Goal: Information Seeking & Learning: Learn about a topic

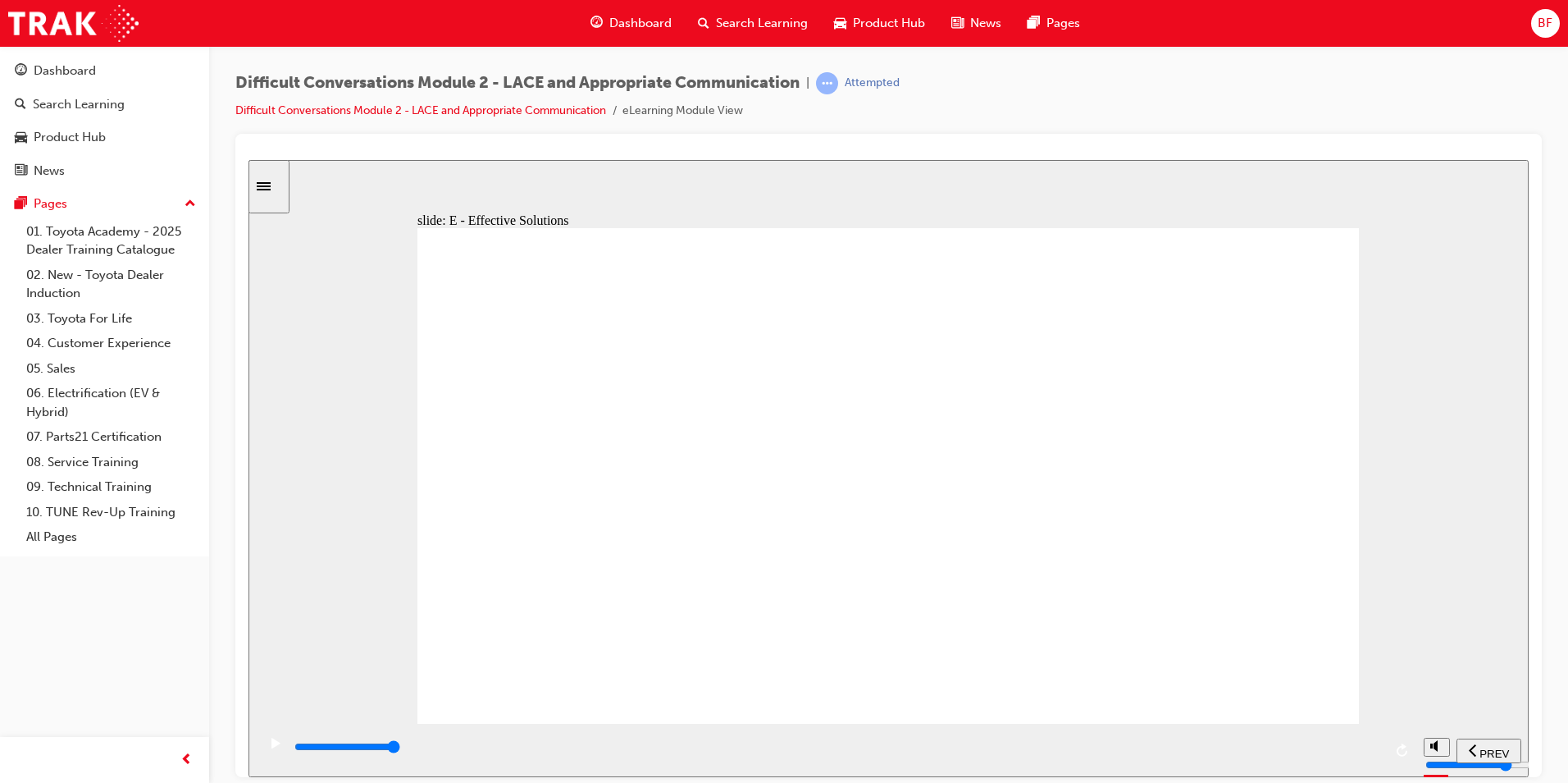
drag, startPoint x: 1123, startPoint y: 568, endPoint x: 1121, endPoint y: 596, distance: 28.1
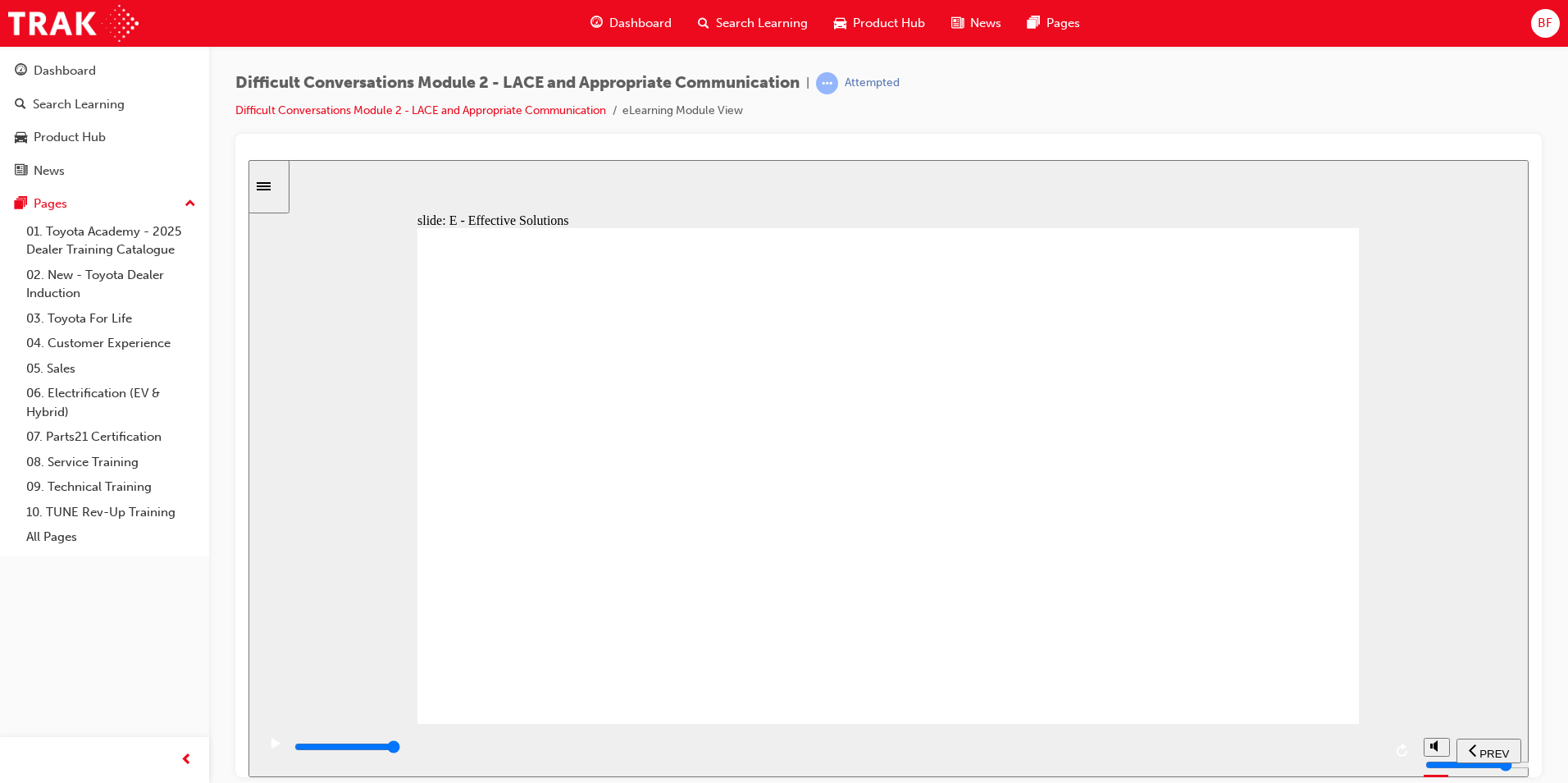
drag, startPoint x: 1367, startPoint y: 747, endPoint x: 1410, endPoint y: 740, distance: 43.6
click at [1410, 740] on div "playback controls" at bounding box center [835, 750] width 1159 height 53
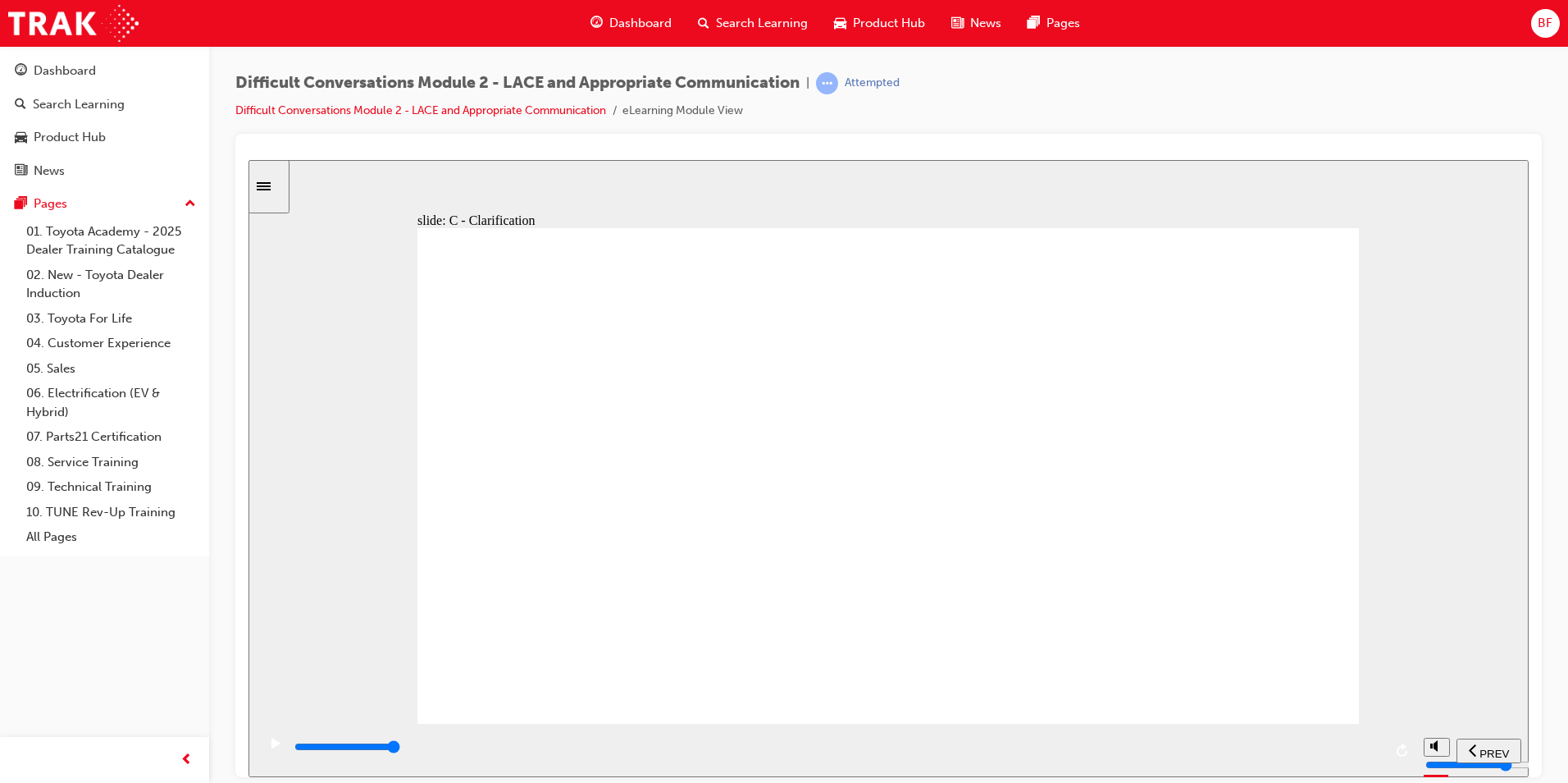
drag, startPoint x: 1308, startPoint y: 744, endPoint x: 1457, endPoint y: 713, distance: 152.2
click at [1446, 728] on section "PREV NEXT SUBMIT" at bounding box center [888, 750] width 1280 height 53
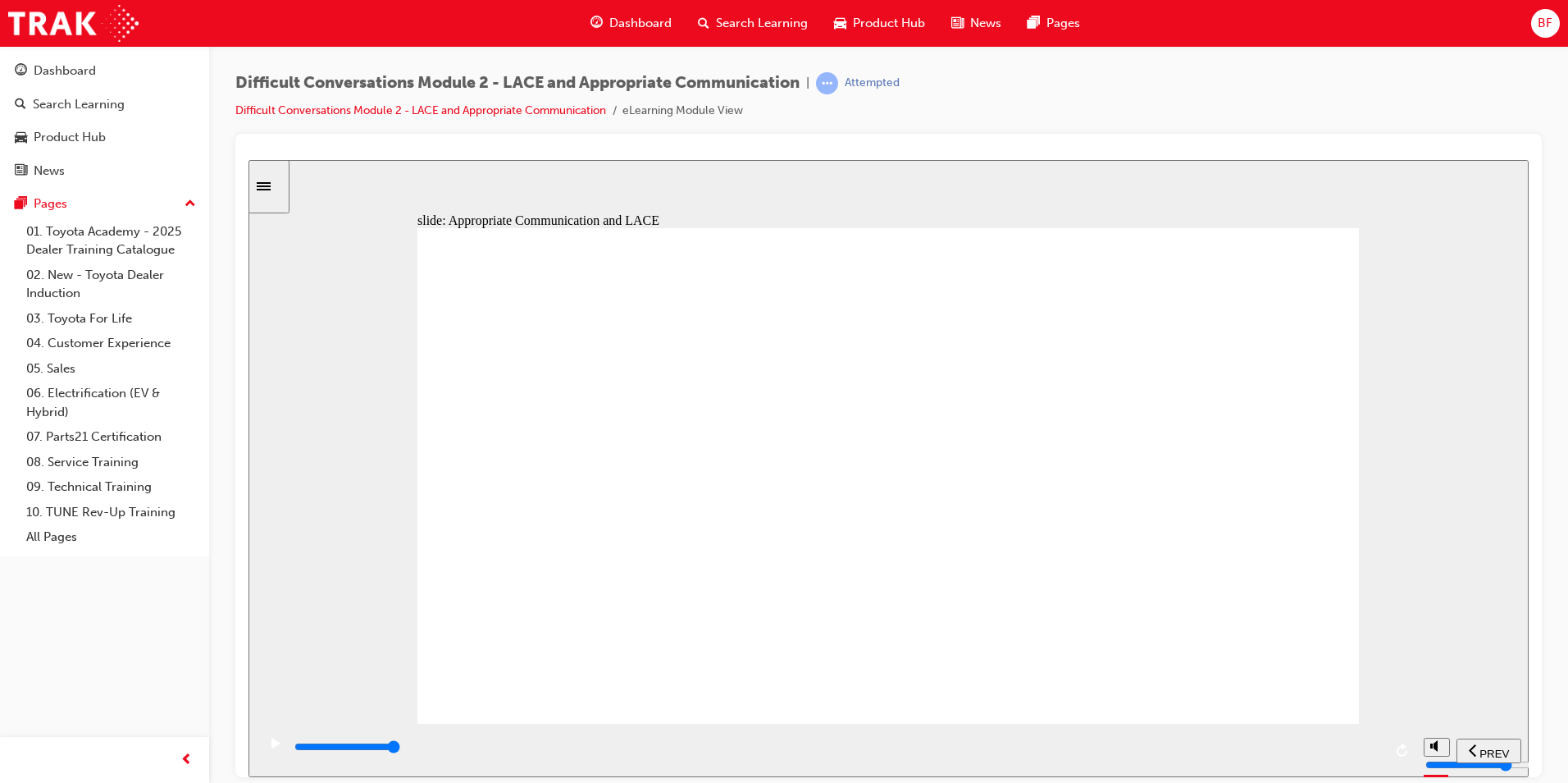
drag, startPoint x: 1364, startPoint y: 753, endPoint x: 1414, endPoint y: 745, distance: 50.6
click at [1414, 745] on div "playback controls" at bounding box center [835, 750] width 1159 height 53
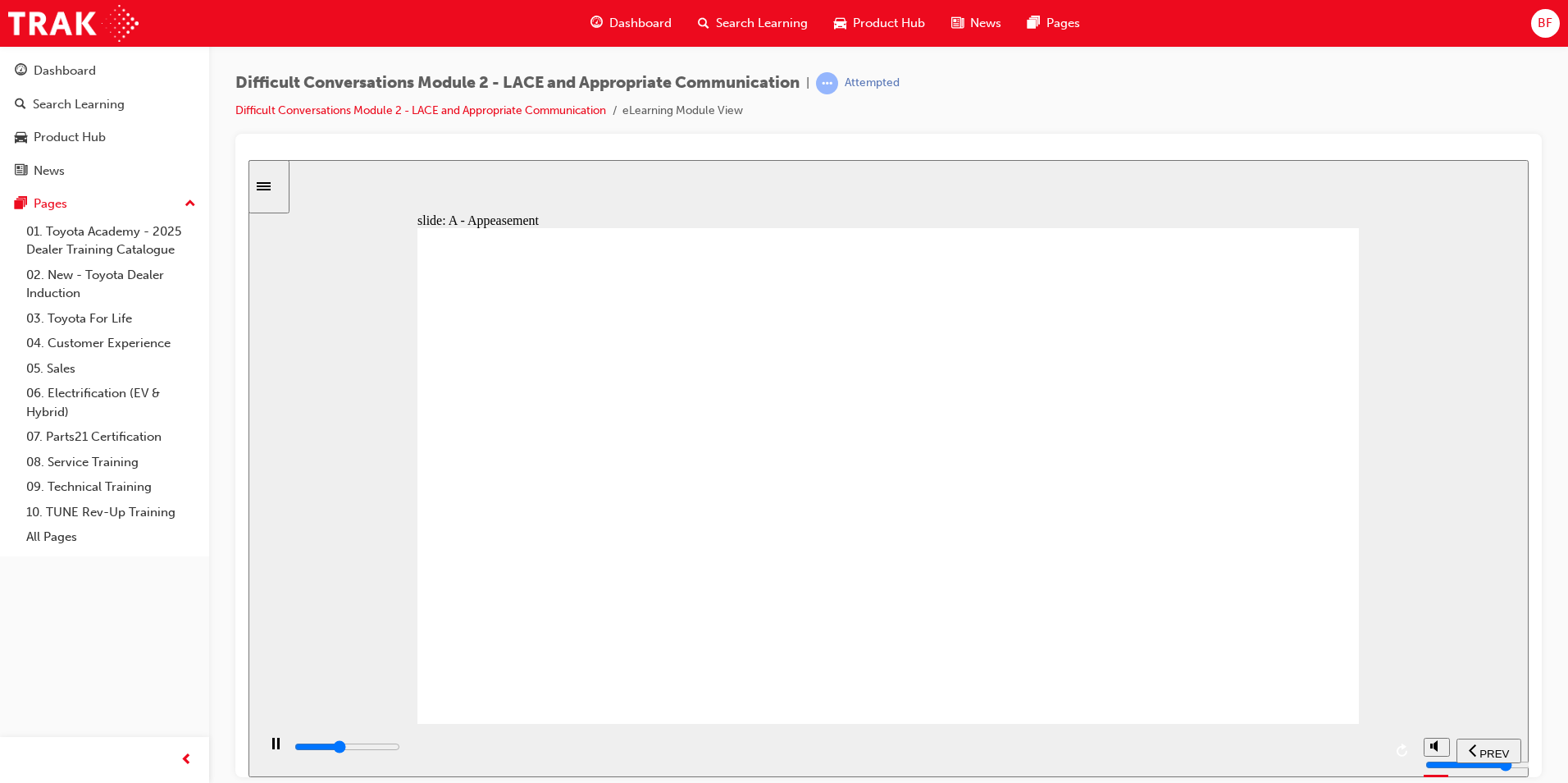
drag, startPoint x: 1039, startPoint y: 557, endPoint x: 1029, endPoint y: 572, distance: 18.0
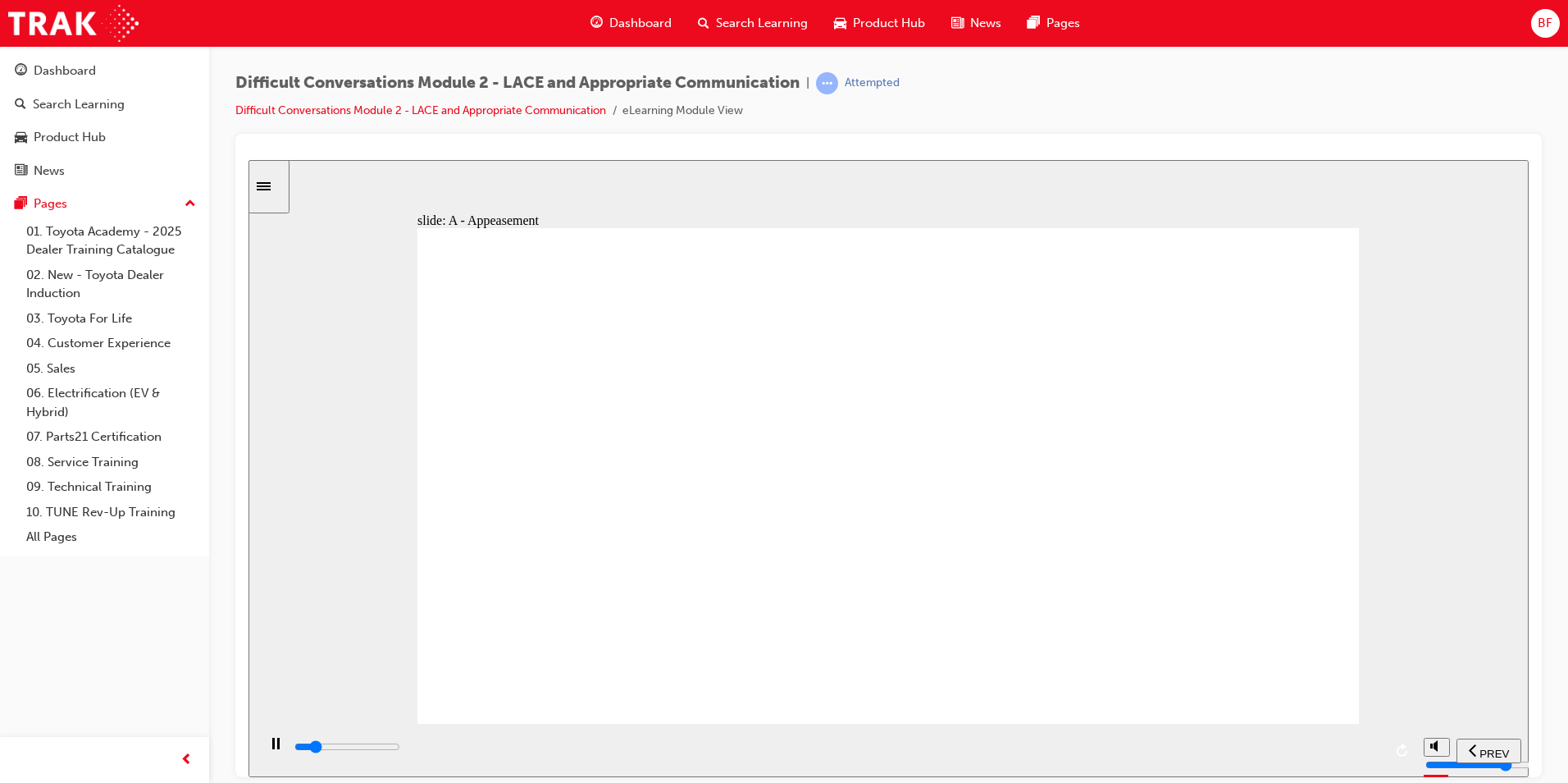
click at [1377, 751] on div "playback controls" at bounding box center [837, 747] width 1090 height 18
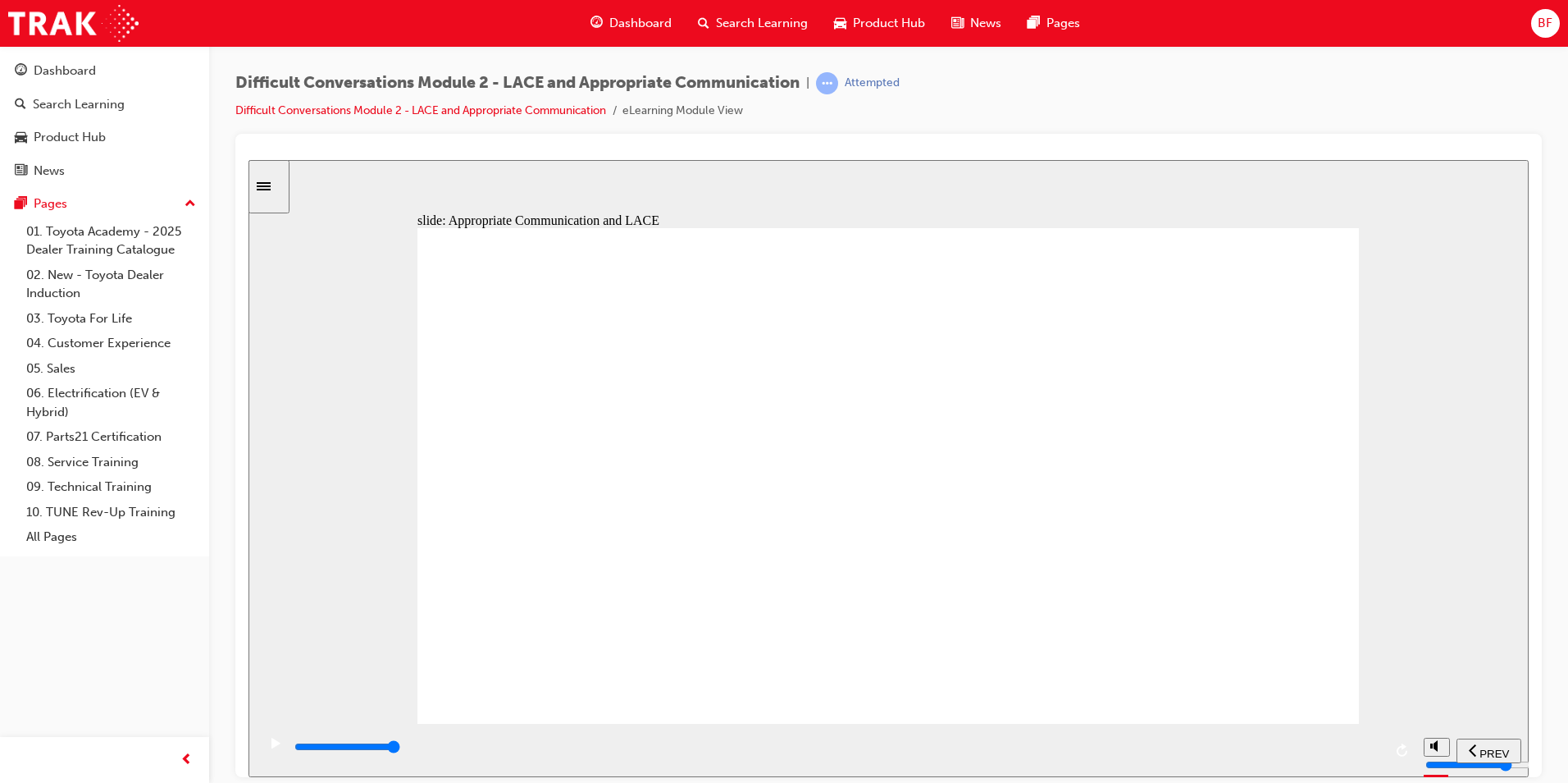
drag, startPoint x: 1263, startPoint y: 754, endPoint x: 1406, endPoint y: 749, distance: 143.1
click at [1406, 749] on div "playback controls" at bounding box center [835, 750] width 1159 height 53
drag, startPoint x: 1153, startPoint y: 754, endPoint x: 1382, endPoint y: 744, distance: 229.2
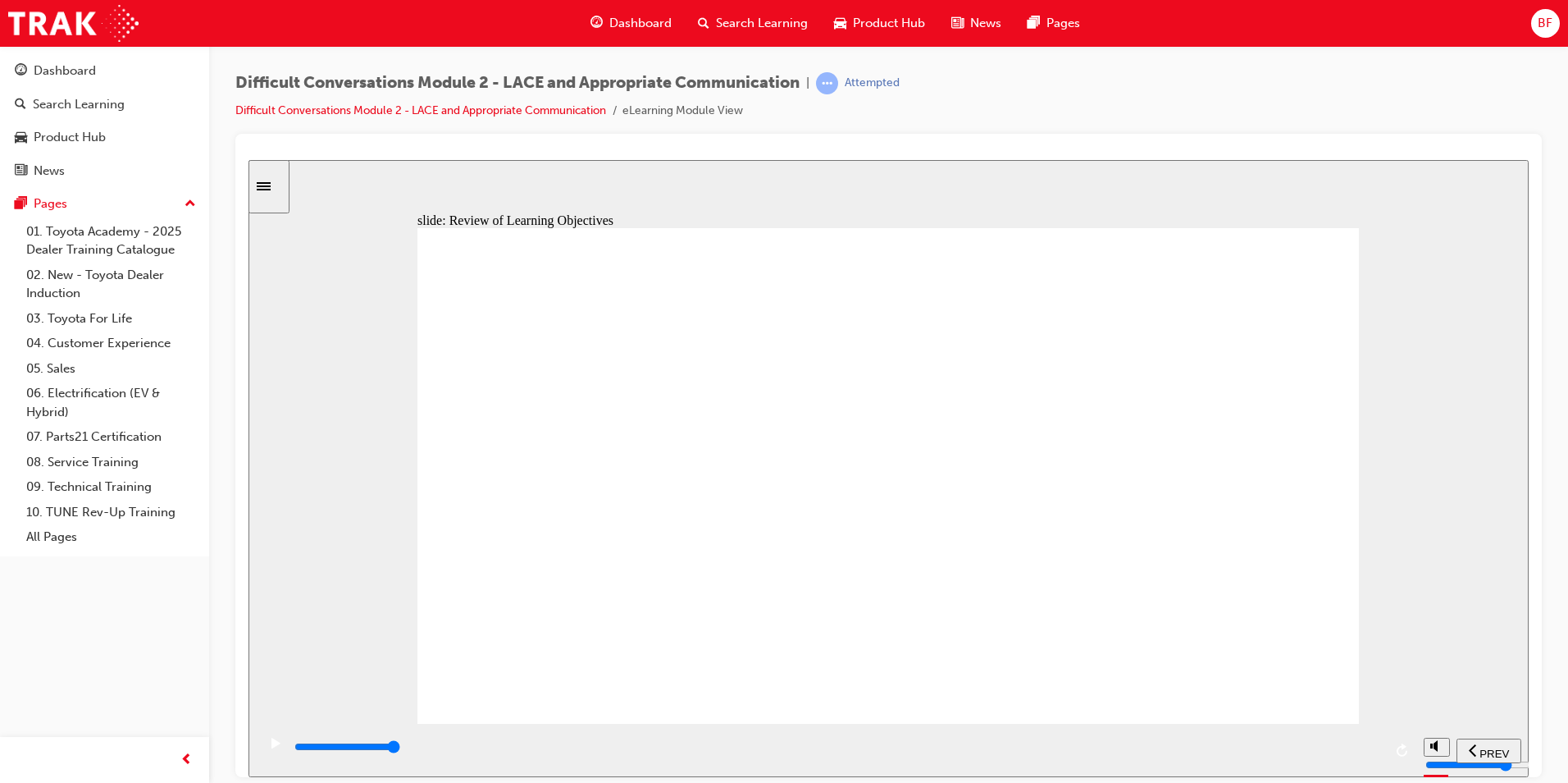
click at [1384, 750] on div "playback controls" at bounding box center [835, 750] width 1159 height 53
drag, startPoint x: 1289, startPoint y: 744, endPoint x: 1449, endPoint y: 739, distance: 160.1
click at [1449, 739] on section "PREV NEXT SUBMIT" at bounding box center [888, 750] width 1280 height 53
type input "9600"
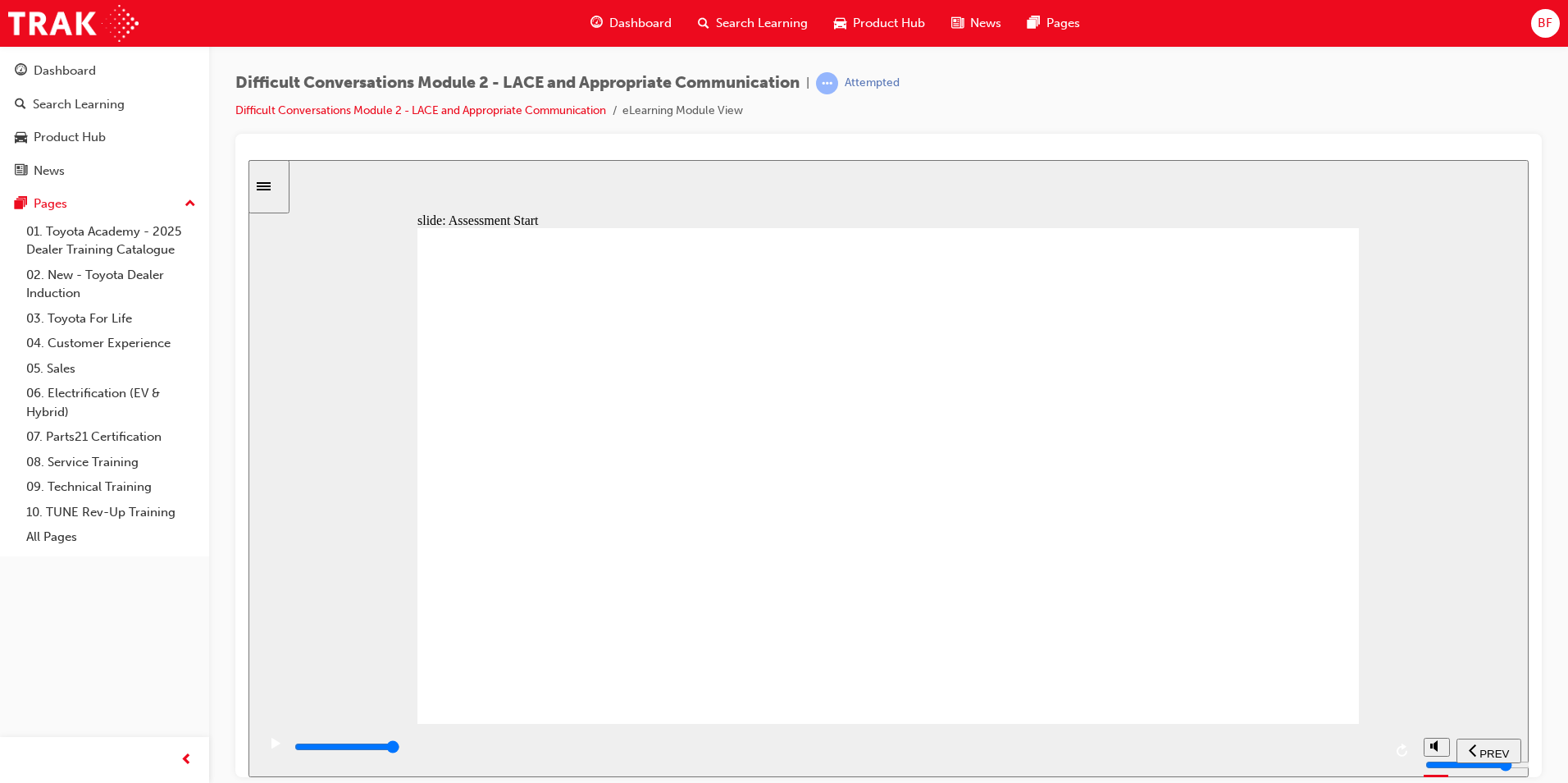
checkbox input "true"
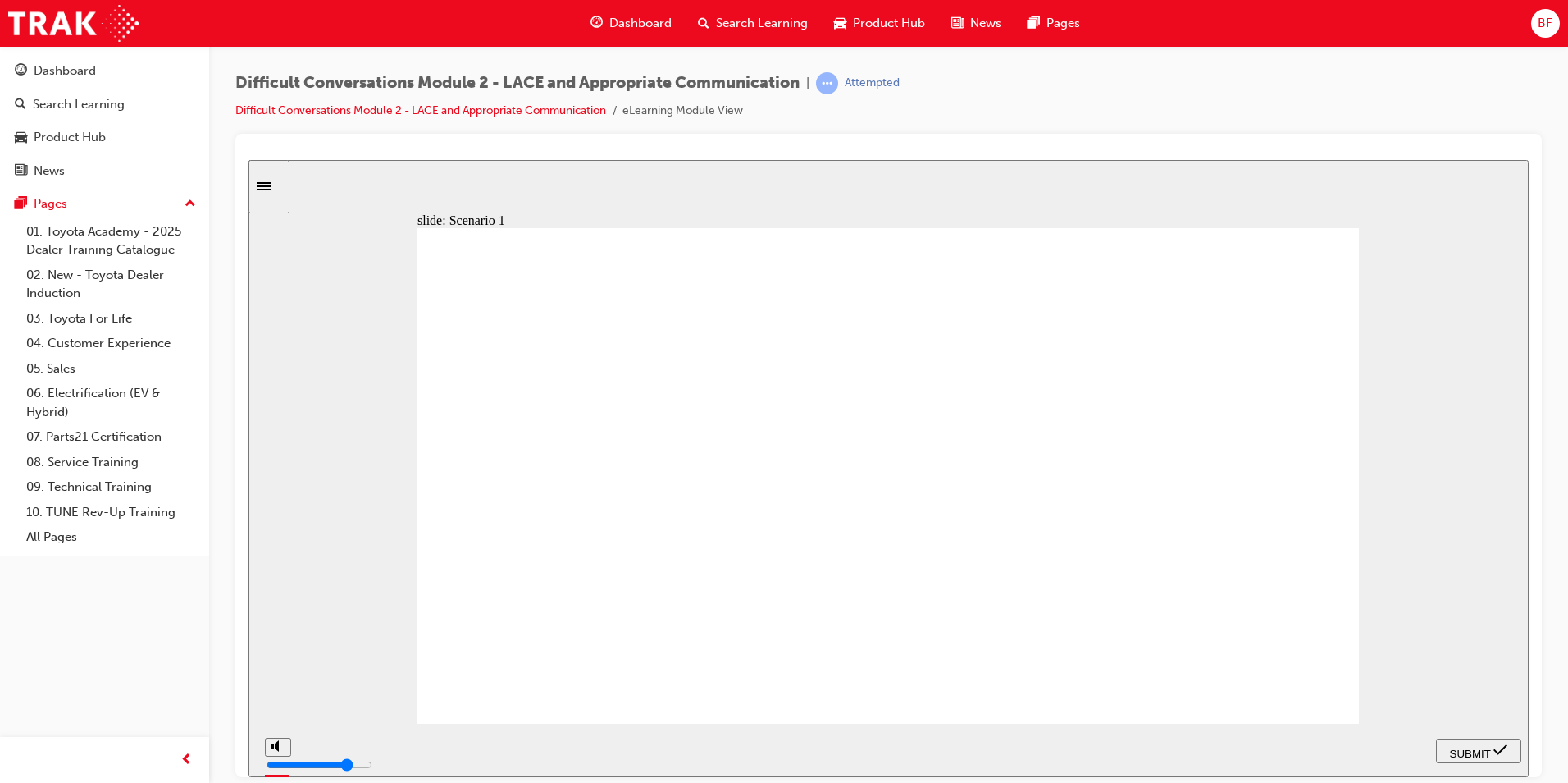
checkbox input "true"
click at [1470, 760] on button "SUBMIT" at bounding box center [1478, 750] width 85 height 24
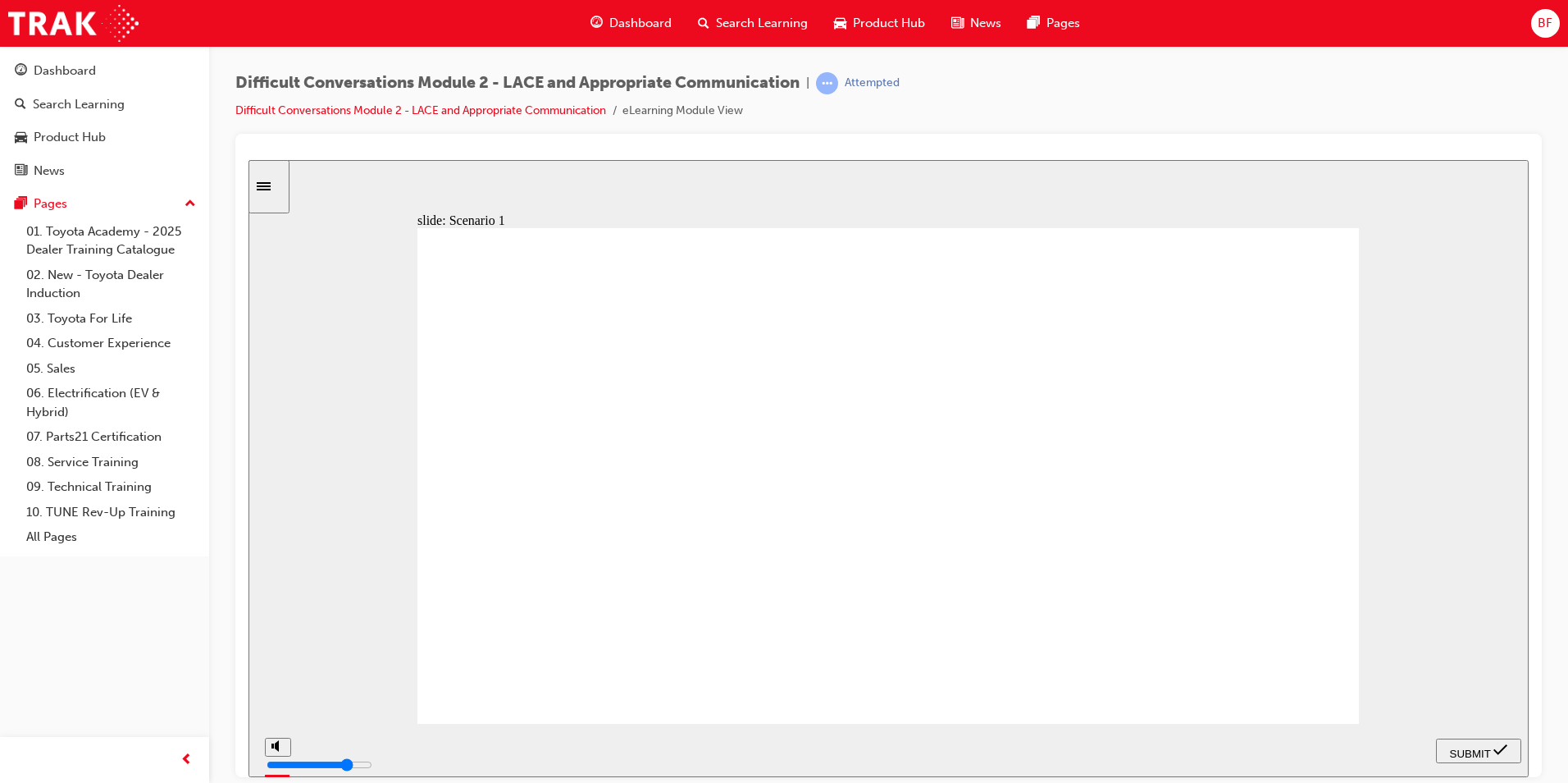
checkbox input "true"
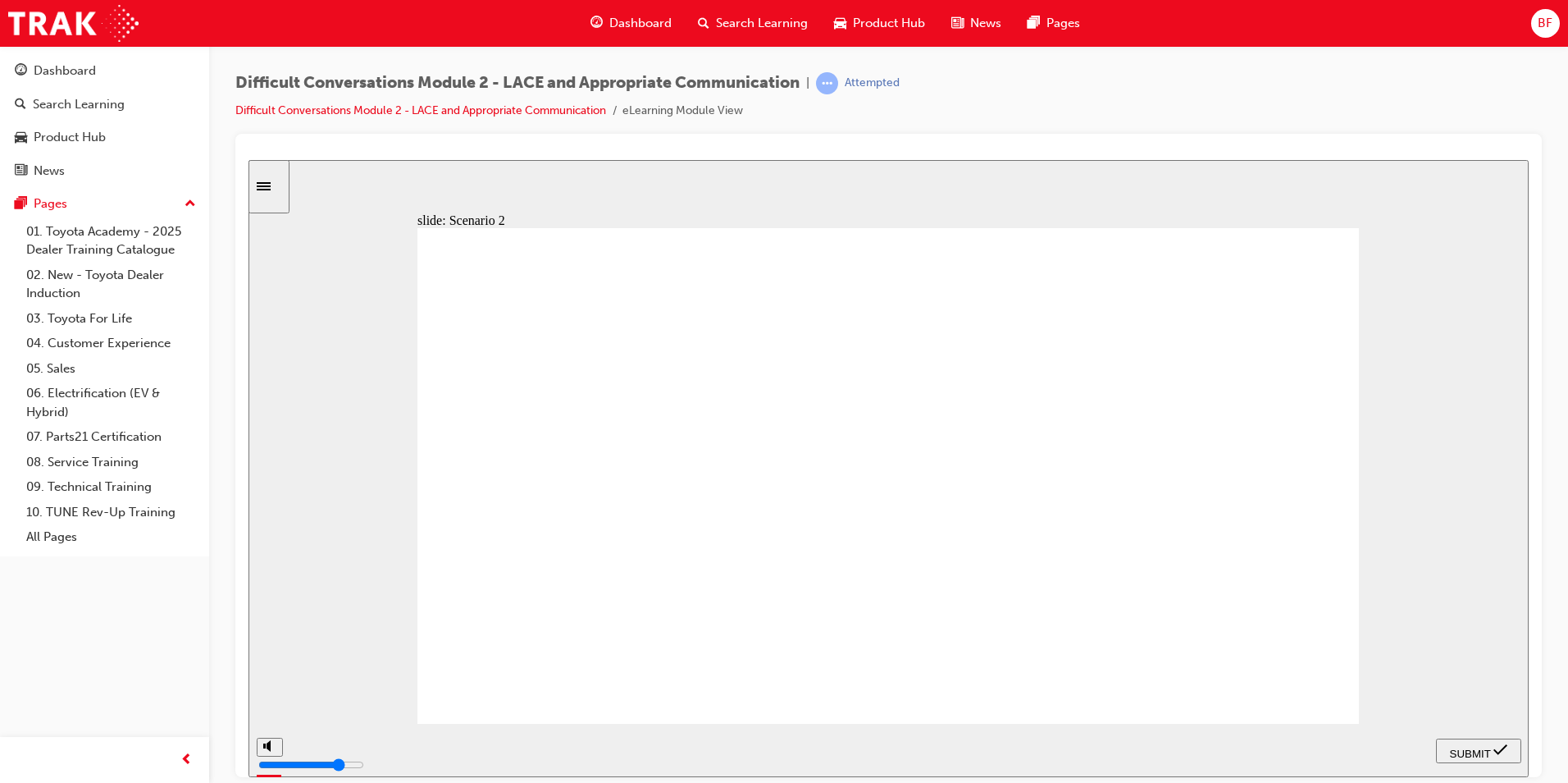
checkbox input "true"
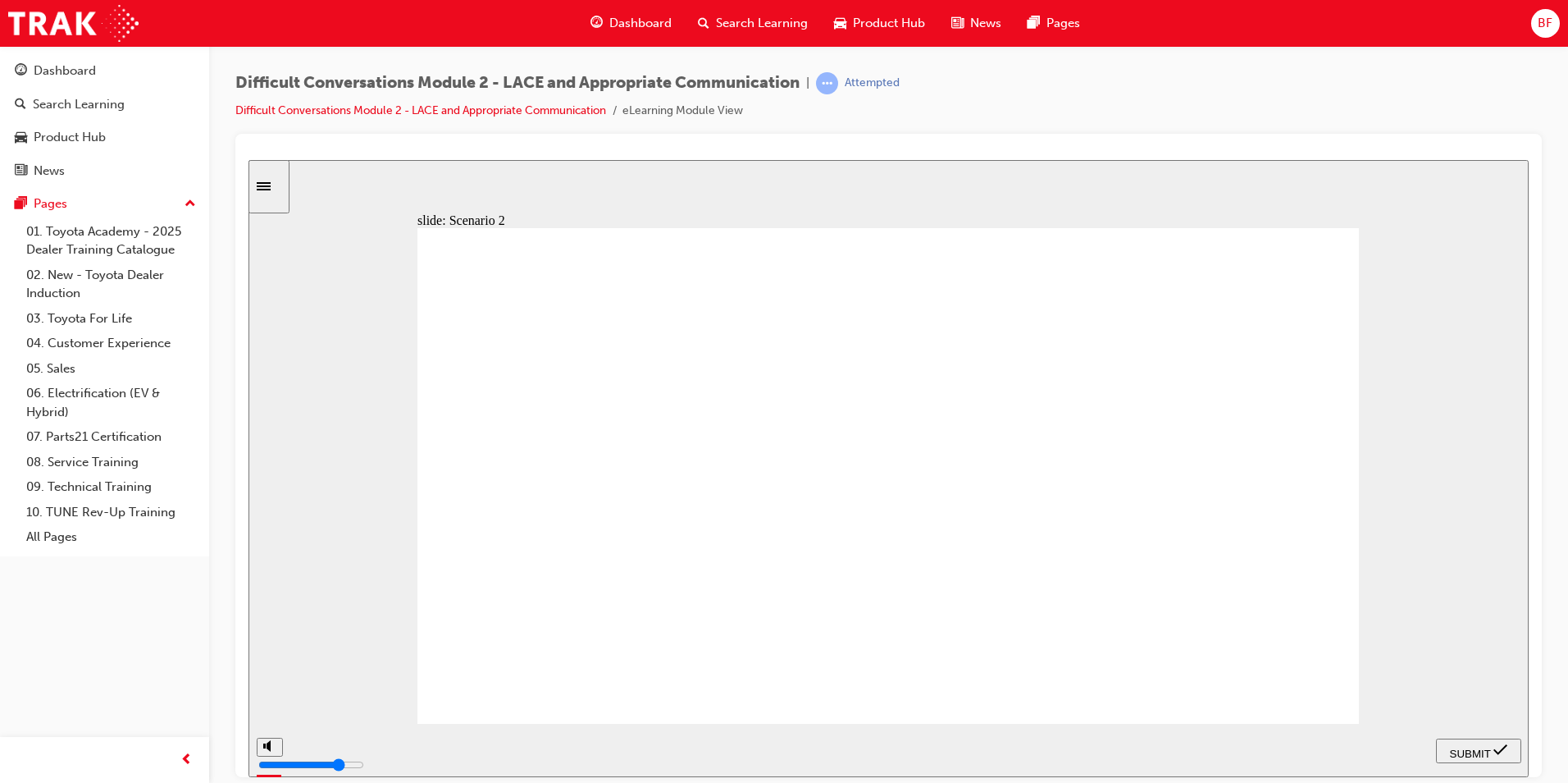
checkbox input "true"
click at [1459, 742] on div "SUBMIT" at bounding box center [1479, 751] width 72 height 18
checkbox input "true"
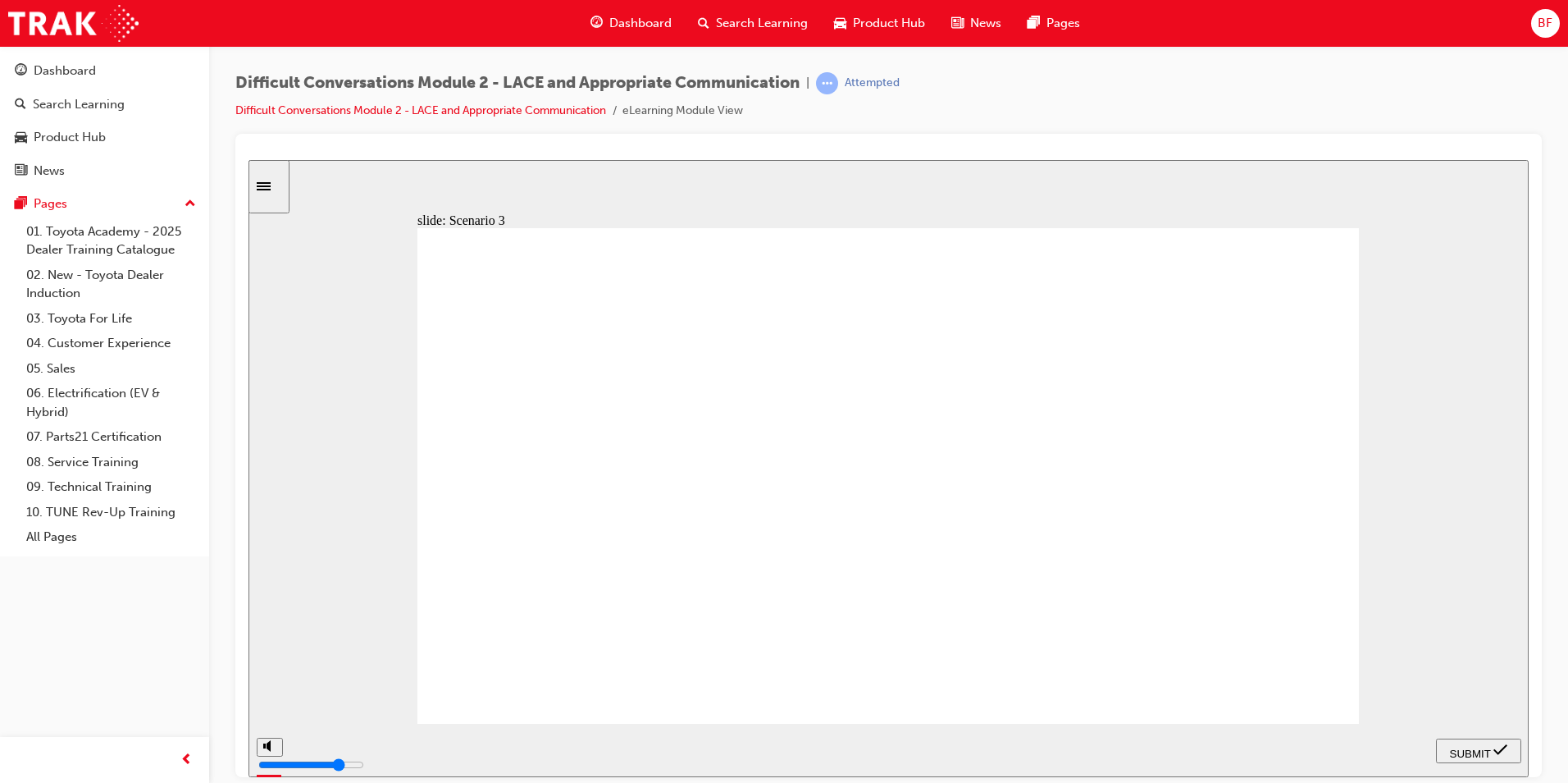
checkbox input "true"
click at [1501, 759] on div "SUBMIT" at bounding box center [1479, 751] width 72 height 18
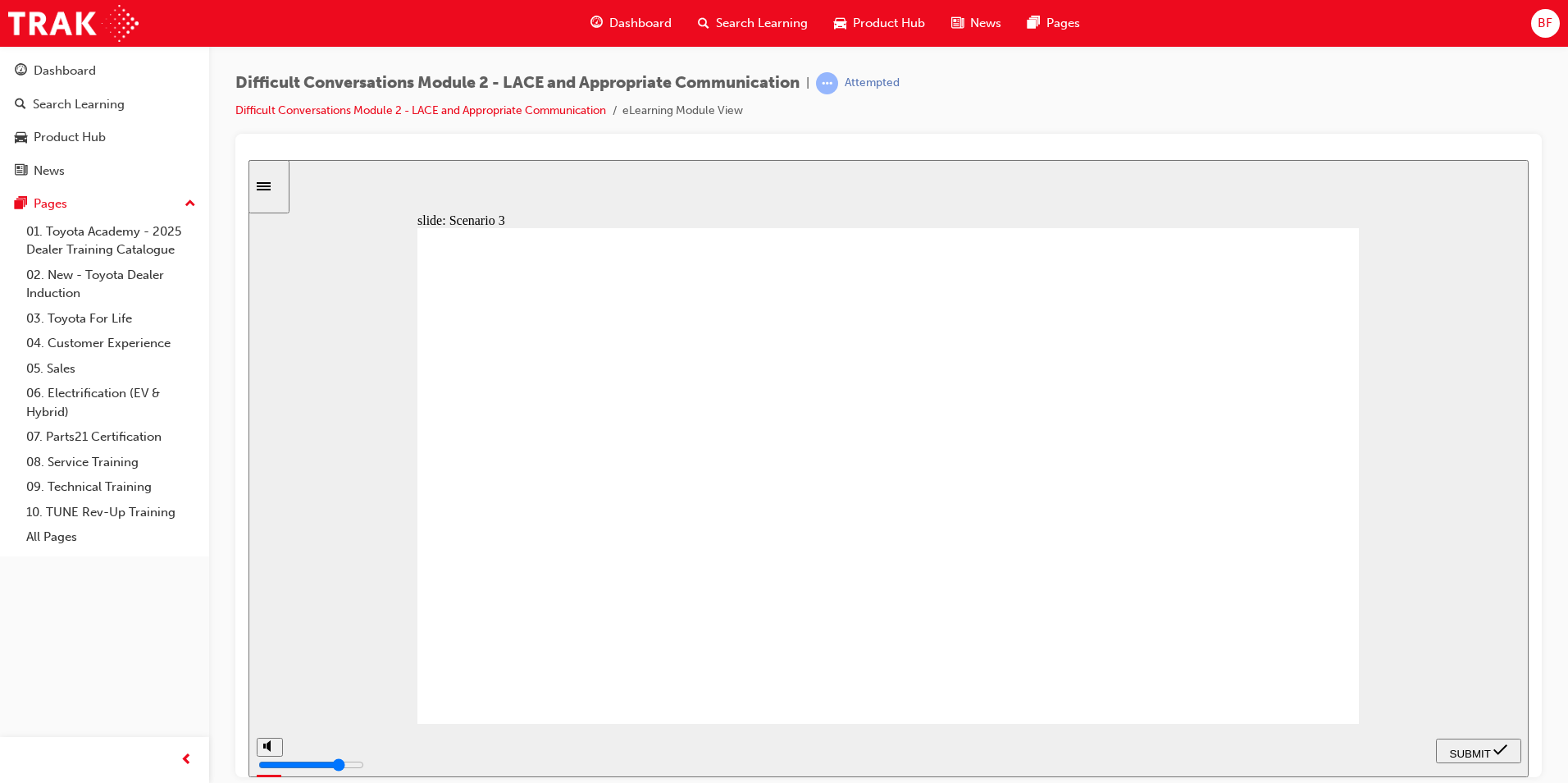
type input "2100"
click at [271, 185] on icon "Sidebar Toggle" at bounding box center [263, 185] width 14 height 8
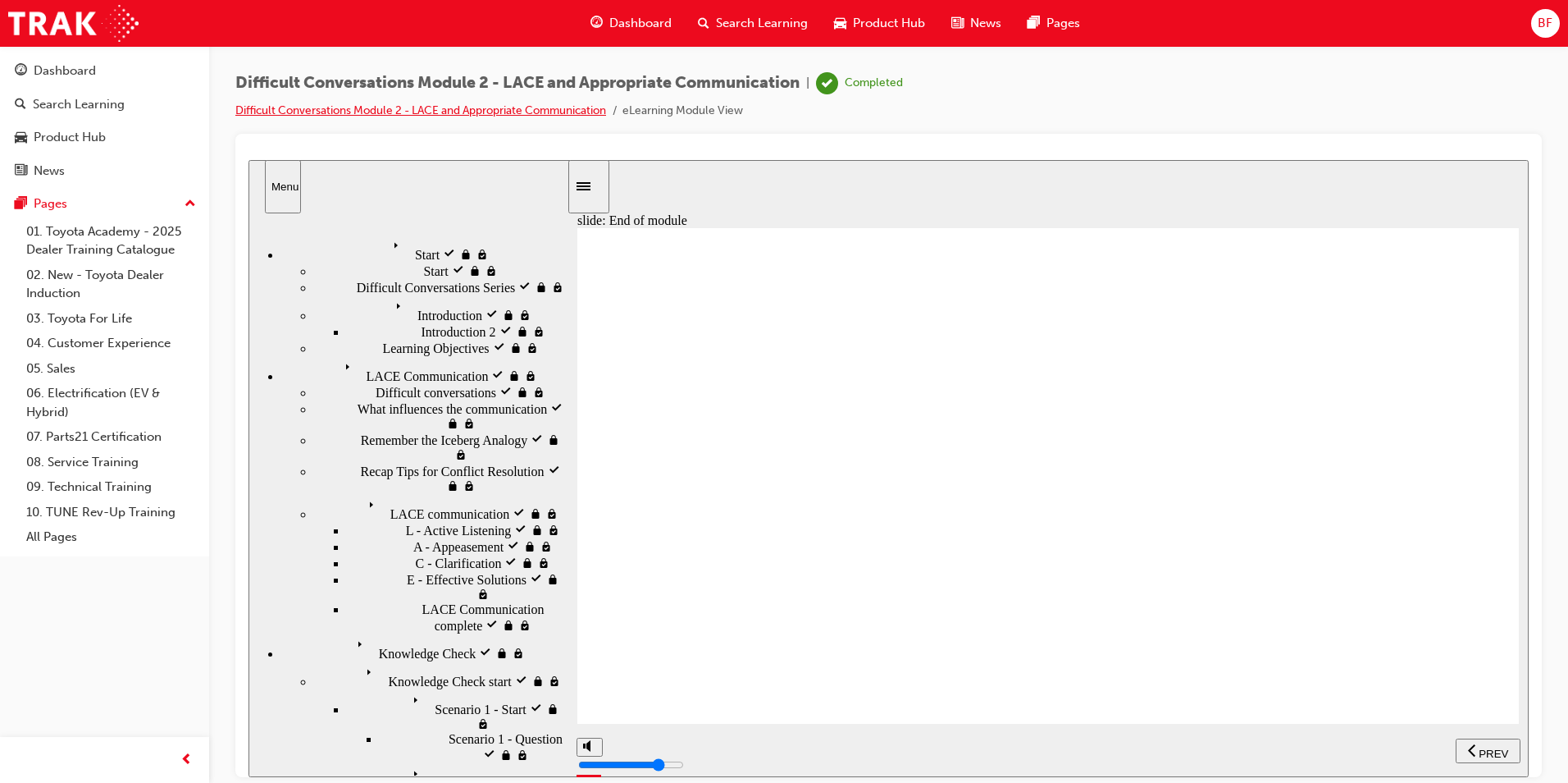
click at [432, 109] on link "Difficult Conversations Module 2 - LACE and Appropriate Communication" at bounding box center [421, 111] width 371 height 14
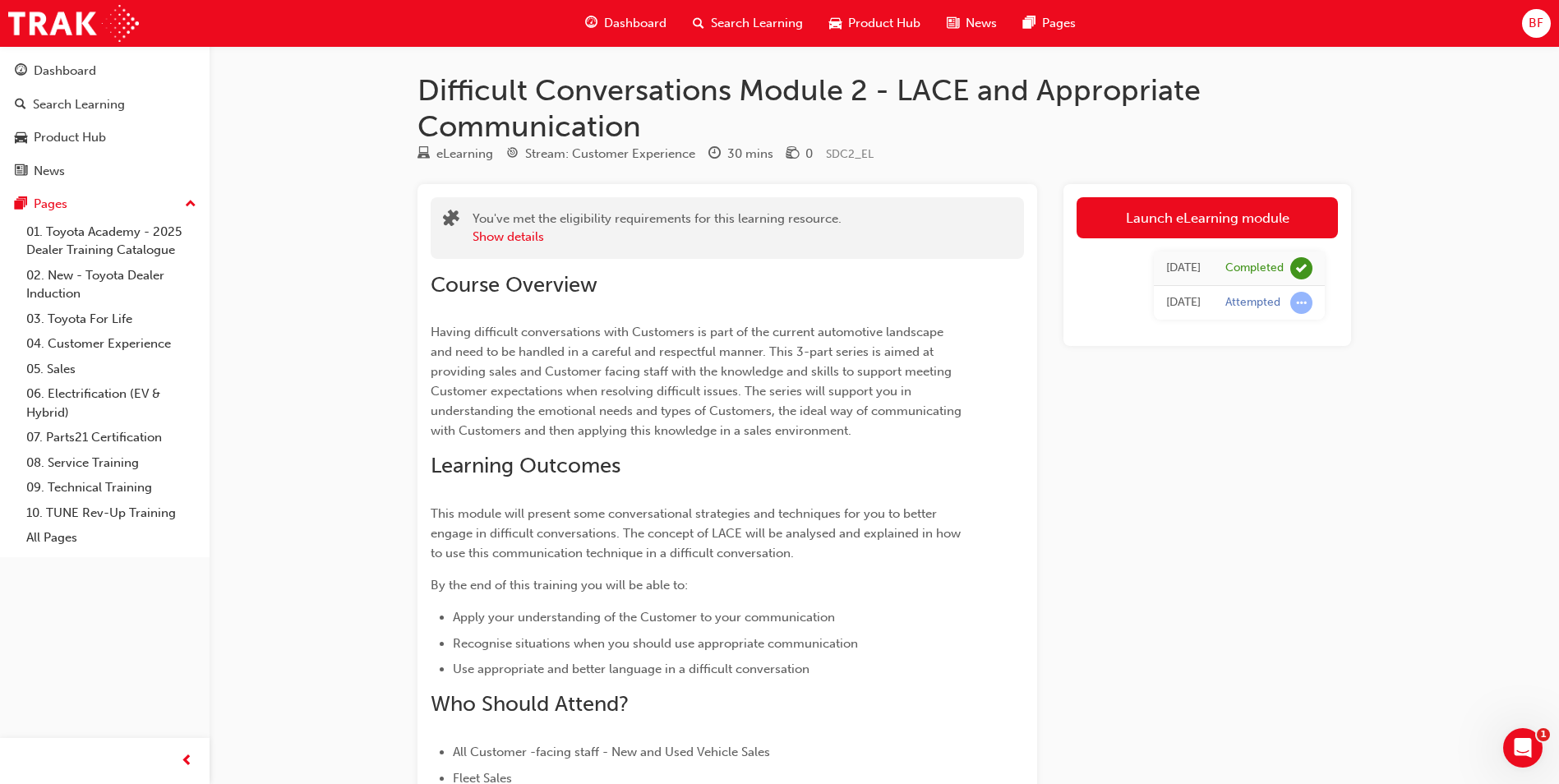
click at [630, 23] on span "Dashboard" at bounding box center [635, 23] width 63 height 19
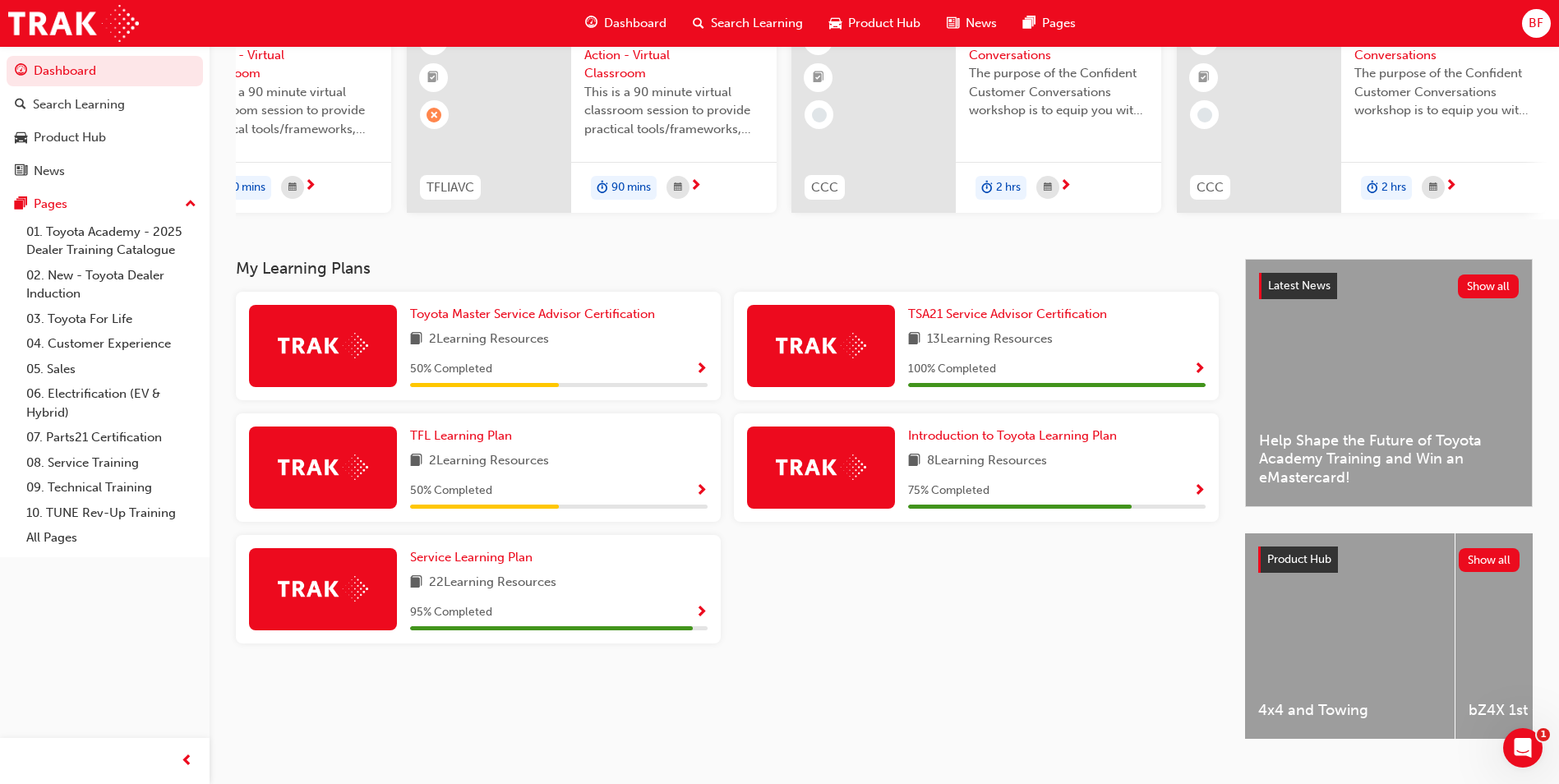
scroll to position [165, 0]
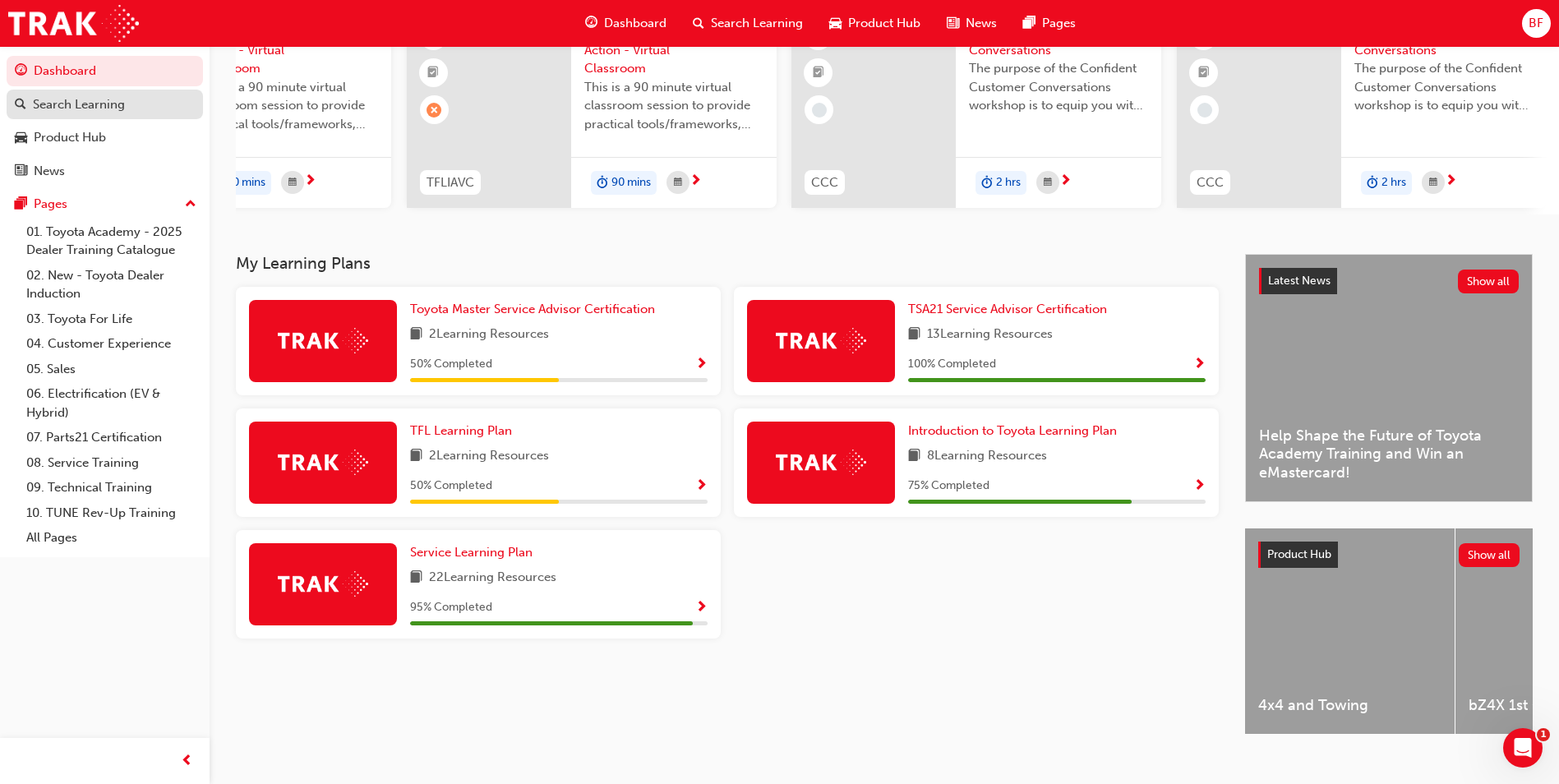
click at [97, 116] on link "Search Learning" at bounding box center [105, 104] width 196 height 30
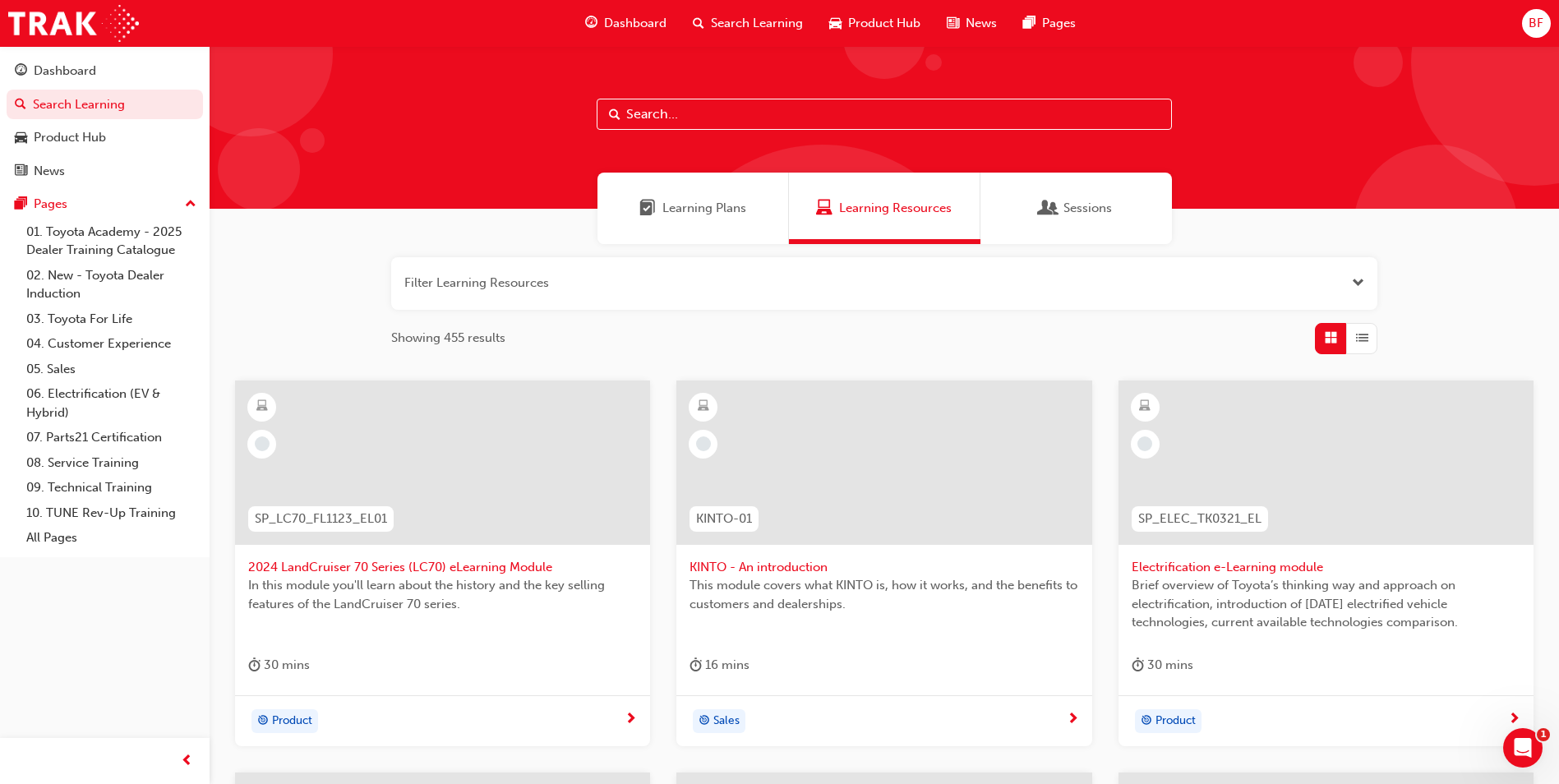
click at [664, 199] on span "Learning Plans" at bounding box center [705, 208] width 84 height 19
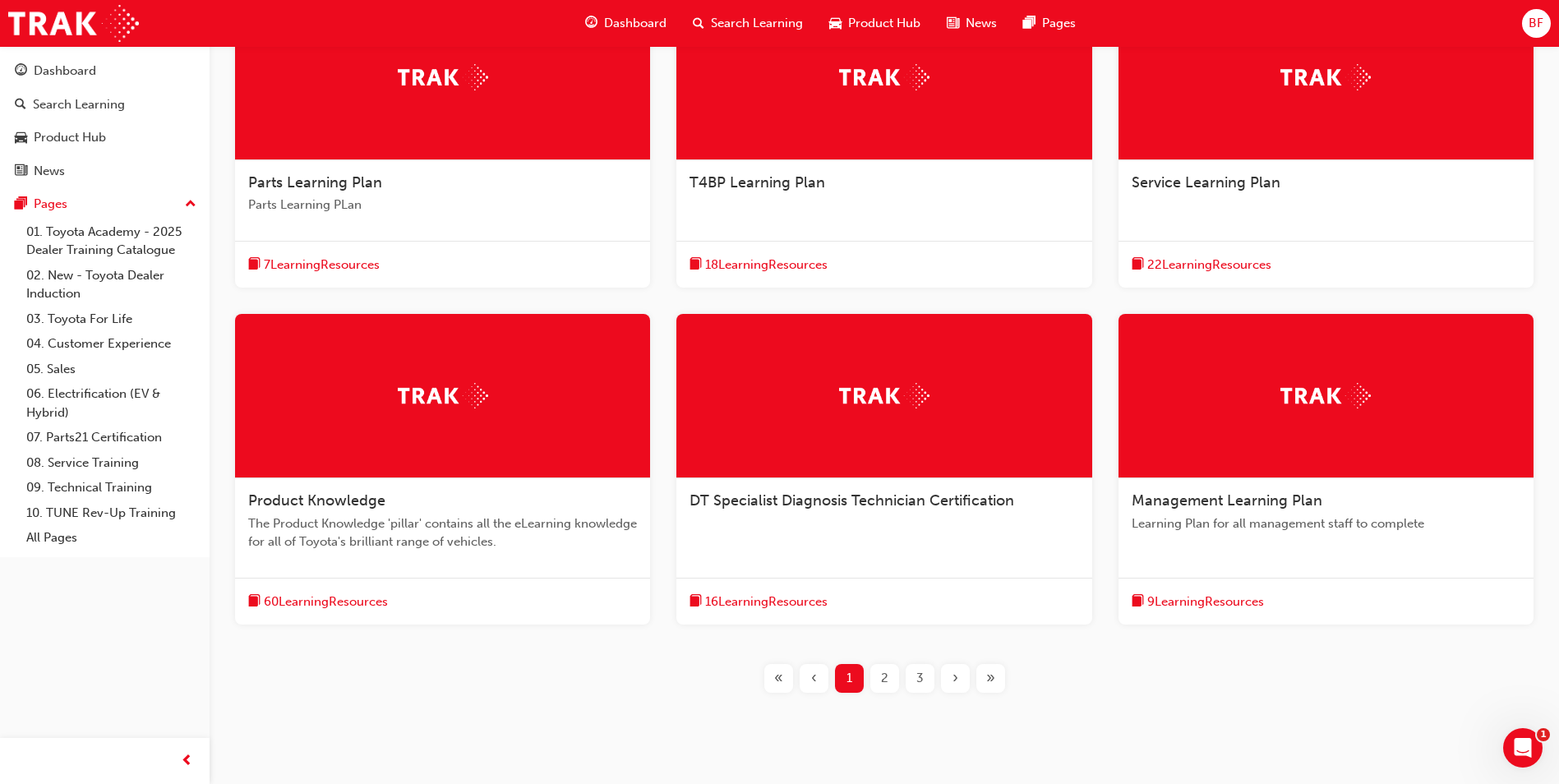
scroll to position [344, 0]
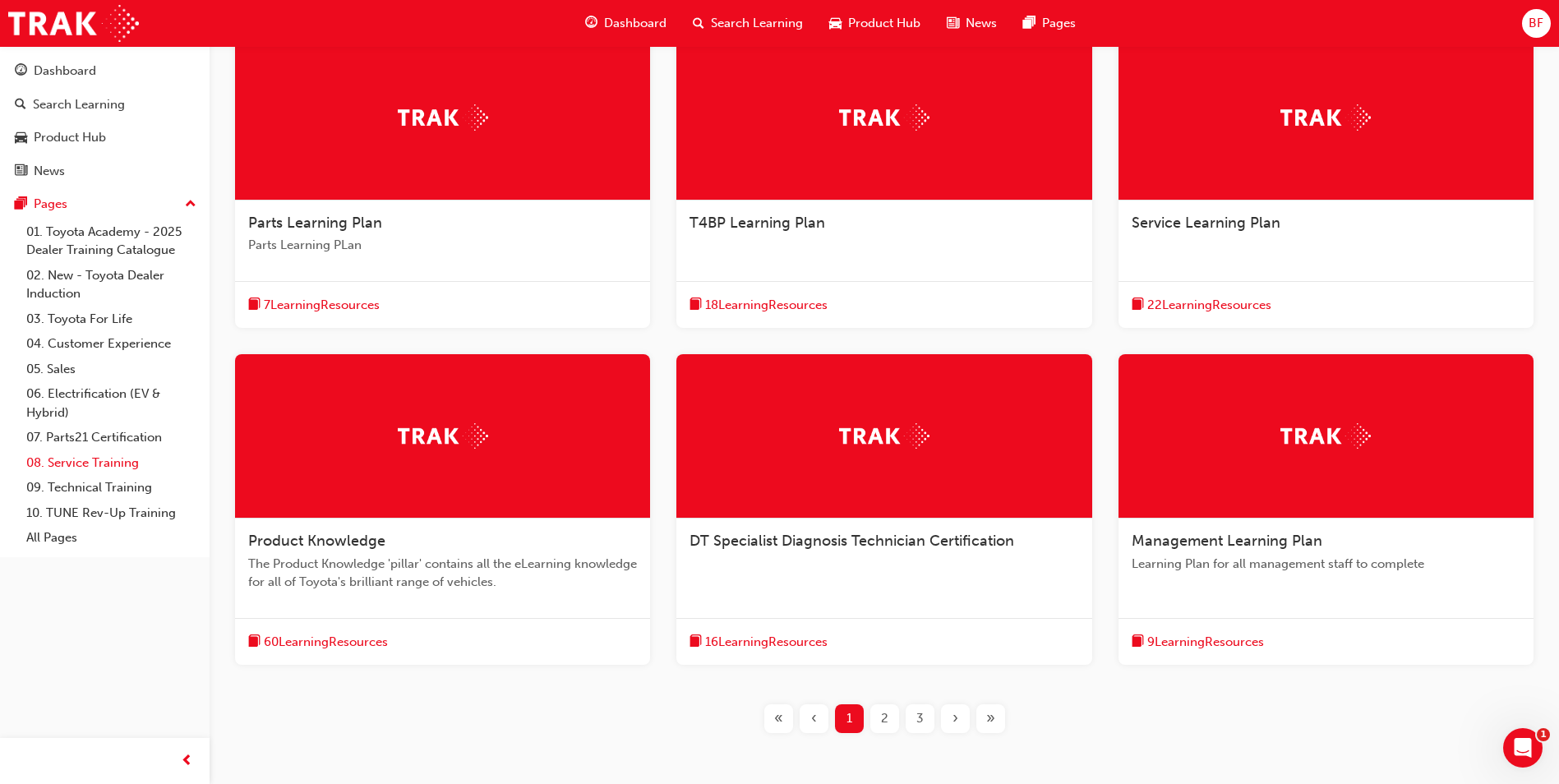
click at [112, 460] on link "08. Service Training" at bounding box center [111, 463] width 183 height 25
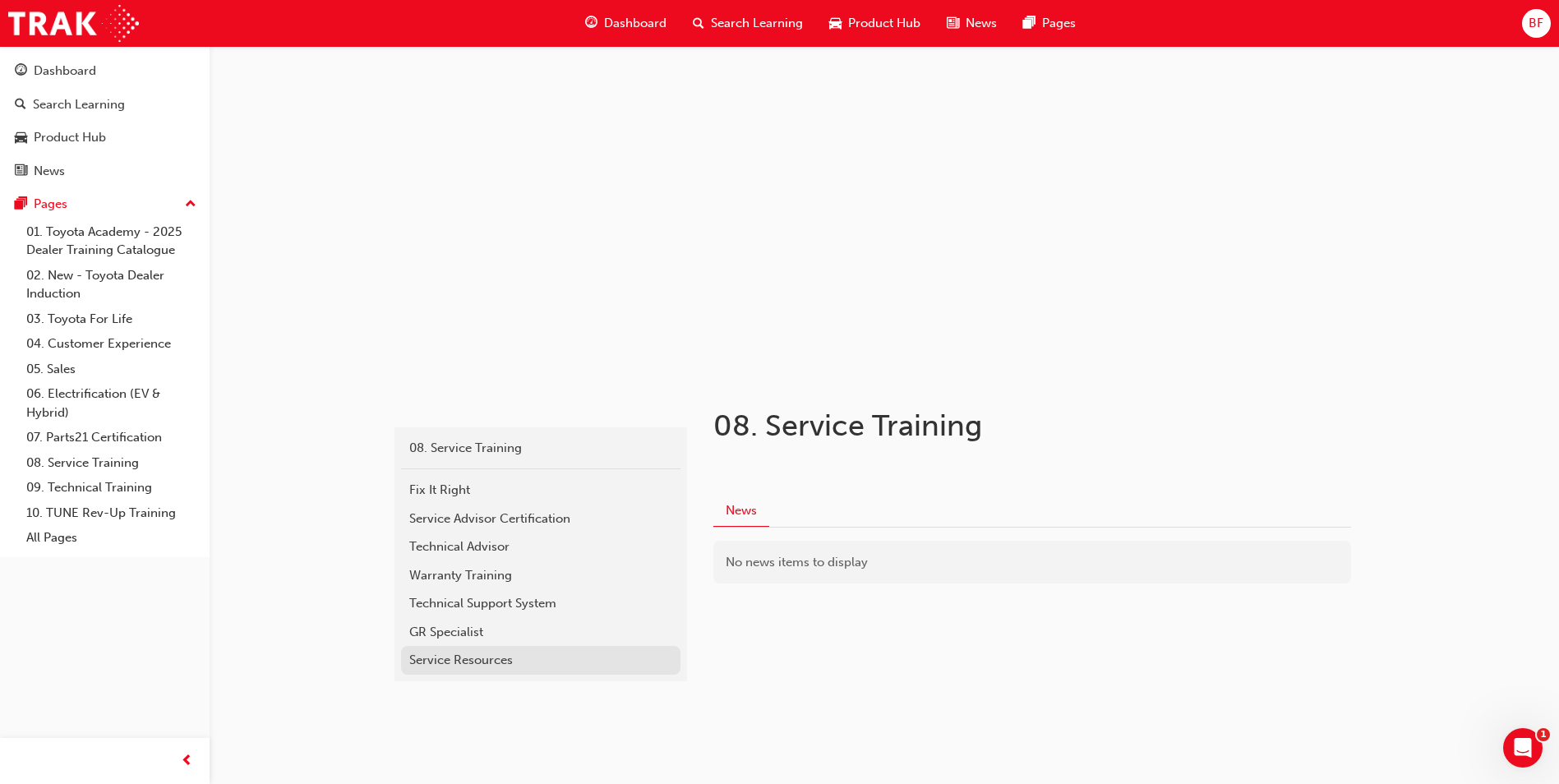
click at [469, 664] on div "Service Resources" at bounding box center [540, 660] width 263 height 19
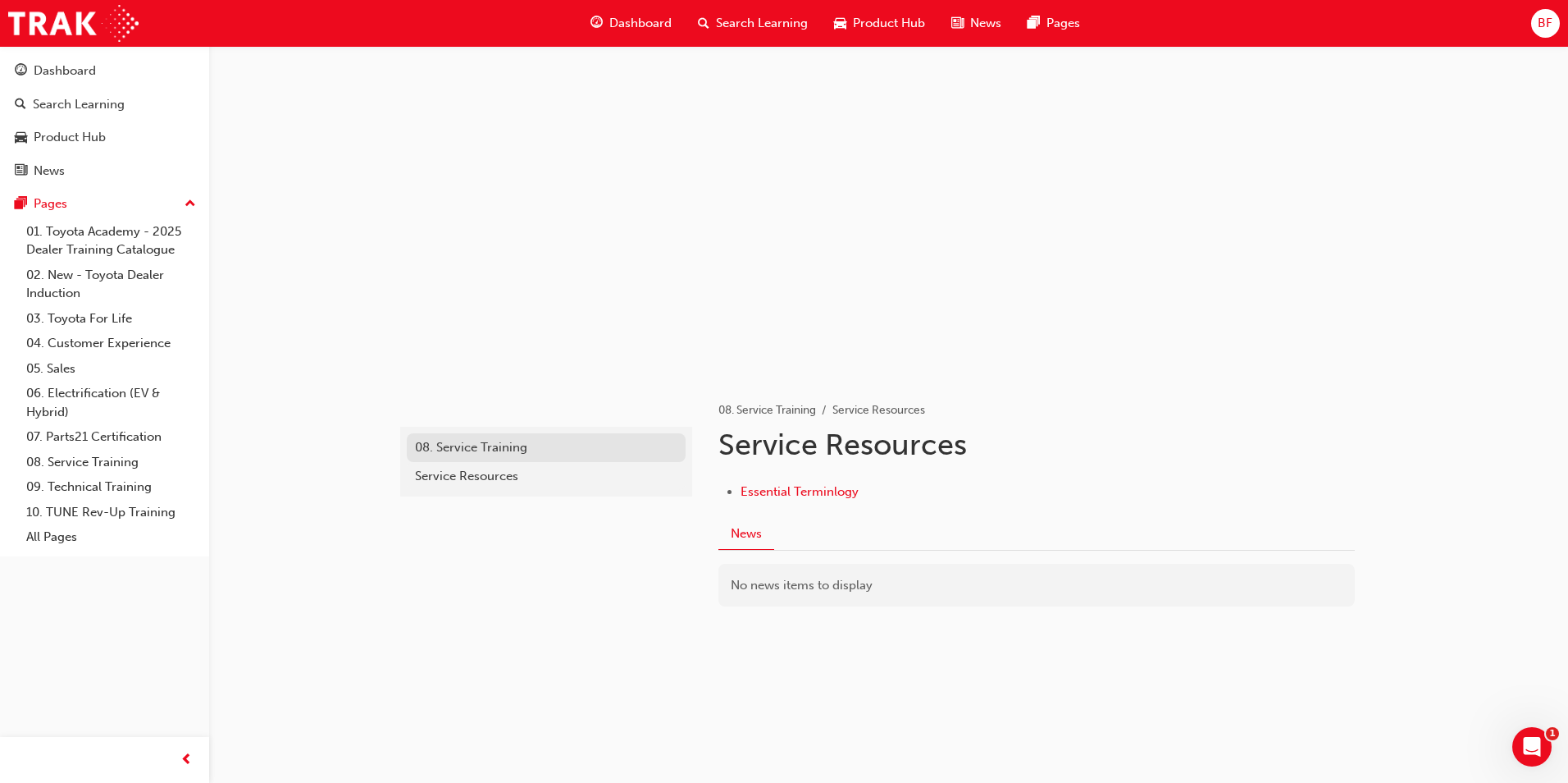
click at [477, 448] on div "08. Service Training" at bounding box center [546, 447] width 262 height 19
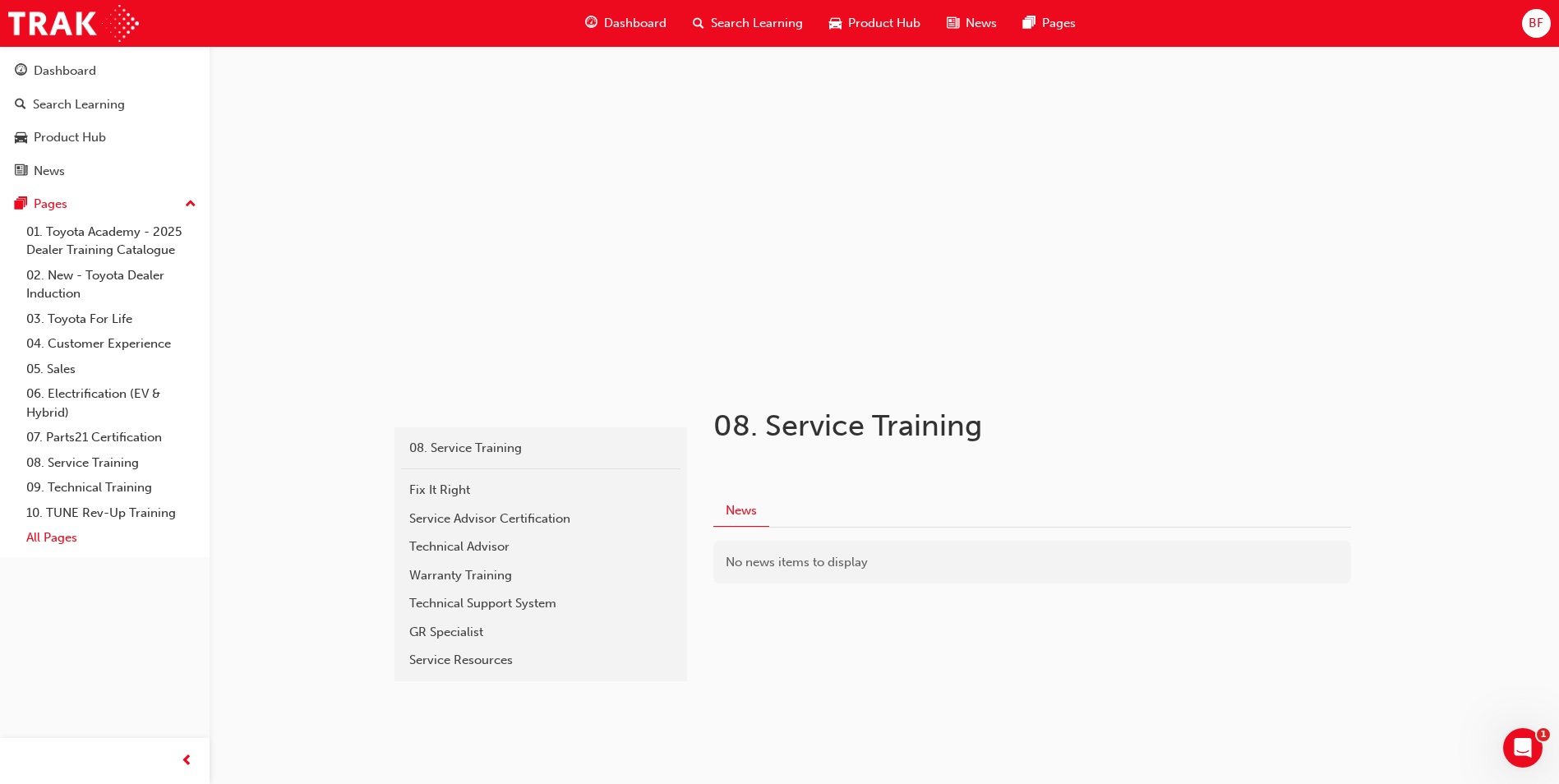
click at [45, 545] on link "All Pages" at bounding box center [111, 538] width 183 height 25
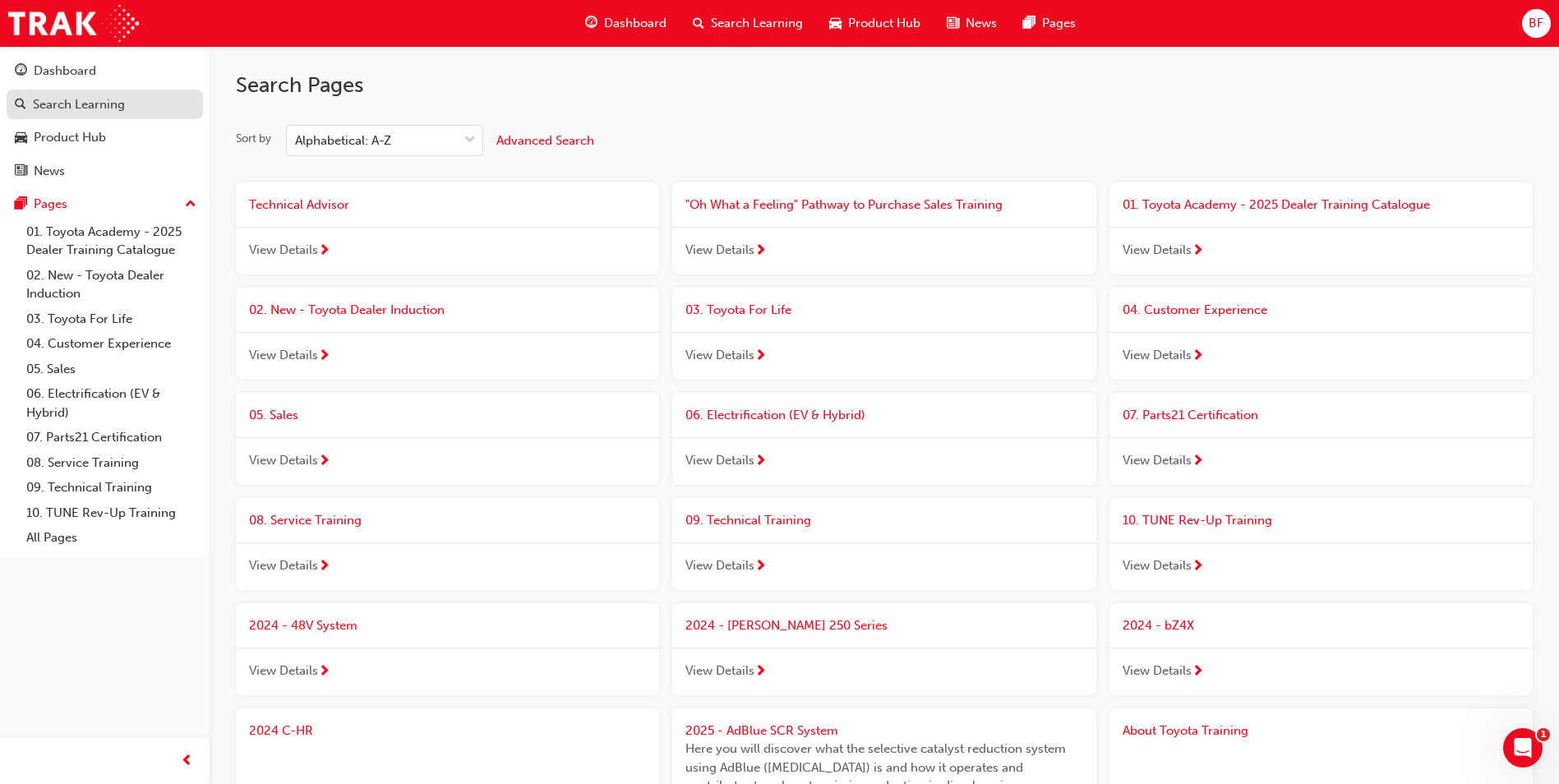
click at [124, 101] on div "Search Learning" at bounding box center [79, 104] width 92 height 19
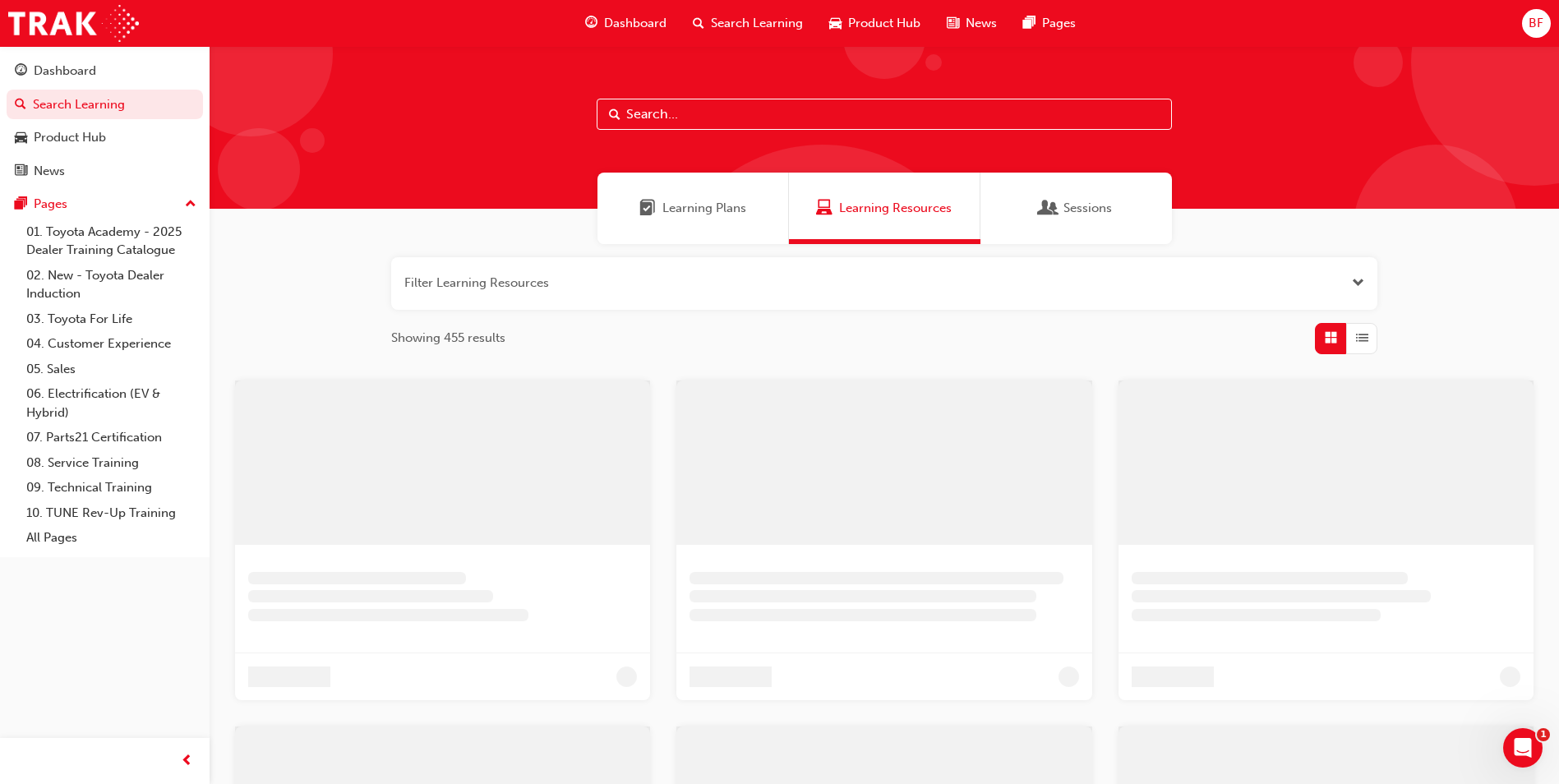
click at [651, 121] on input "text" at bounding box center [884, 115] width 576 height 31
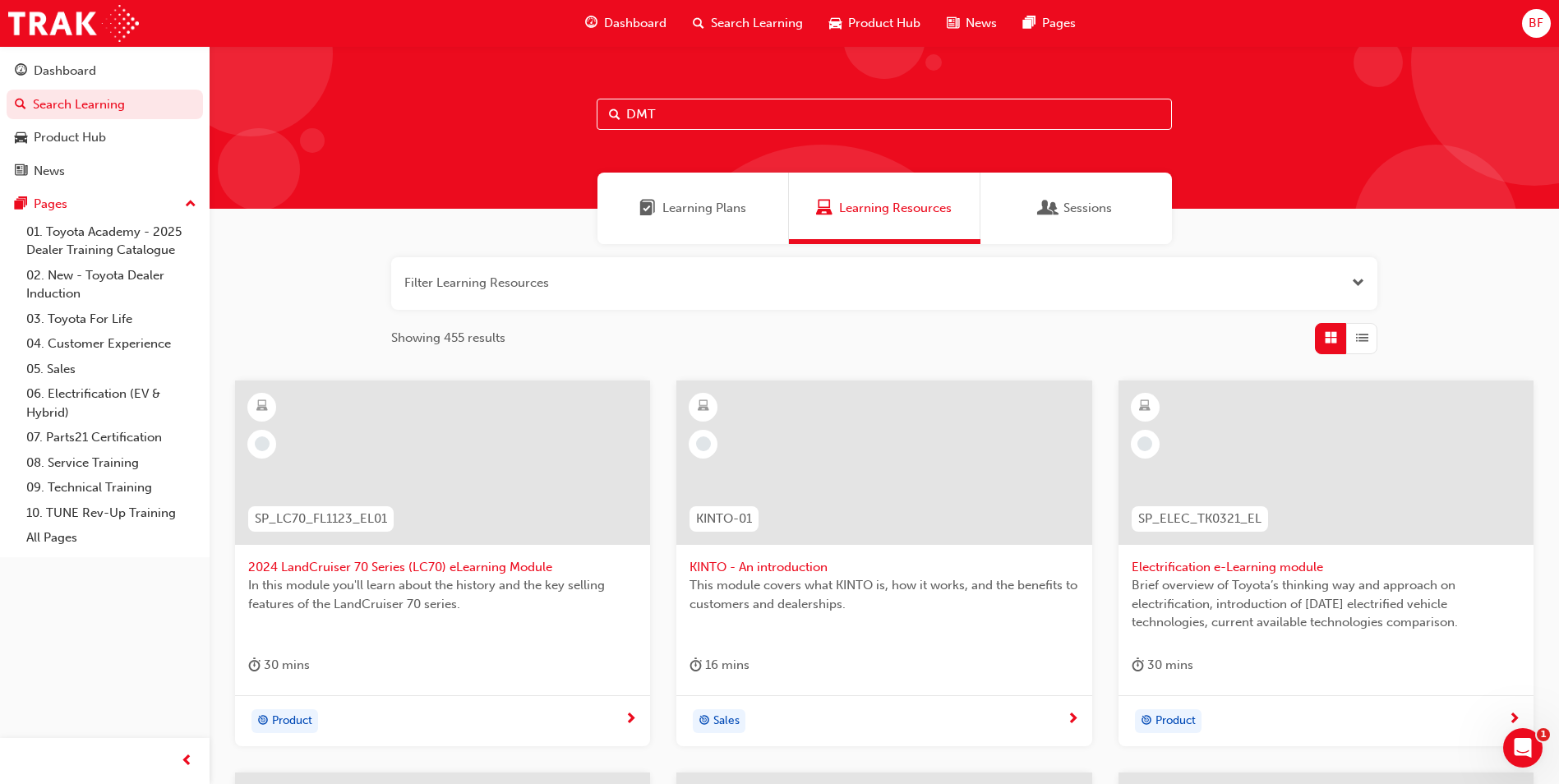
type input "DMT"
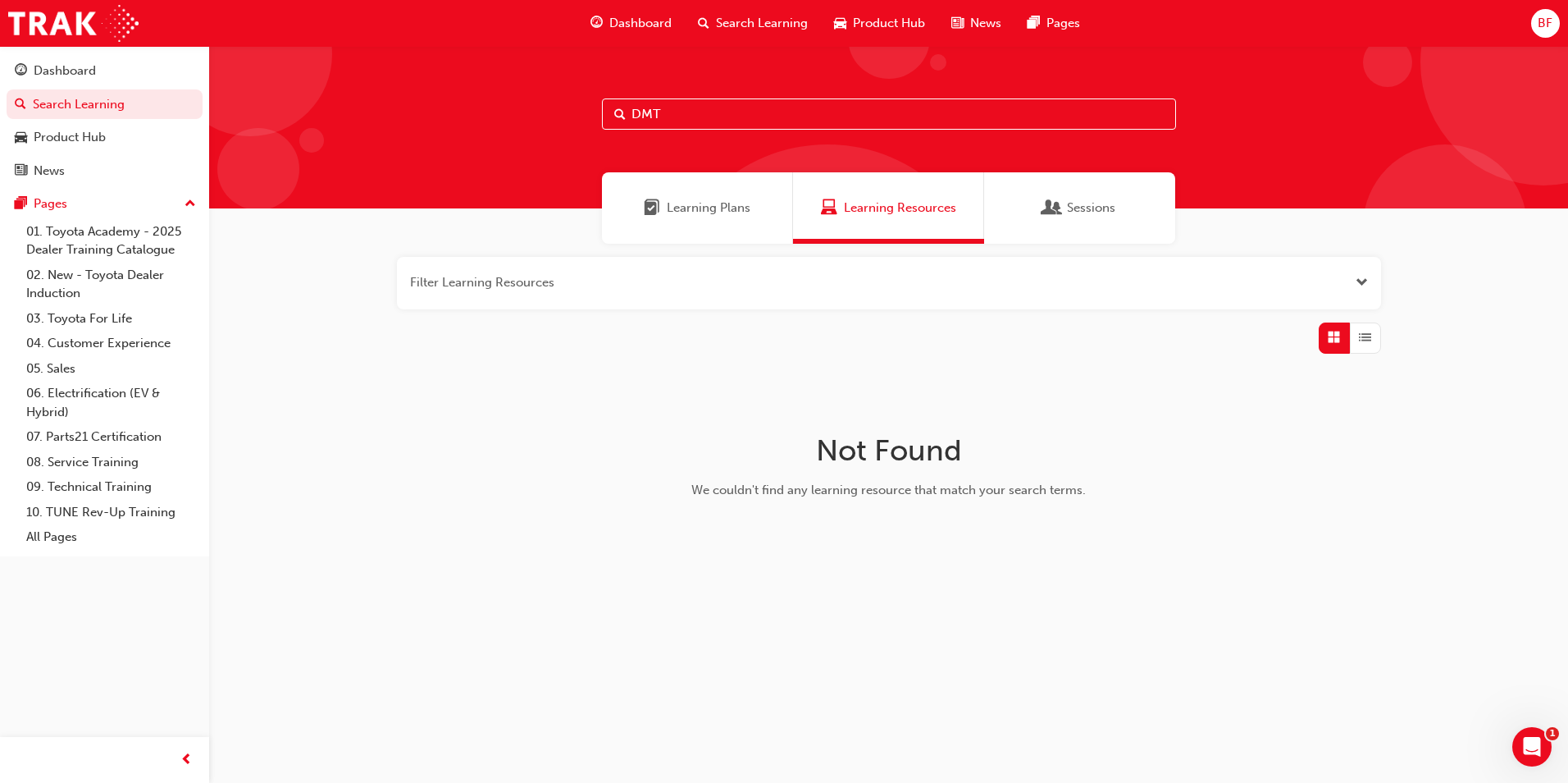
click at [628, 9] on div "Dashboard" at bounding box center [631, 23] width 108 height 33
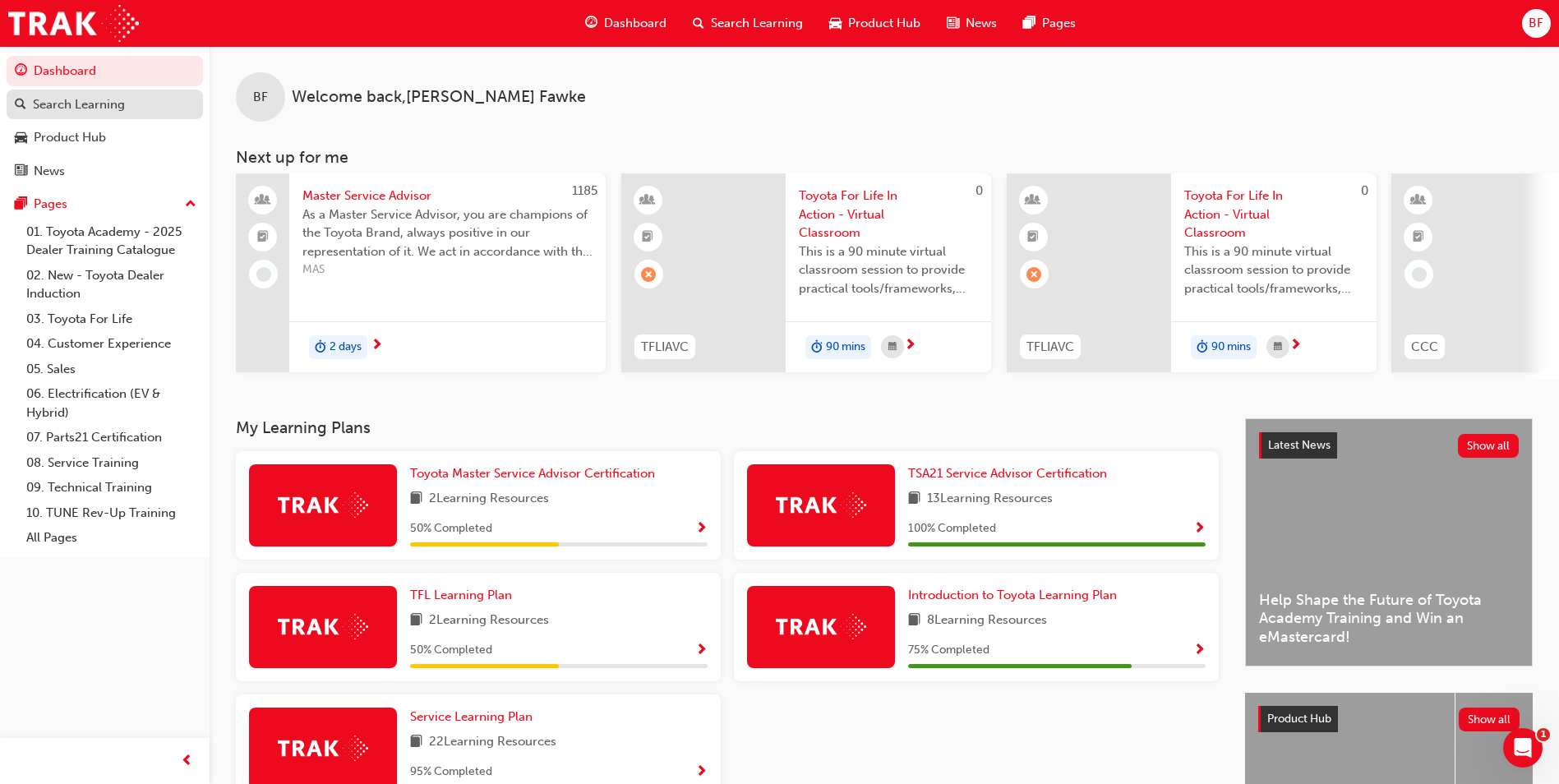
click at [79, 113] on div "Search Learning" at bounding box center [79, 104] width 92 height 19
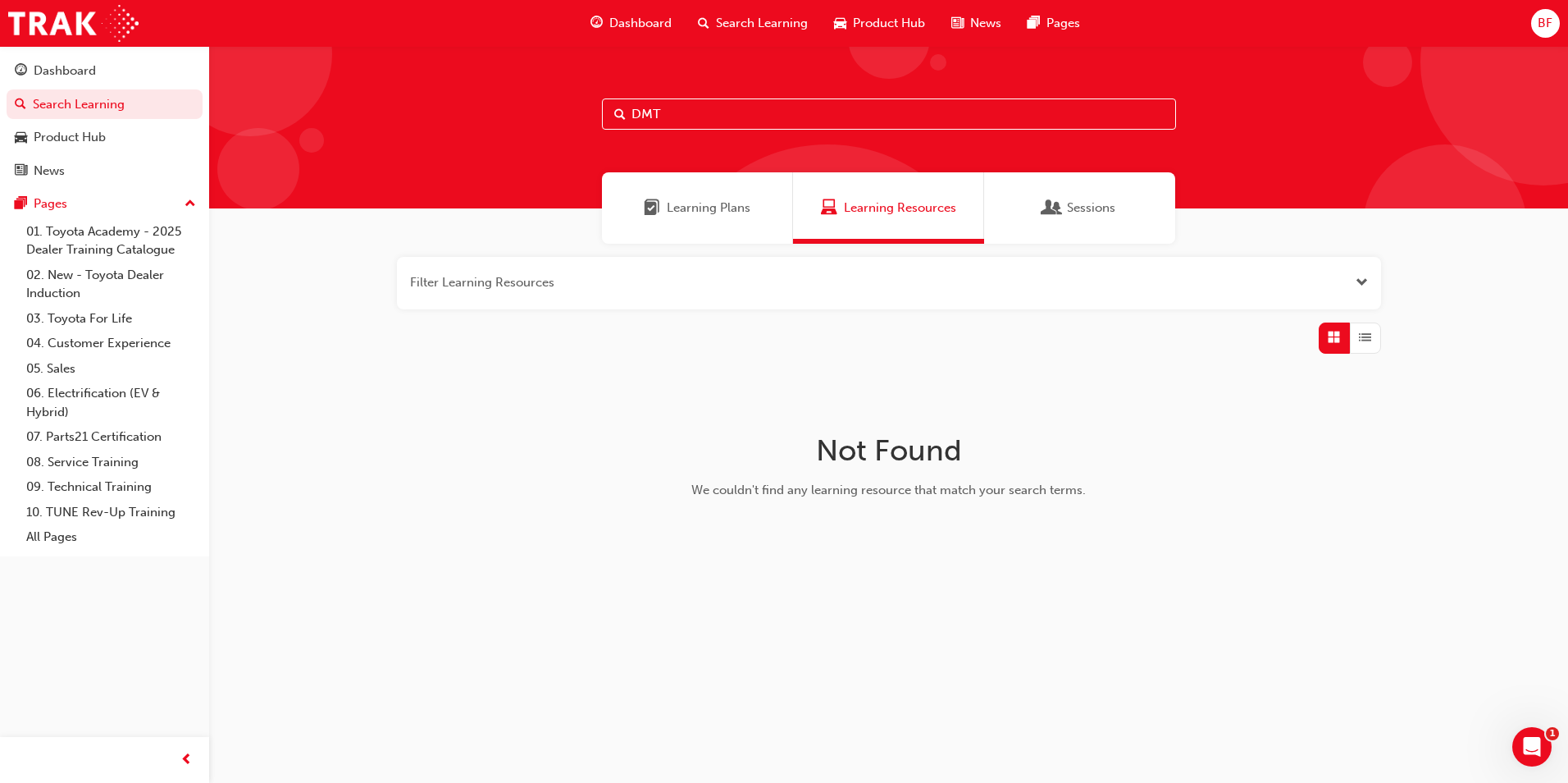
click at [717, 113] on input "DMT" at bounding box center [888, 115] width 574 height 31
type input "D"
type input "d"
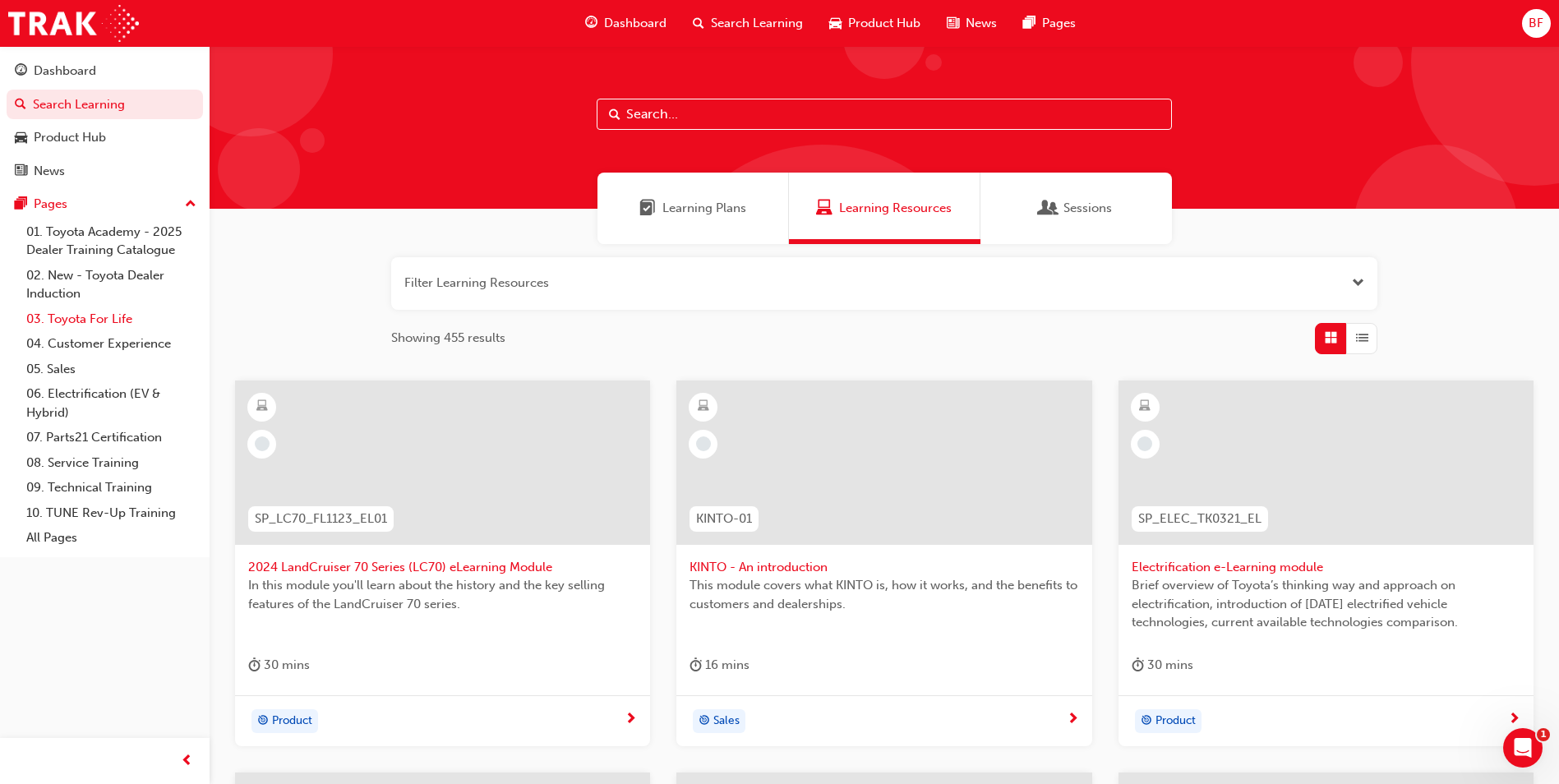
click at [84, 318] on link "03. Toyota For Life" at bounding box center [111, 319] width 183 height 25
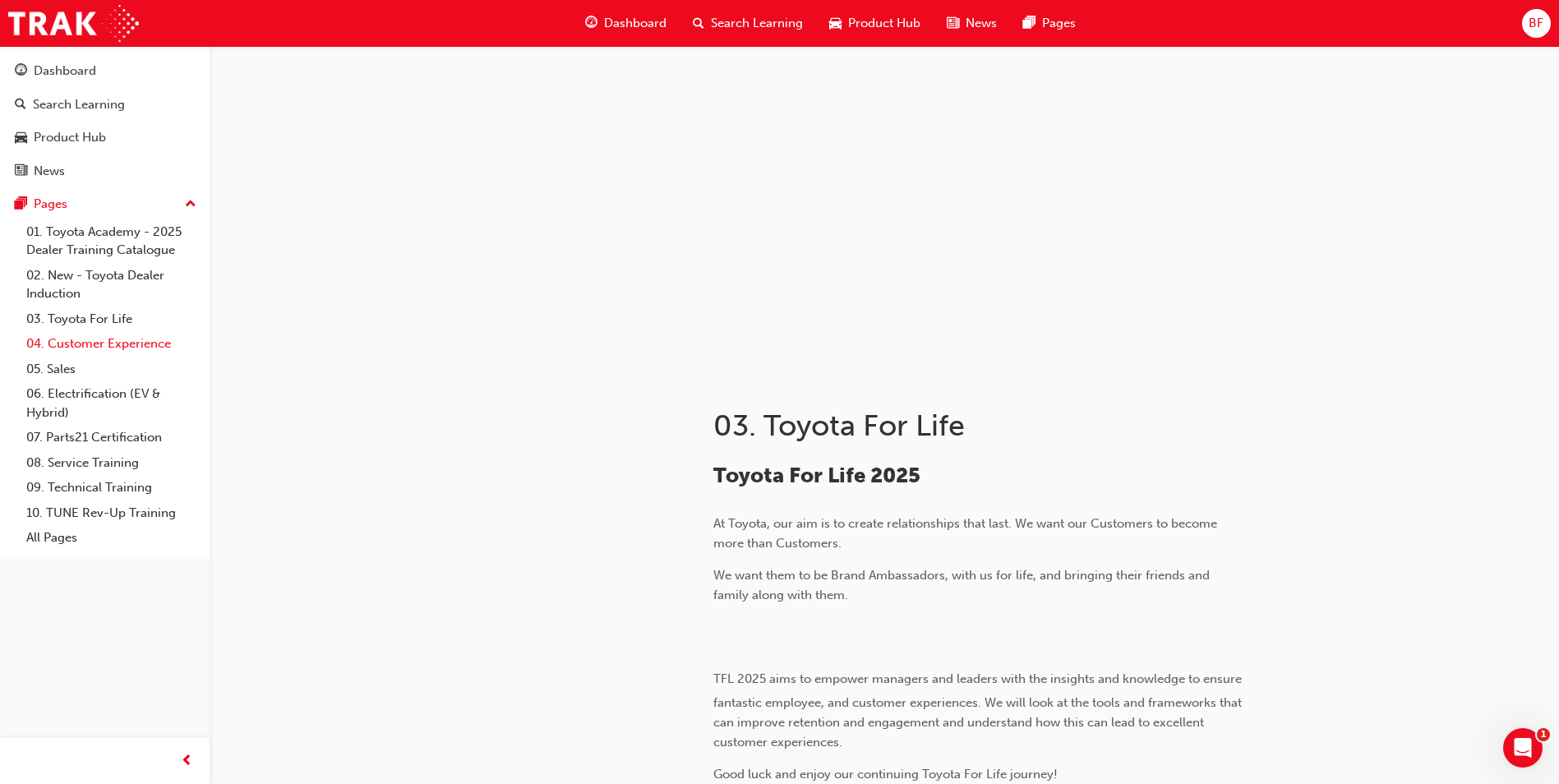
click at [88, 341] on link "04. Customer Experience" at bounding box center [111, 344] width 183 height 25
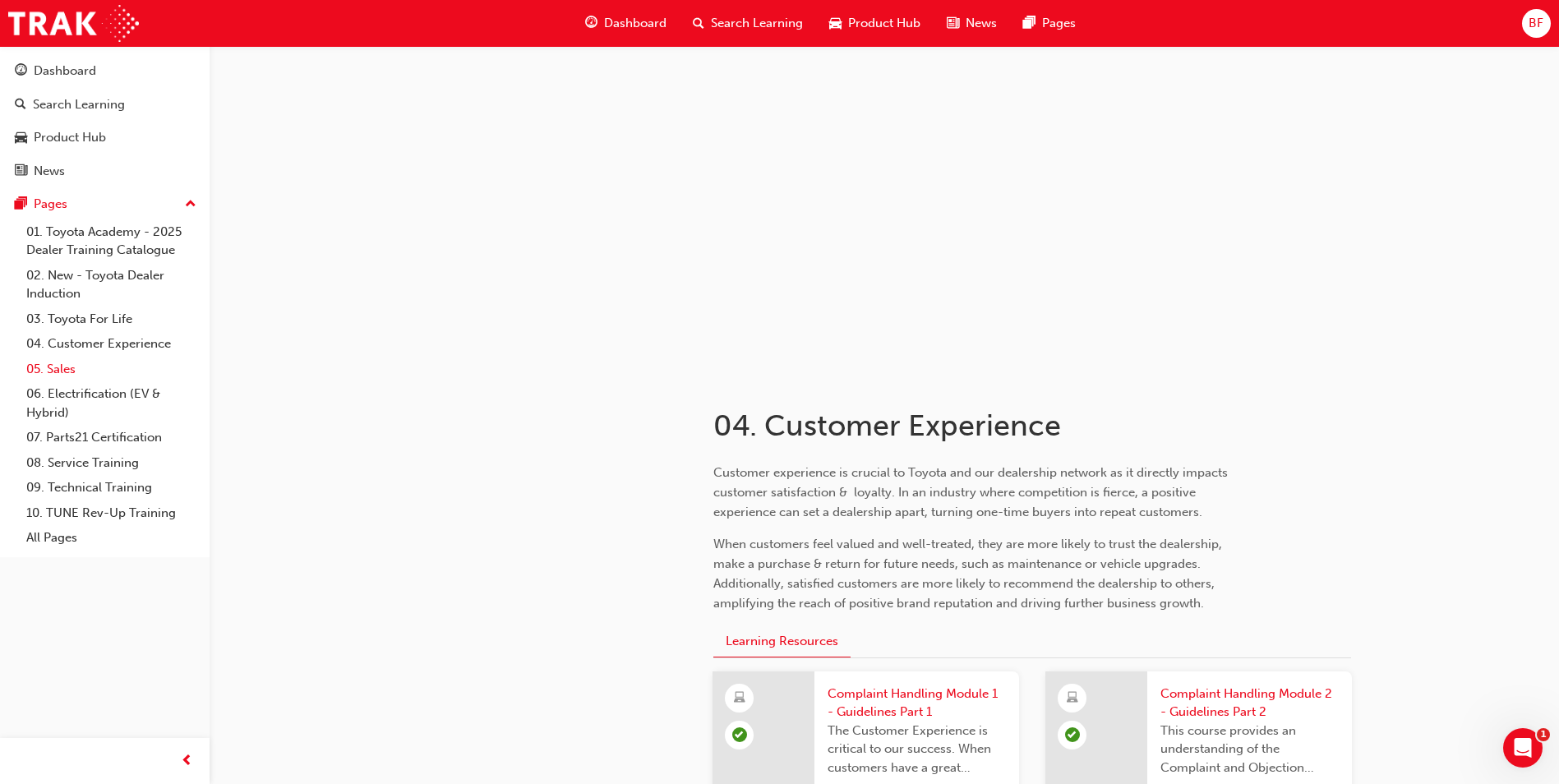
click at [74, 370] on link "05. Sales" at bounding box center [111, 369] width 183 height 25
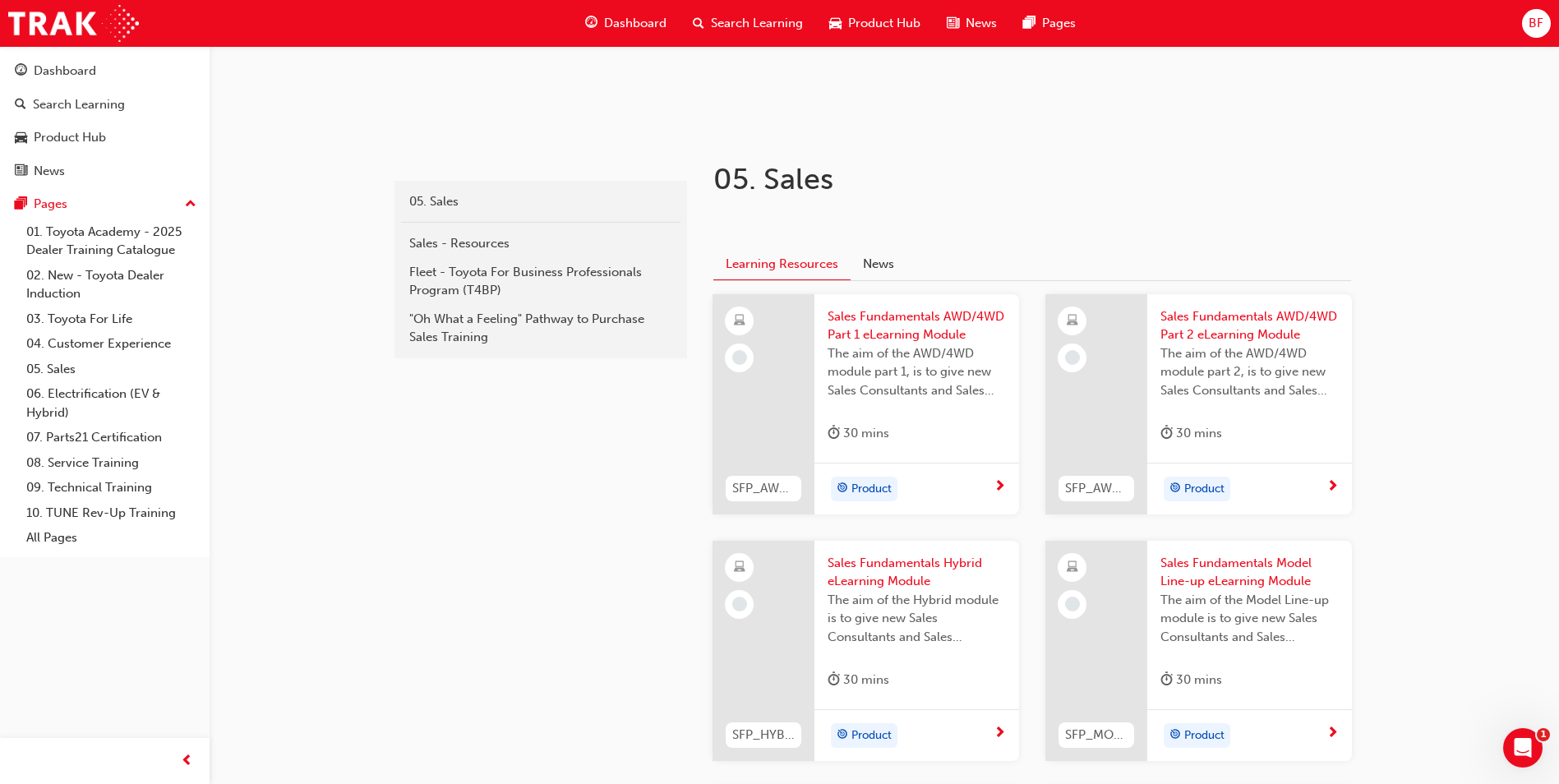
scroll to position [328, 0]
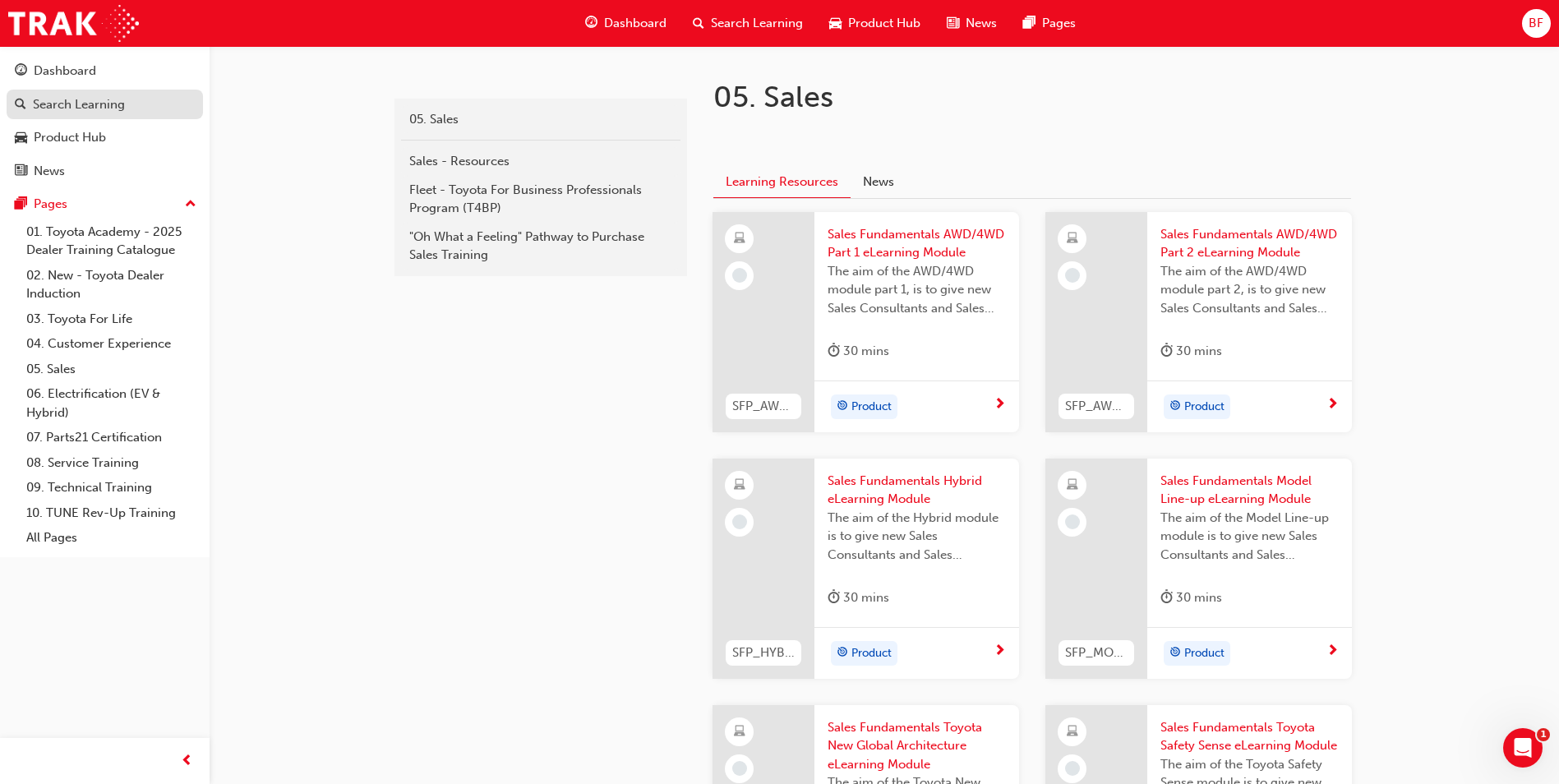
click at [59, 103] on div "Search Learning" at bounding box center [79, 104] width 92 height 19
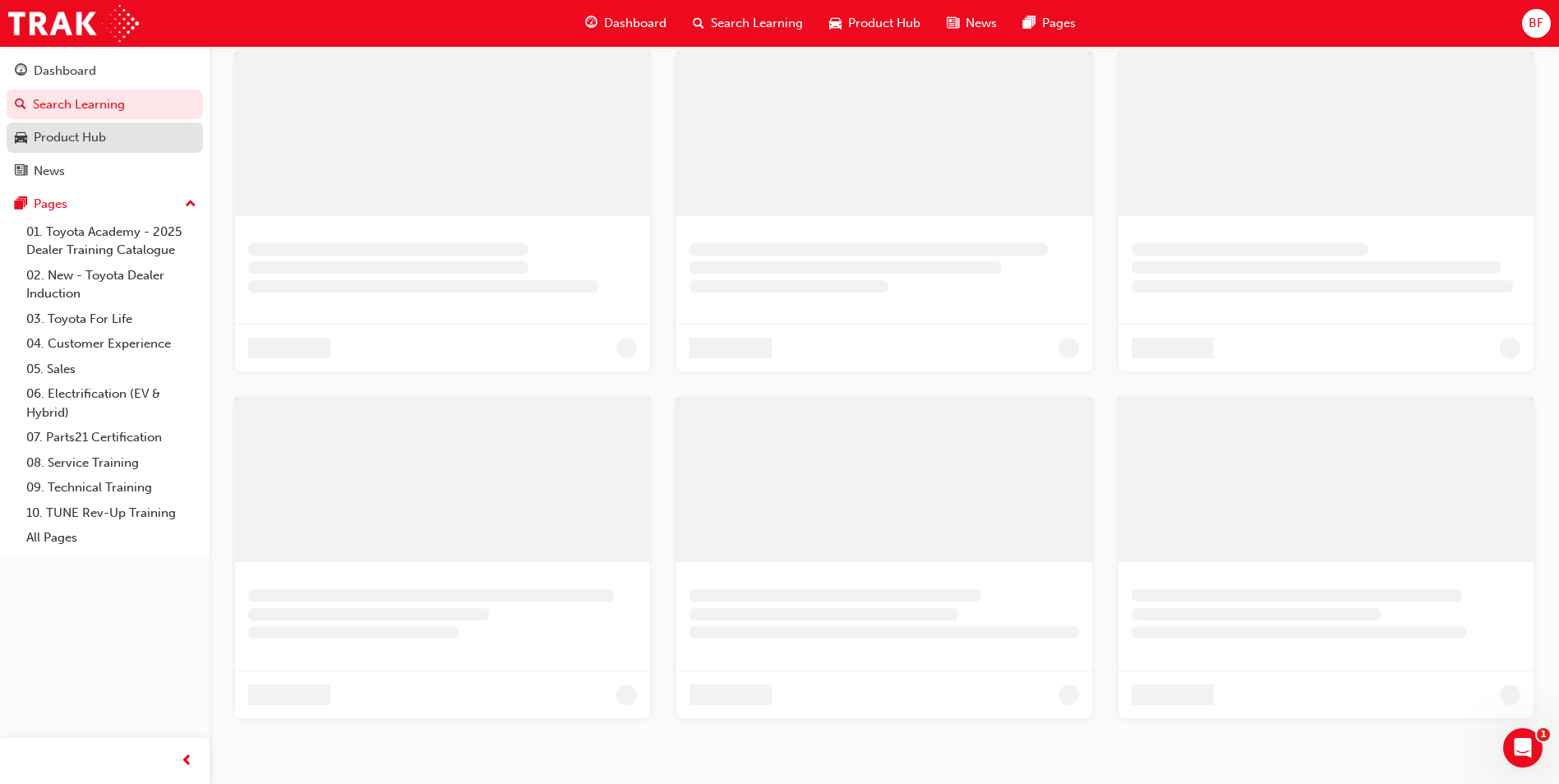
click at [64, 135] on div "Product Hub" at bounding box center [70, 137] width 73 height 19
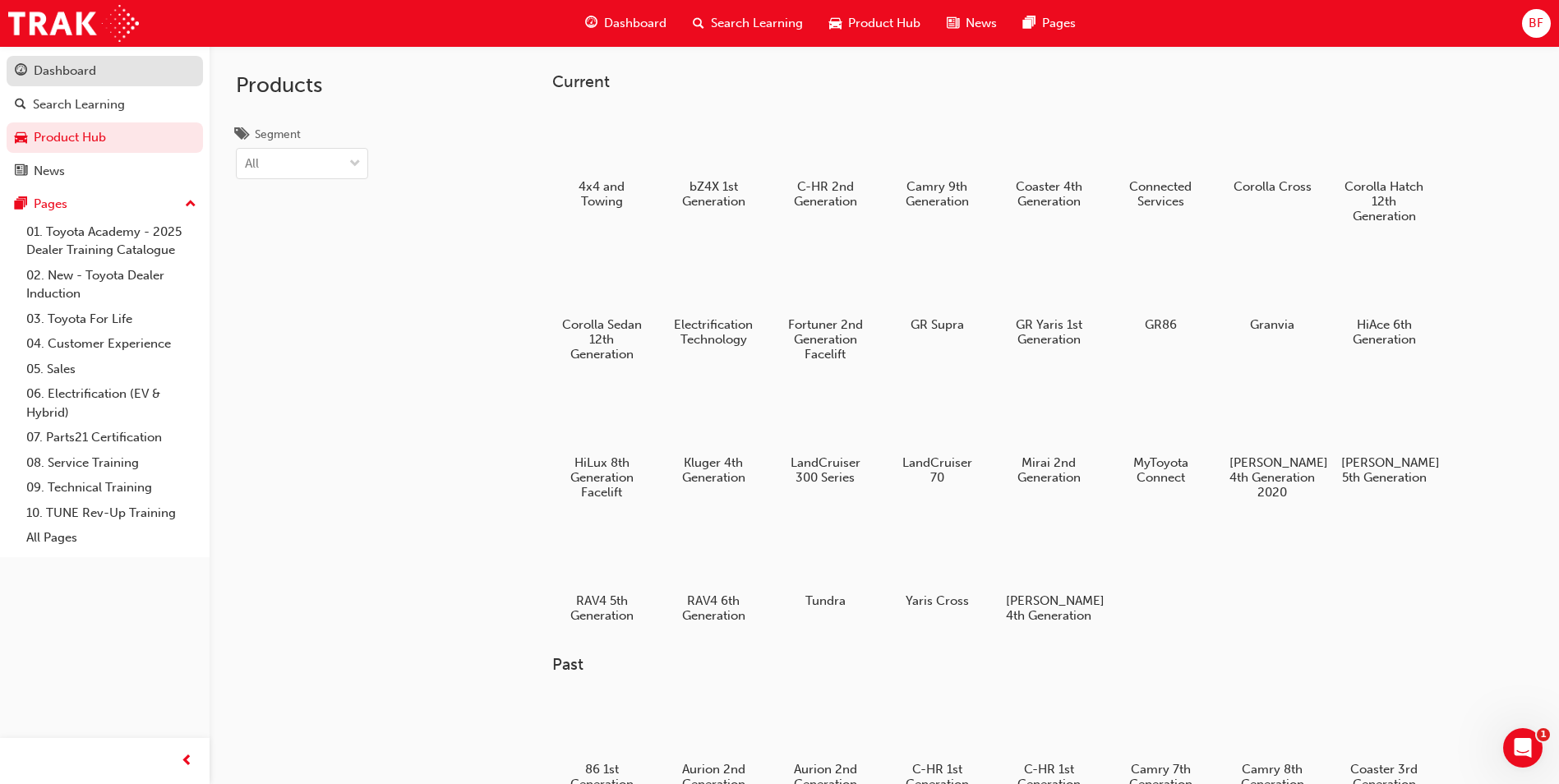
click at [75, 79] on div "Dashboard" at bounding box center [65, 71] width 63 height 19
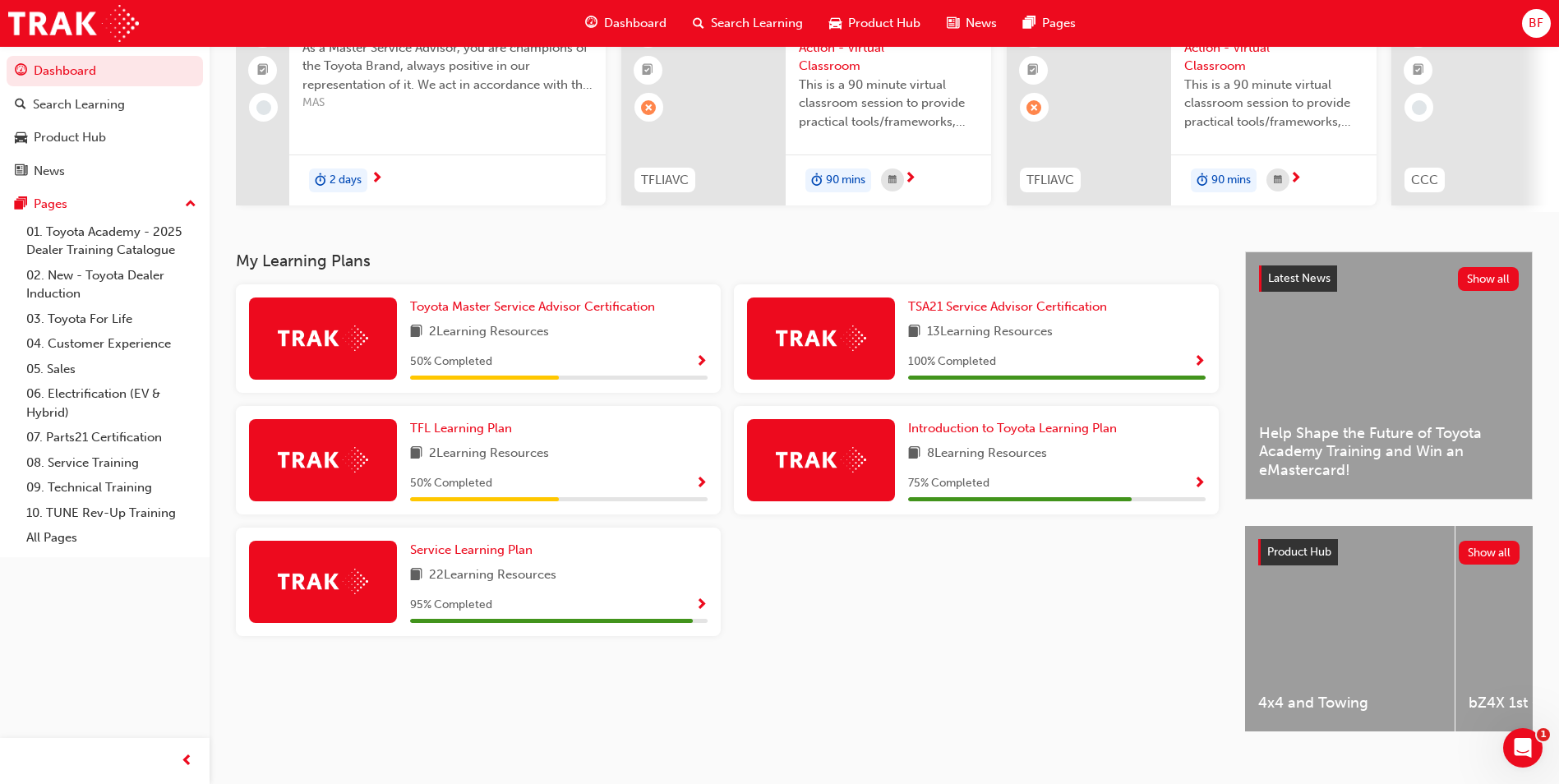
scroll to position [198, 0]
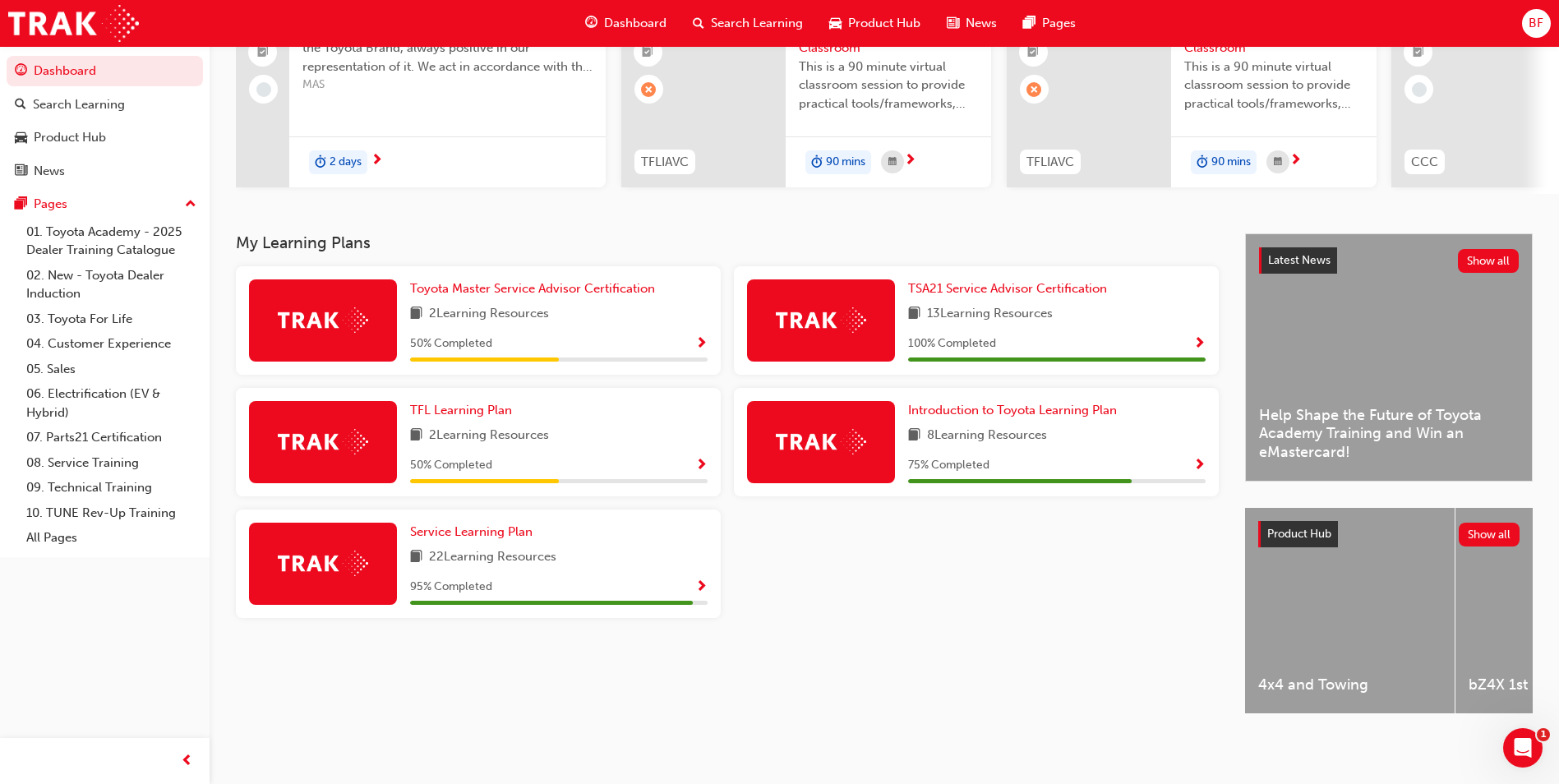
click at [696, 459] on span "Show Progress" at bounding box center [701, 466] width 13 height 15
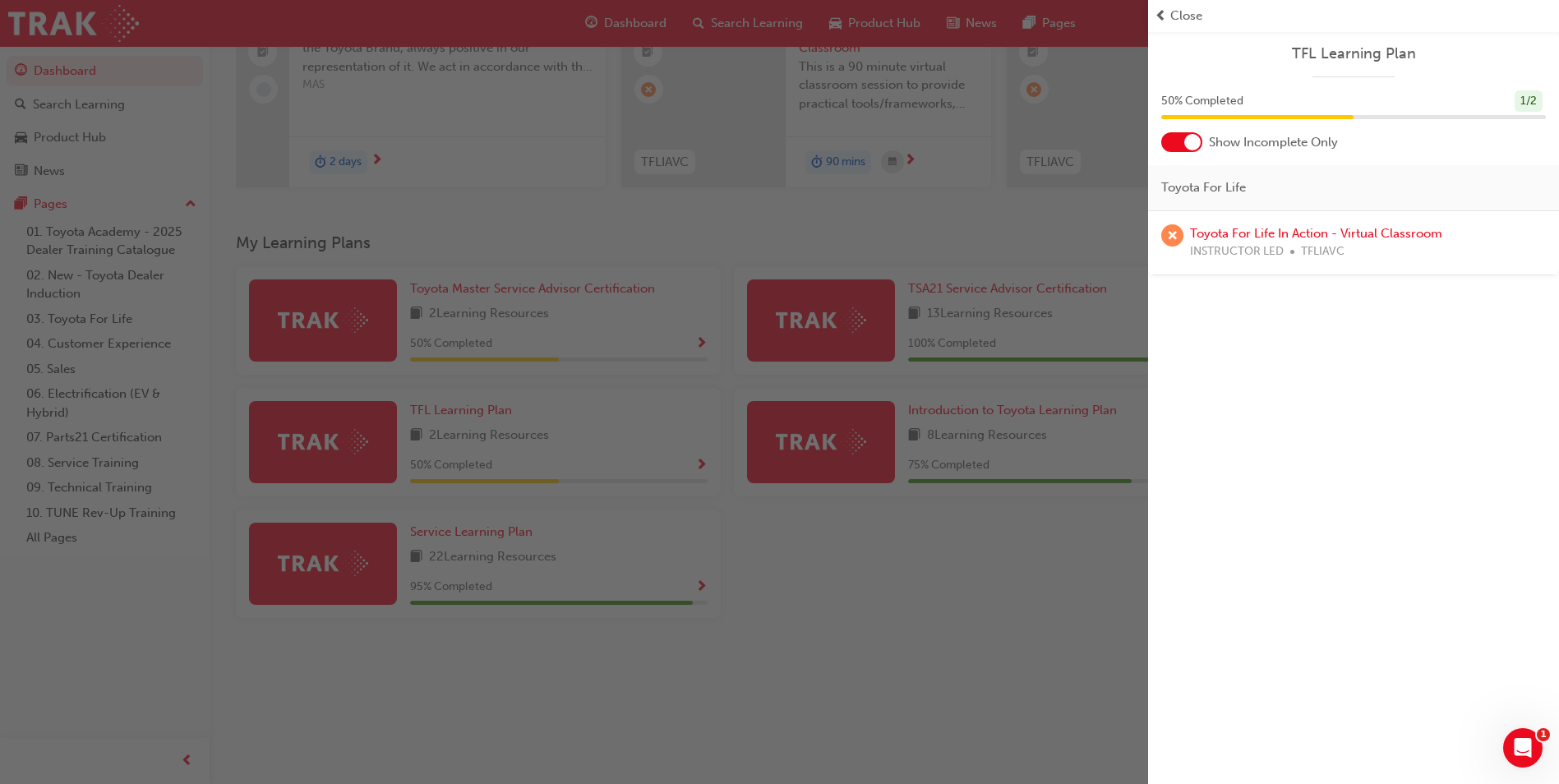
click at [880, 550] on div "button" at bounding box center [574, 392] width 1148 height 784
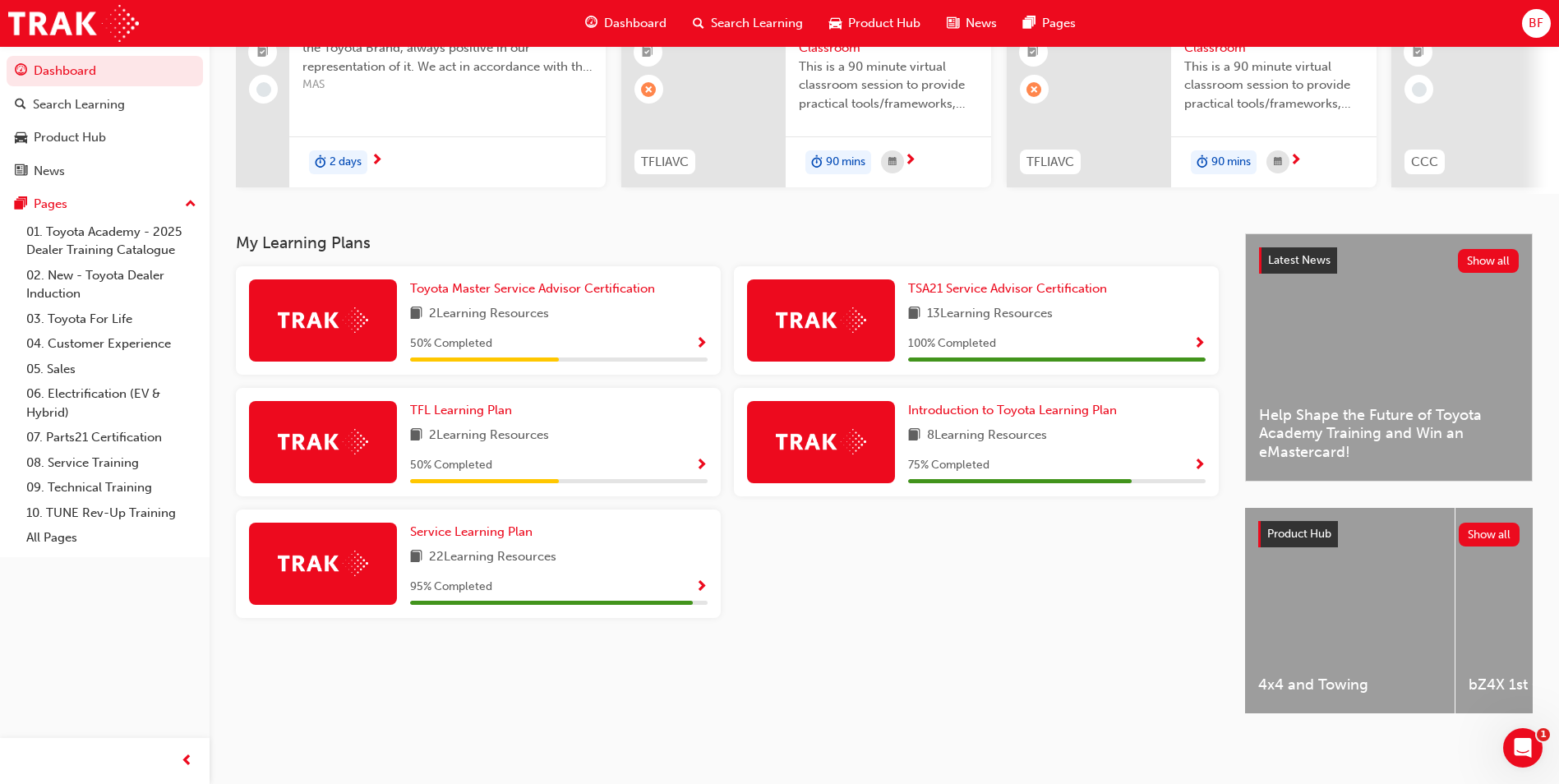
click at [694, 580] on div "95 % Completed" at bounding box center [558, 586] width 297 height 21
click at [700, 580] on span "Show Progress" at bounding box center [701, 587] width 13 height 15
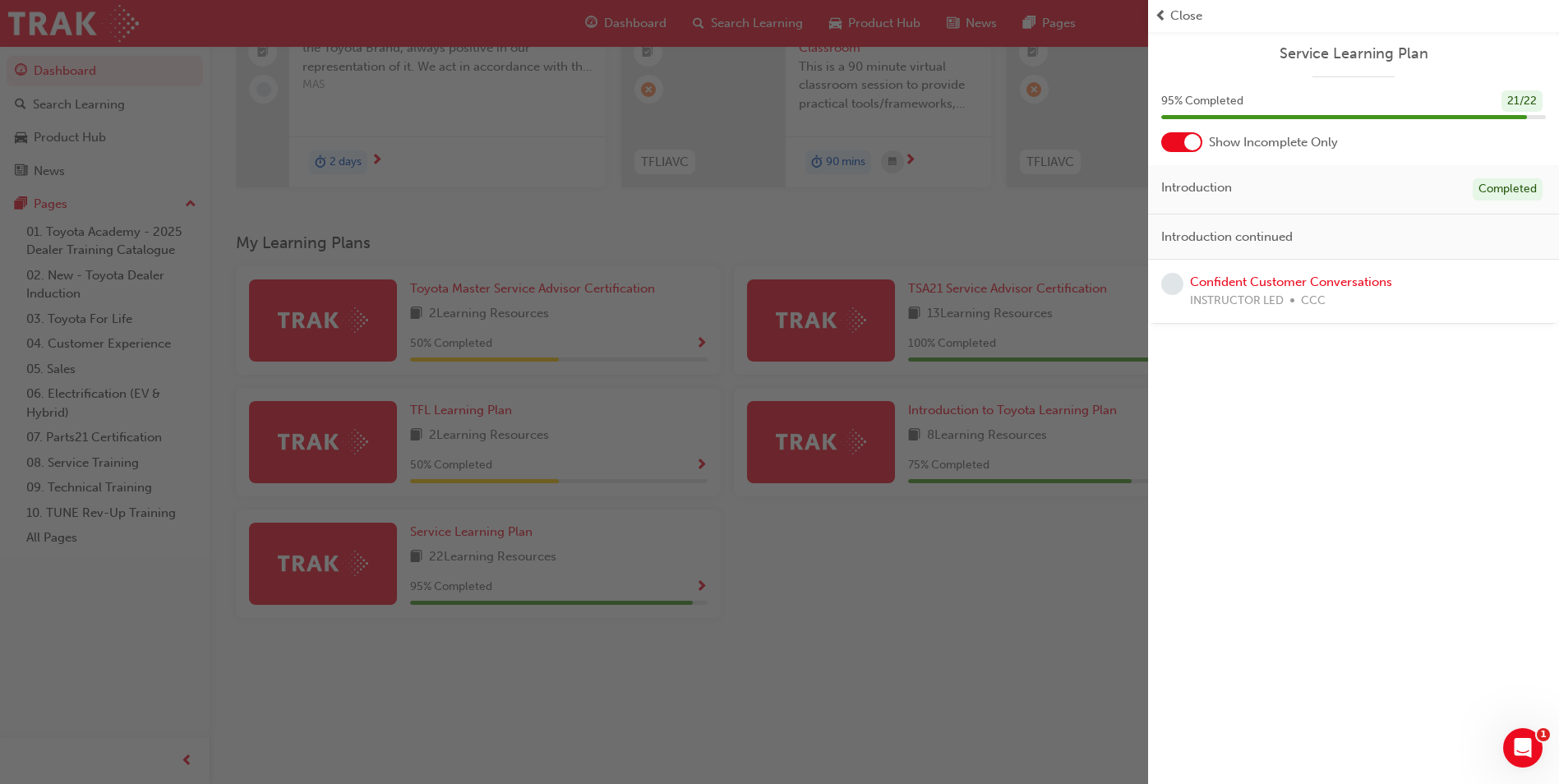
click at [1020, 614] on div "button" at bounding box center [574, 392] width 1148 height 784
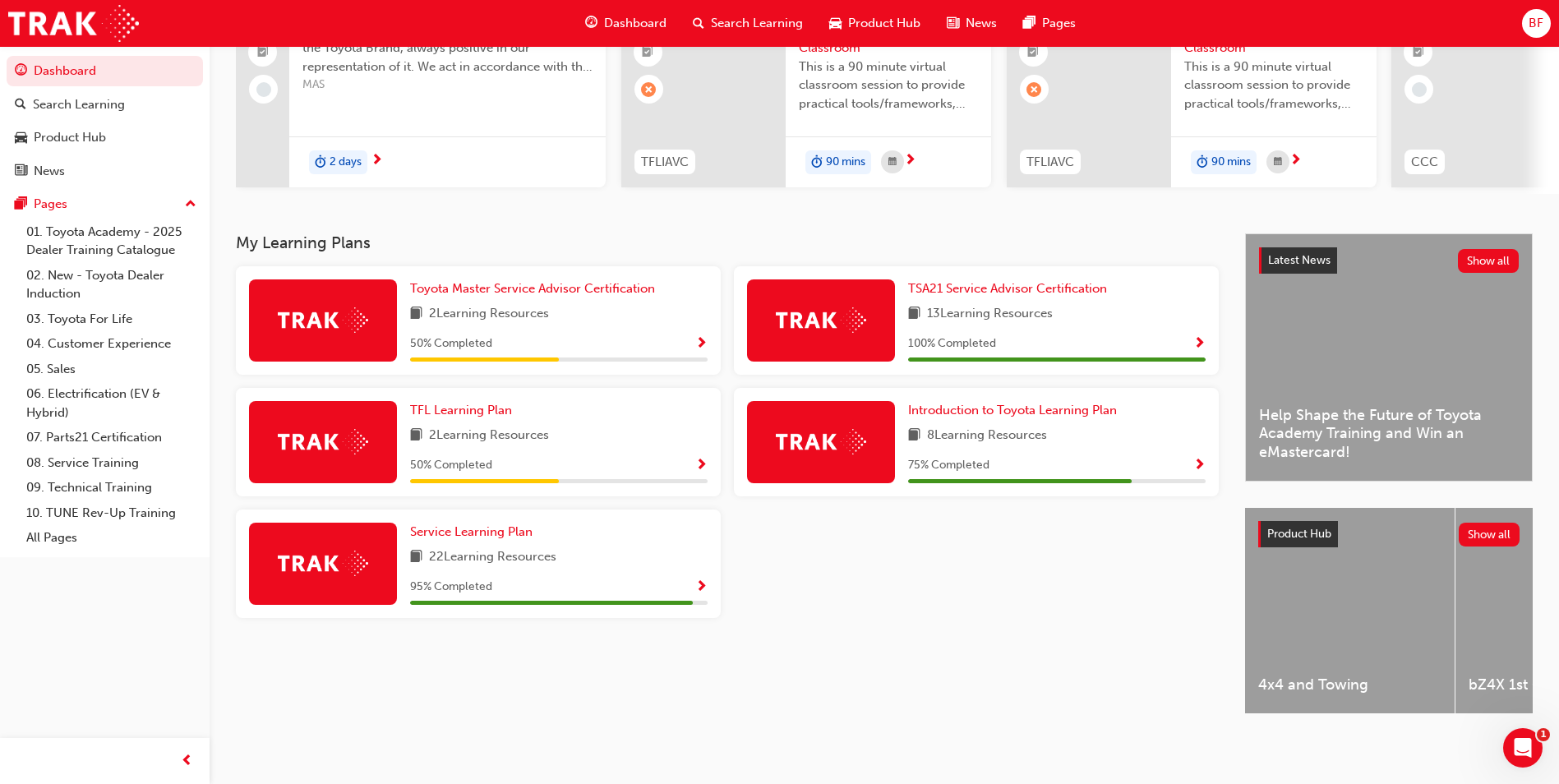
click at [1205, 451] on div "Introduction to Toyota Learning Plan 8 Learning Resources 75 % Completed" at bounding box center [977, 442] width 485 height 109
click at [1201, 459] on span "Show Progress" at bounding box center [1199, 466] width 13 height 15
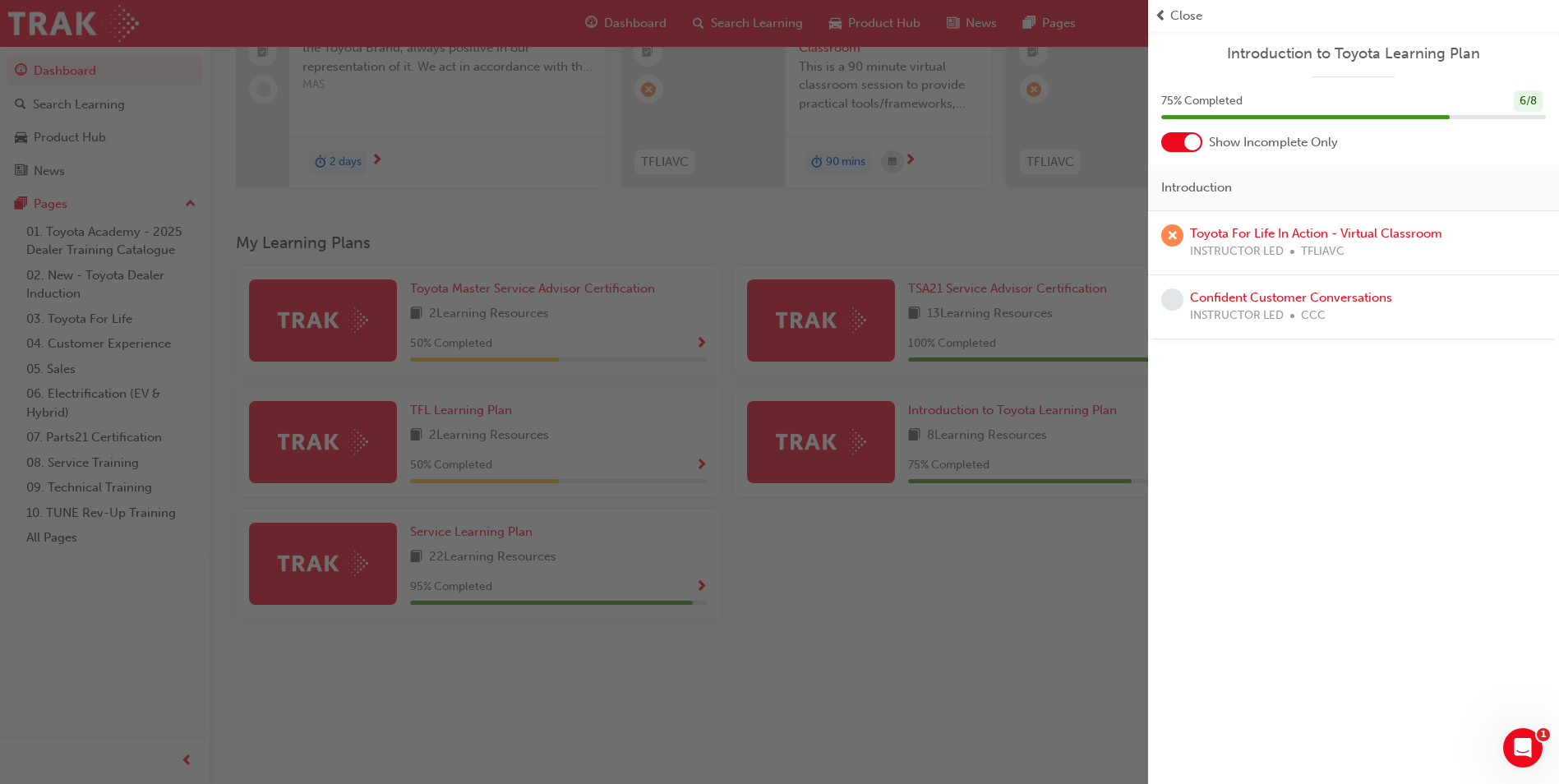
click at [1065, 514] on div "button" at bounding box center [574, 392] width 1148 height 784
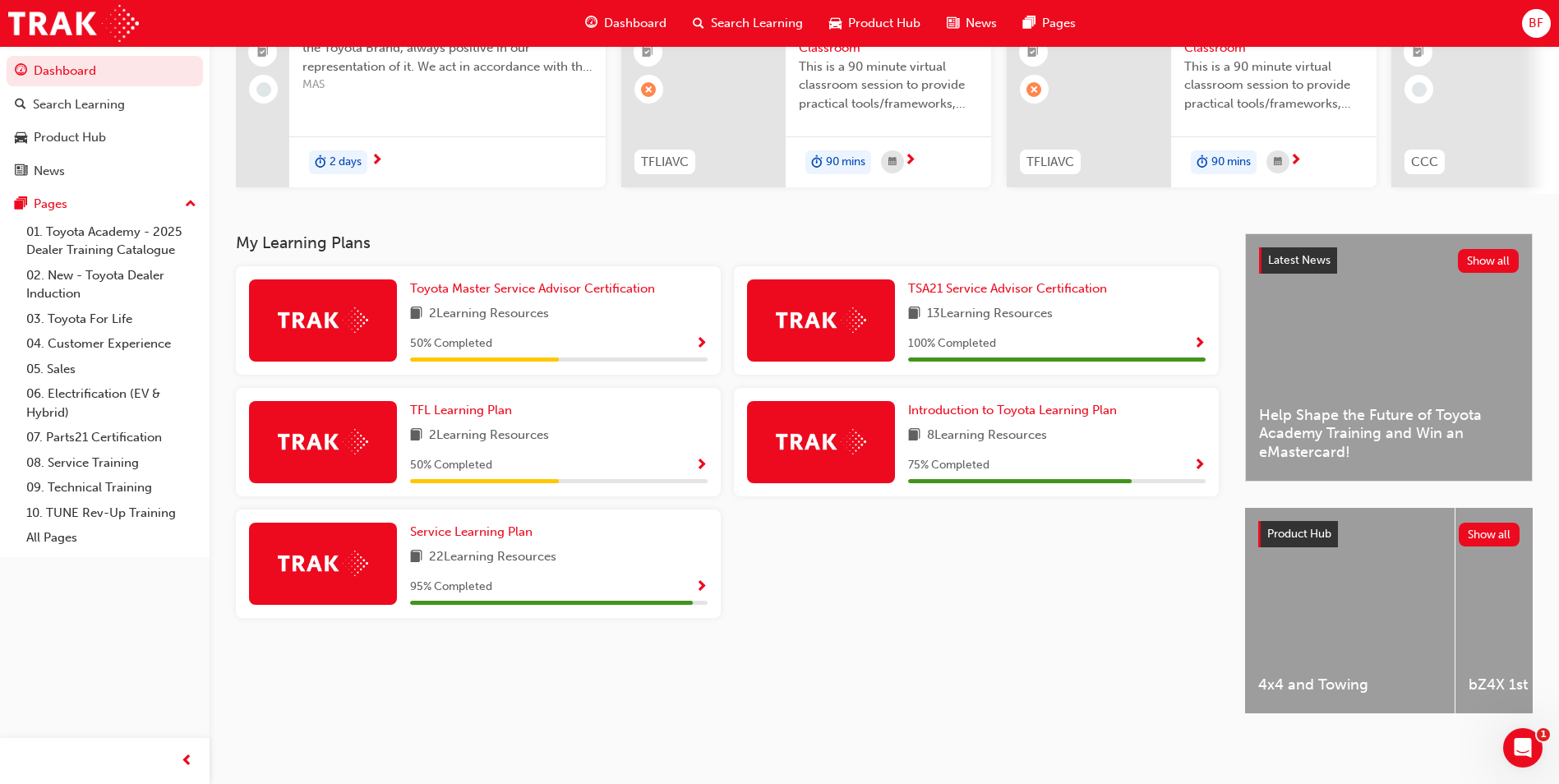
click at [1196, 337] on span "Show Progress" at bounding box center [1199, 344] width 13 height 15
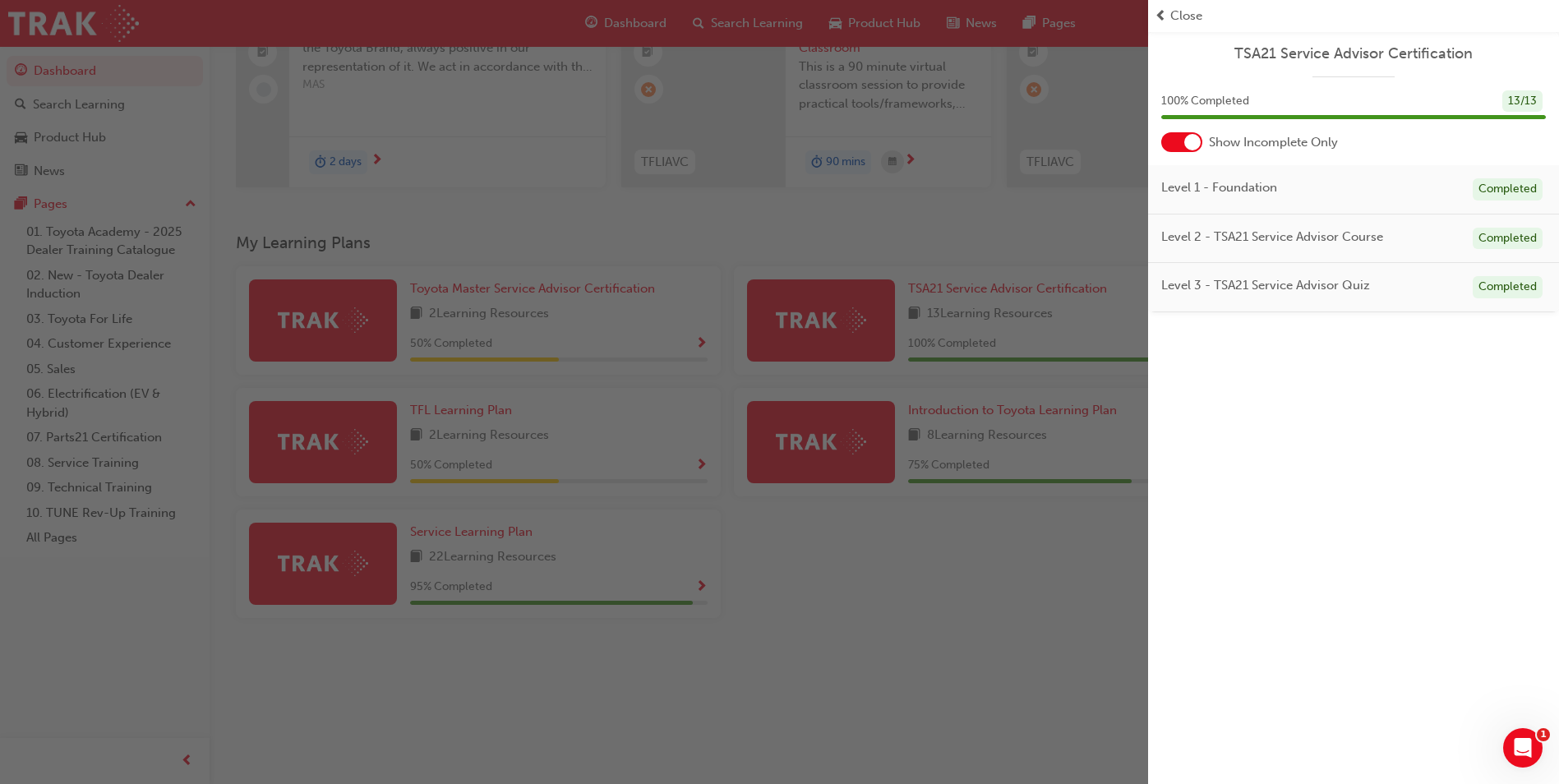
click at [1018, 571] on div "button" at bounding box center [574, 392] width 1148 height 784
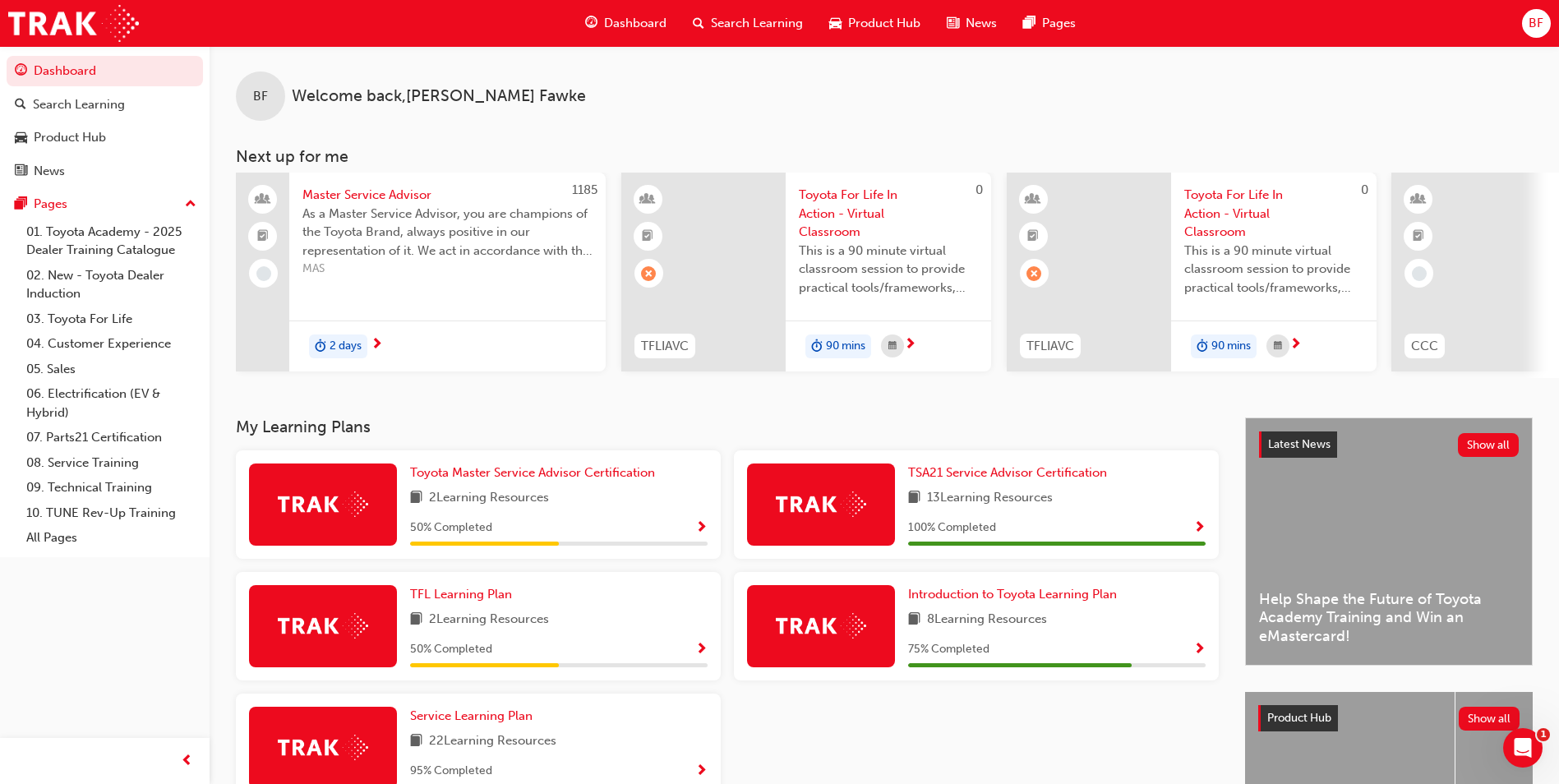
scroll to position [0, 0]
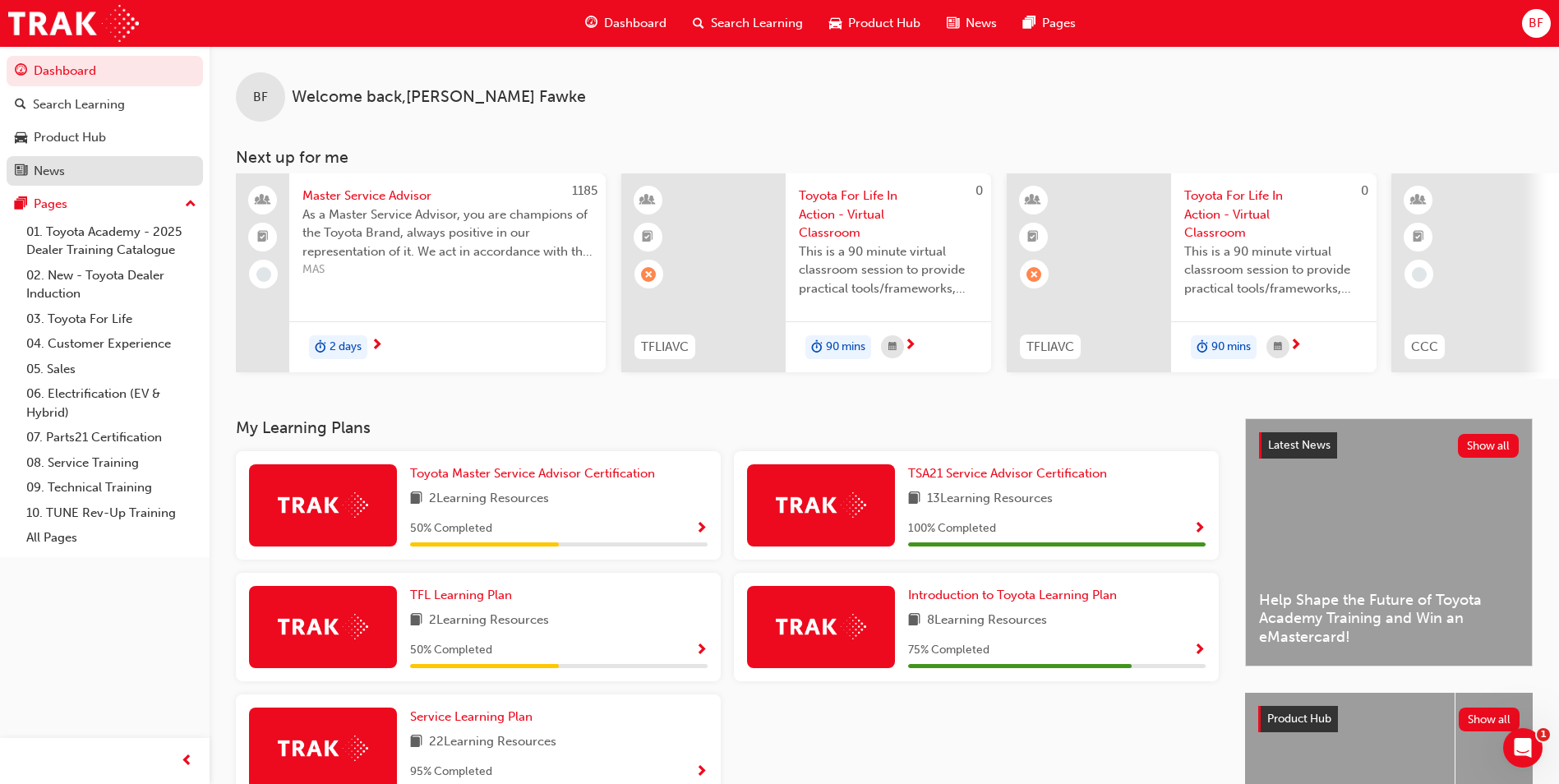
click at [75, 170] on div "News" at bounding box center [105, 171] width 180 height 21
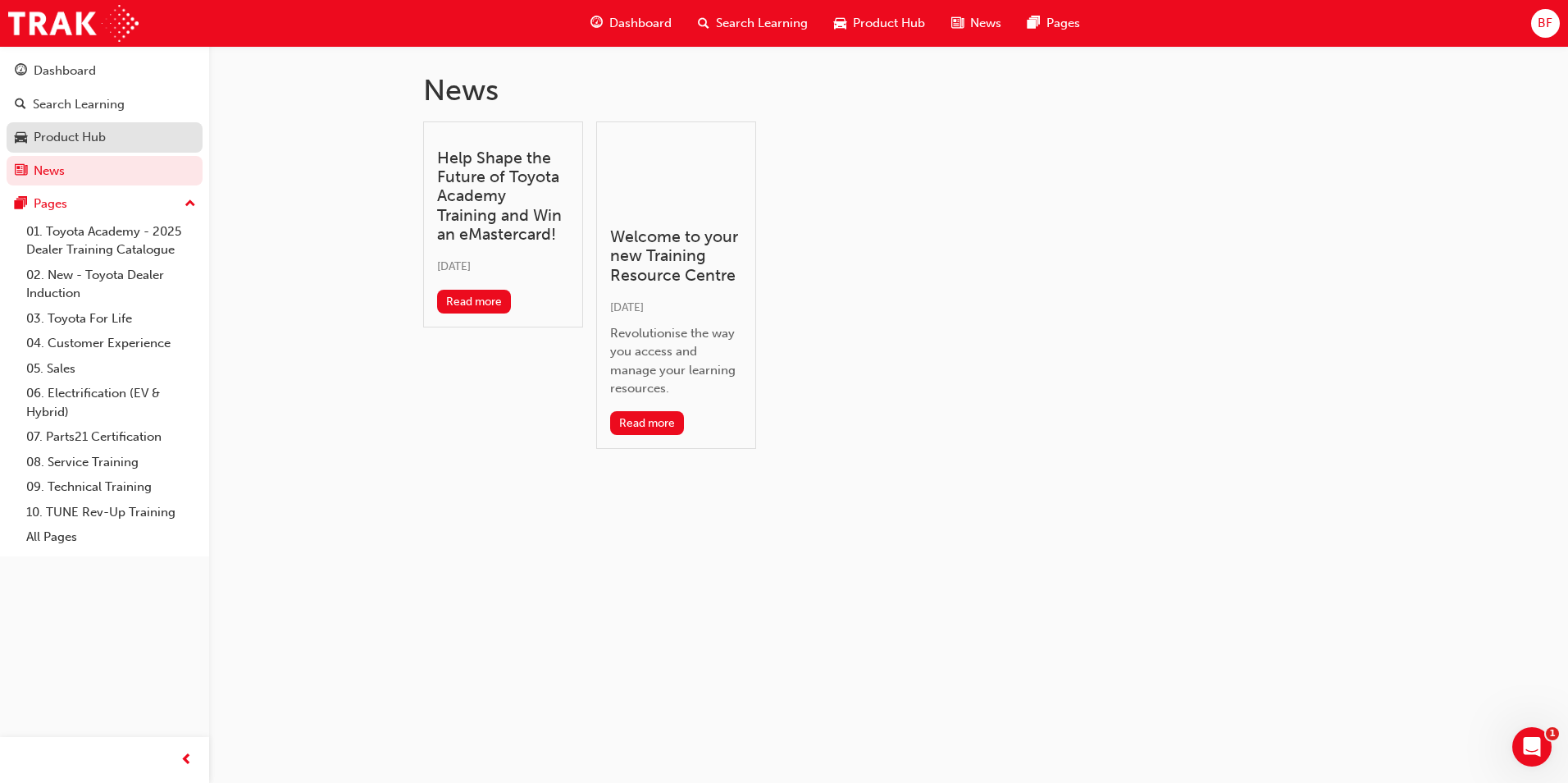
click at [71, 136] on div "Product Hub" at bounding box center [69, 137] width 72 height 19
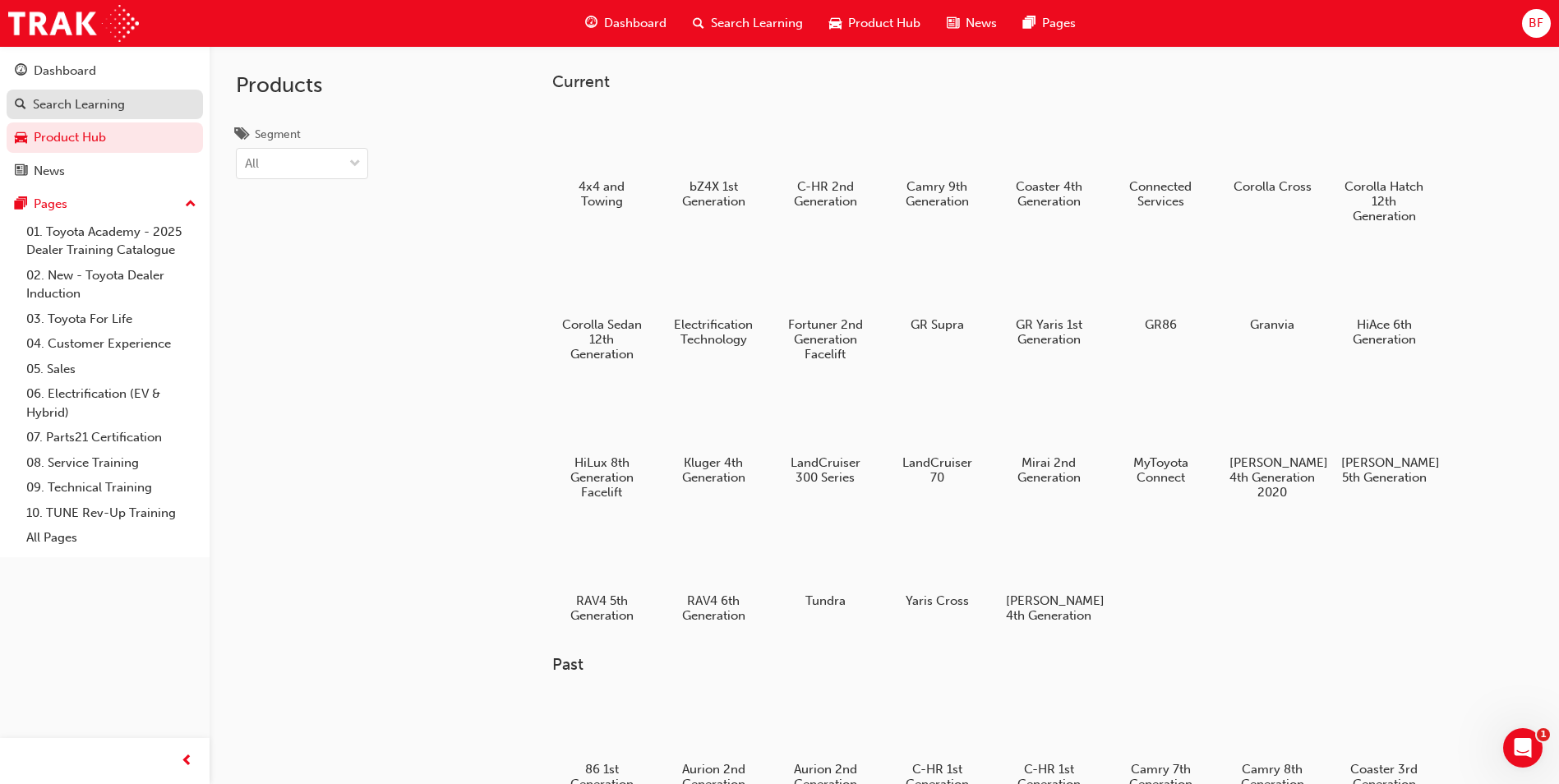
click at [81, 114] on div "Search Learning" at bounding box center [105, 104] width 180 height 21
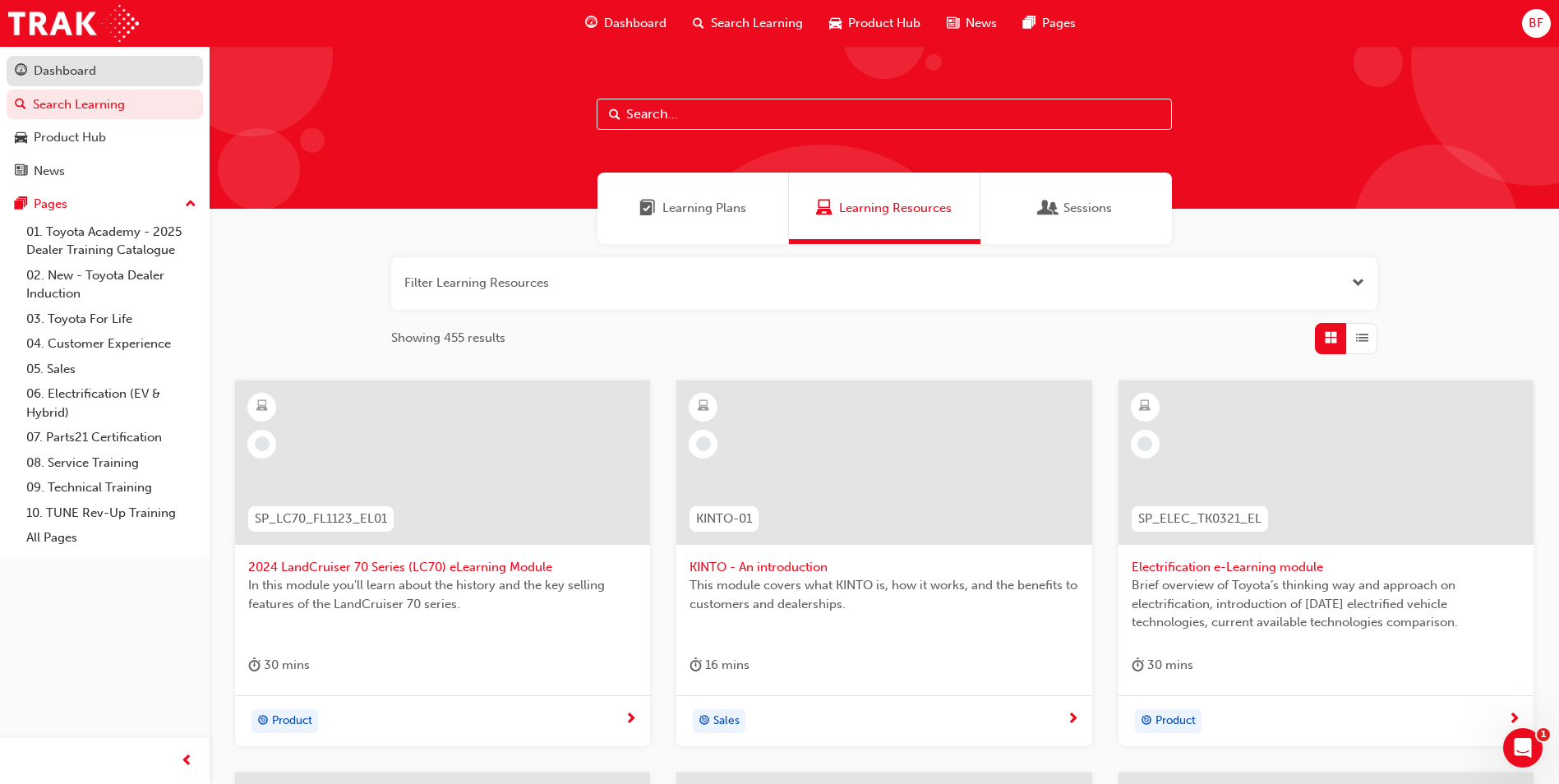
click at [88, 70] on div "Dashboard" at bounding box center [65, 71] width 63 height 19
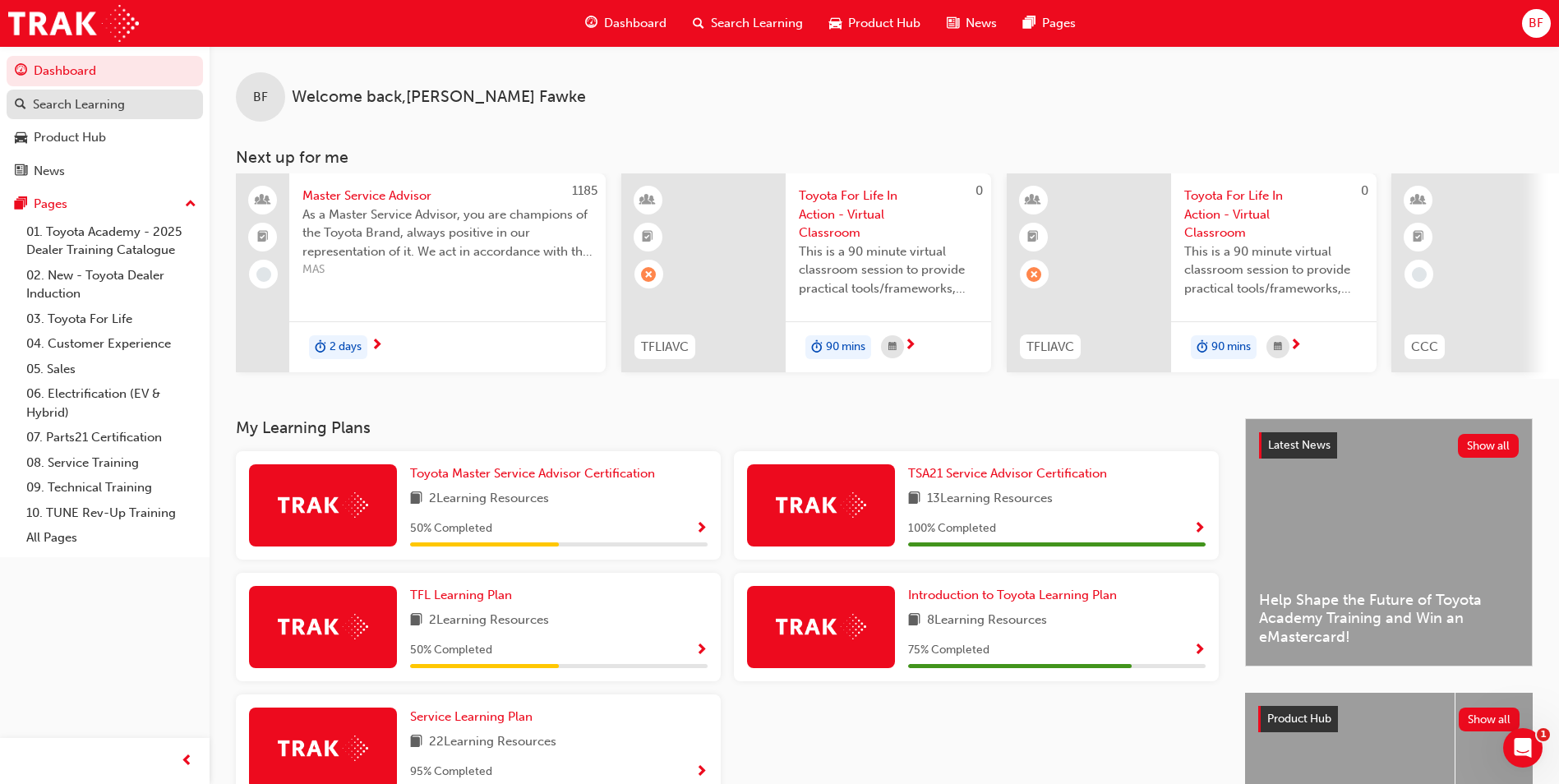
click at [98, 103] on div "Search Learning" at bounding box center [79, 104] width 92 height 19
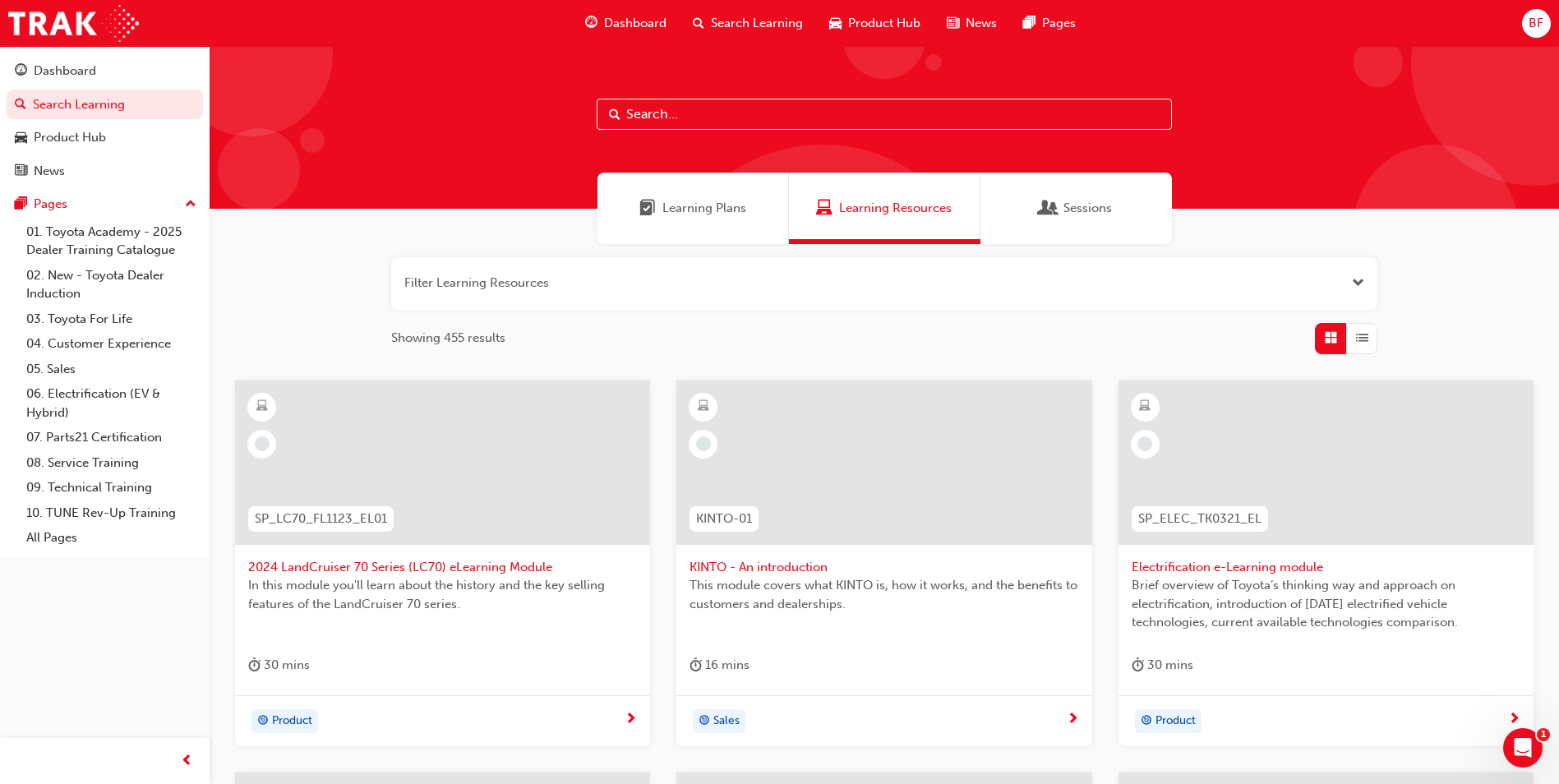
click at [1071, 208] on span "Sessions" at bounding box center [1087, 208] width 48 height 19
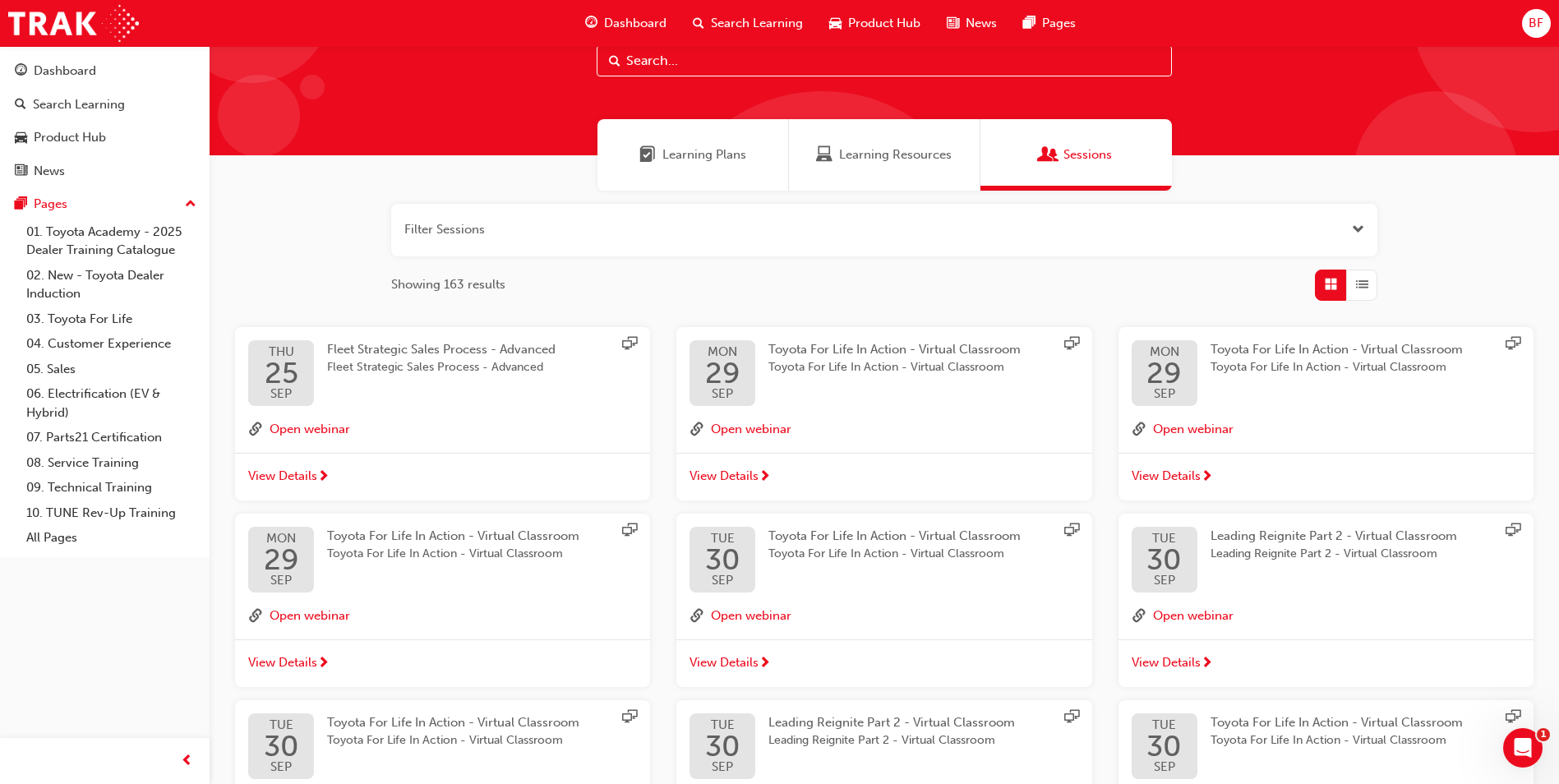
scroll to position [82, 0]
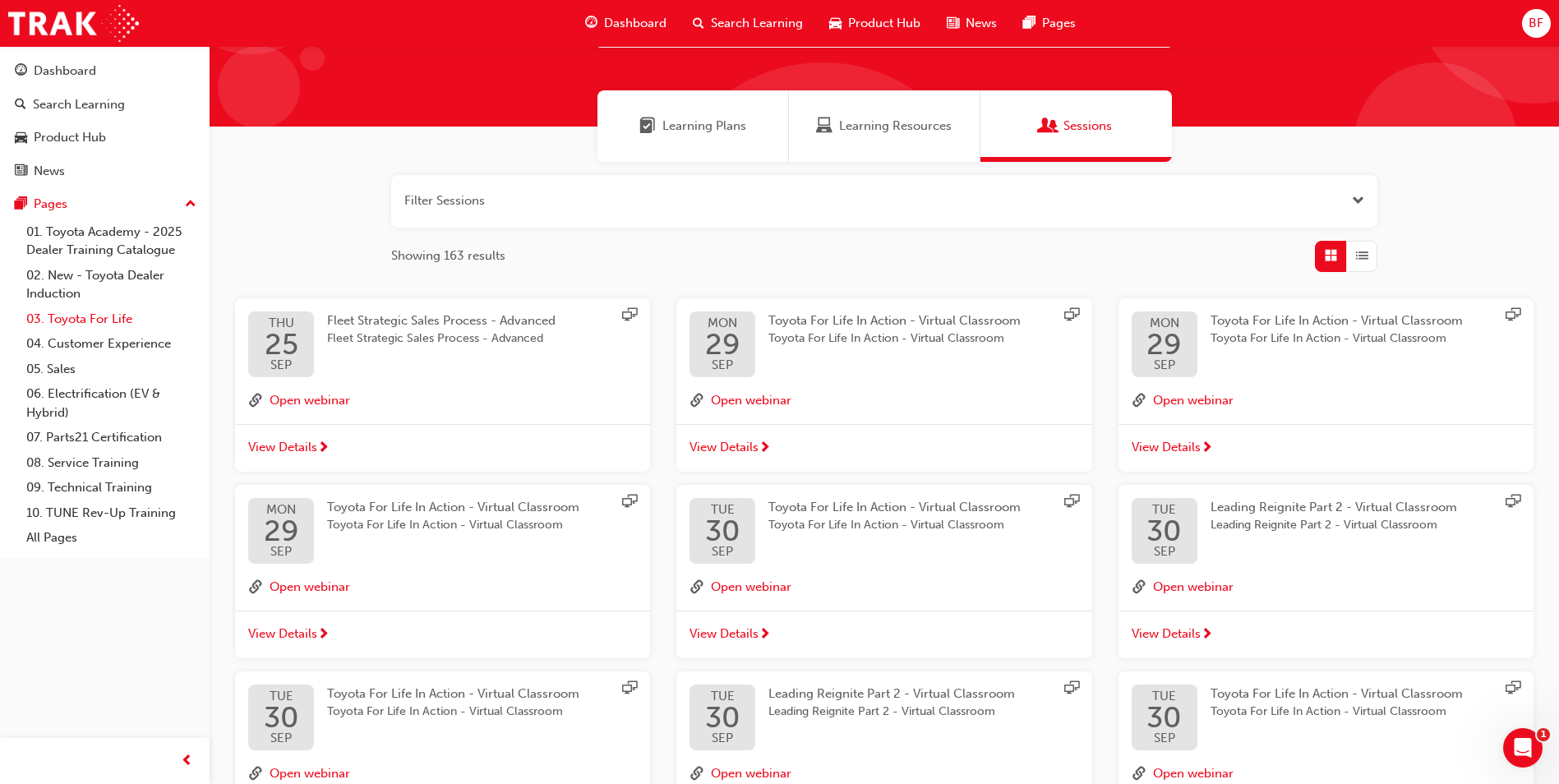
click at [109, 318] on link "03. Toyota For Life" at bounding box center [111, 319] width 183 height 25
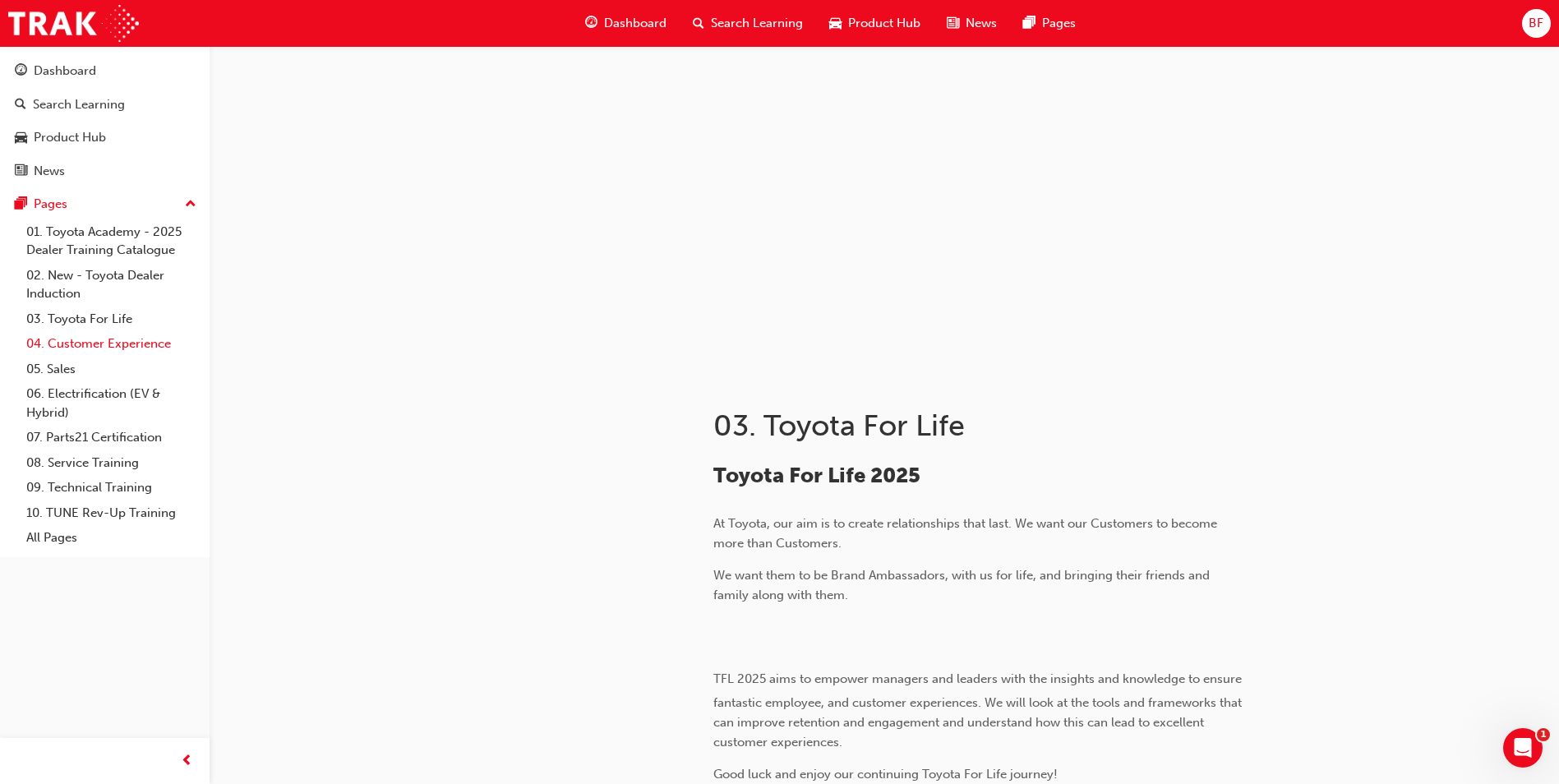
click at [130, 339] on link "04. Customer Experience" at bounding box center [111, 344] width 183 height 25
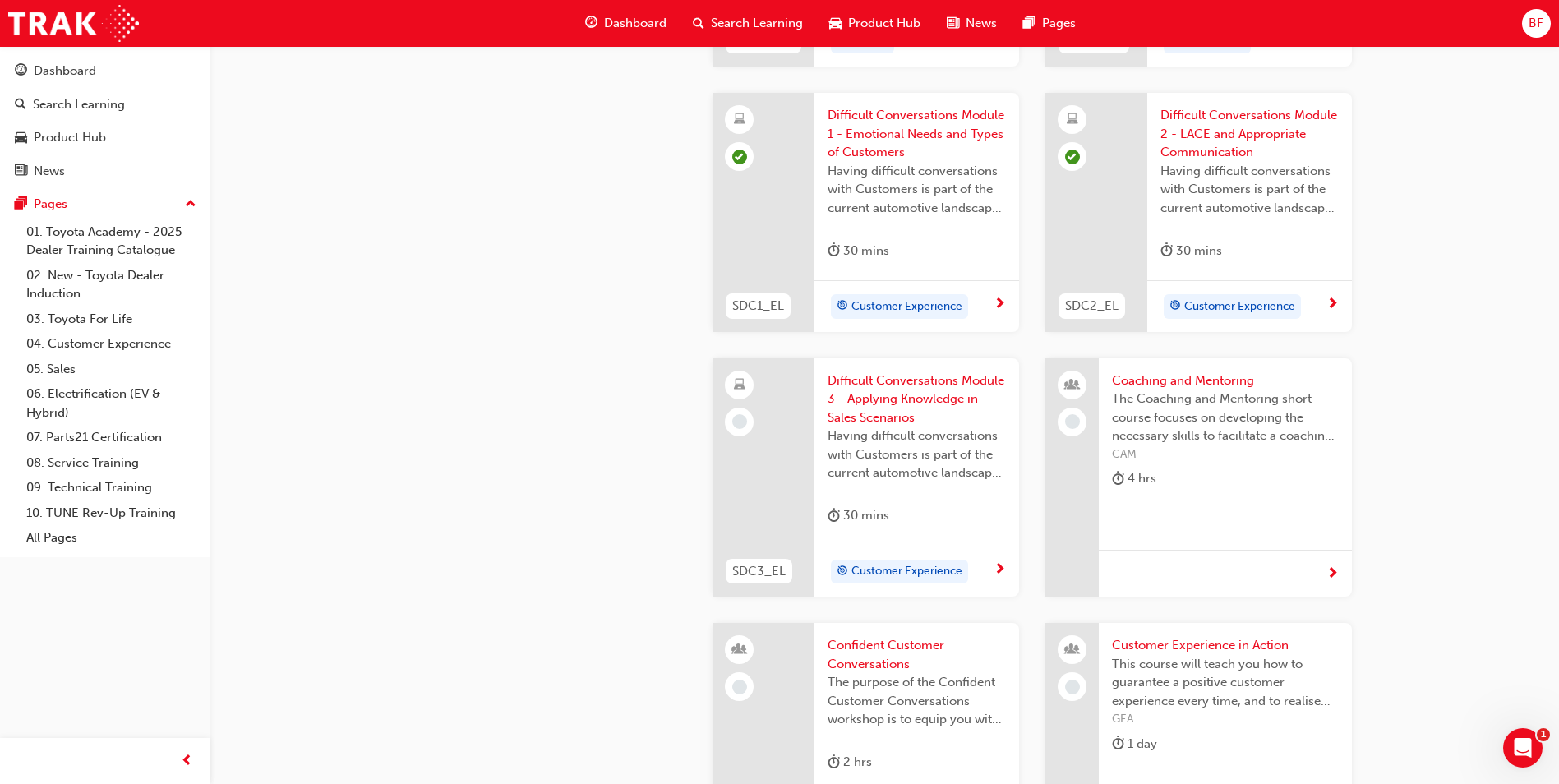
scroll to position [1561, 0]
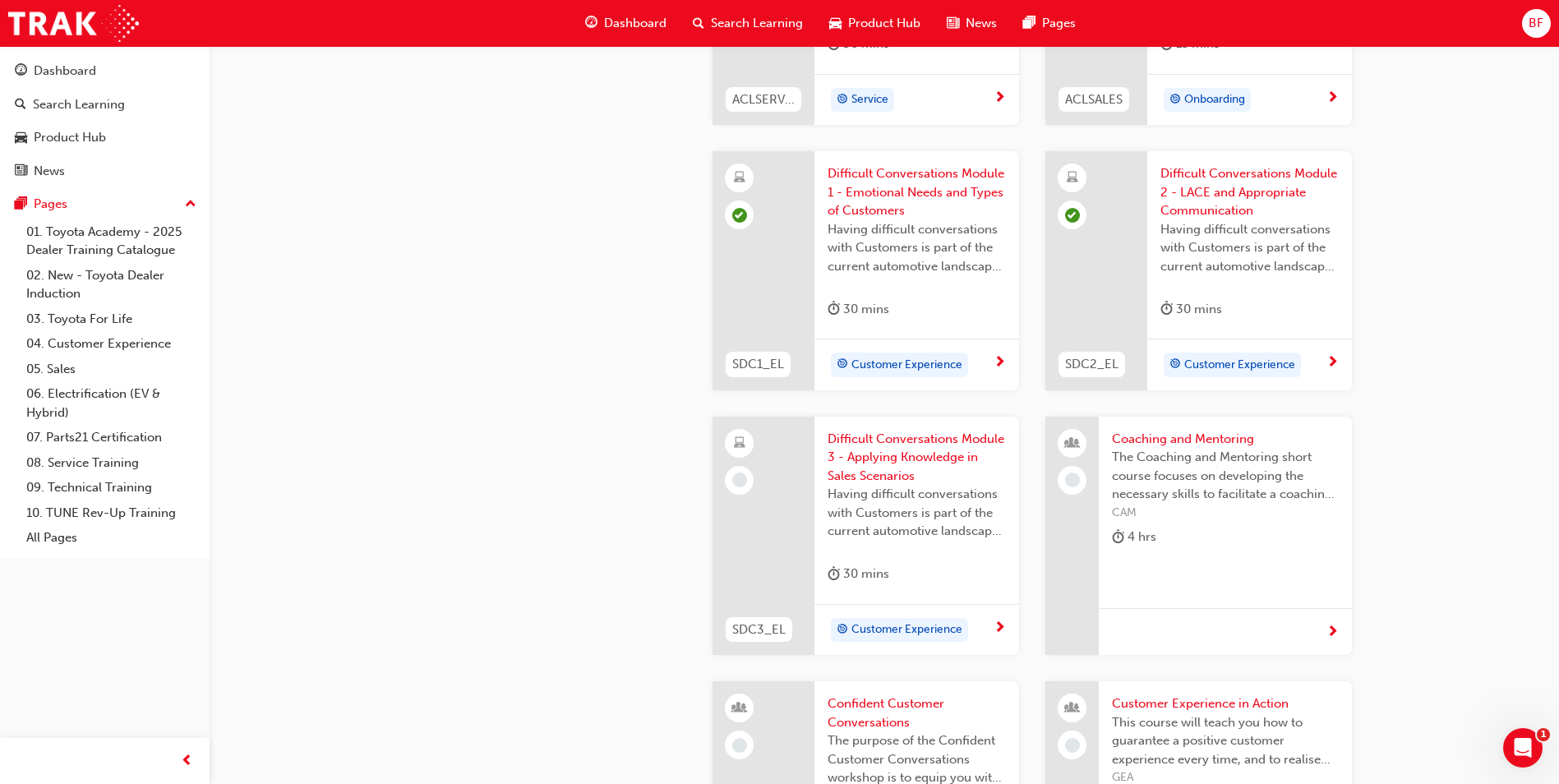
click at [905, 458] on span "Difficult Conversations Module 3 - Applying Knowledge in Sales Scenarios" at bounding box center [917, 457] width 178 height 56
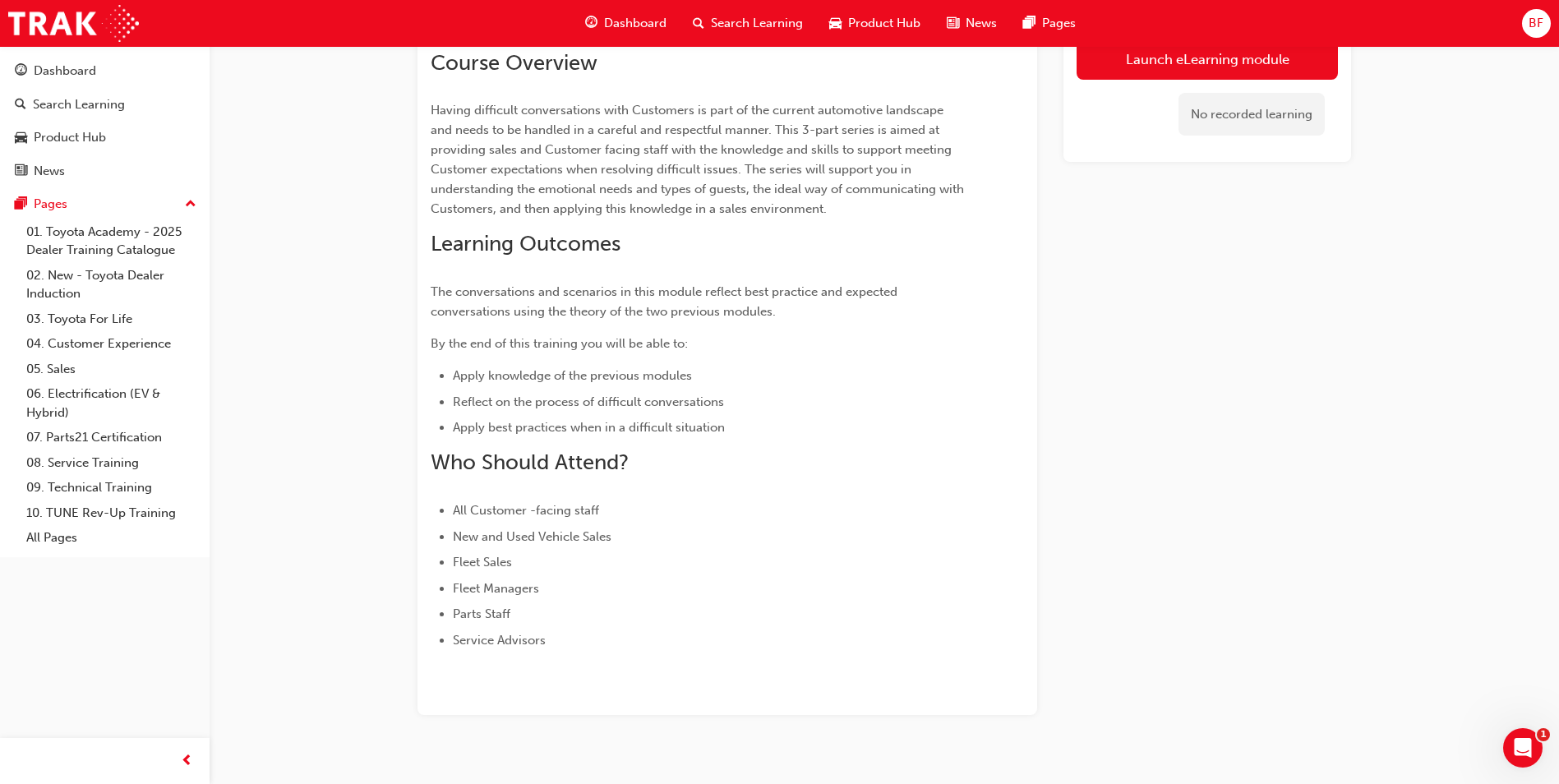
scroll to position [246, 0]
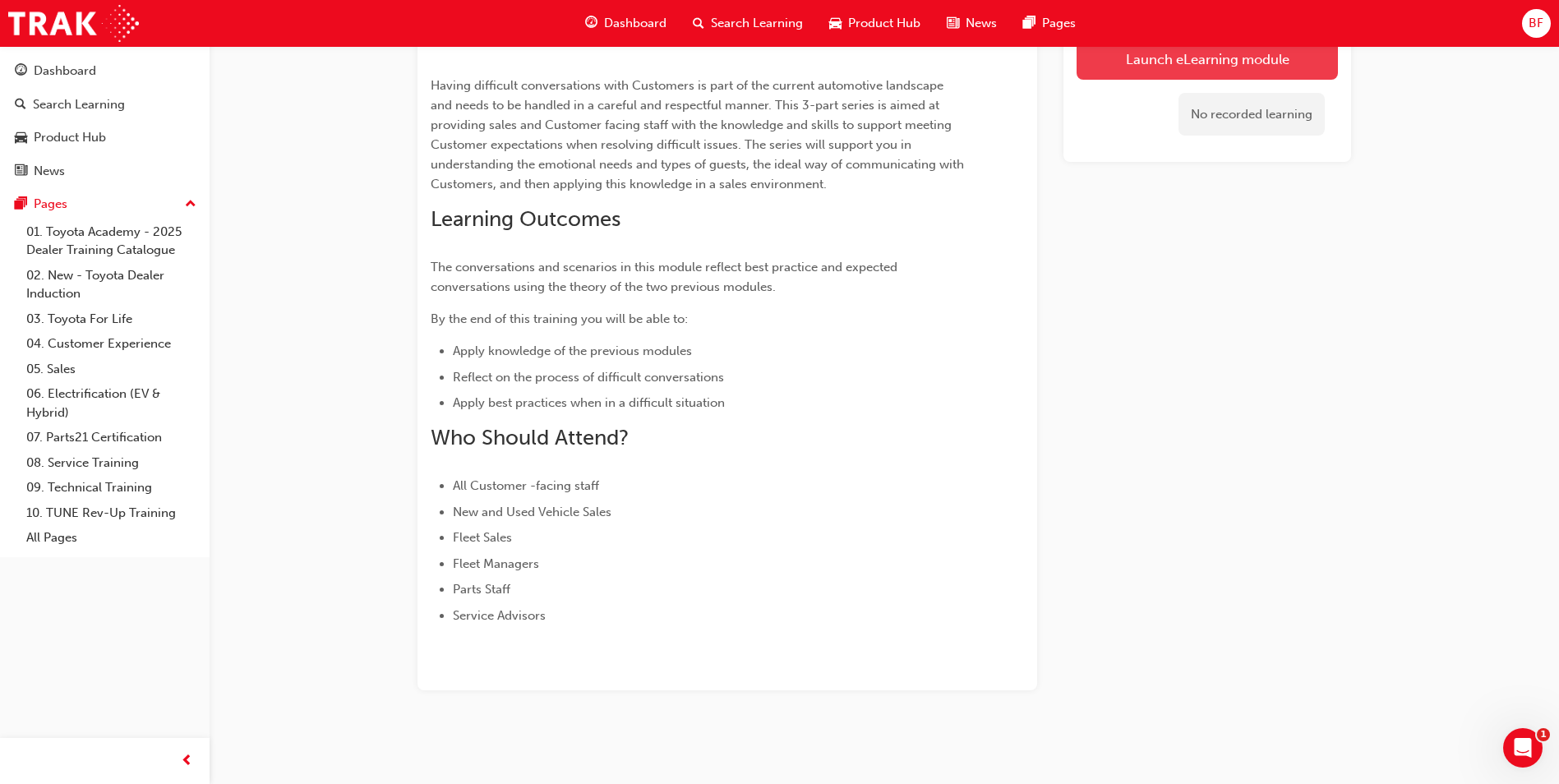
click at [1264, 60] on link "Launch eLearning module" at bounding box center [1207, 59] width 262 height 41
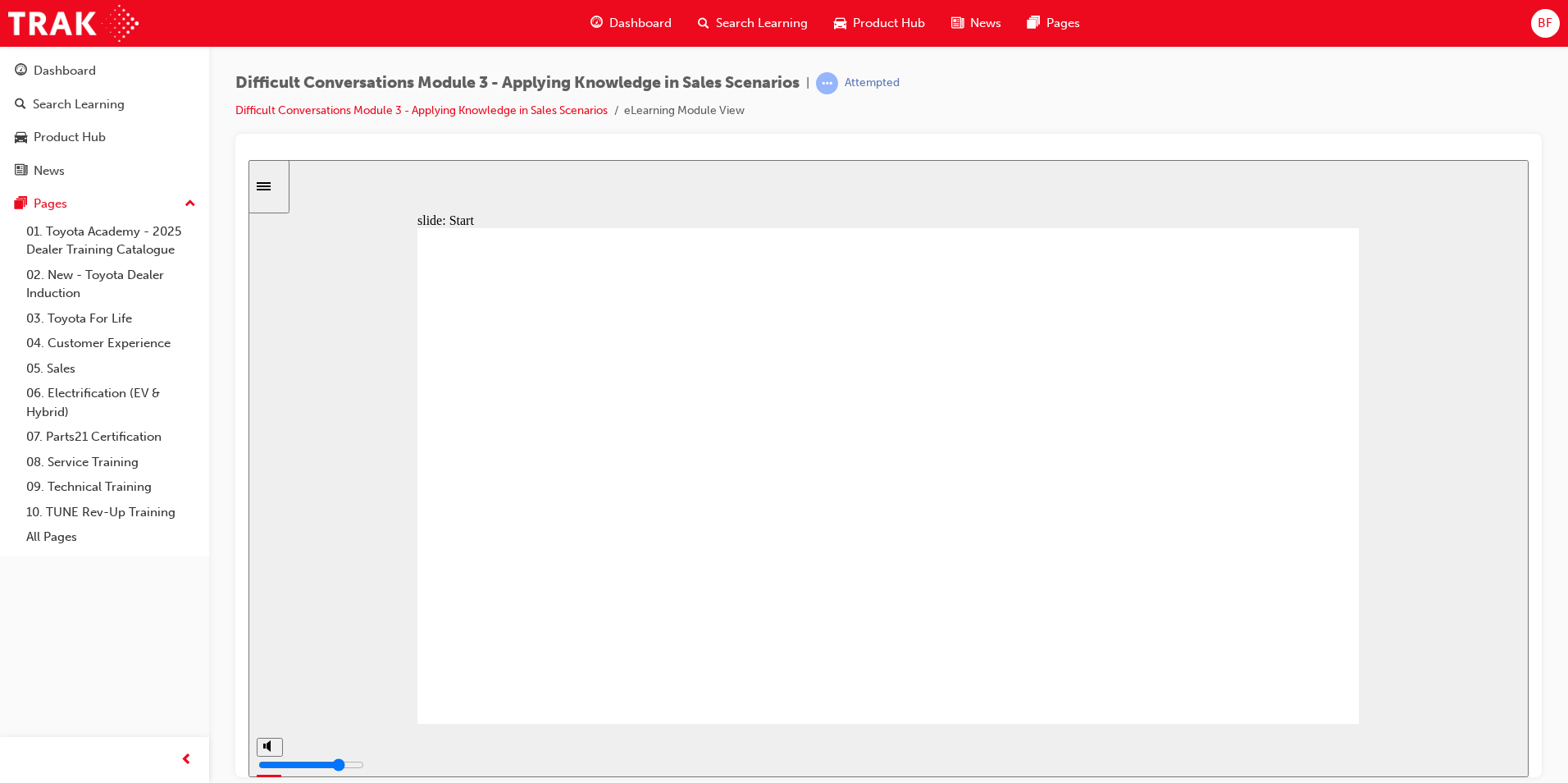
click at [368, 480] on div "slide: Start Rectangle Difficult Conversations - Module 3 Applying your Knowled…" at bounding box center [888, 468] width 1280 height 617
click at [347, 363] on div "slide: Difficult Conversations Series Having difficult conversations with Guest…" at bounding box center [888, 468] width 1280 height 617
click at [1375, 747] on div "playback controls" at bounding box center [837, 747] width 1090 height 18
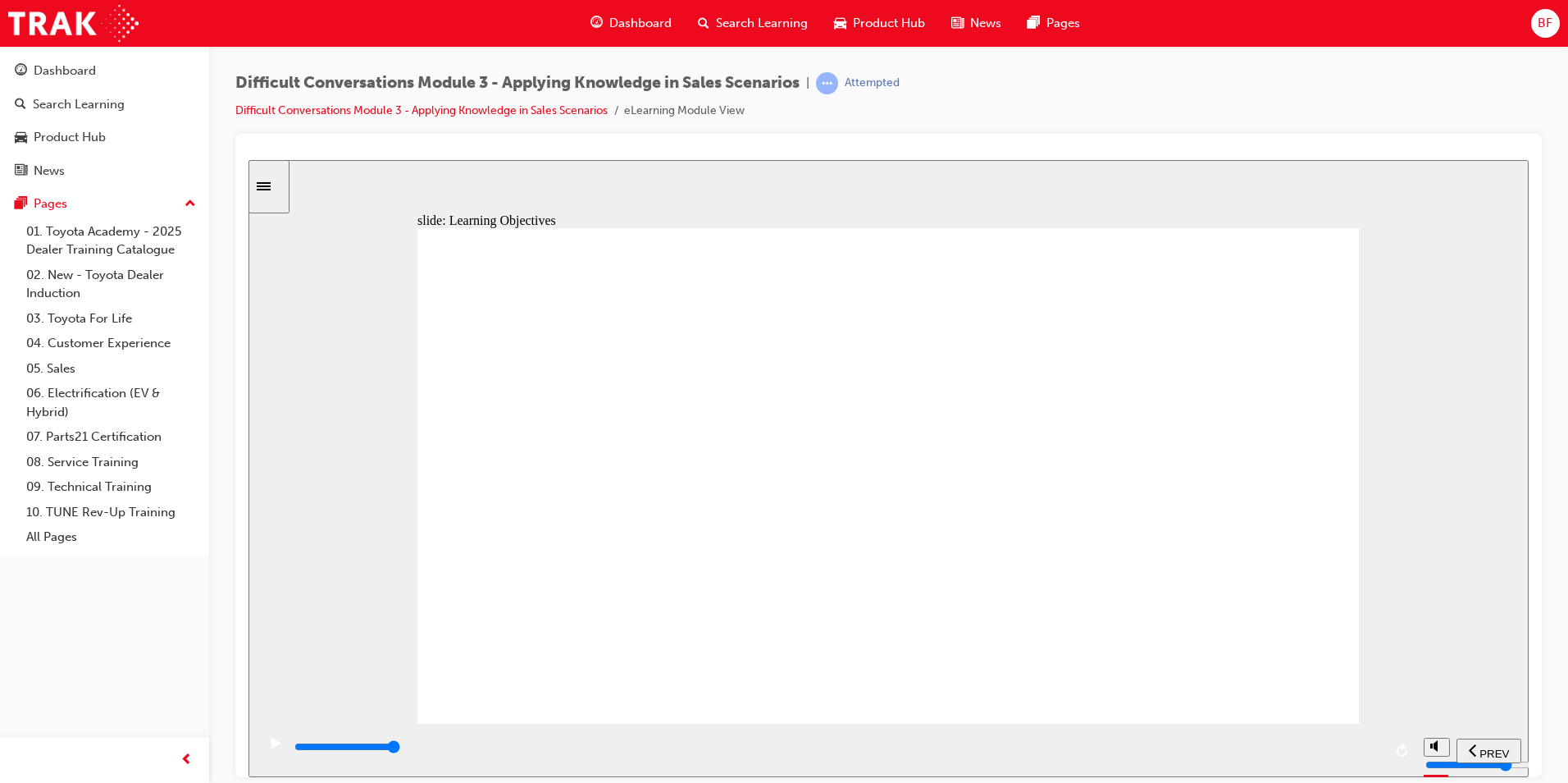
click at [1348, 752] on div "playback controls" at bounding box center [837, 747] width 1090 height 18
click at [1377, 751] on div "playback controls" at bounding box center [837, 747] width 1090 height 18
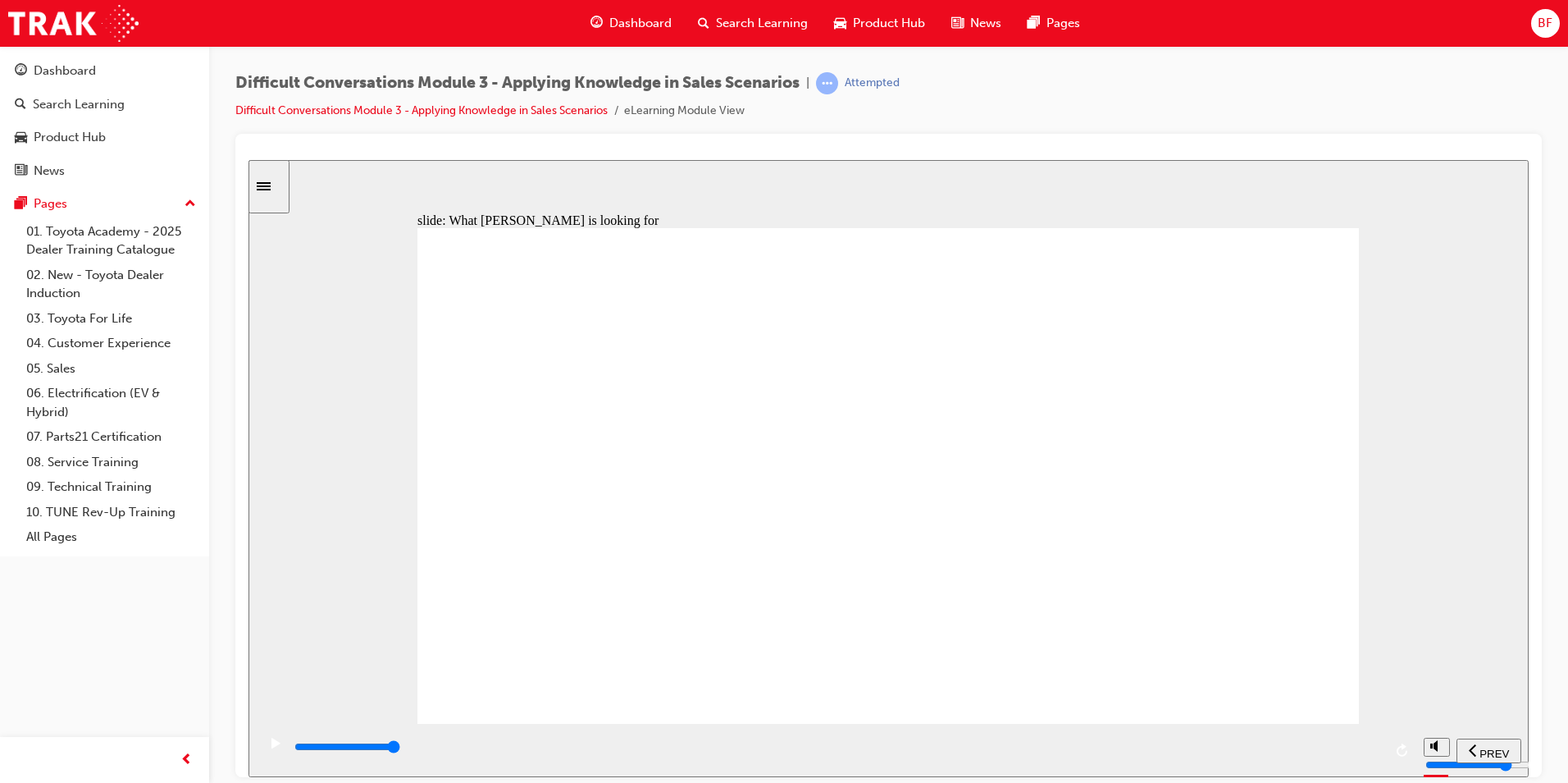
drag, startPoint x: 951, startPoint y: 551, endPoint x: 1049, endPoint y: 571, distance: 100.0
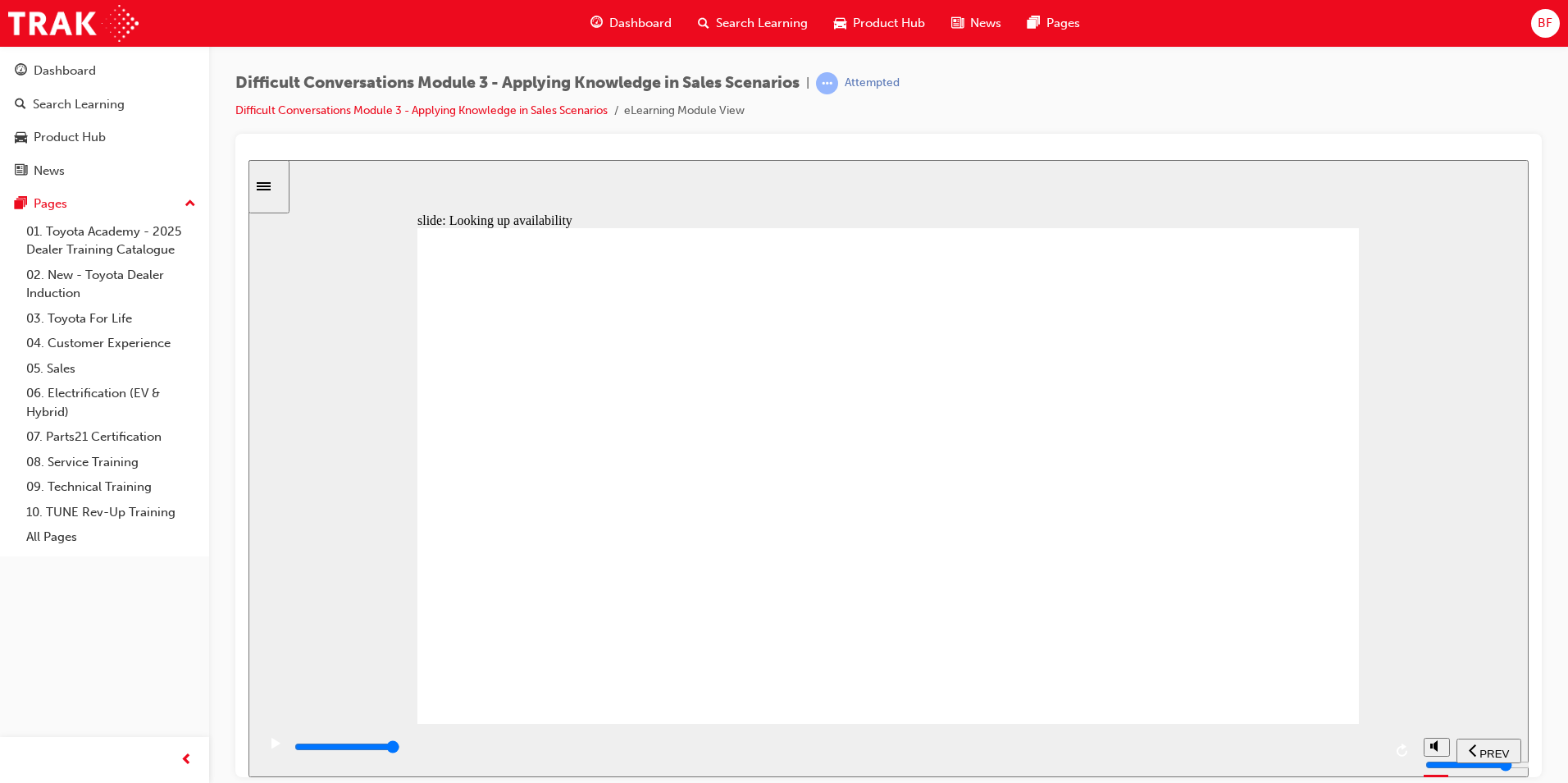
click at [1373, 744] on div "playback controls" at bounding box center [837, 747] width 1090 height 18
click at [1380, 751] on div "playback controls" at bounding box center [837, 747] width 1090 height 18
click at [400, 748] on input "slide progress" at bounding box center [347, 745] width 106 height 13
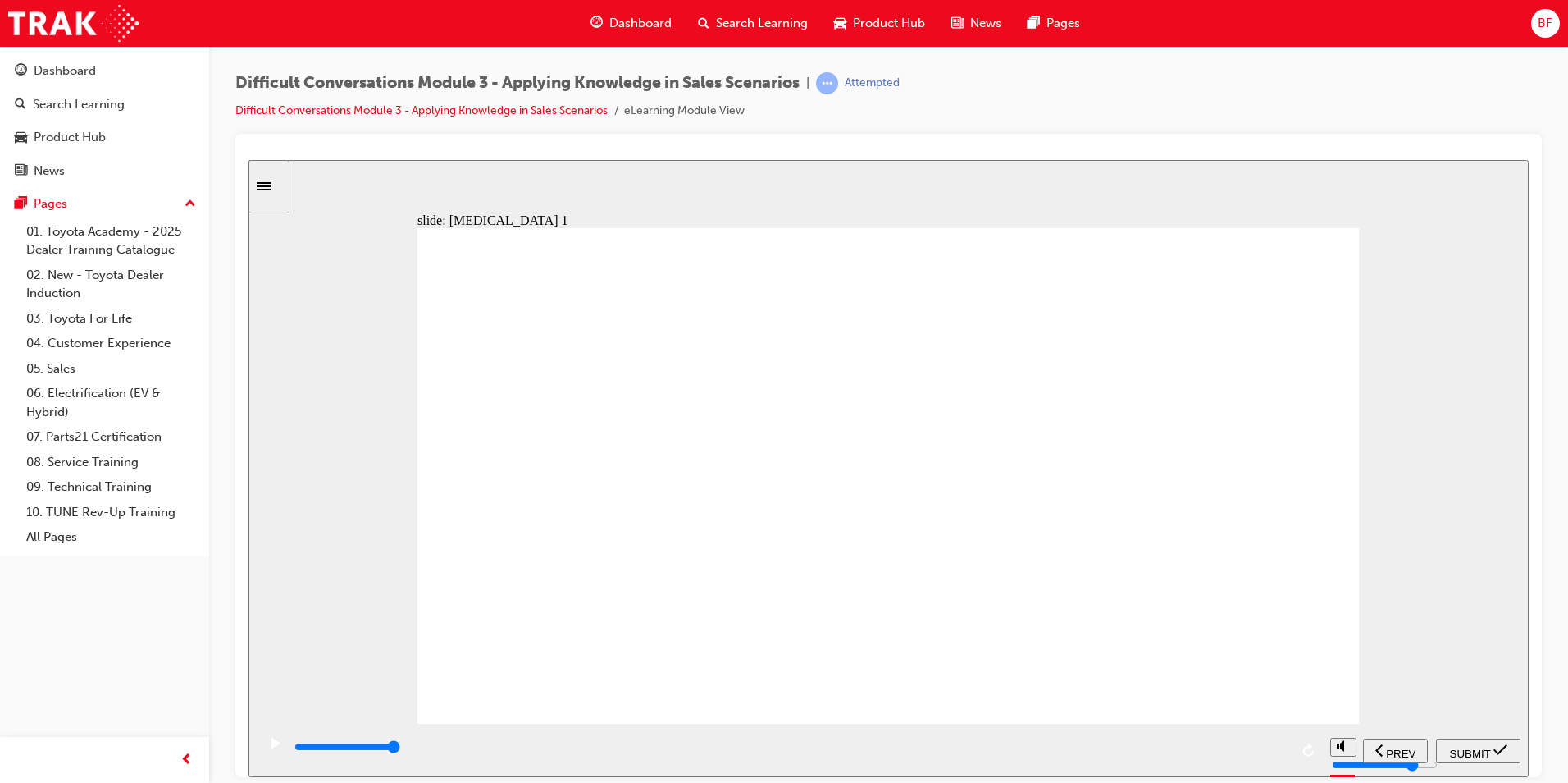
click at [1397, 747] on span "PREV" at bounding box center [1401, 753] width 29 height 13
click at [1374, 747] on div "playback controls" at bounding box center [837, 747] width 1090 height 18
click at [1473, 747] on icon "previous" at bounding box center [1472, 750] width 8 height 13
click at [400, 749] on input "slide progress" at bounding box center [347, 745] width 106 height 13
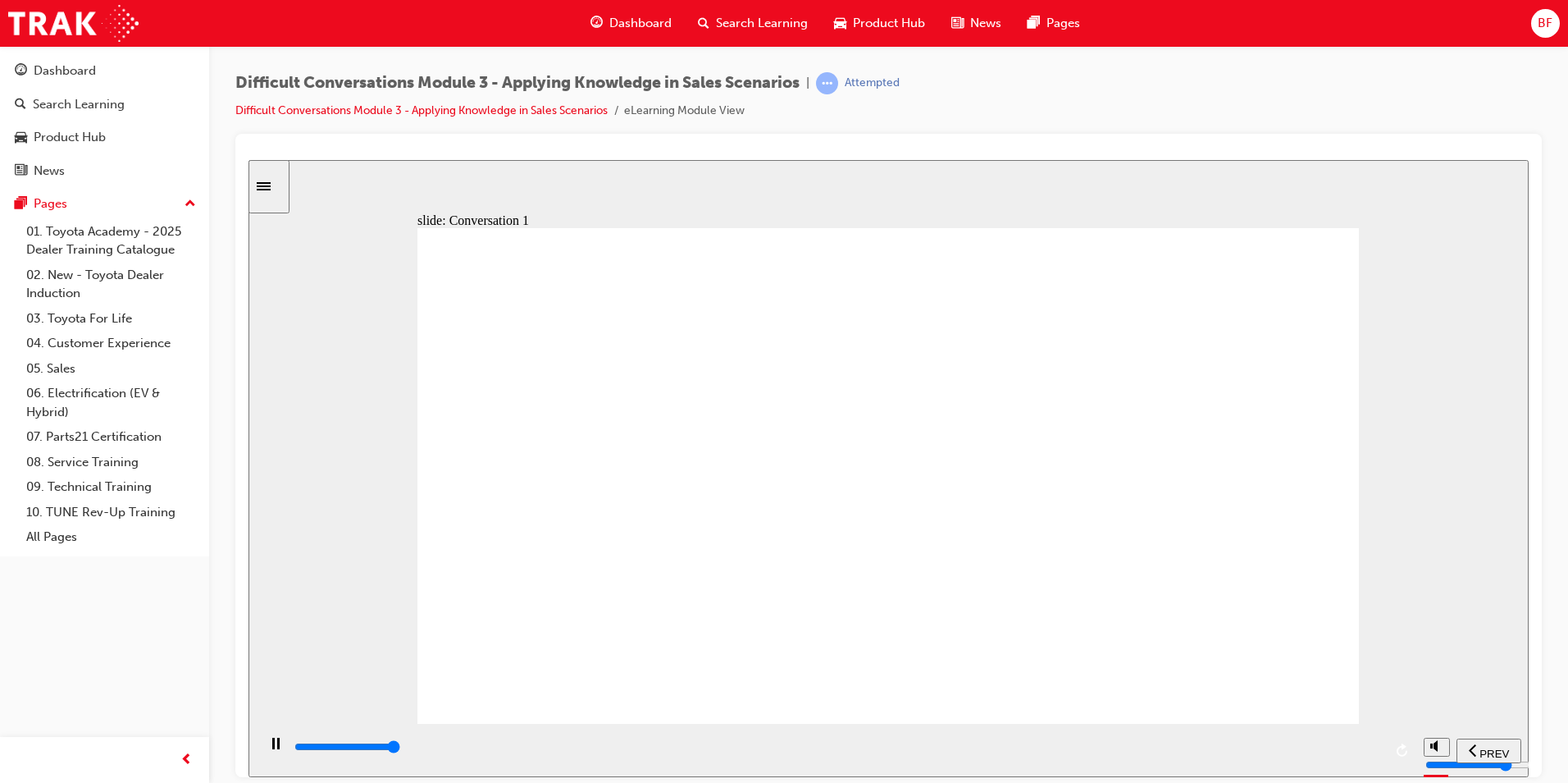
click at [1380, 753] on div "playback controls" at bounding box center [837, 747] width 1090 height 18
click at [400, 749] on input "slide progress" at bounding box center [347, 745] width 106 height 13
type input "24800"
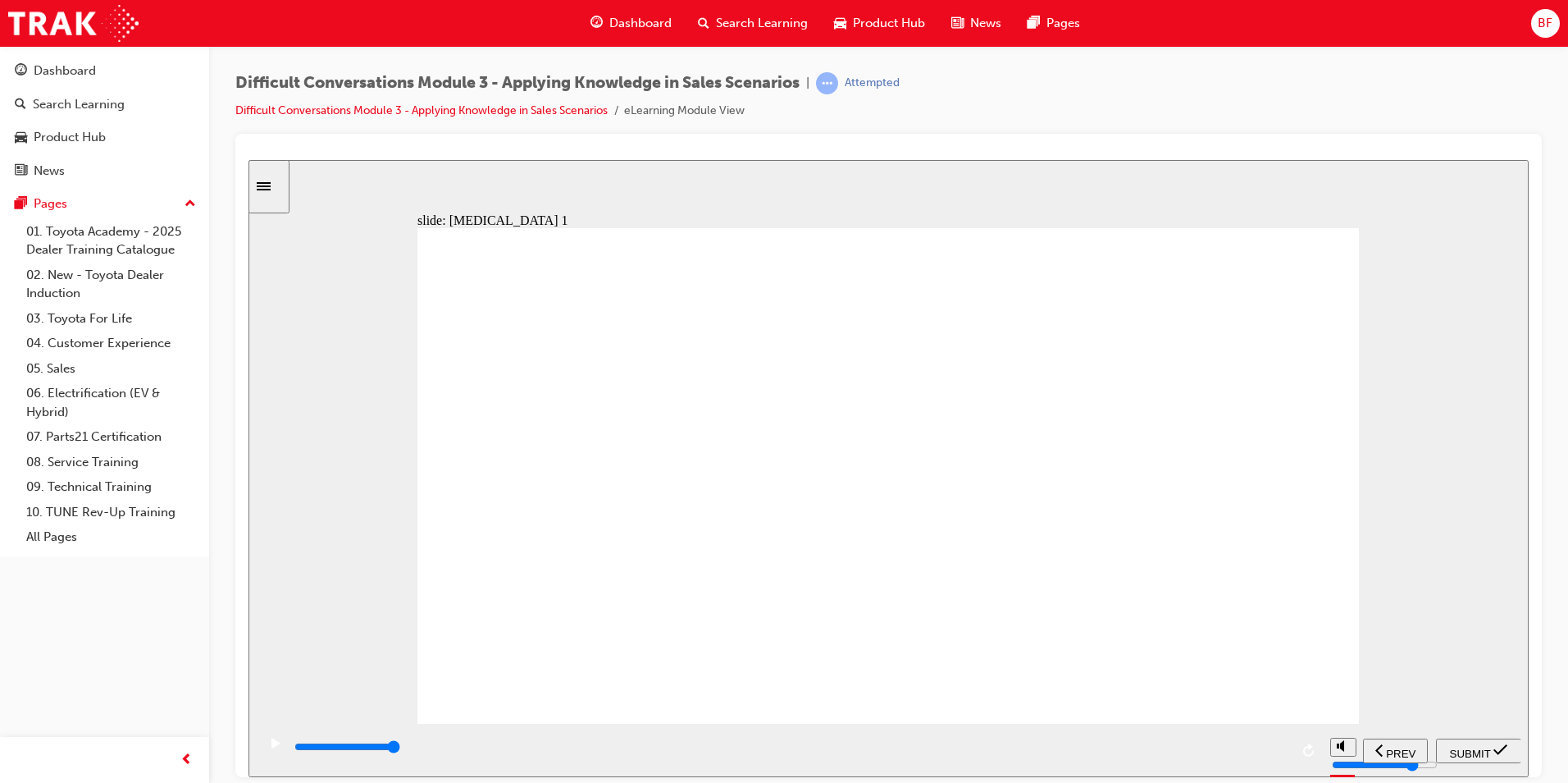
radio input "true"
click at [1463, 742] on div "SUBMIT" at bounding box center [1479, 751] width 72 height 18
click at [1378, 746] on div "playback controls" at bounding box center [837, 747] width 1090 height 18
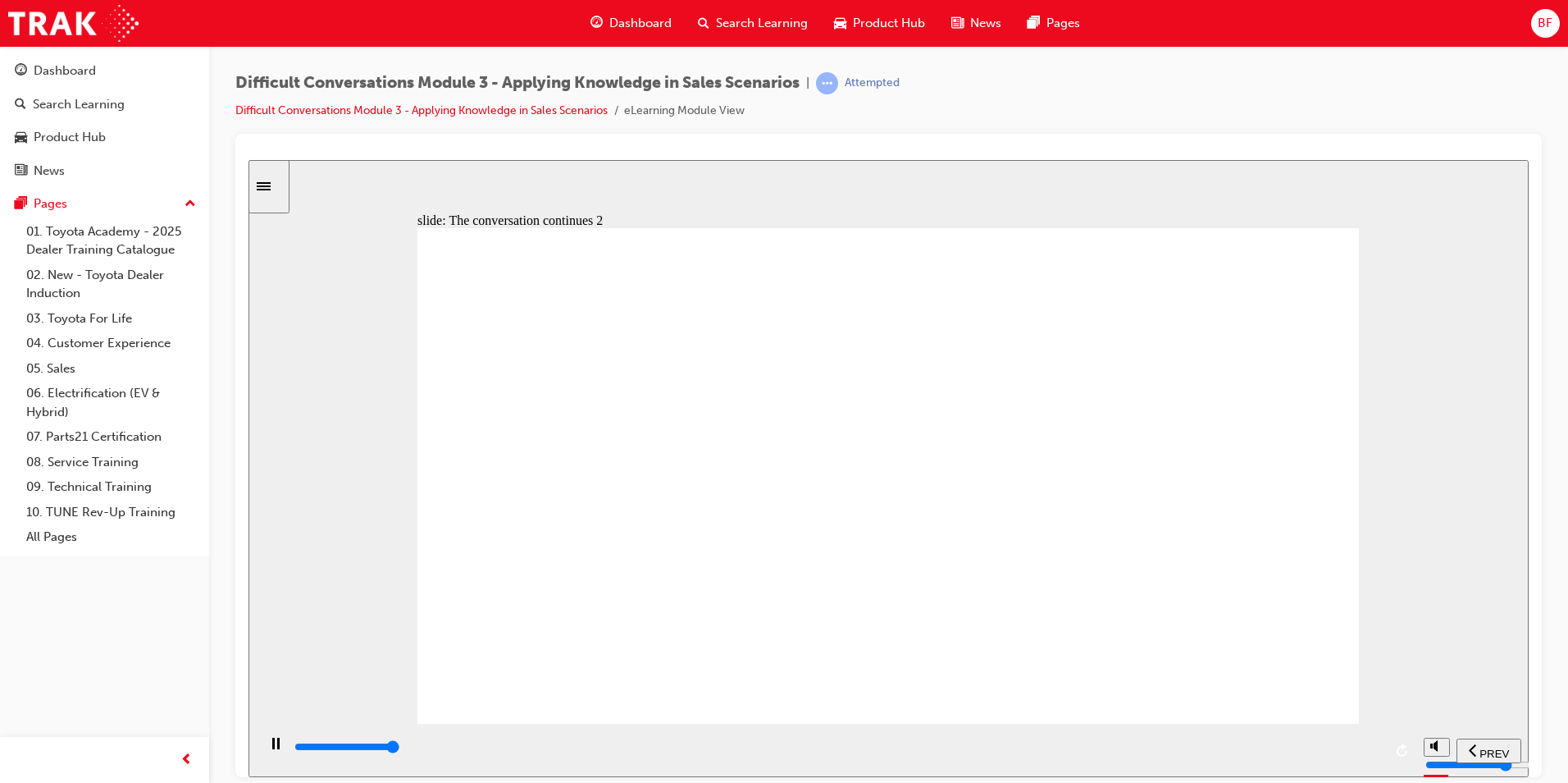
click at [1374, 751] on div "playback controls" at bounding box center [837, 747] width 1090 height 18
click at [1275, 751] on div "playback controls" at bounding box center [790, 747] width 997 height 18
type input "10200"
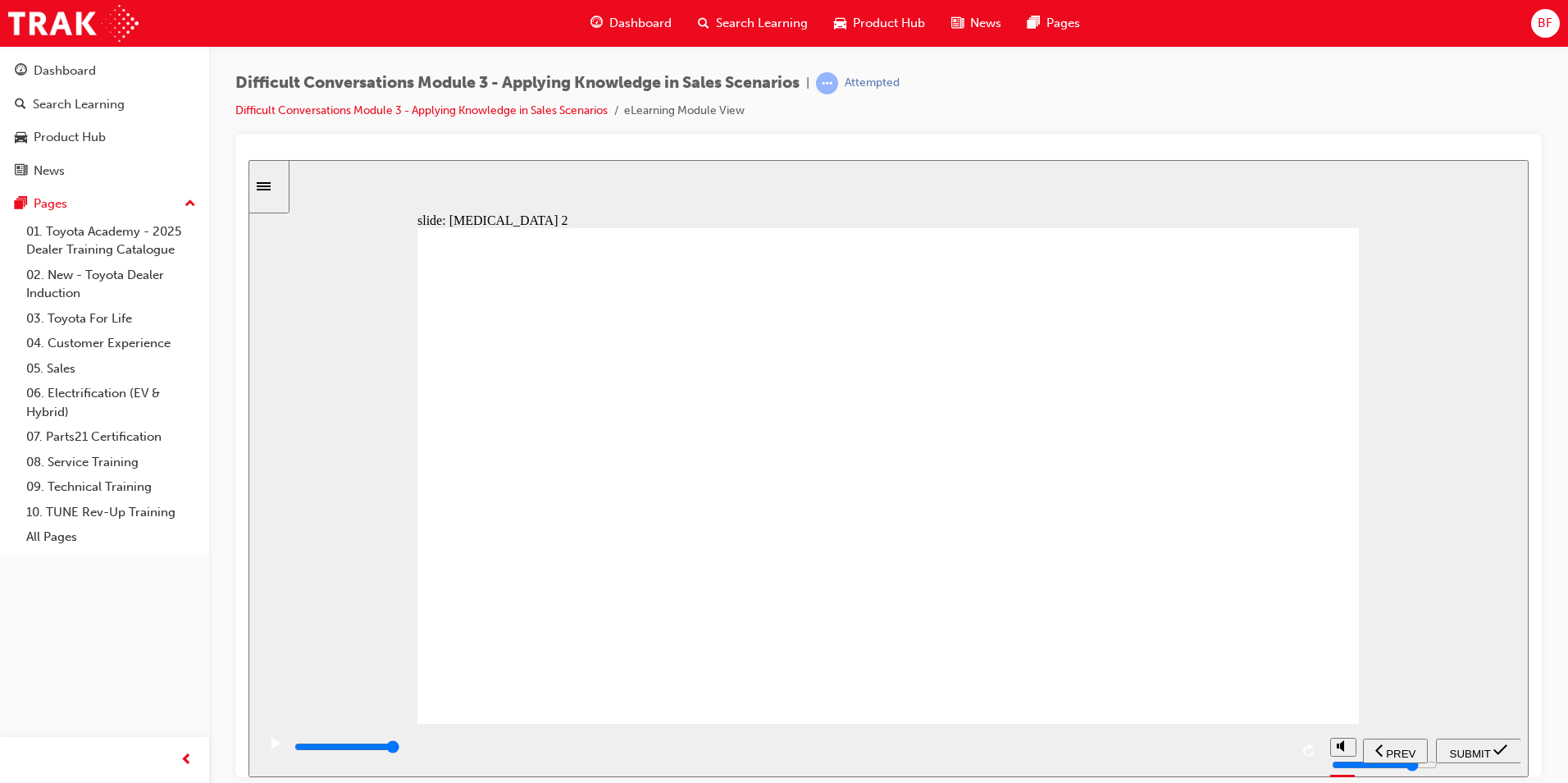
radio input "true"
click at [1466, 751] on span "SUBMIT" at bounding box center [1470, 753] width 41 height 13
click at [400, 749] on input "slide progress" at bounding box center [347, 745] width 106 height 13
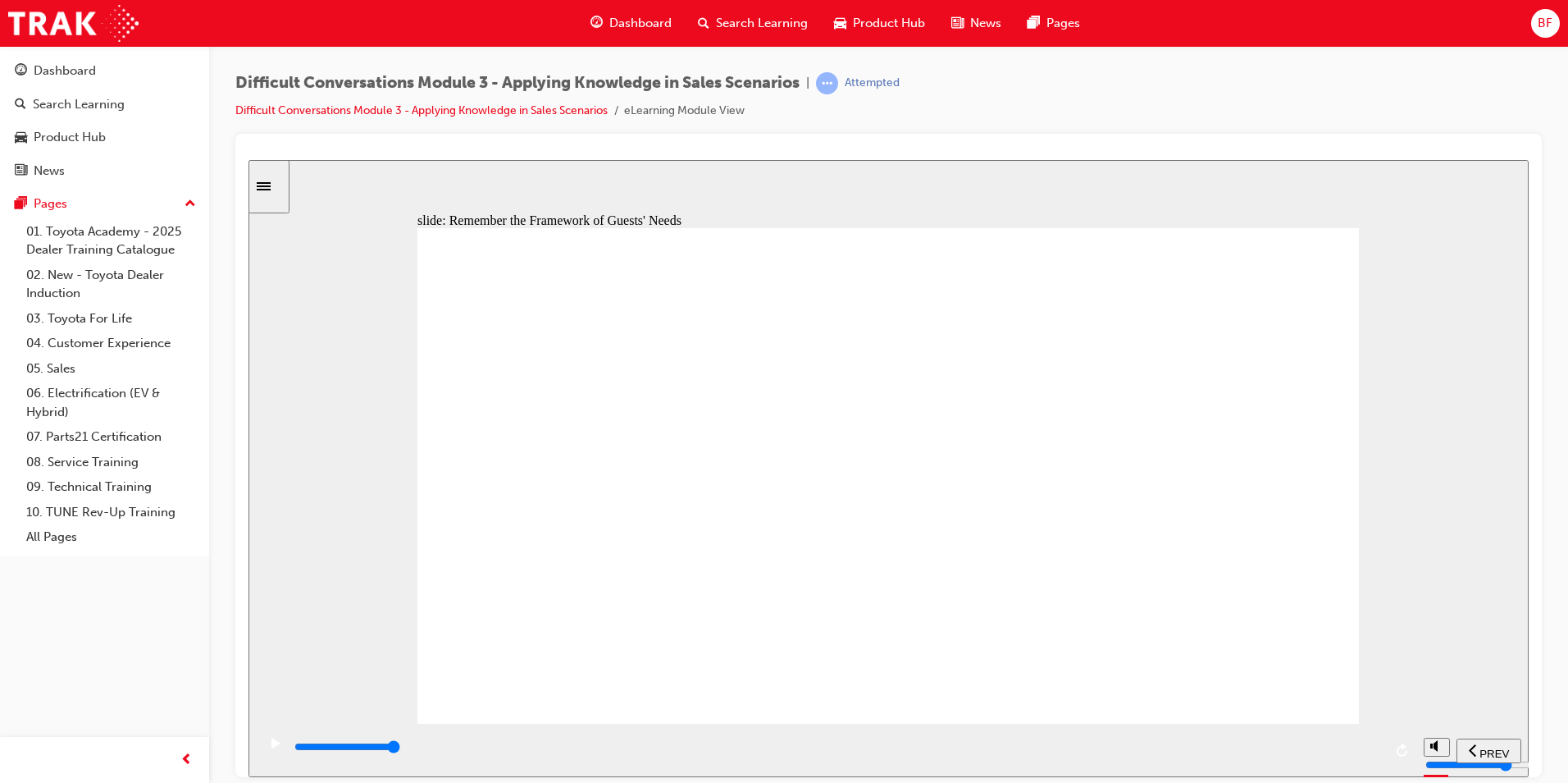
click at [1376, 744] on div "playback controls" at bounding box center [837, 747] width 1090 height 18
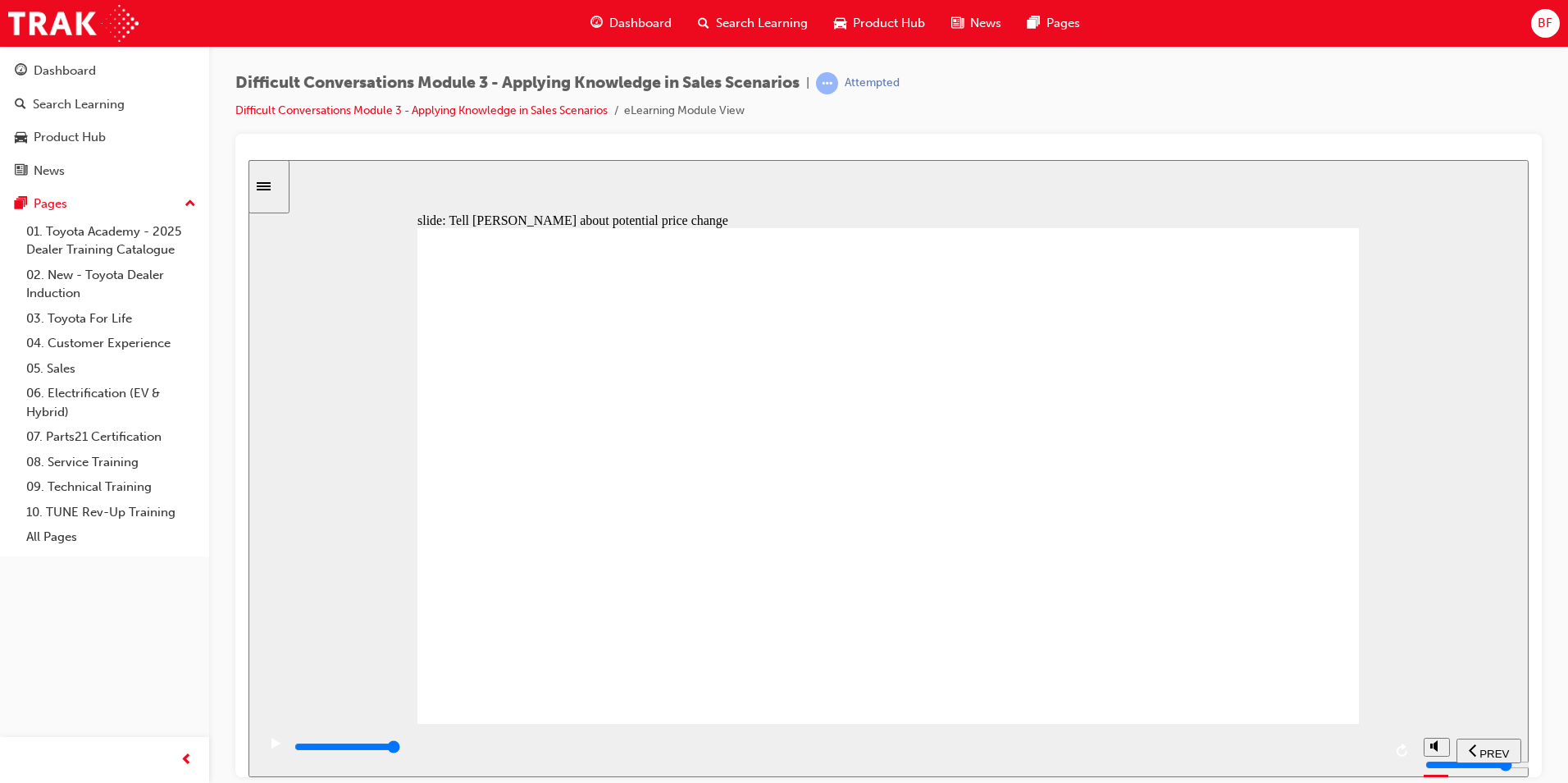
drag, startPoint x: 1374, startPoint y: 746, endPoint x: 1342, endPoint y: 687, distance: 67.1
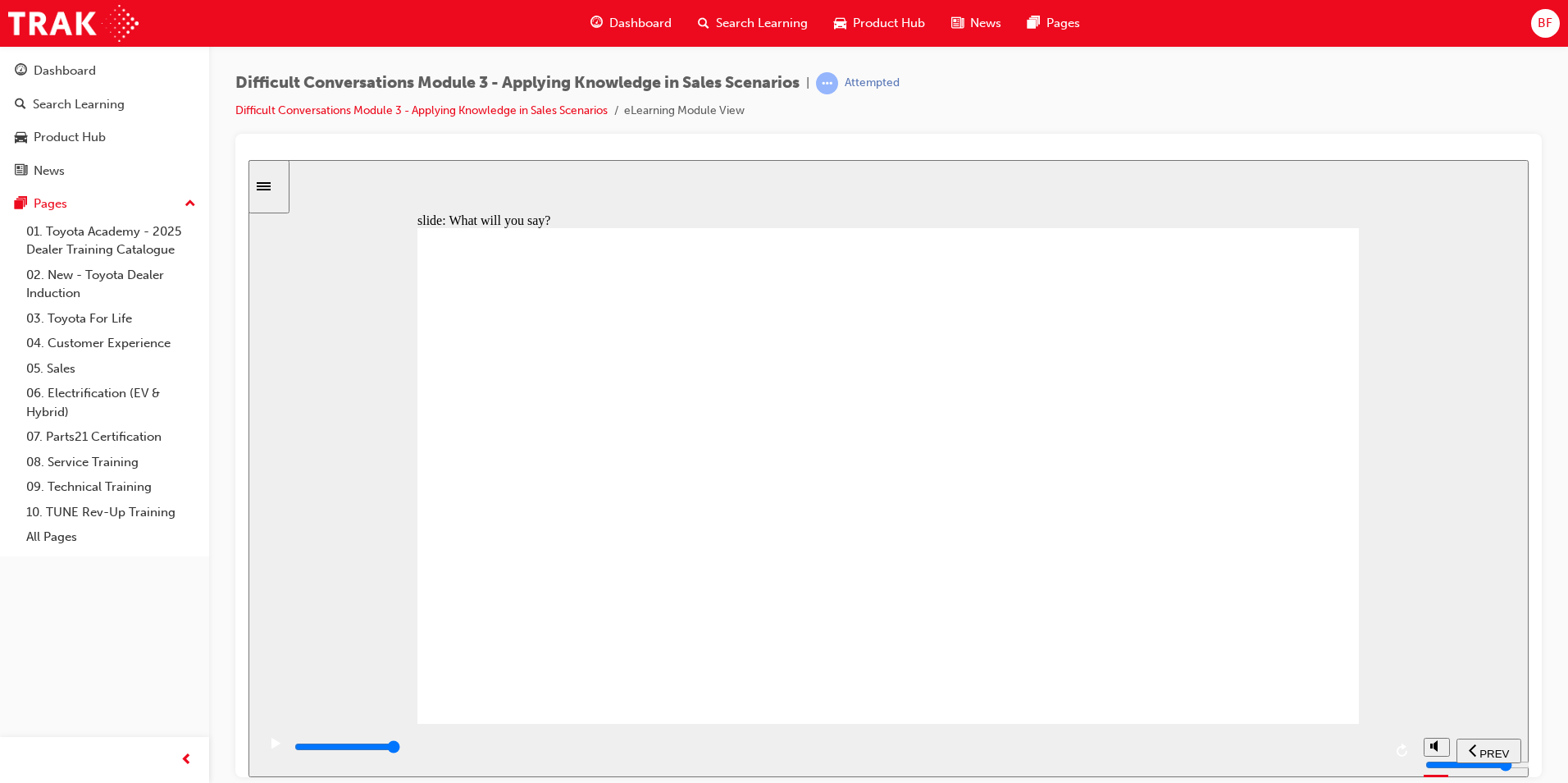
click at [1395, 742] on div "playback controls" at bounding box center [835, 750] width 1159 height 53
click at [400, 749] on input "slide progress" at bounding box center [347, 745] width 106 height 13
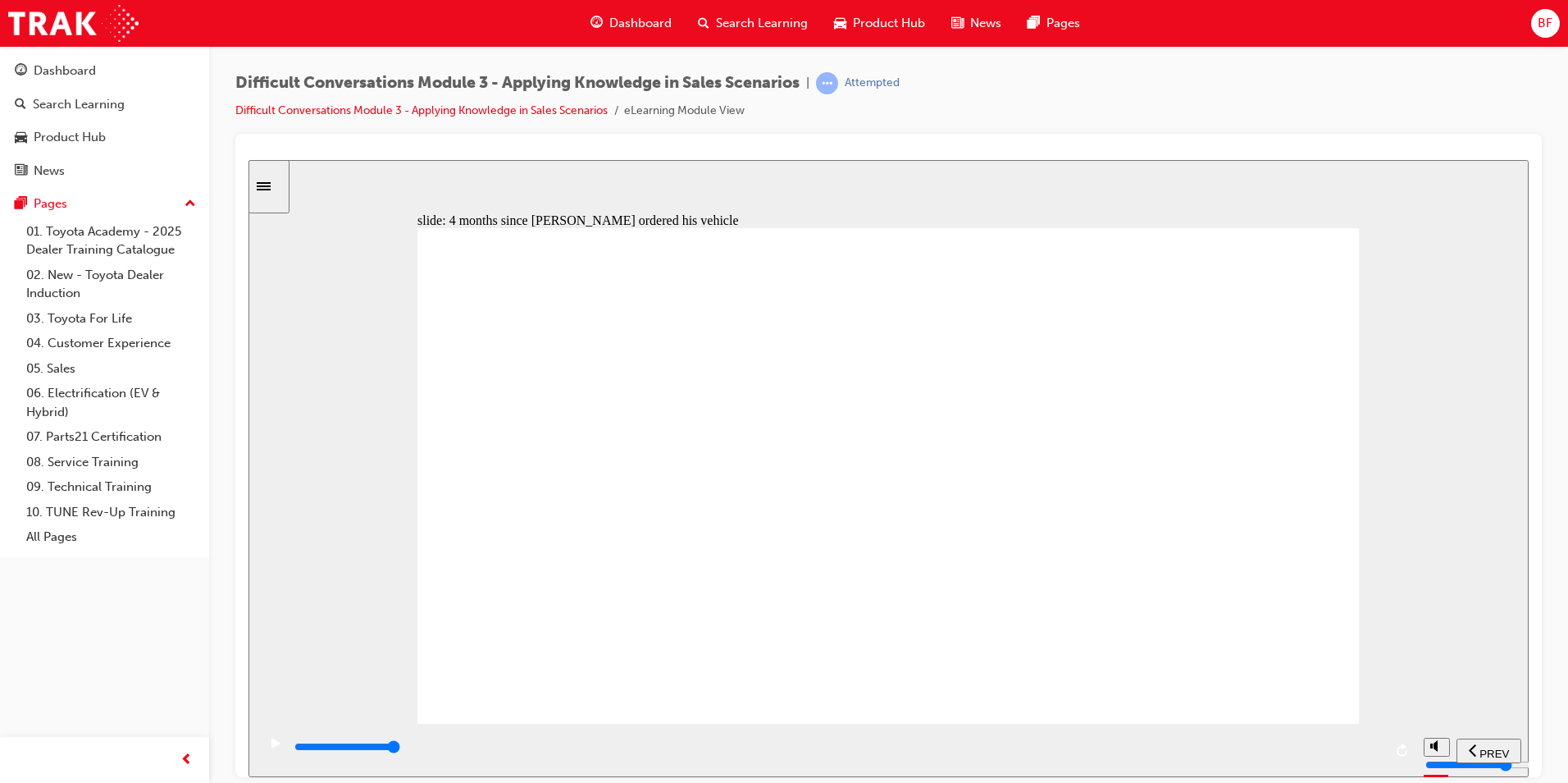
click at [400, 750] on input "slide progress" at bounding box center [347, 745] width 106 height 13
click at [1371, 746] on div "playback controls" at bounding box center [837, 747] width 1090 height 18
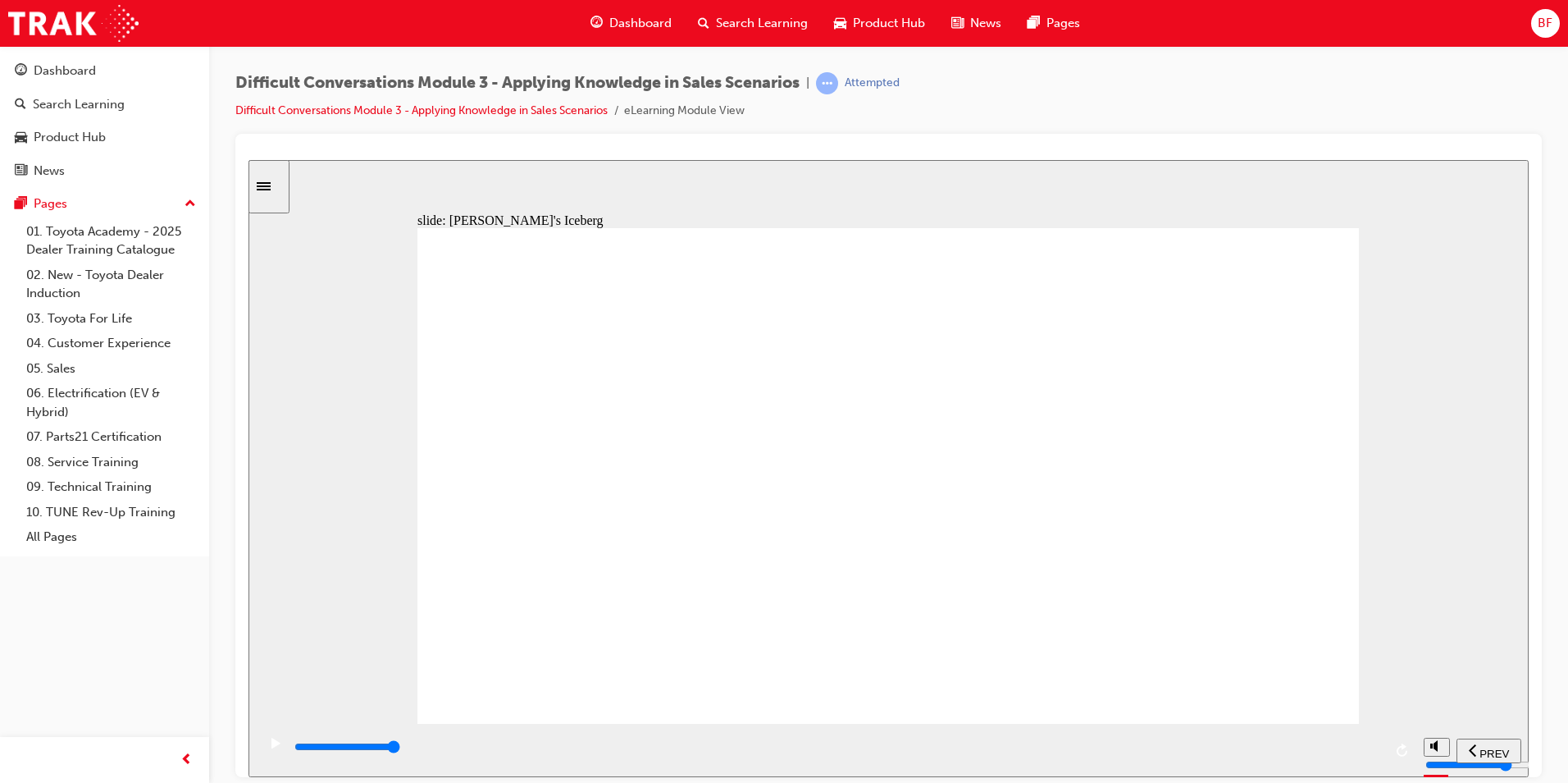
drag, startPoint x: 1367, startPoint y: 749, endPoint x: 1387, endPoint y: 743, distance: 20.9
click at [1387, 743] on div "playback controls" at bounding box center [835, 750] width 1159 height 53
drag, startPoint x: 1169, startPoint y: 292, endPoint x: 760, endPoint y: 443, distance: 436.0
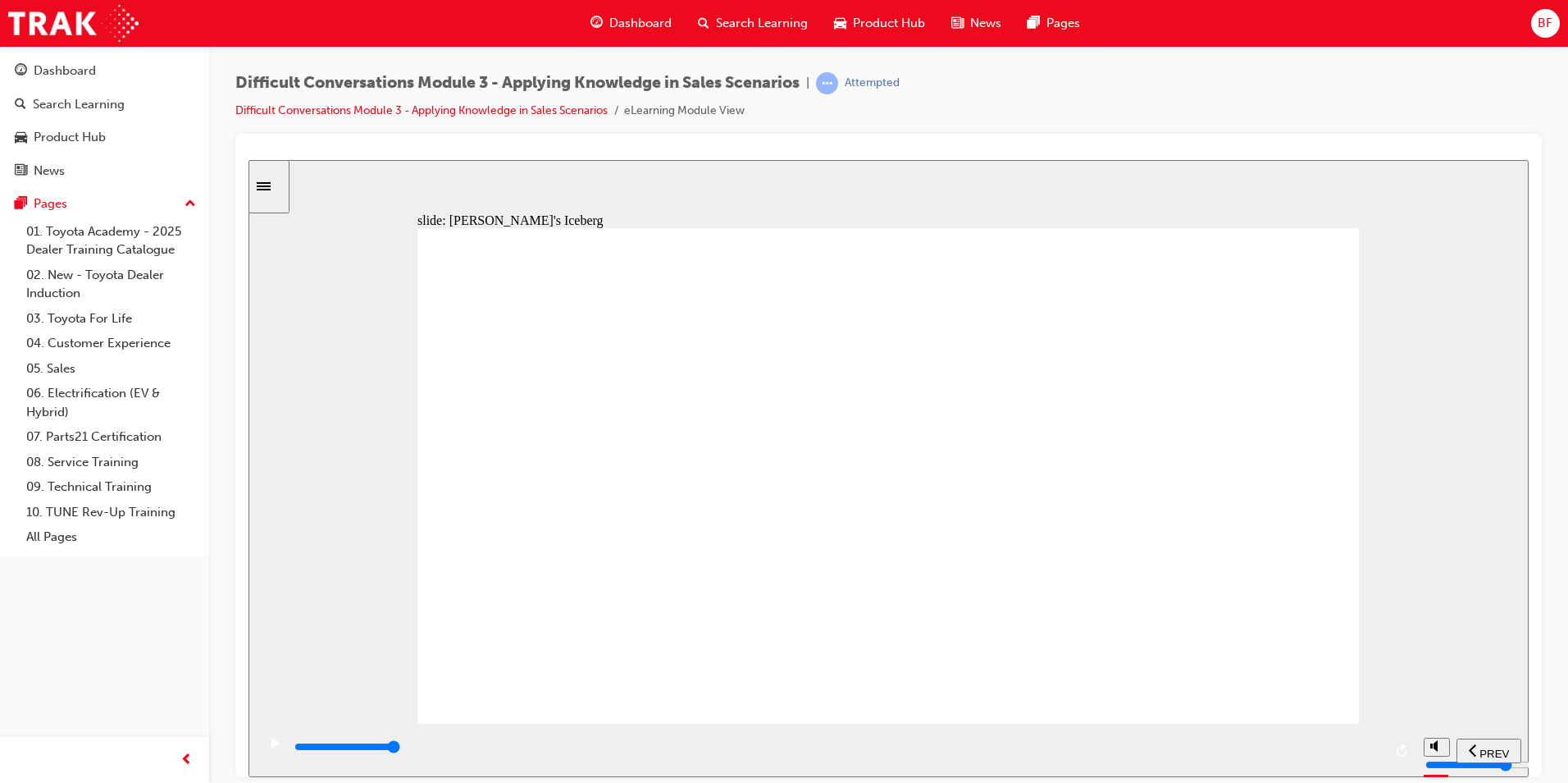
drag, startPoint x: 1185, startPoint y: 294, endPoint x: 777, endPoint y: 456, distance: 439.0
click at [1368, 745] on div "playback controls" at bounding box center [837, 747] width 1090 height 18
drag, startPoint x: 1127, startPoint y: 314, endPoint x: 770, endPoint y: 367, distance: 360.9
drag, startPoint x: 1349, startPoint y: 749, endPoint x: 1402, endPoint y: 747, distance: 53.0
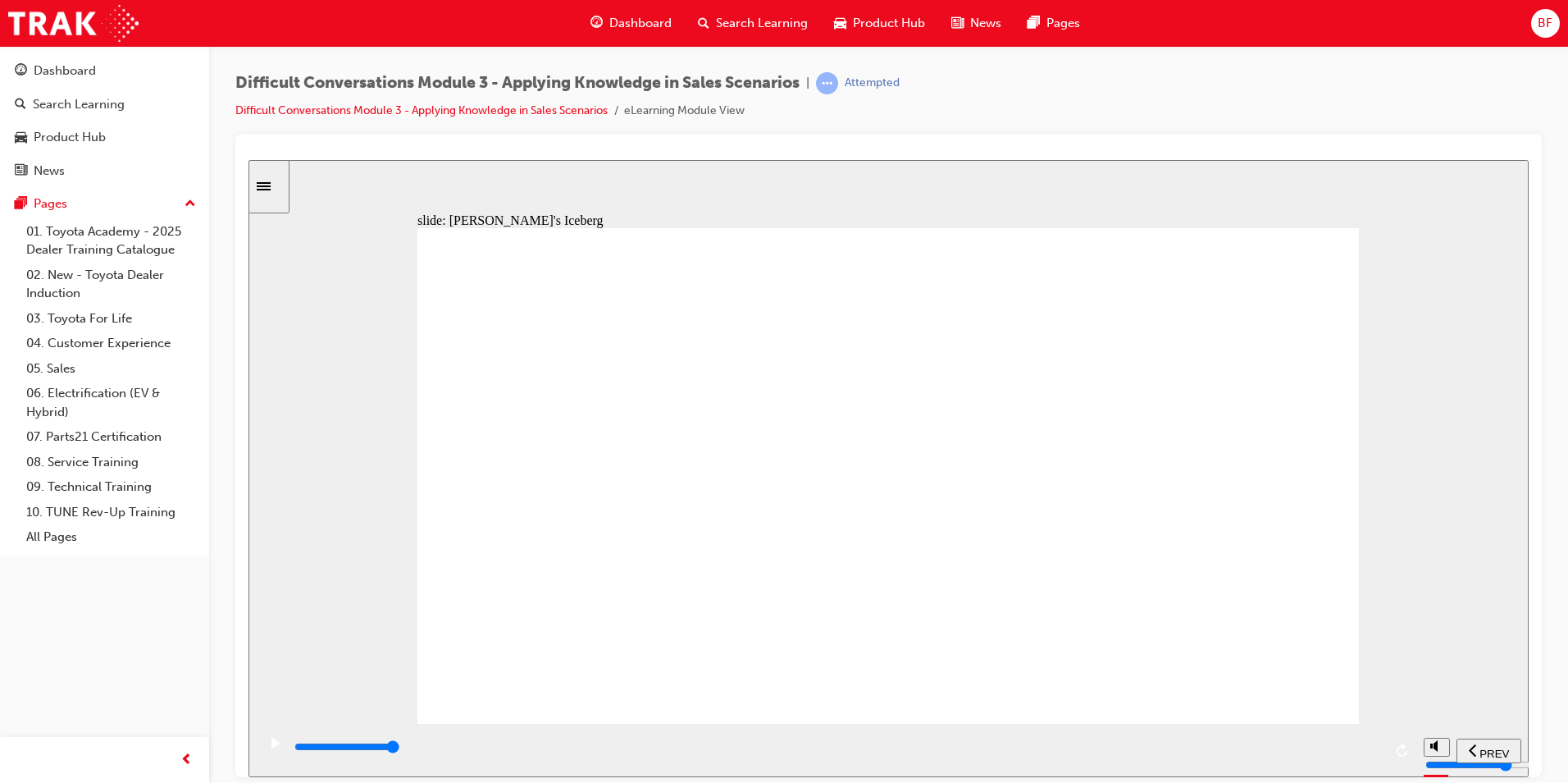
click at [1402, 747] on div "playback controls" at bounding box center [835, 750] width 1159 height 53
drag, startPoint x: 1180, startPoint y: 298, endPoint x: 765, endPoint y: 459, distance: 445.1
drag, startPoint x: 1309, startPoint y: 751, endPoint x: 1389, endPoint y: 710, distance: 89.9
click at [1410, 736] on div "playback controls" at bounding box center [835, 750] width 1159 height 53
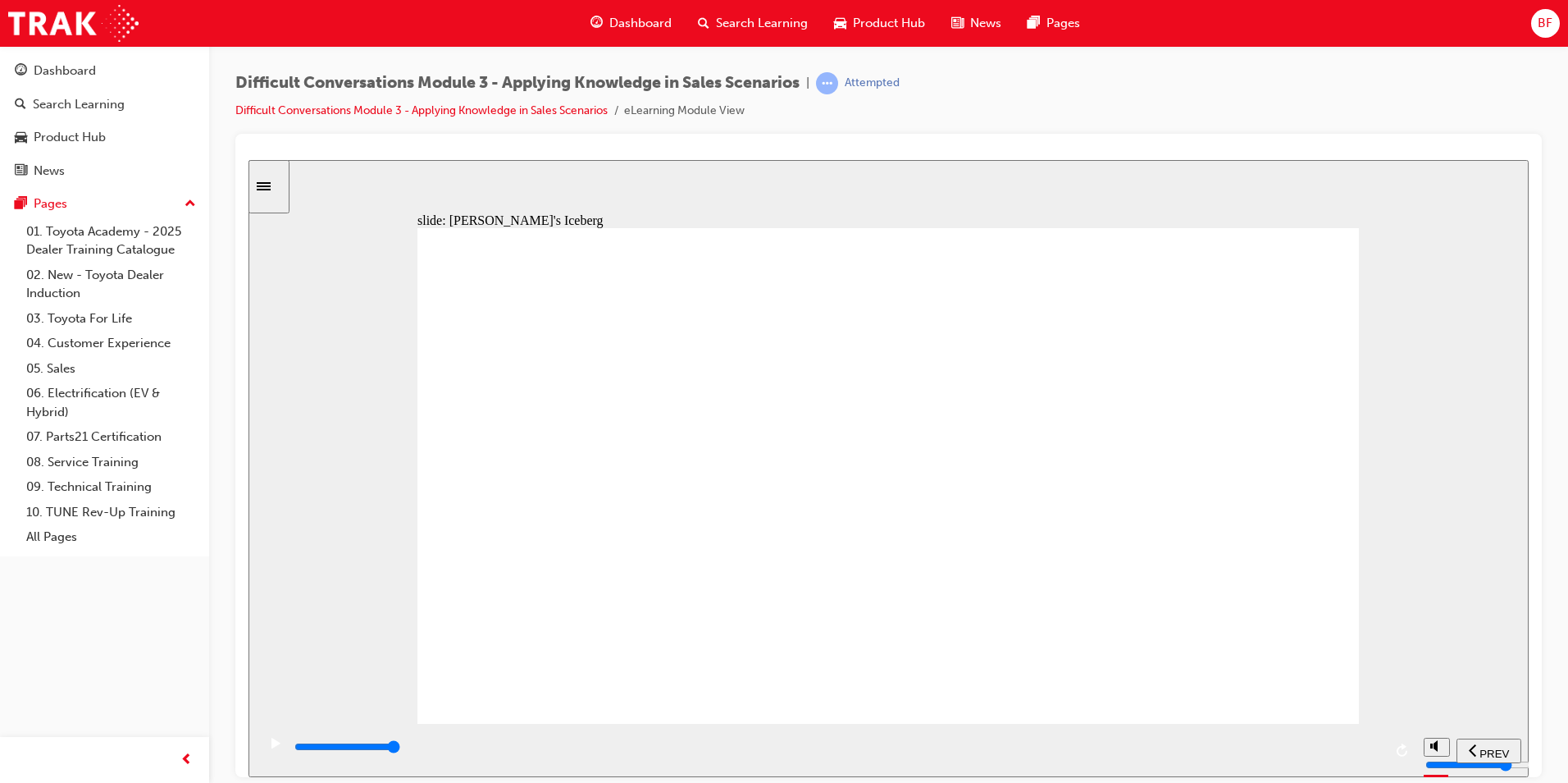
drag, startPoint x: 1224, startPoint y: 290, endPoint x: 829, endPoint y: 431, distance: 419.4
click at [400, 749] on input "slide progress" at bounding box center [347, 745] width 106 height 13
drag, startPoint x: 1143, startPoint y: 297, endPoint x: 731, endPoint y: 371, distance: 418.6
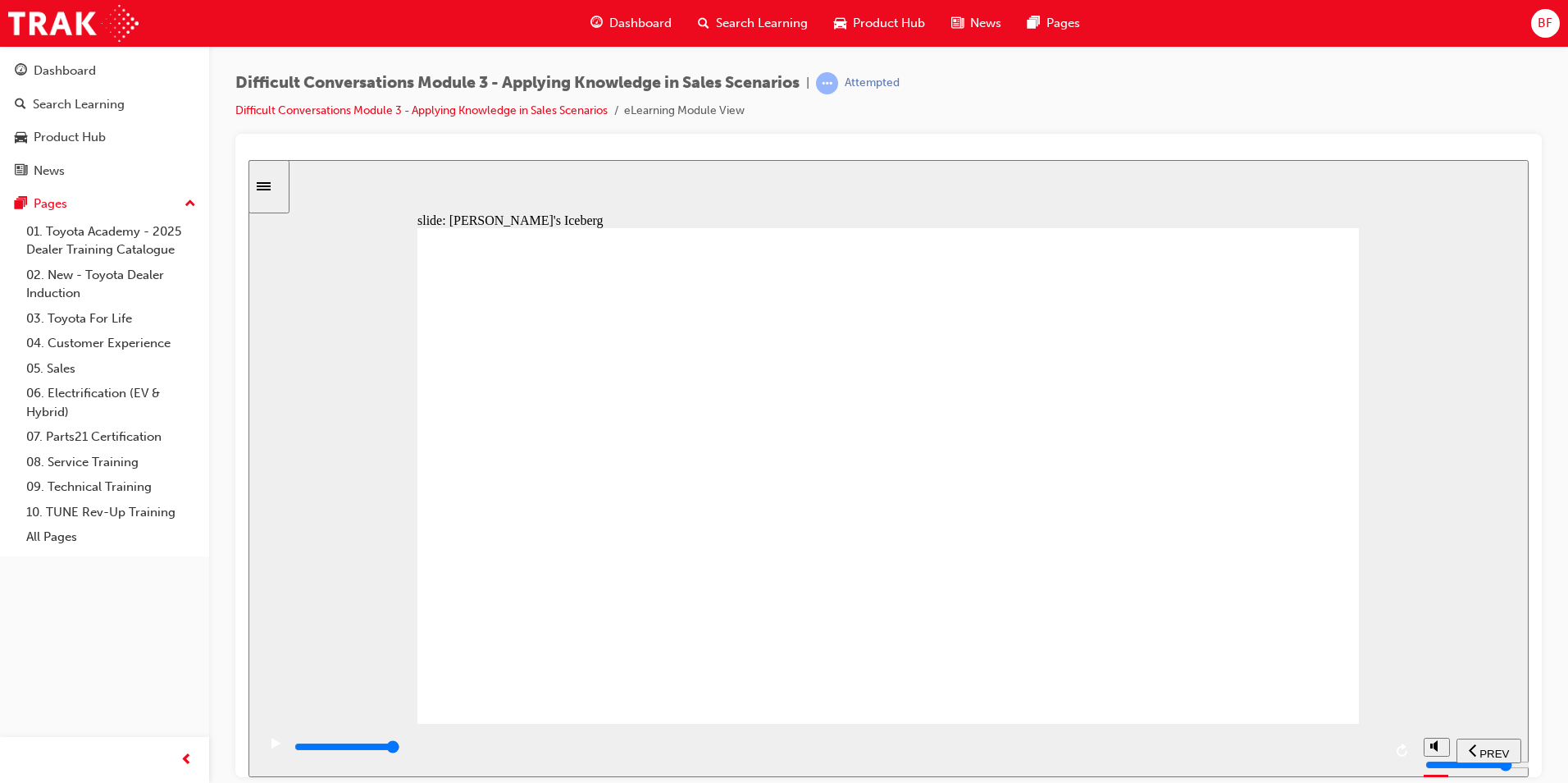
click at [1381, 746] on div "playback controls" at bounding box center [837, 747] width 1090 height 18
drag, startPoint x: 1231, startPoint y: 296, endPoint x: 815, endPoint y: 444, distance: 441.5
click at [1373, 752] on div "playback controls" at bounding box center [837, 747] width 1090 height 18
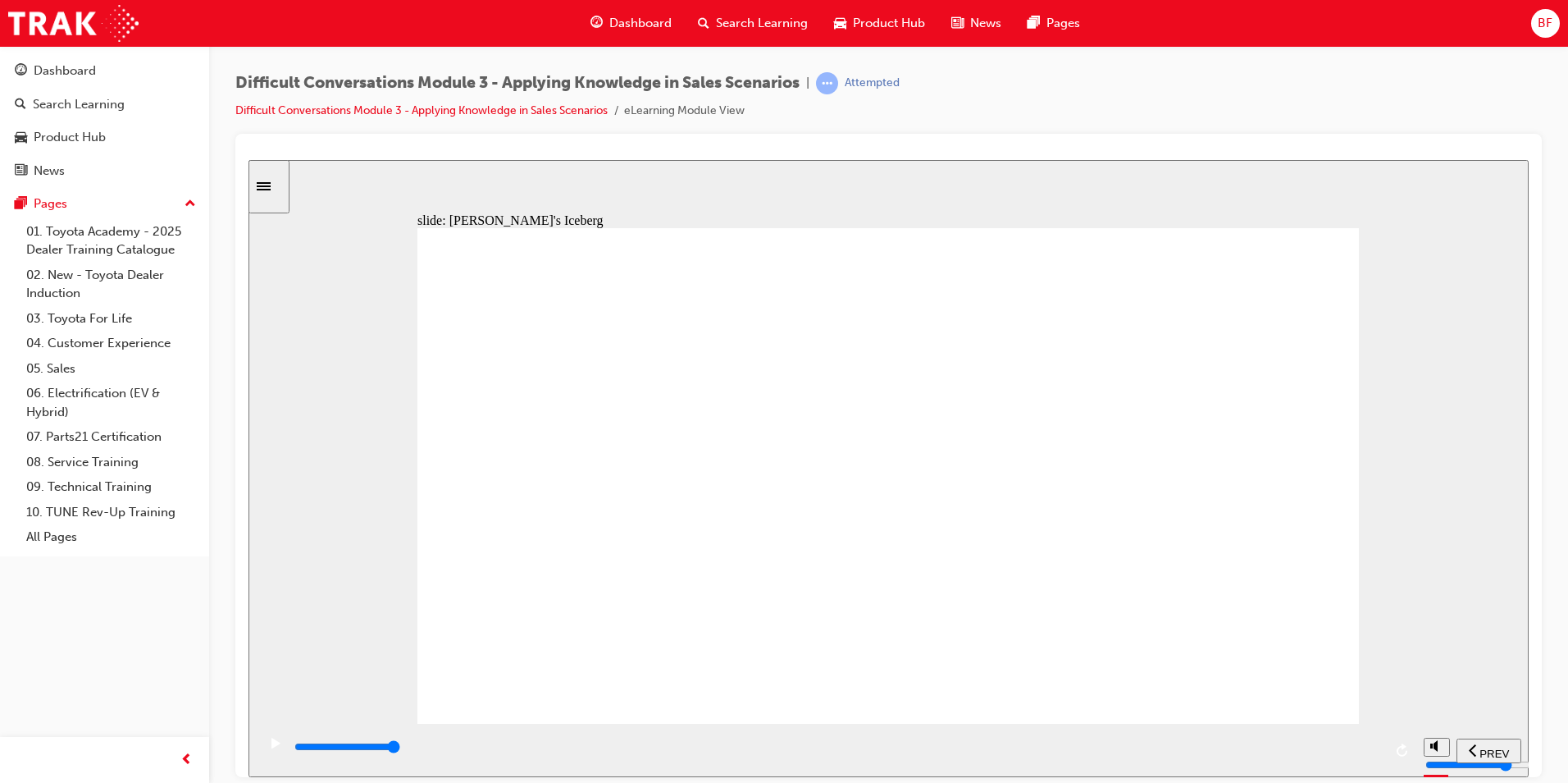
drag, startPoint x: 1187, startPoint y: 298, endPoint x: 825, endPoint y: 448, distance: 391.8
click at [400, 749] on input "slide progress" at bounding box center [347, 745] width 106 height 13
drag, startPoint x: 1186, startPoint y: 300, endPoint x: 805, endPoint y: 365, distance: 386.5
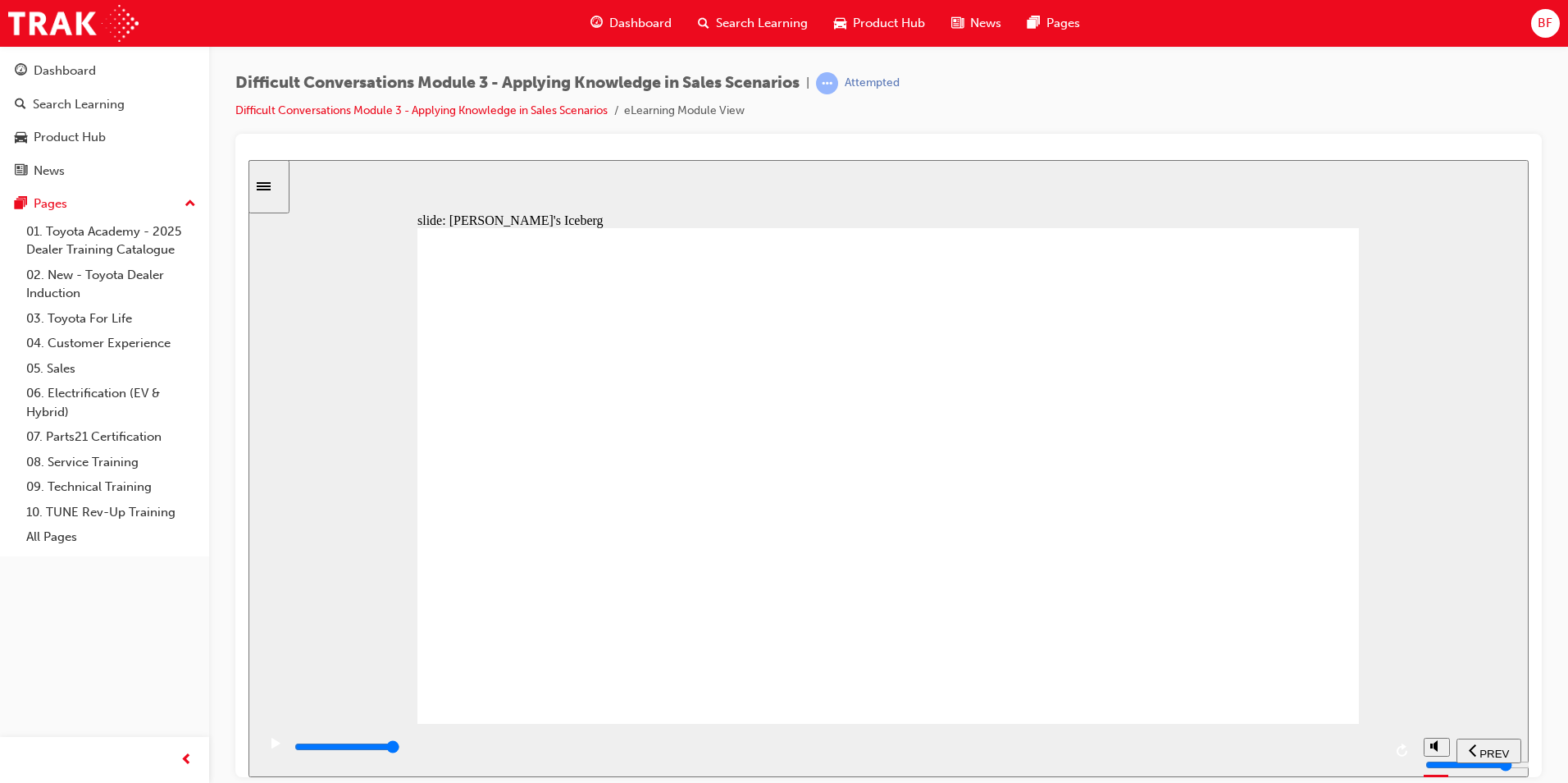
drag, startPoint x: 1357, startPoint y: 752, endPoint x: 1385, endPoint y: 733, distance: 33.8
click at [1385, 746] on div "playback controls" at bounding box center [835, 750] width 1159 height 53
click at [1378, 745] on div "playback controls" at bounding box center [837, 747] width 1090 height 18
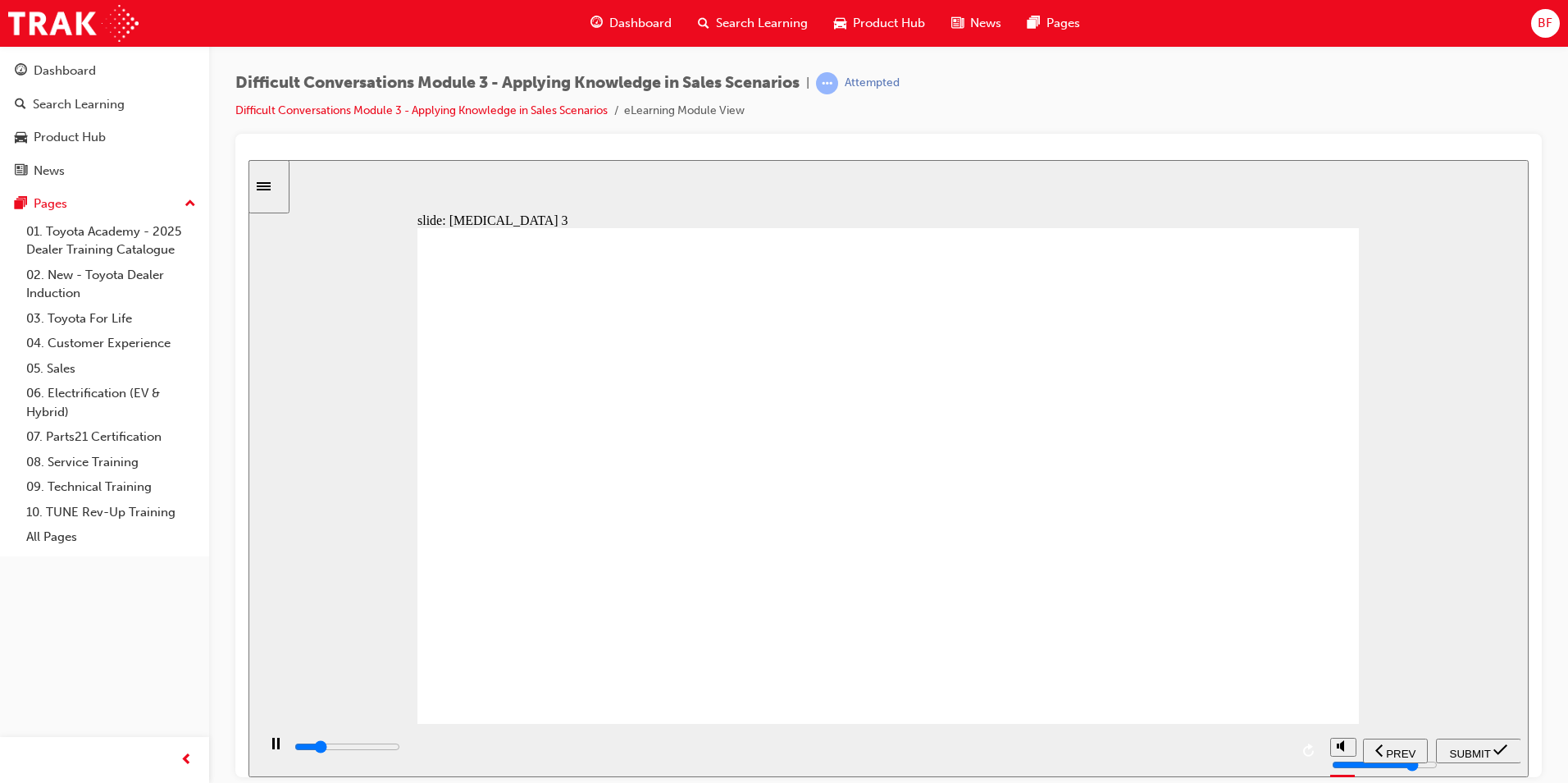
click at [400, 749] on input "slide progress" at bounding box center [347, 745] width 106 height 13
type input "9000"
radio input "true"
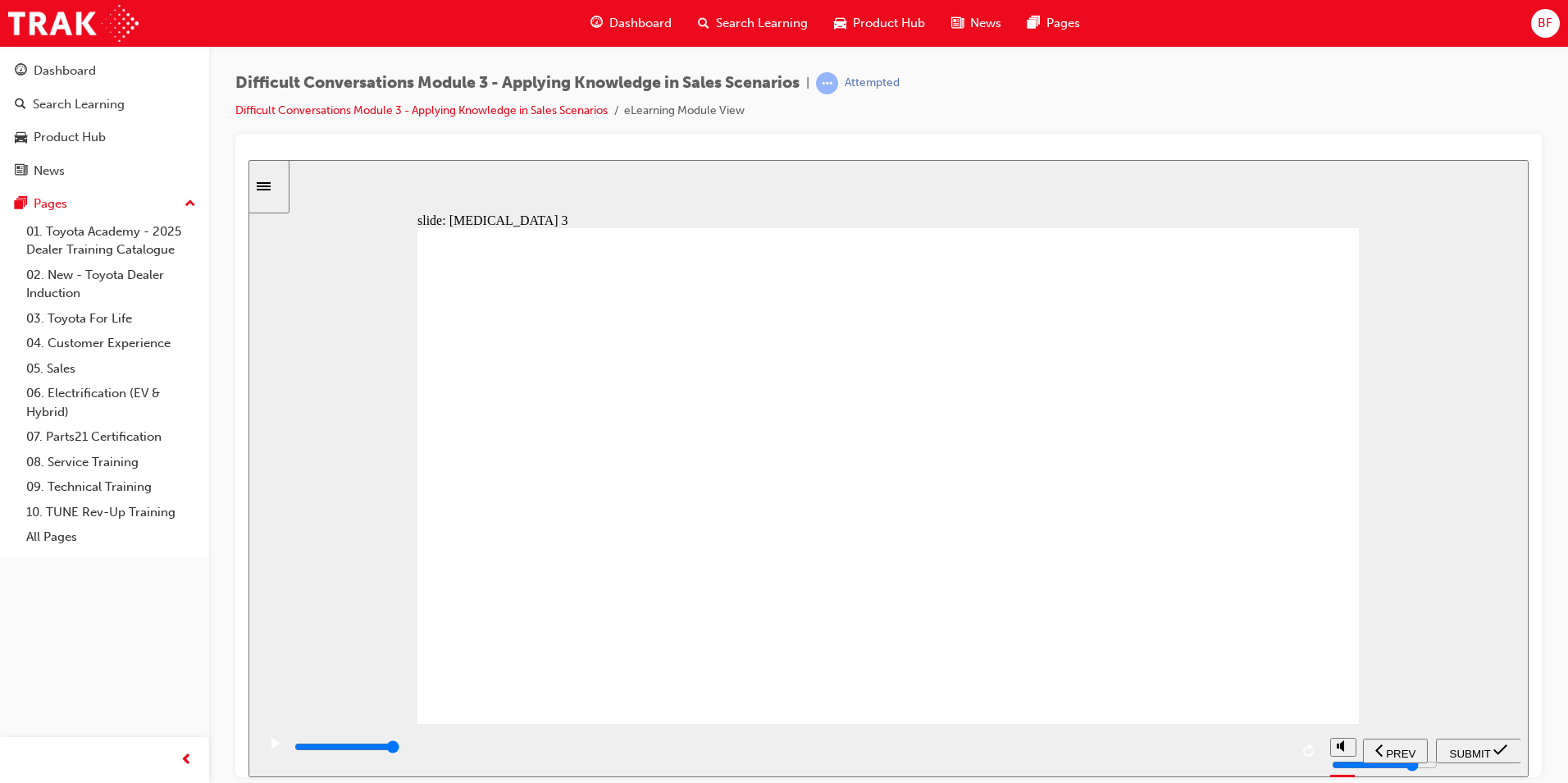
click at [1463, 748] on span "SUBMIT" at bounding box center [1470, 753] width 41 height 13
click at [400, 749] on input "slide progress" at bounding box center [347, 745] width 106 height 13
type input "9800"
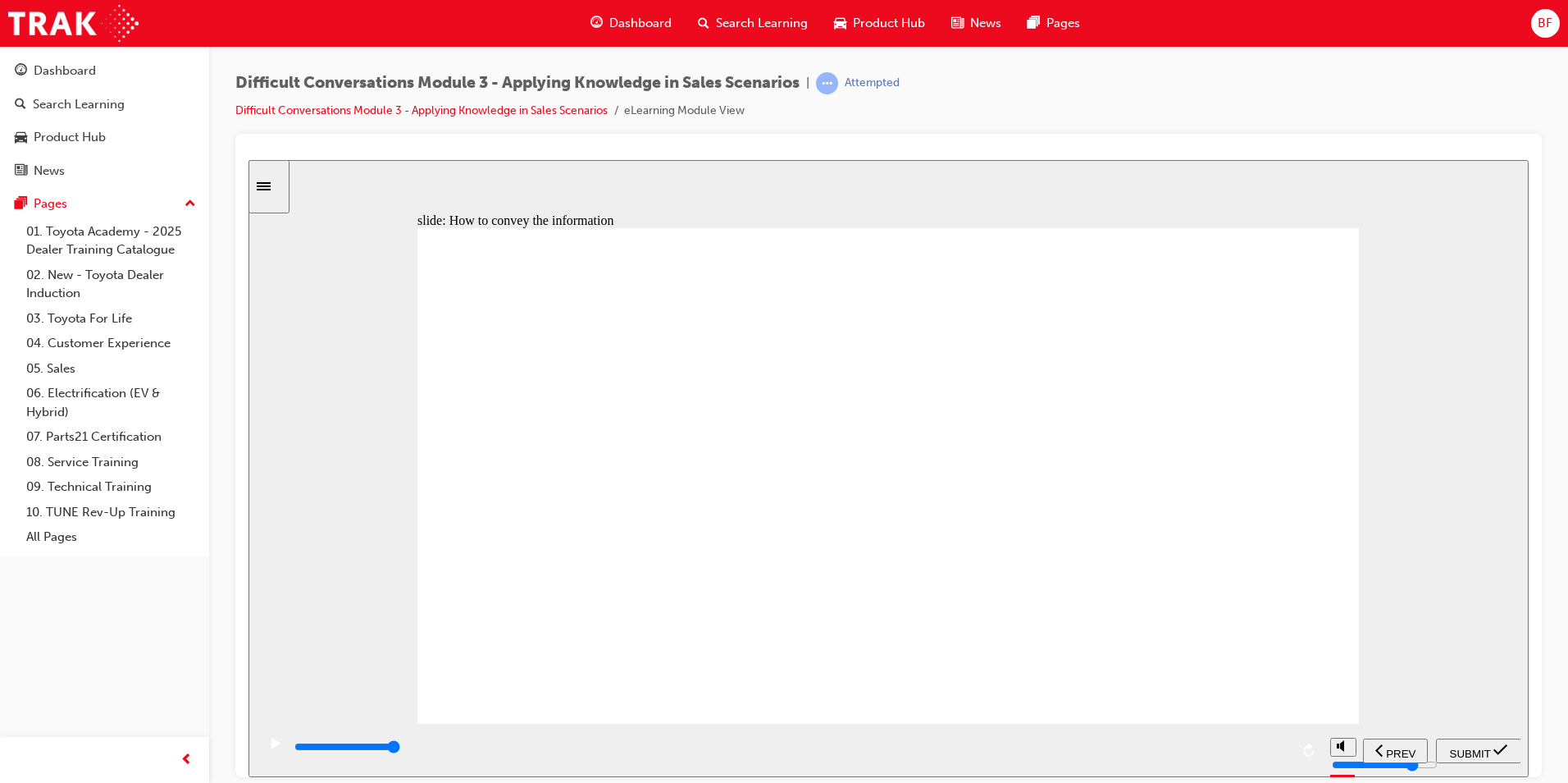
checkbox input "true"
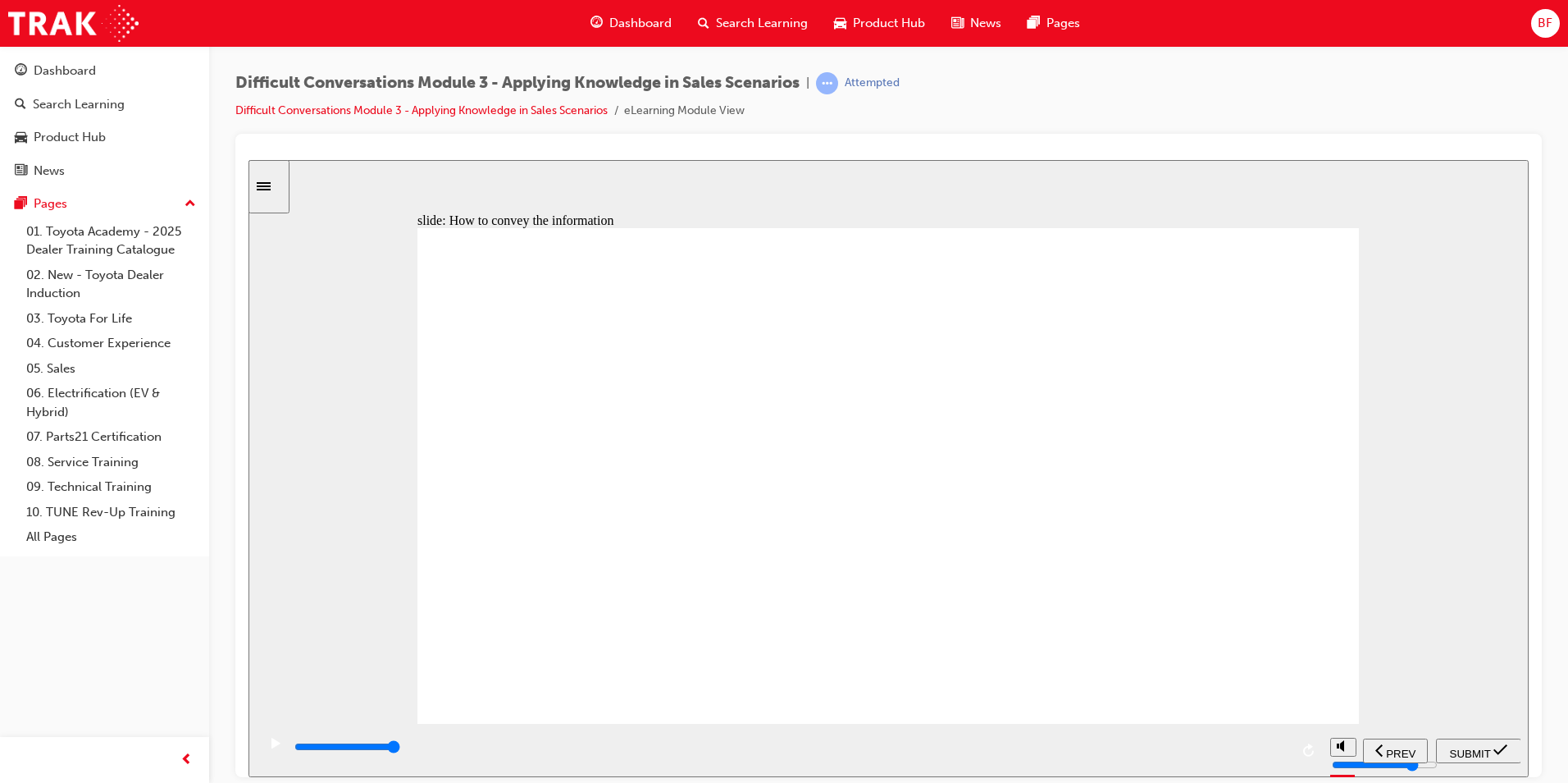
checkbox input "true"
click at [1486, 753] on span "SUBMIT" at bounding box center [1470, 753] width 41 height 13
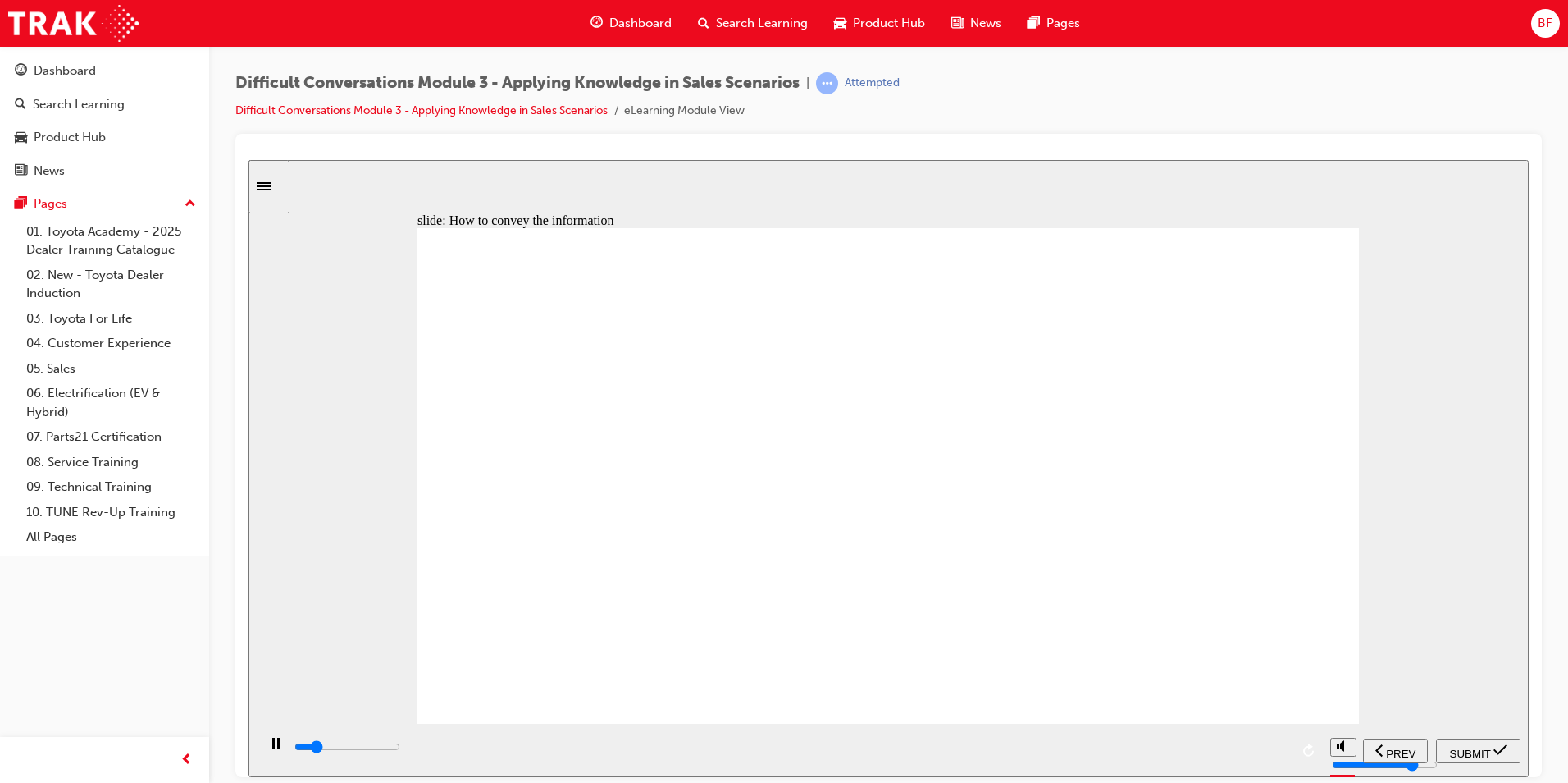
click at [400, 749] on input "slide progress" at bounding box center [347, 745] width 106 height 13
click at [1377, 753] on div "playback controls" at bounding box center [837, 747] width 1090 height 18
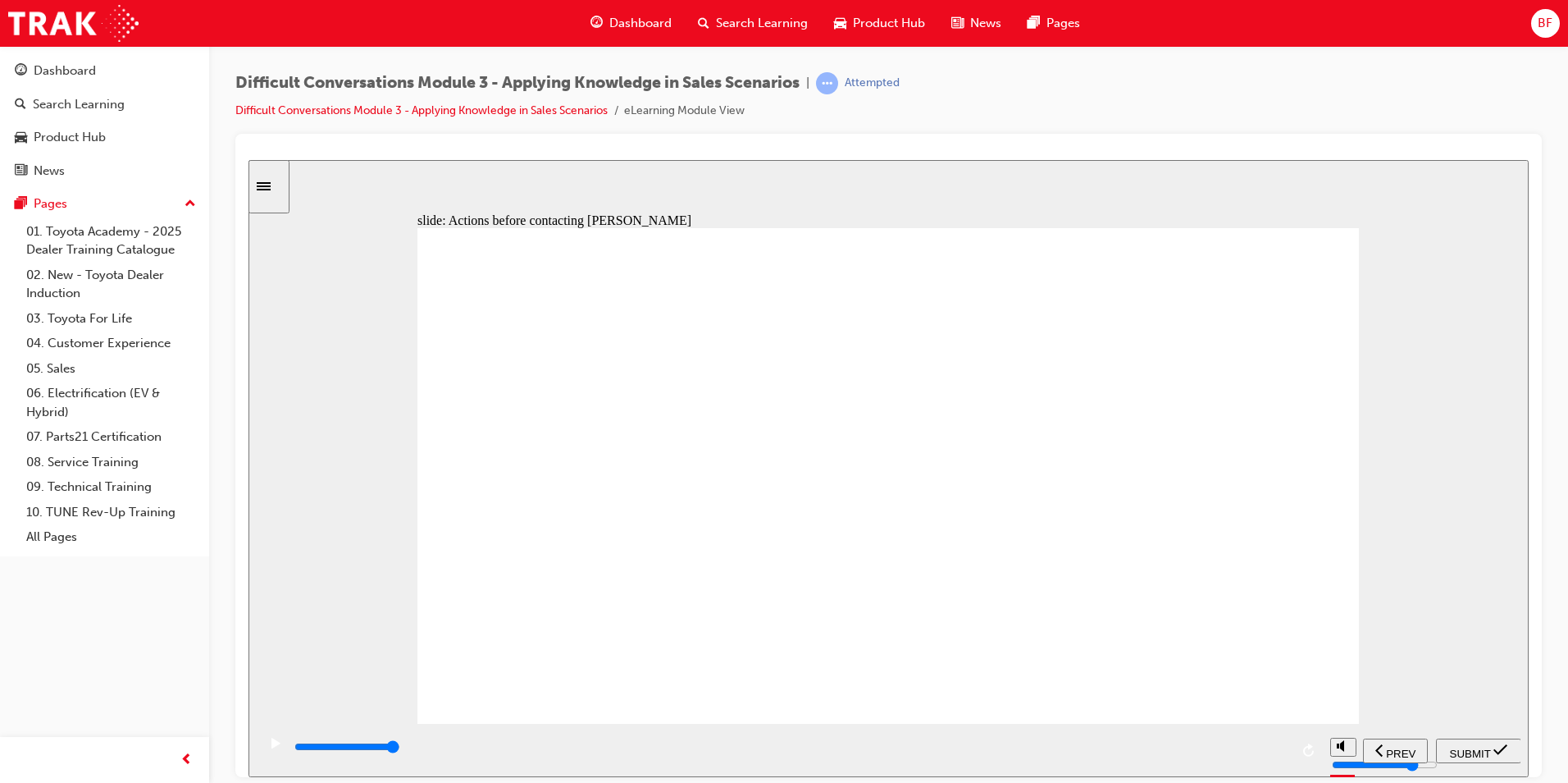
click at [400, 749] on input "slide progress" at bounding box center [347, 745] width 106 height 13
type input "10900"
checkbox input "true"
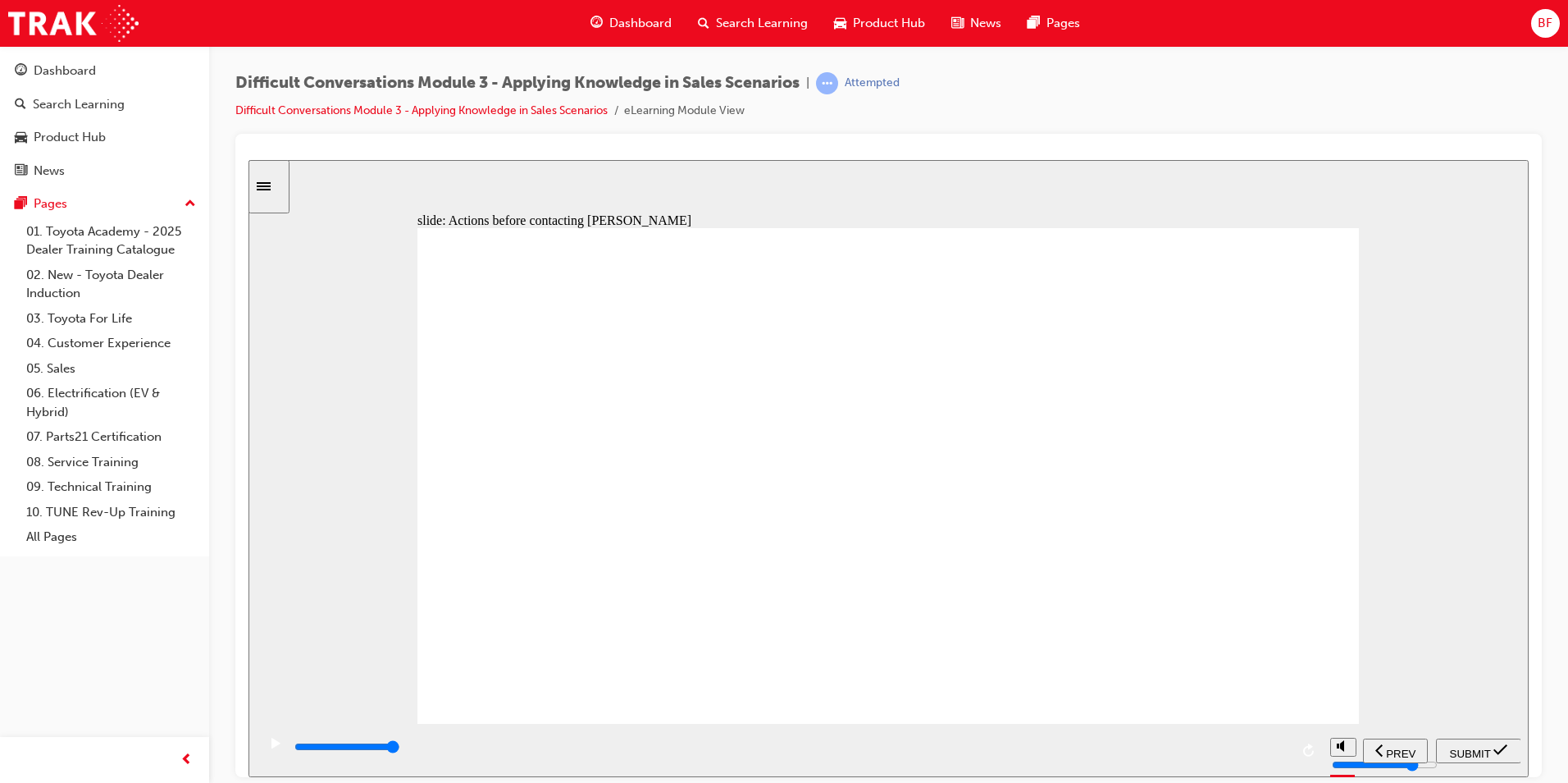
checkbox input "true"
click at [1476, 747] on span "SUBMIT" at bounding box center [1470, 753] width 41 height 13
click at [1366, 745] on div "playback controls" at bounding box center [837, 747] width 1090 height 18
click at [400, 749] on input "slide progress" at bounding box center [347, 745] width 106 height 13
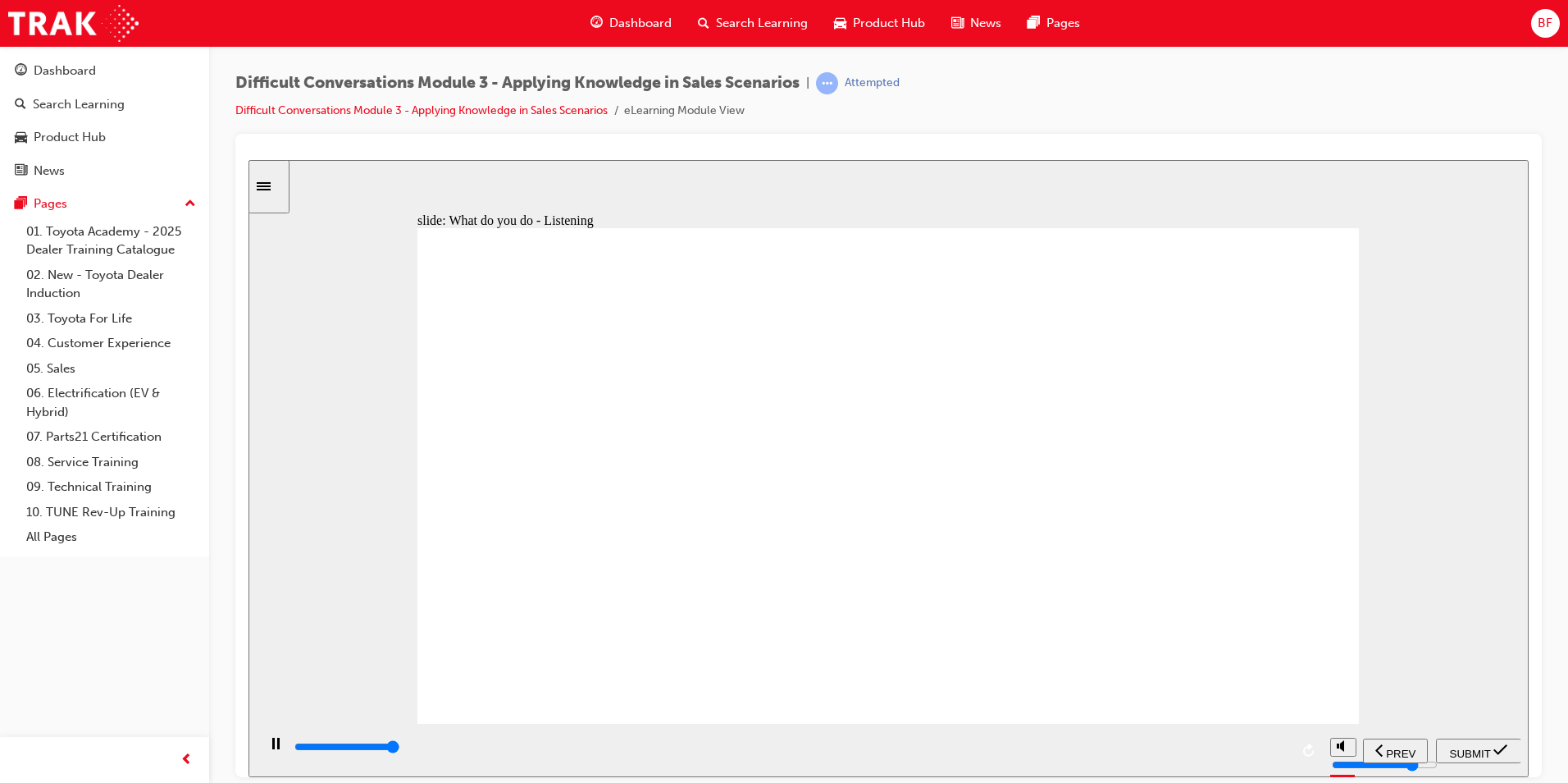
type input "10500"
checkbox input "true"
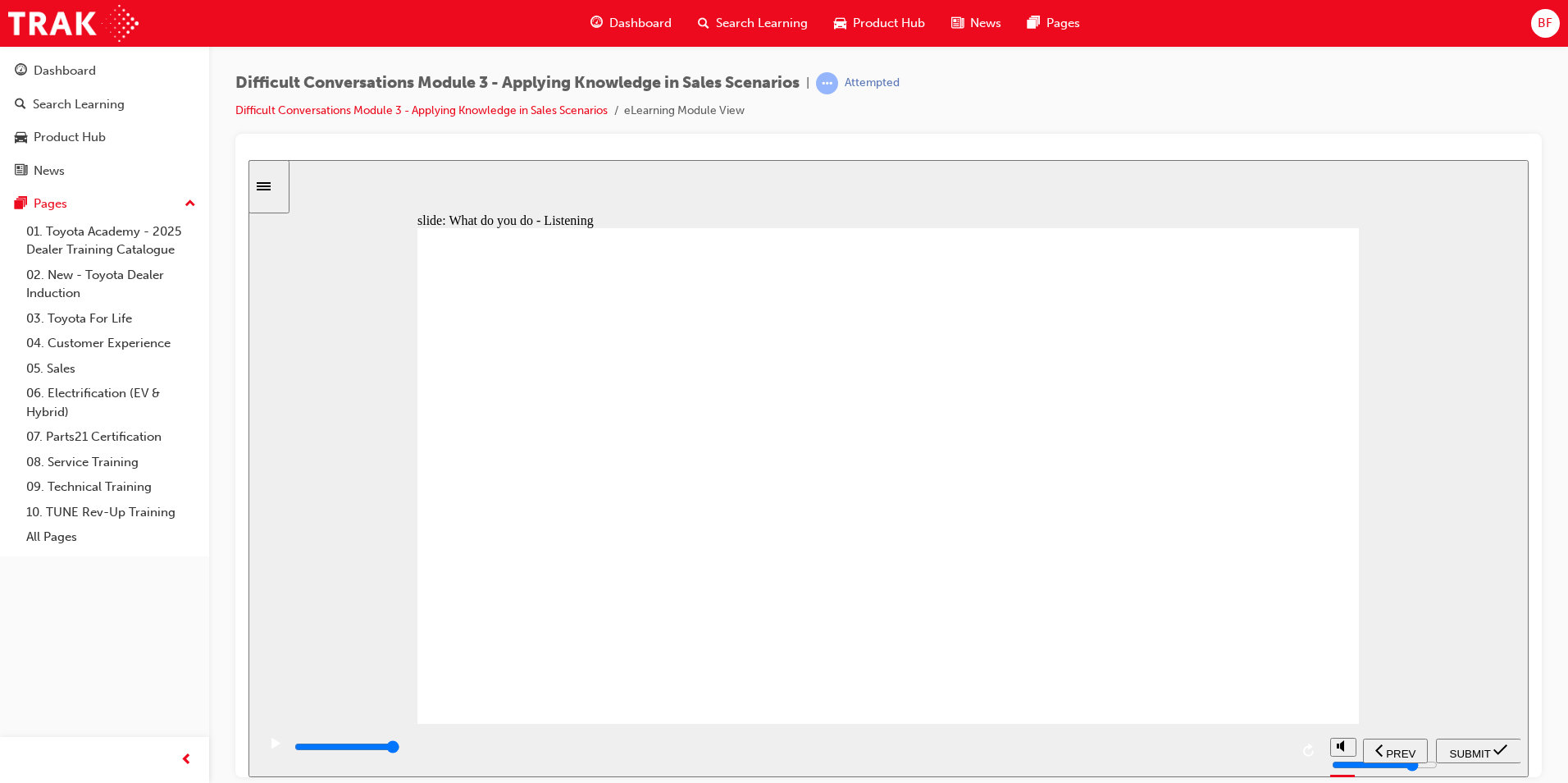
click at [1472, 759] on div "SUBMIT" at bounding box center [1479, 751] width 72 height 18
click at [1282, 747] on div "playback controls" at bounding box center [790, 747] width 997 height 18
type input "9700"
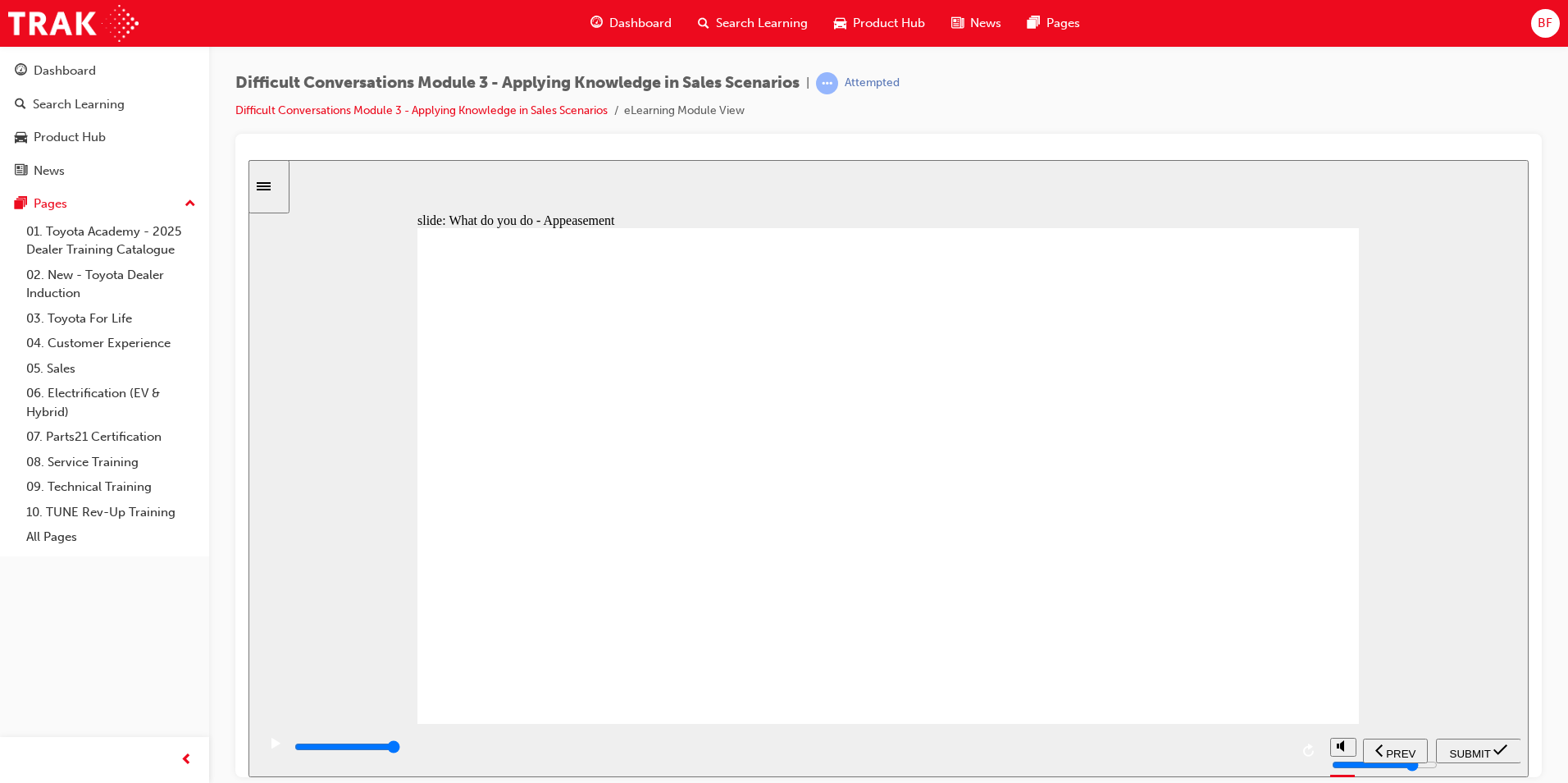
checkbox input "true"
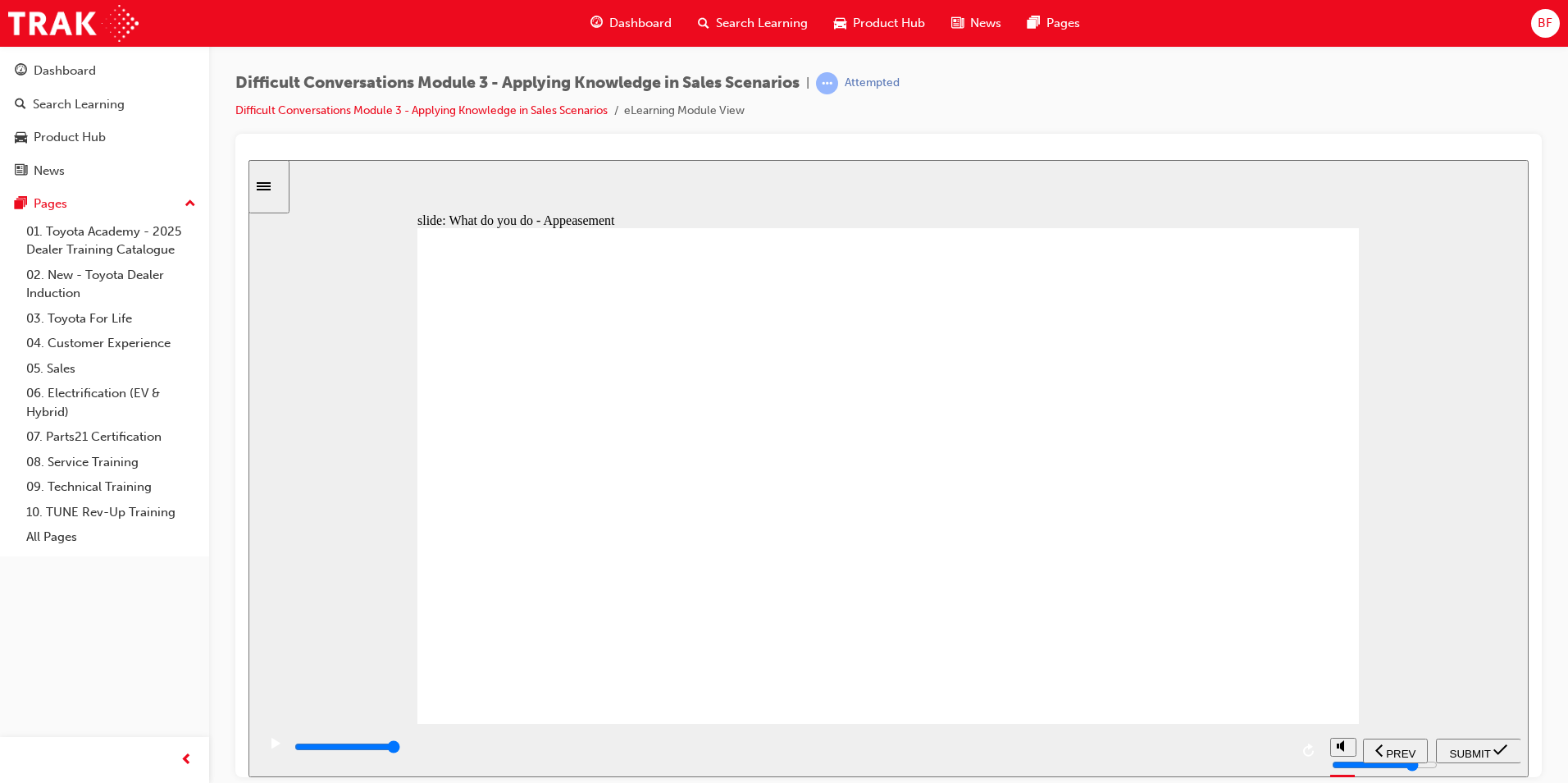
click at [1466, 748] on span "SUBMIT" at bounding box center [1470, 753] width 41 height 13
type input "2800"
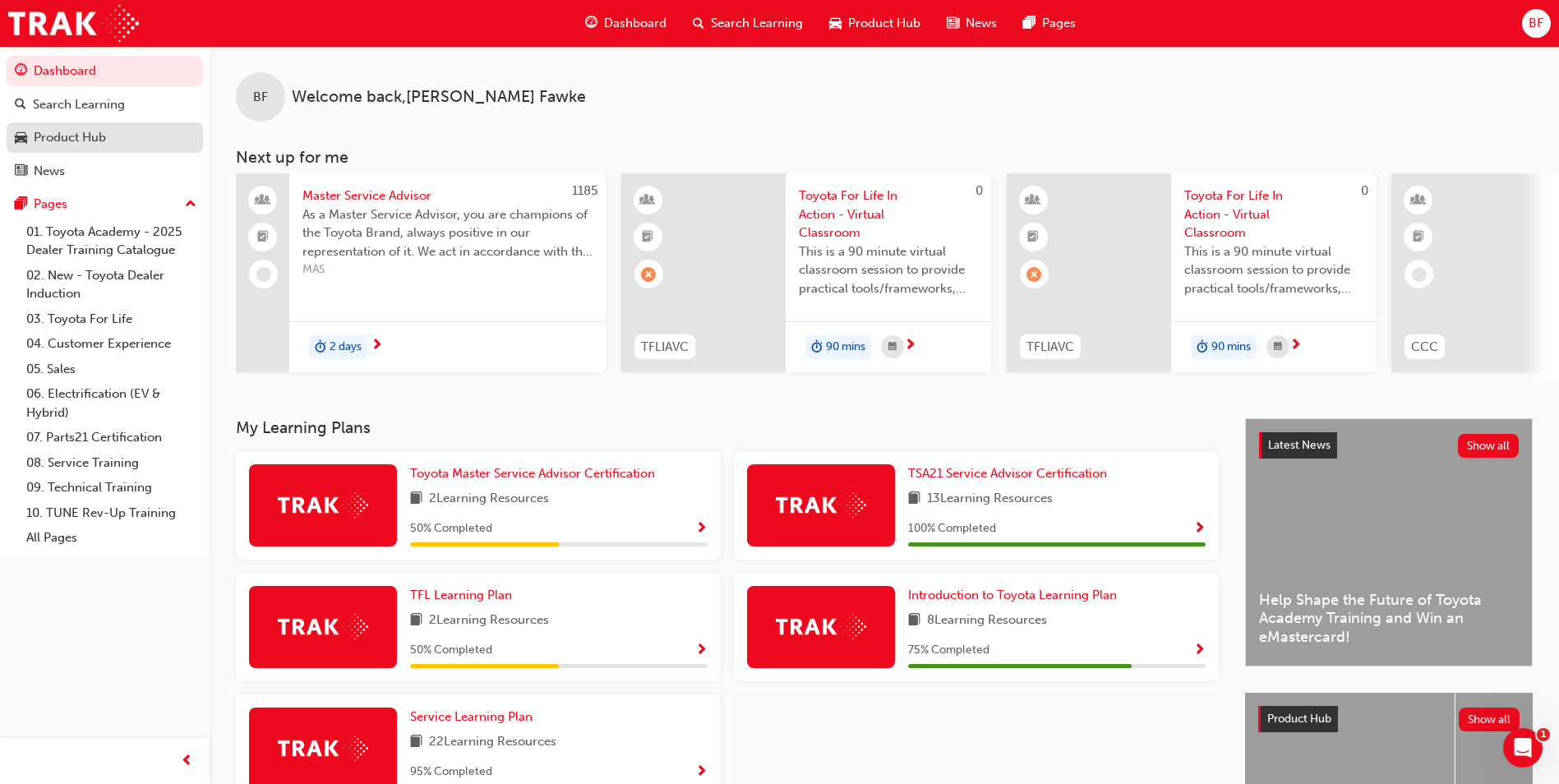
click at [125, 129] on div "Product Hub" at bounding box center [105, 137] width 180 height 21
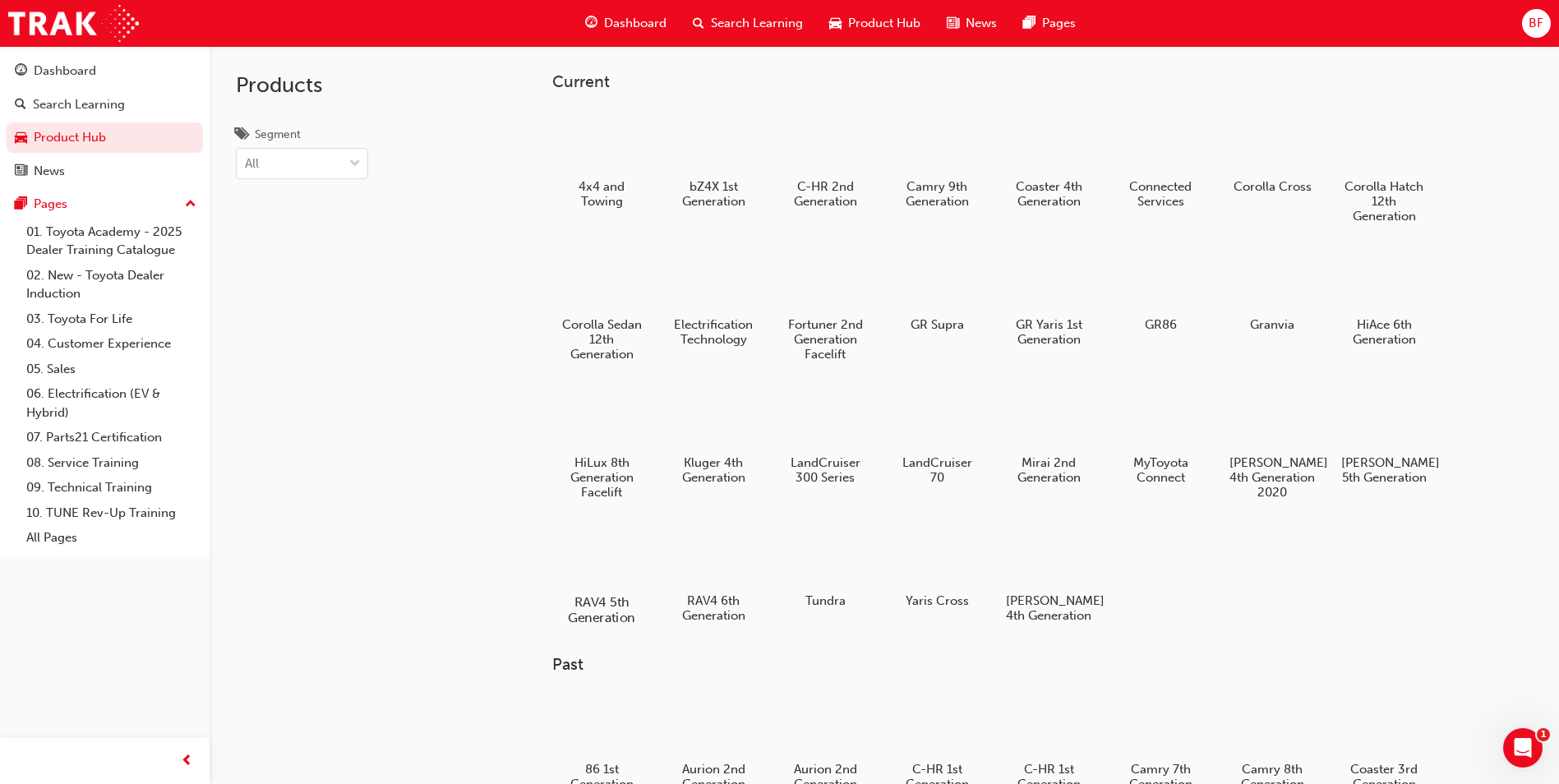
click at [594, 541] on div at bounding box center [602, 554] width 91 height 66
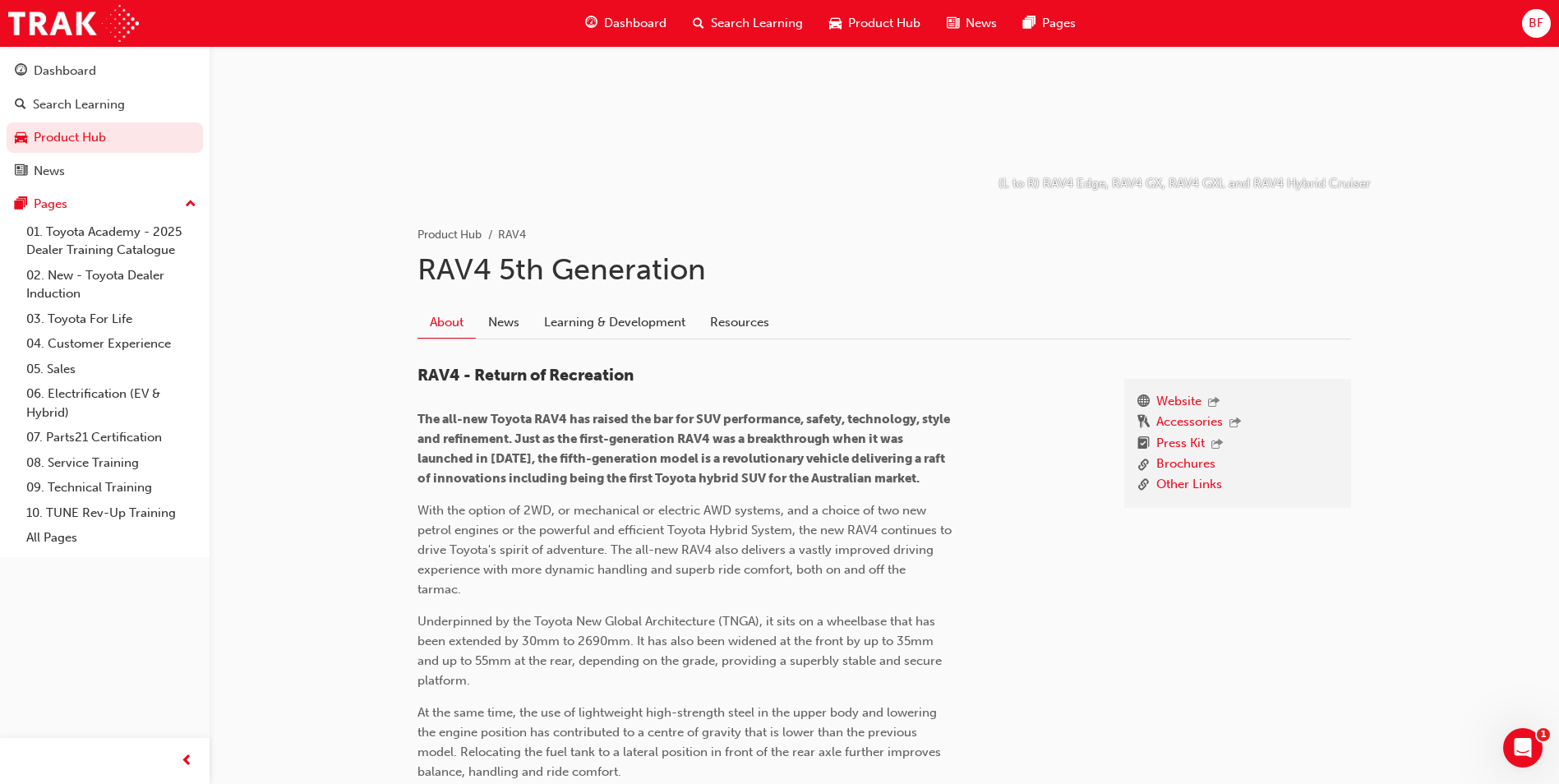
scroll to position [165, 0]
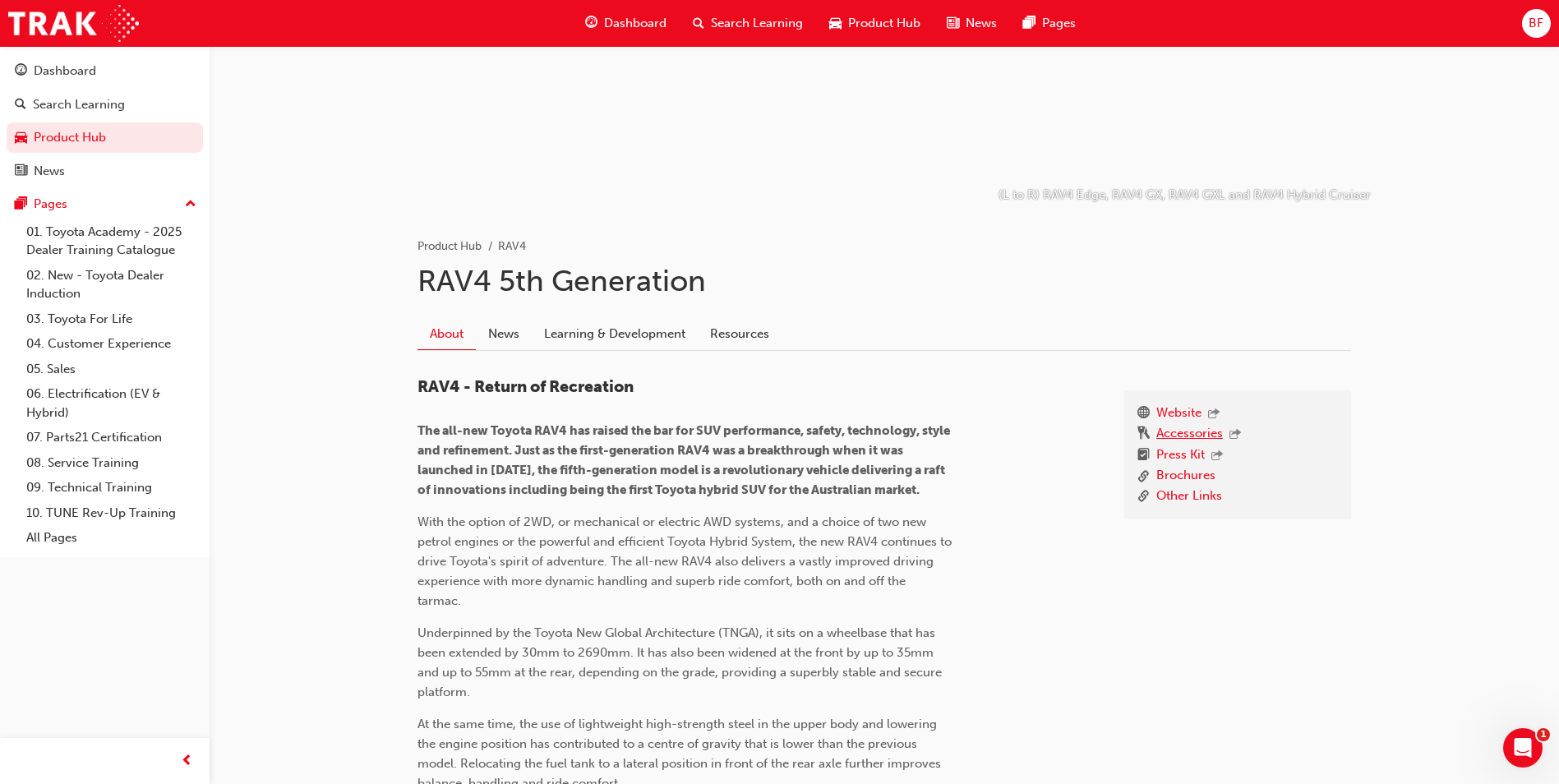
click at [1170, 431] on link "Accessories" at bounding box center [1190, 435] width 67 height 22
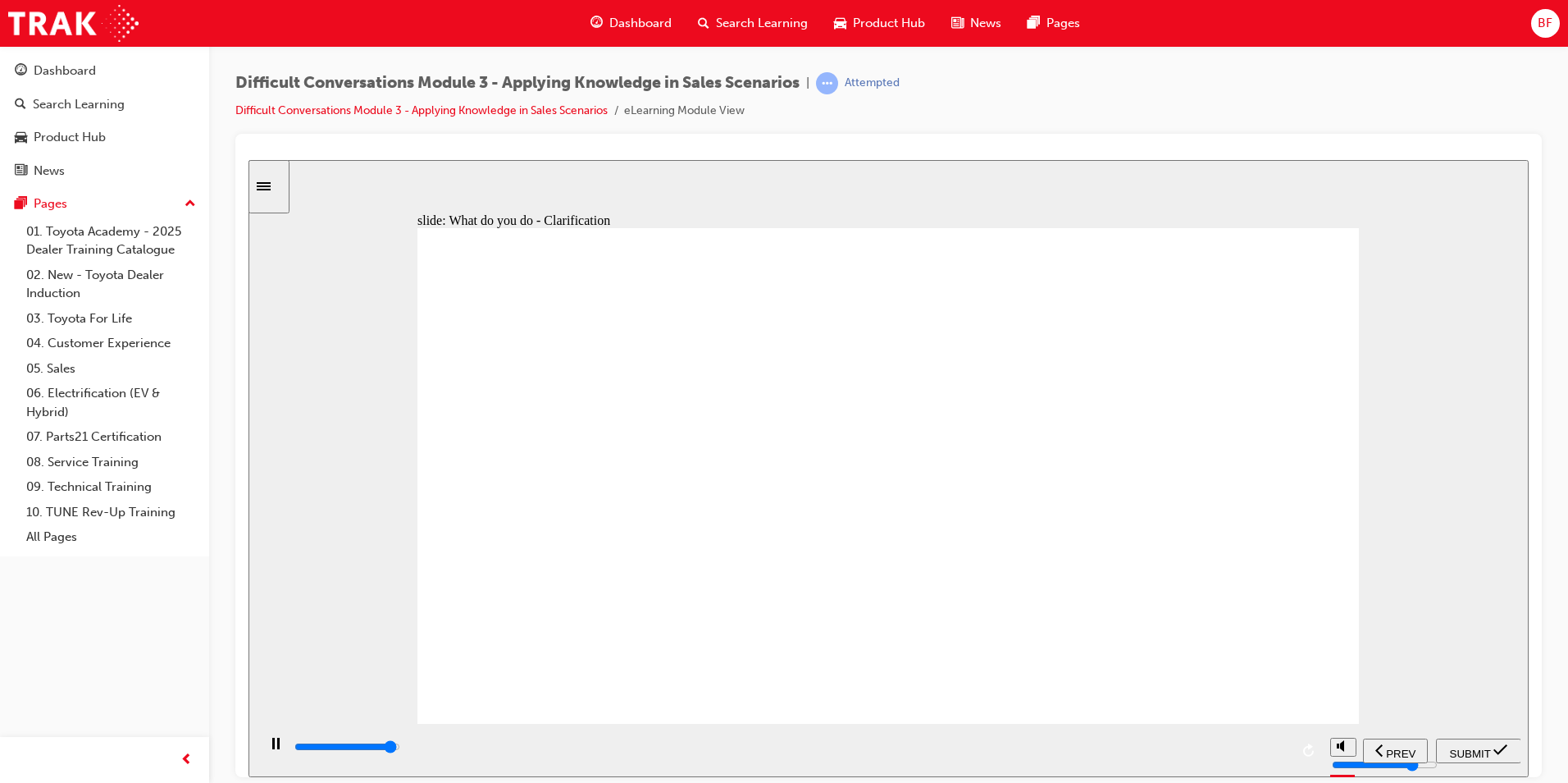
type input "9700"
checkbox input "true"
type input "10000"
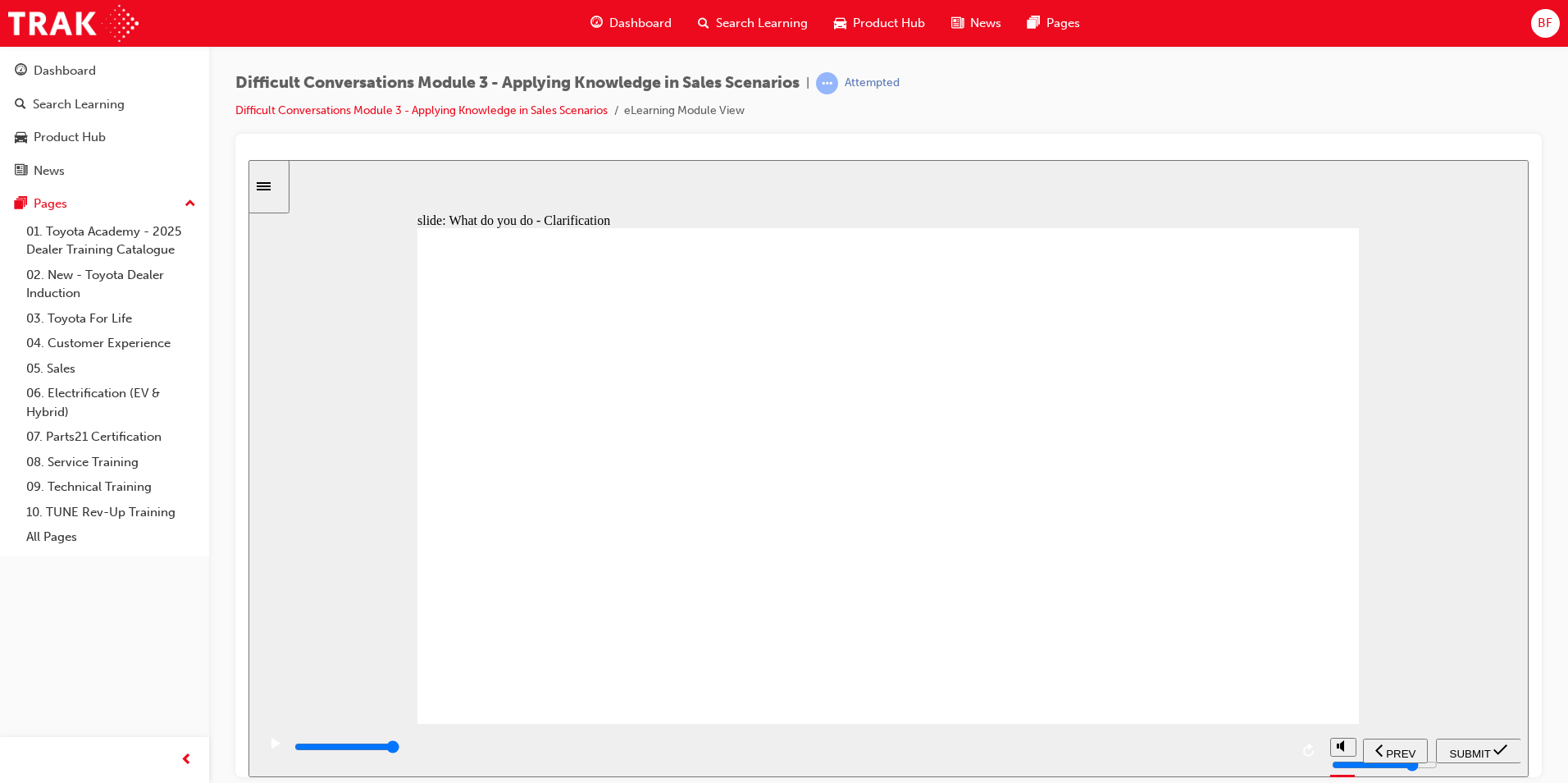
checkbox input "true"
click at [1481, 747] on span "SUBMIT" at bounding box center [1470, 753] width 41 height 13
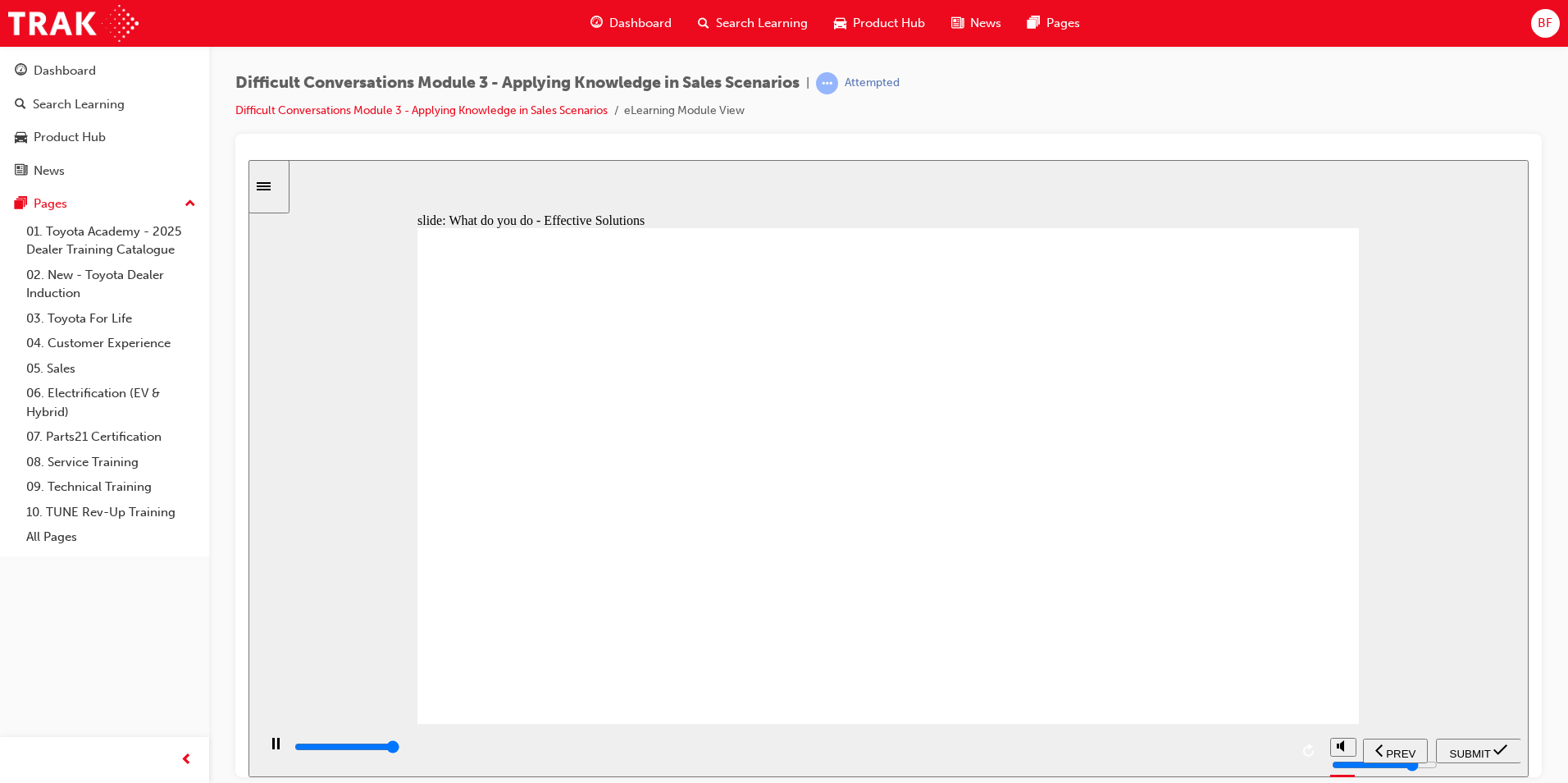
type input "9100"
click at [378, 436] on div "slide: What do you do - Effective Solutions LAC E Rectangle 1 Effective solutio…" at bounding box center [888, 468] width 1280 height 617
checkbox input "true"
click at [383, 400] on div "slide: What do you do - Effective Solutions LAC E Rectangle 1 Effective solutio…" at bounding box center [888, 468] width 1280 height 617
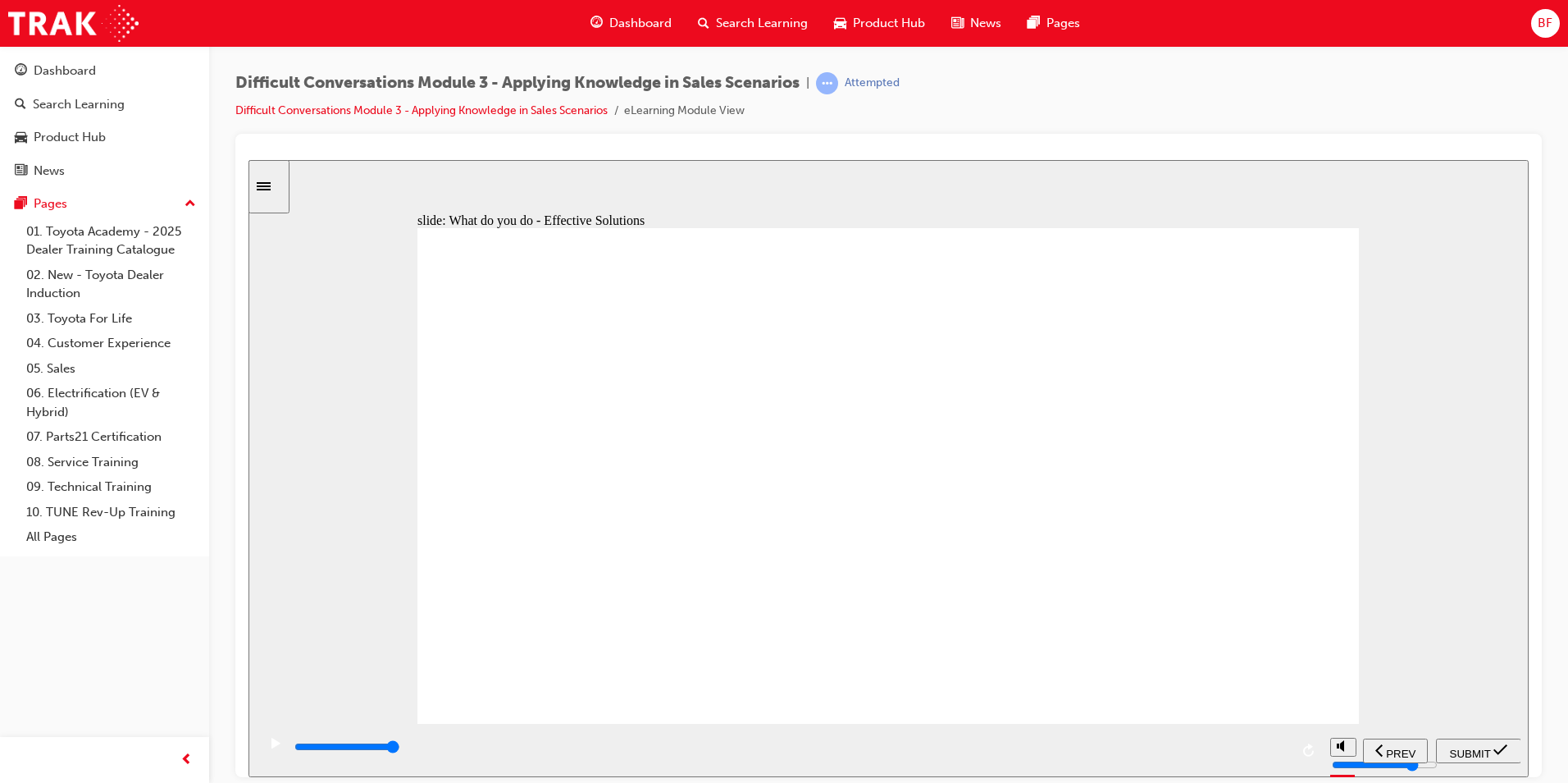
checkbox input "true"
click at [1470, 747] on span "SUBMIT" at bounding box center [1470, 753] width 41 height 13
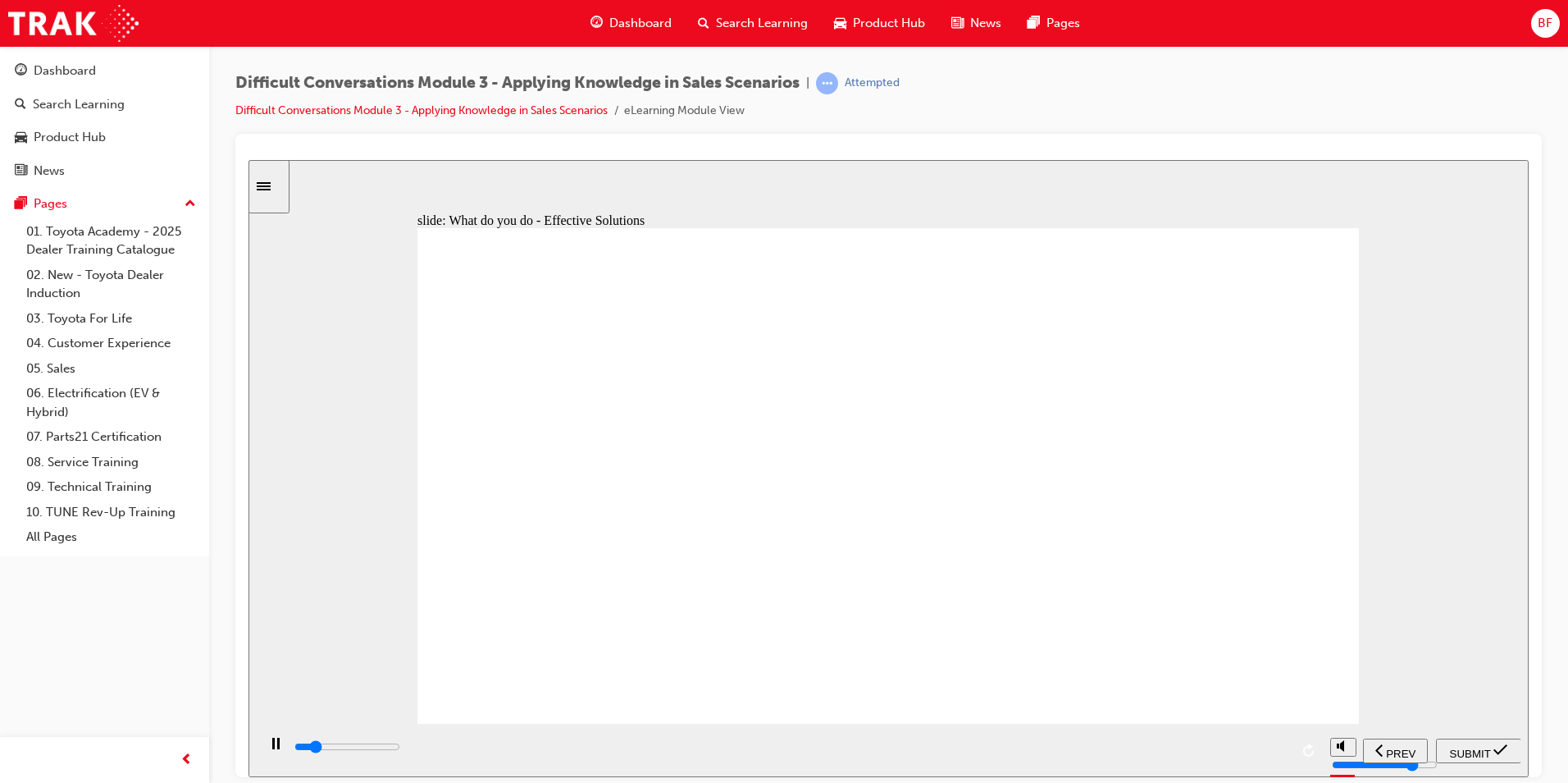
click at [1381, 747] on div "playback controls" at bounding box center [837, 747] width 1090 height 18
click at [1374, 747] on div "playback controls" at bounding box center [837, 747] width 1090 height 18
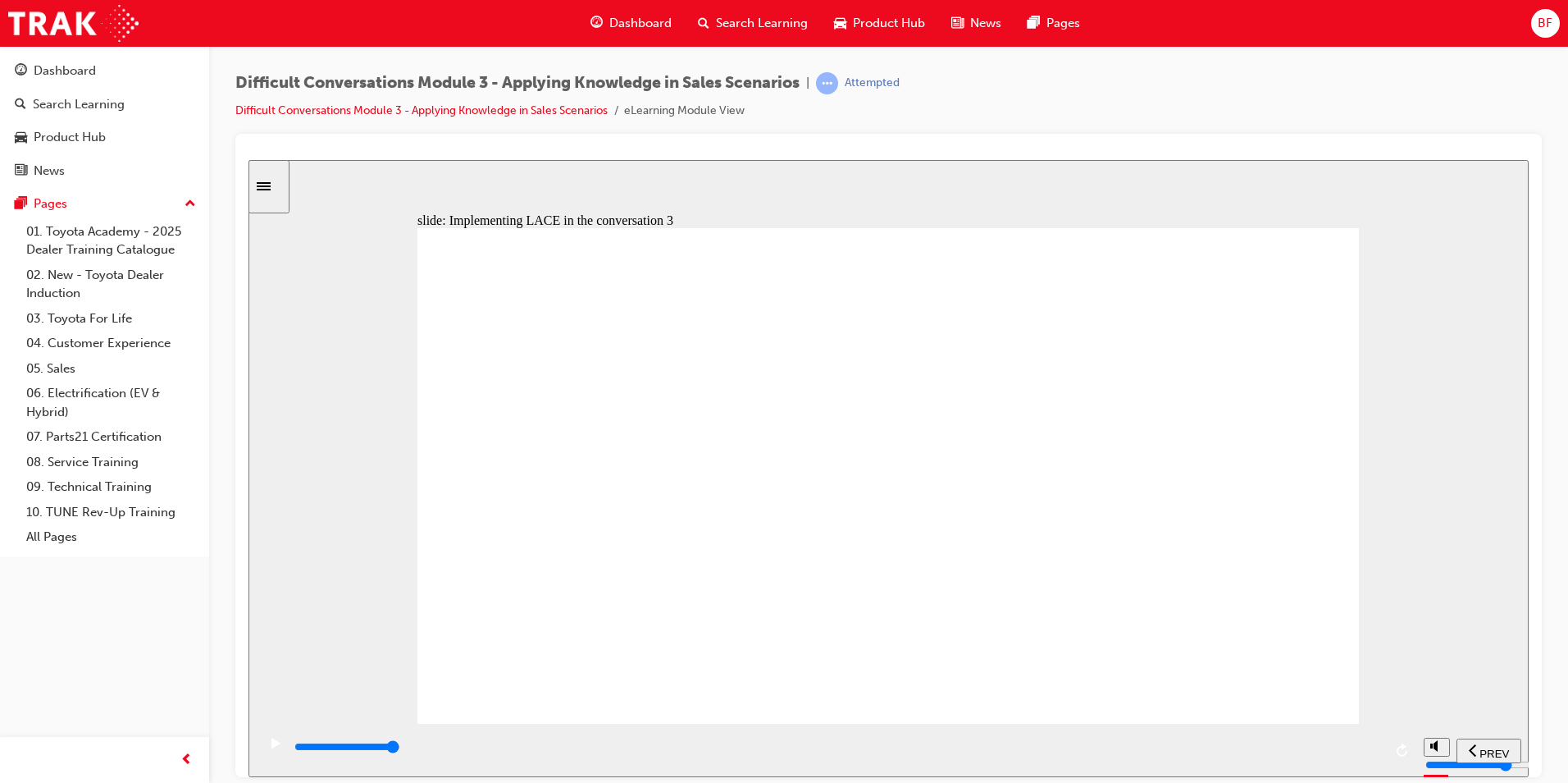
click at [400, 748] on input "slide progress" at bounding box center [347, 745] width 106 height 13
click at [1373, 747] on div "playback controls" at bounding box center [837, 747] width 1090 height 18
click at [400, 749] on input "slide progress" at bounding box center [347, 745] width 106 height 13
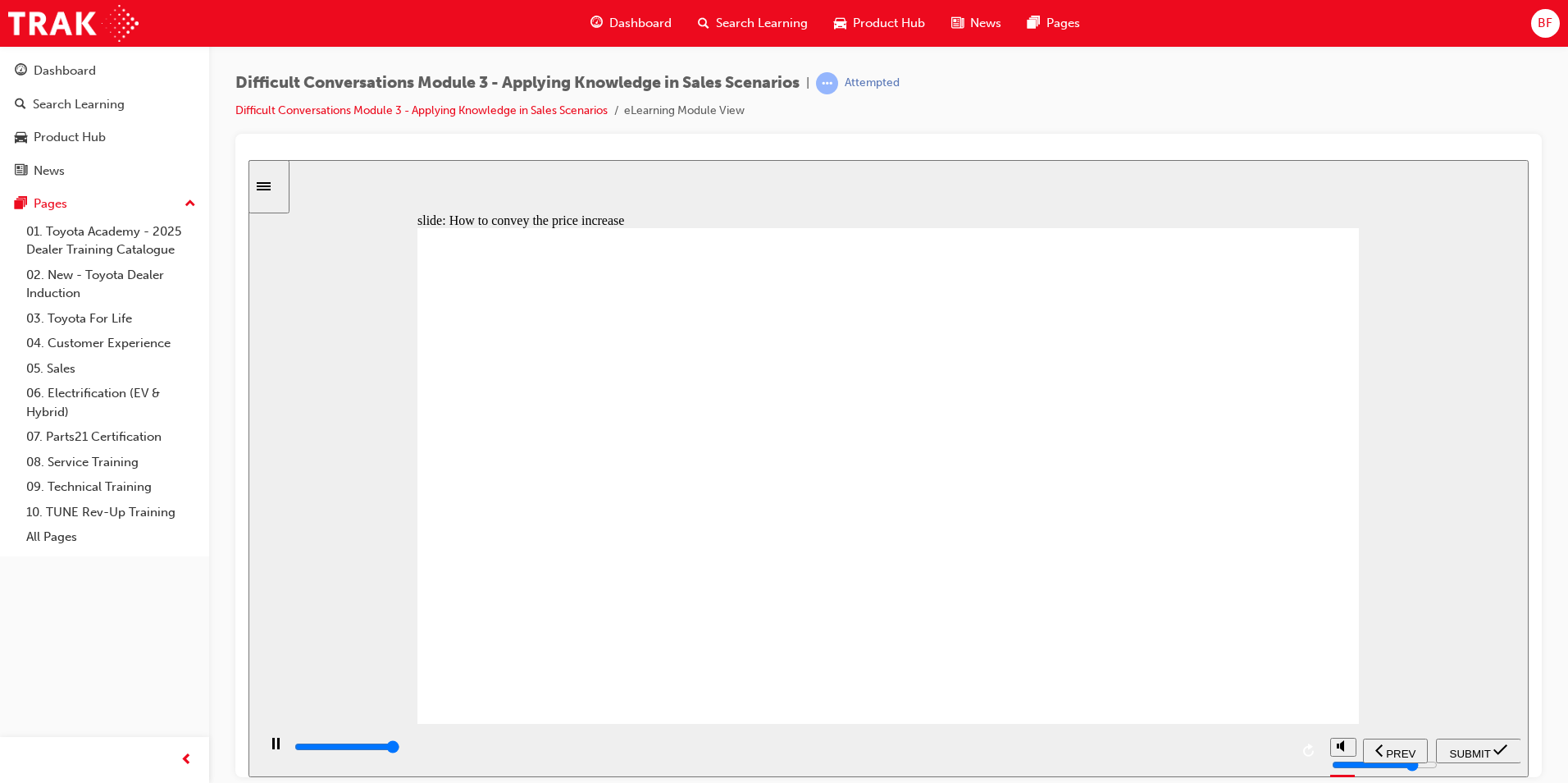
type input "9100"
checkbox input "true"
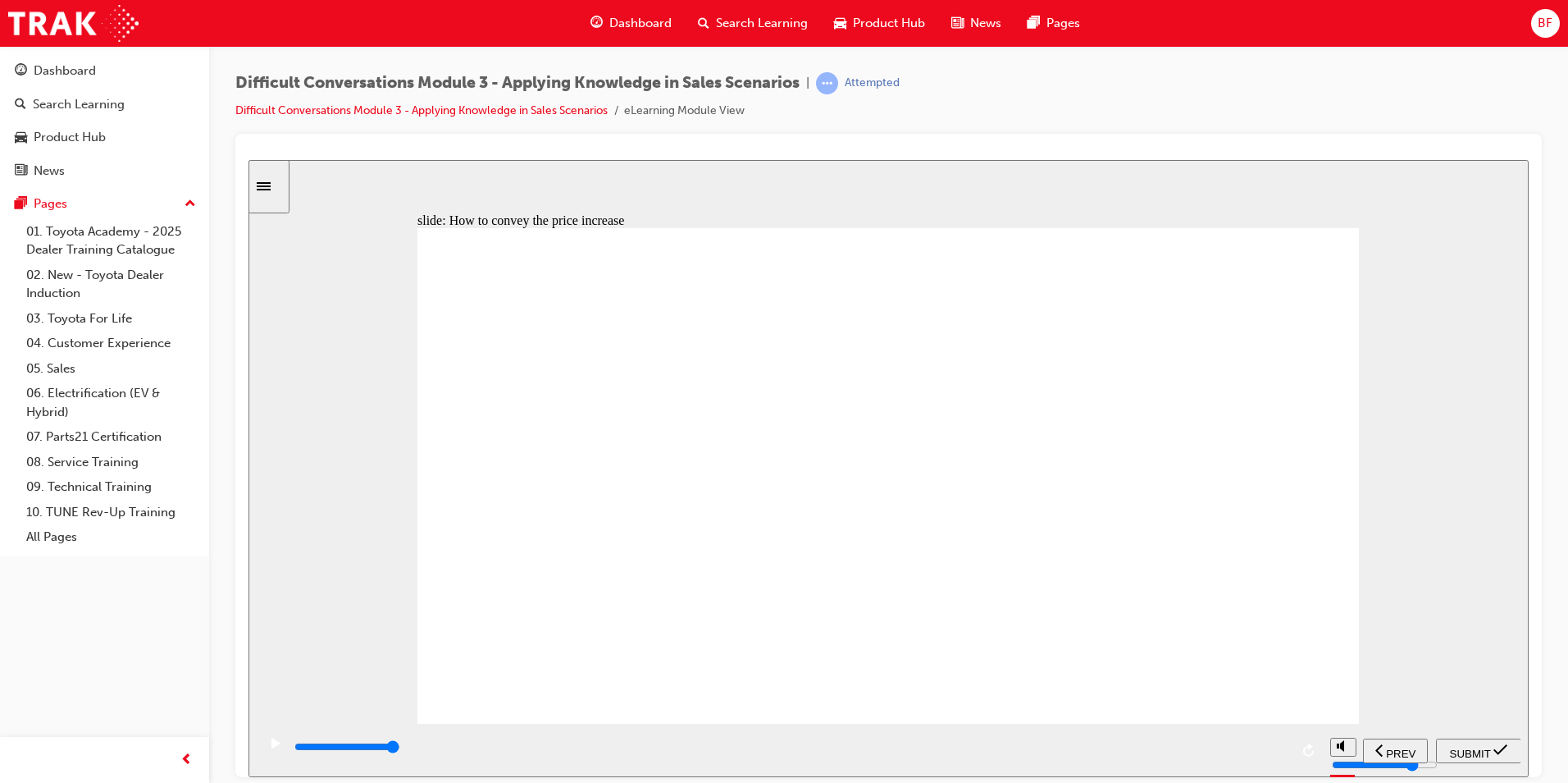
checkbox input "true"
click at [1476, 747] on span "SUBMIT" at bounding box center [1470, 753] width 41 height 13
click at [1377, 752] on div "playback controls" at bounding box center [837, 747] width 1090 height 18
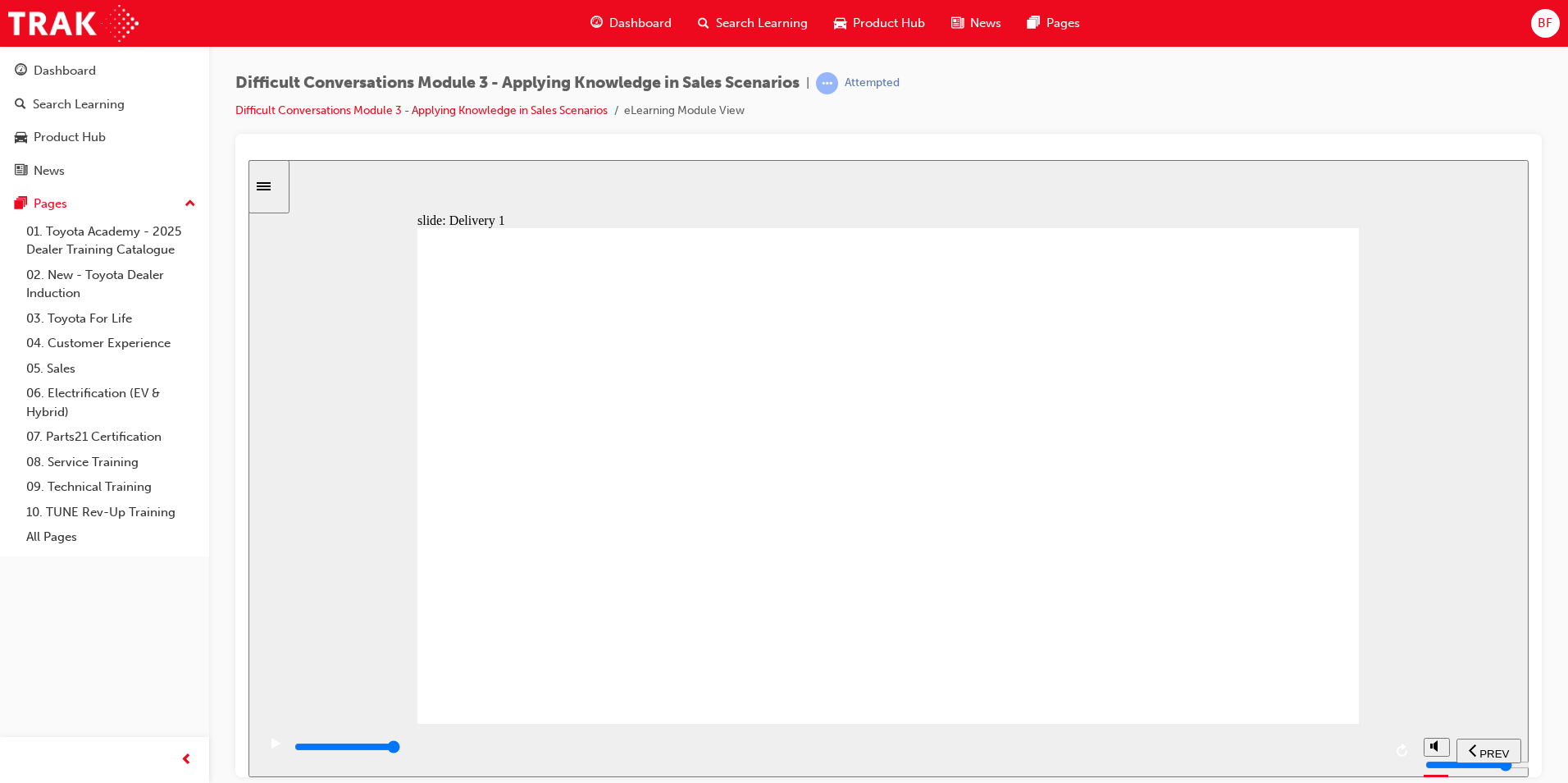
click at [1371, 747] on div "playback controls" at bounding box center [837, 747] width 1090 height 18
click at [363, 424] on div "slide: Summary Summary Group 1 Oval 1 Line 1 Difficult conversations are part o…" at bounding box center [888, 468] width 1280 height 617
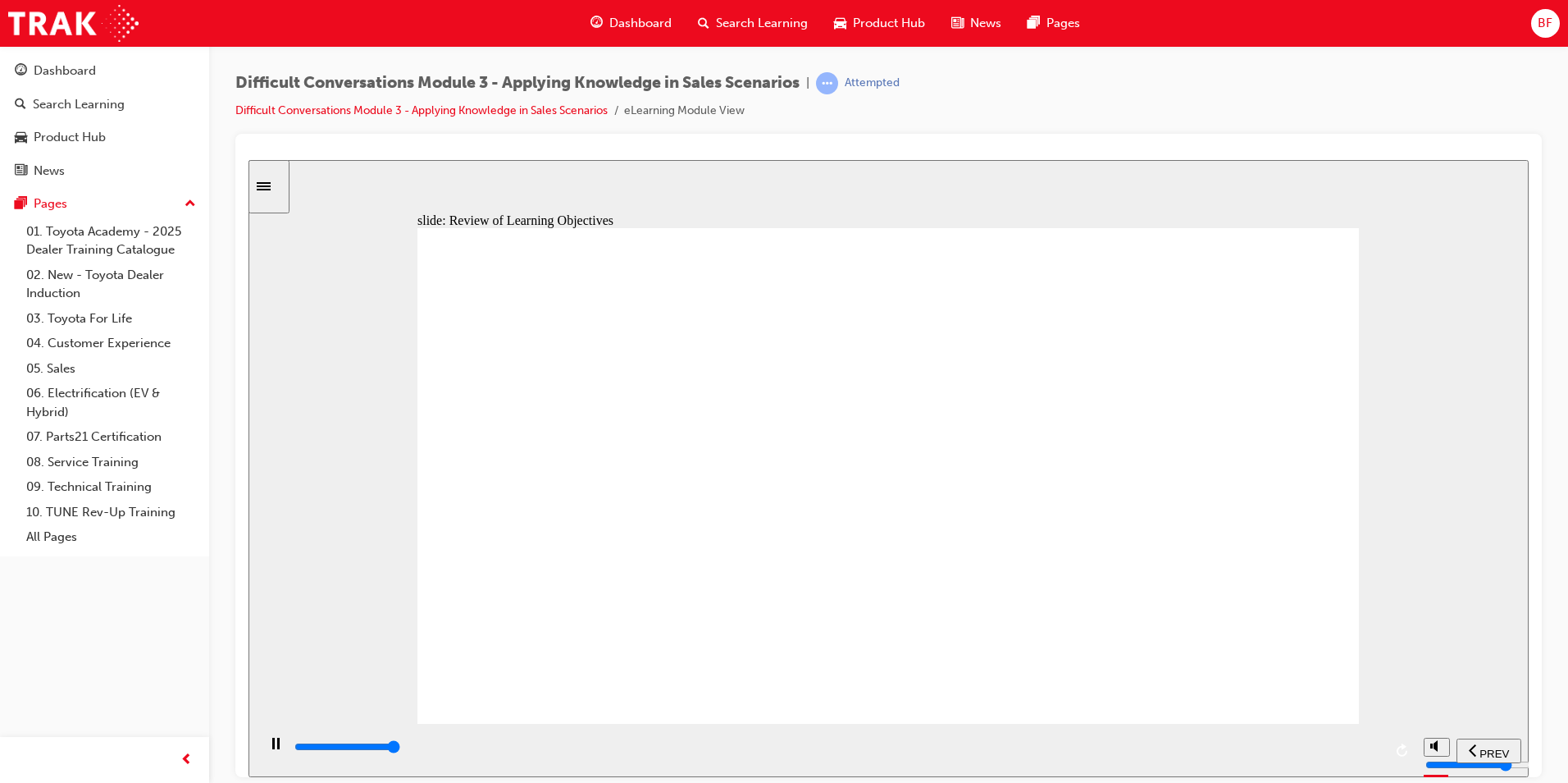
click at [1379, 746] on div "playback controls" at bounding box center [837, 747] width 1090 height 18
type input "13000"
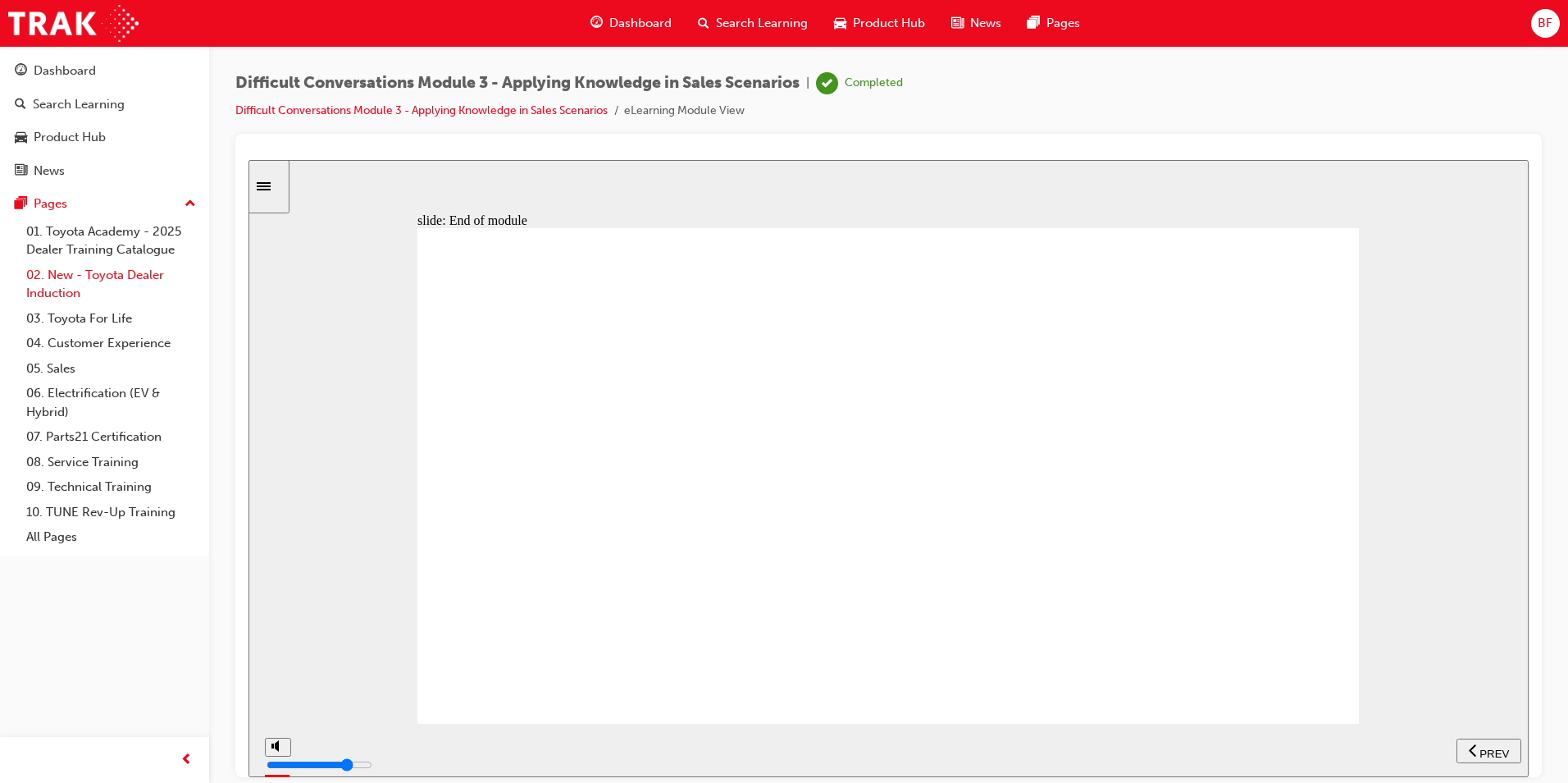
click at [91, 262] on link "02. New - Toyota Dealer Induction" at bounding box center [111, 284] width 183 height 43
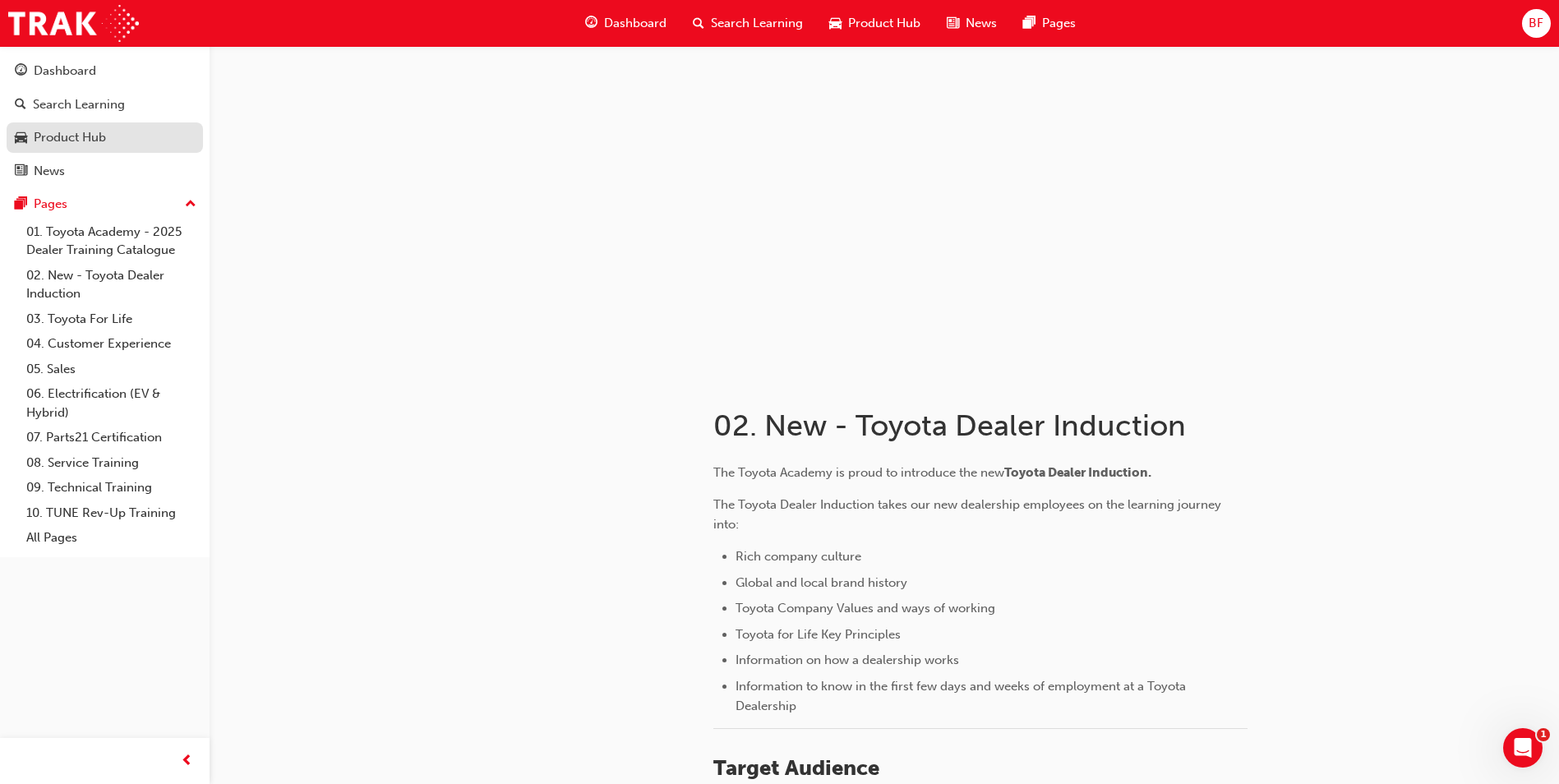
click at [108, 140] on div "Product Hub" at bounding box center [105, 137] width 180 height 21
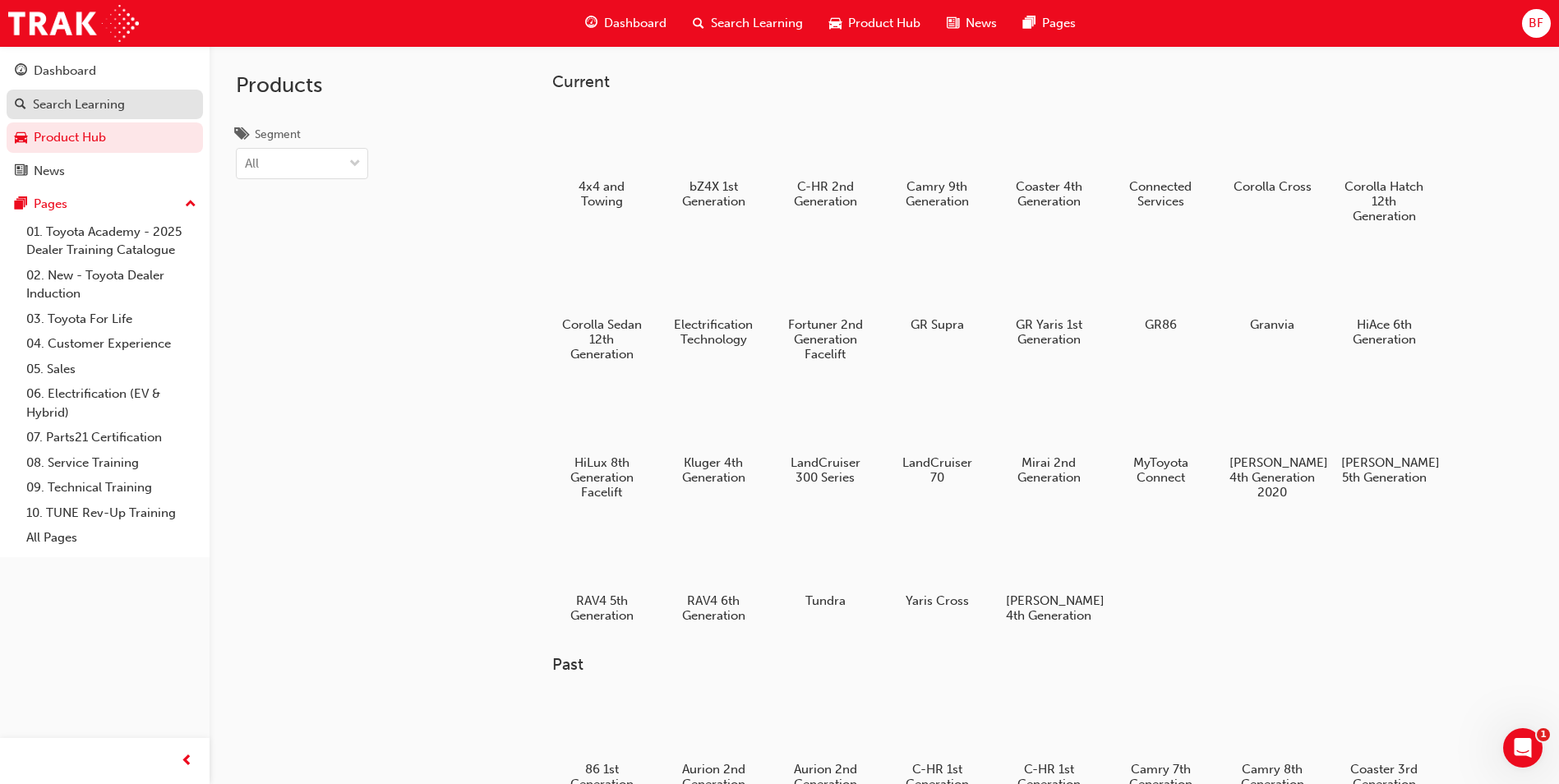
click at [102, 111] on div "Search Learning" at bounding box center [79, 104] width 92 height 19
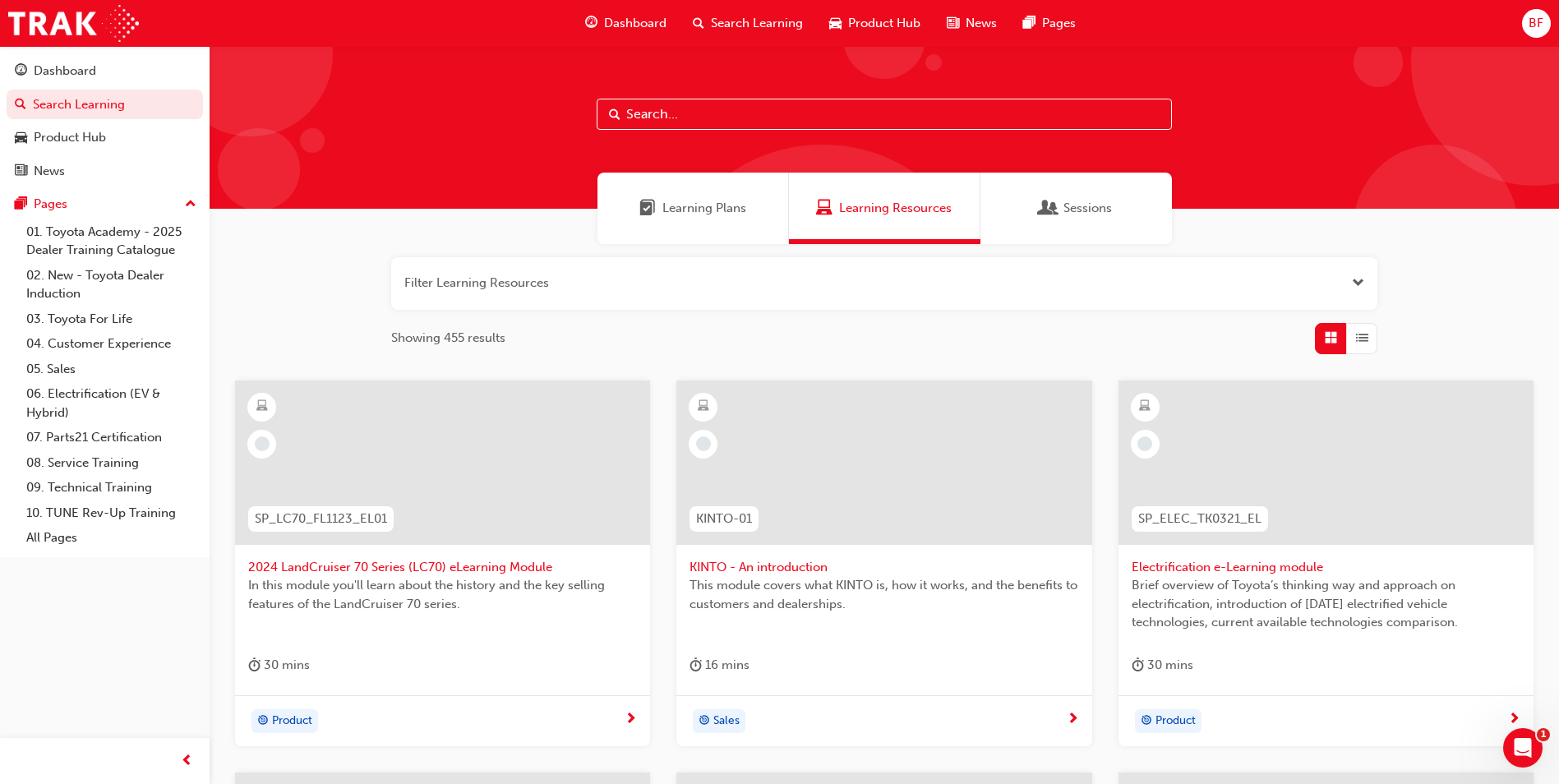
click at [648, 209] on span "Learning Plans" at bounding box center [647, 208] width 17 height 19
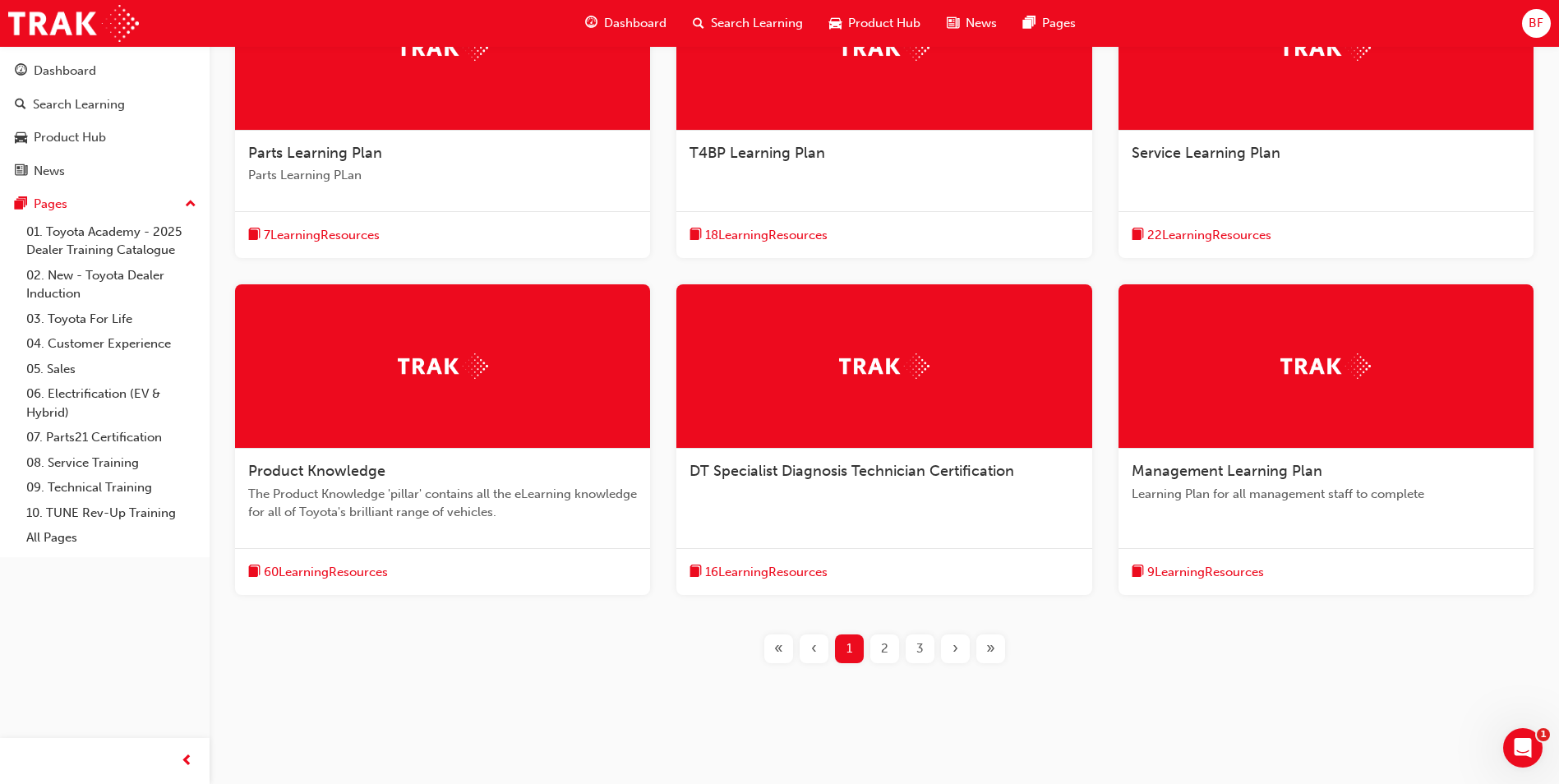
scroll to position [426, 0]
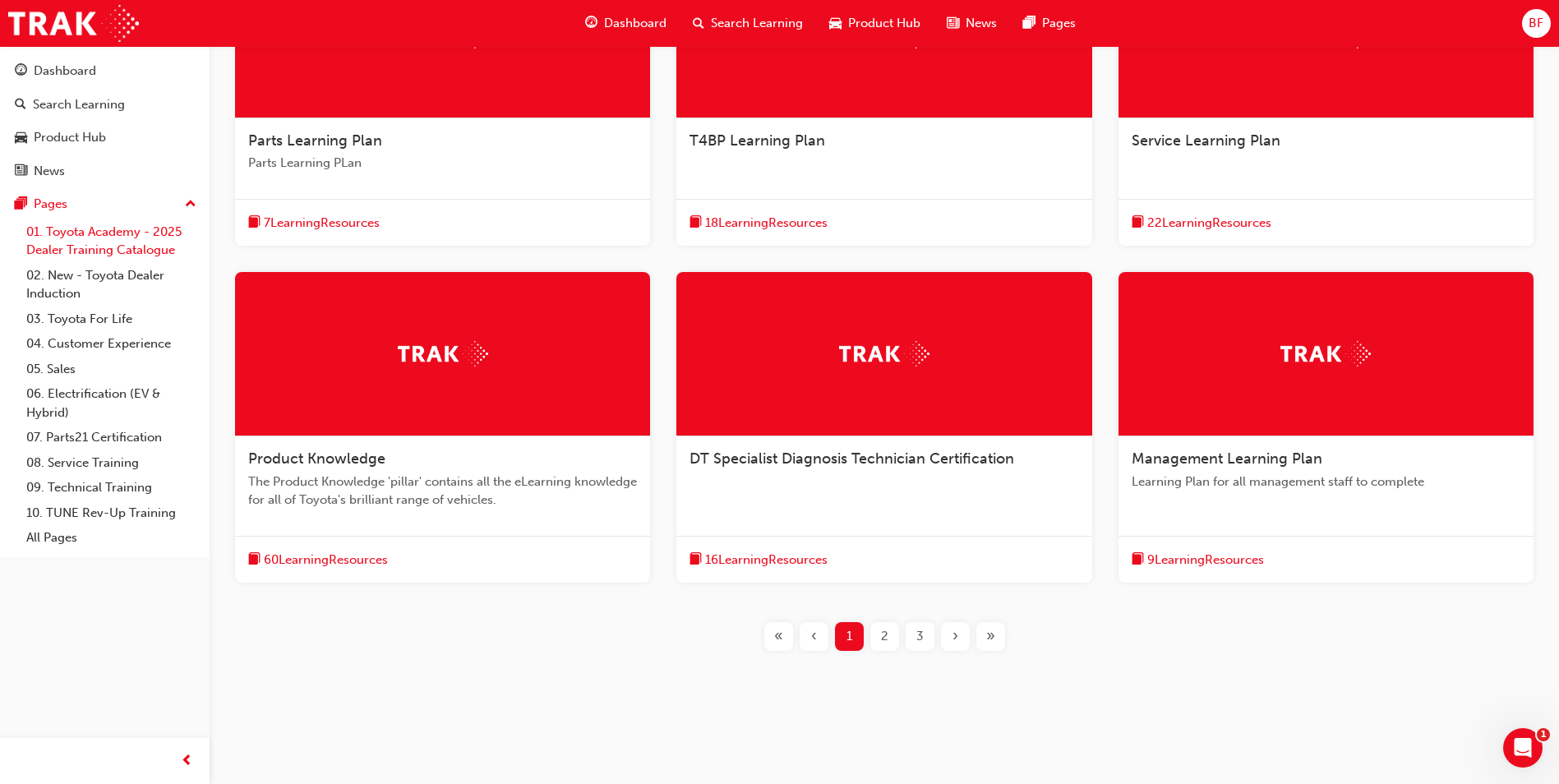
click at [72, 240] on link "01. Toyota Academy - 2025 Dealer Training Catalogue" at bounding box center [111, 241] width 183 height 43
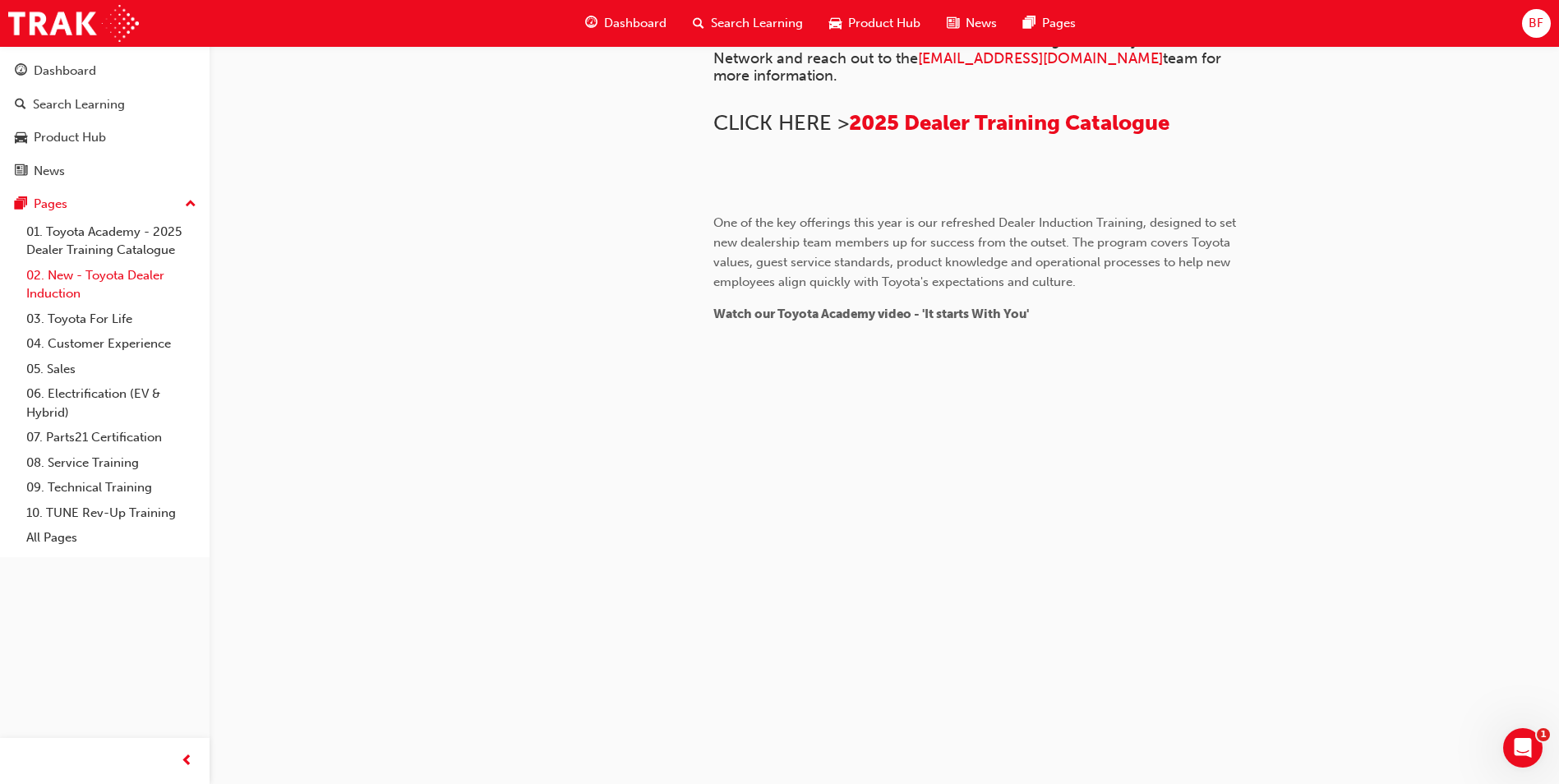
click at [124, 284] on link "02. New - Toyota Dealer Induction" at bounding box center [111, 284] width 183 height 43
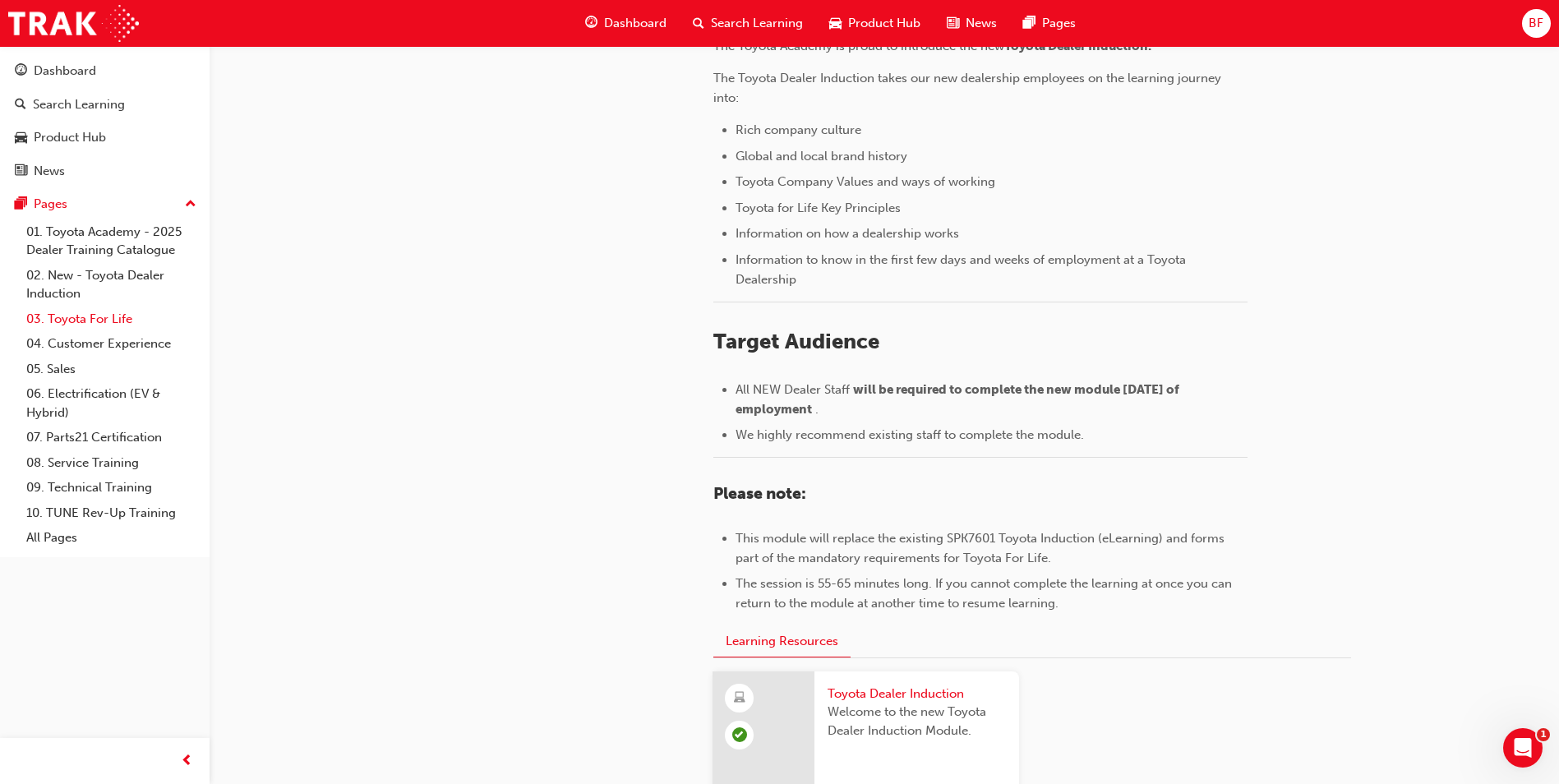
click at [109, 313] on link "03. Toyota For Life" at bounding box center [111, 319] width 183 height 25
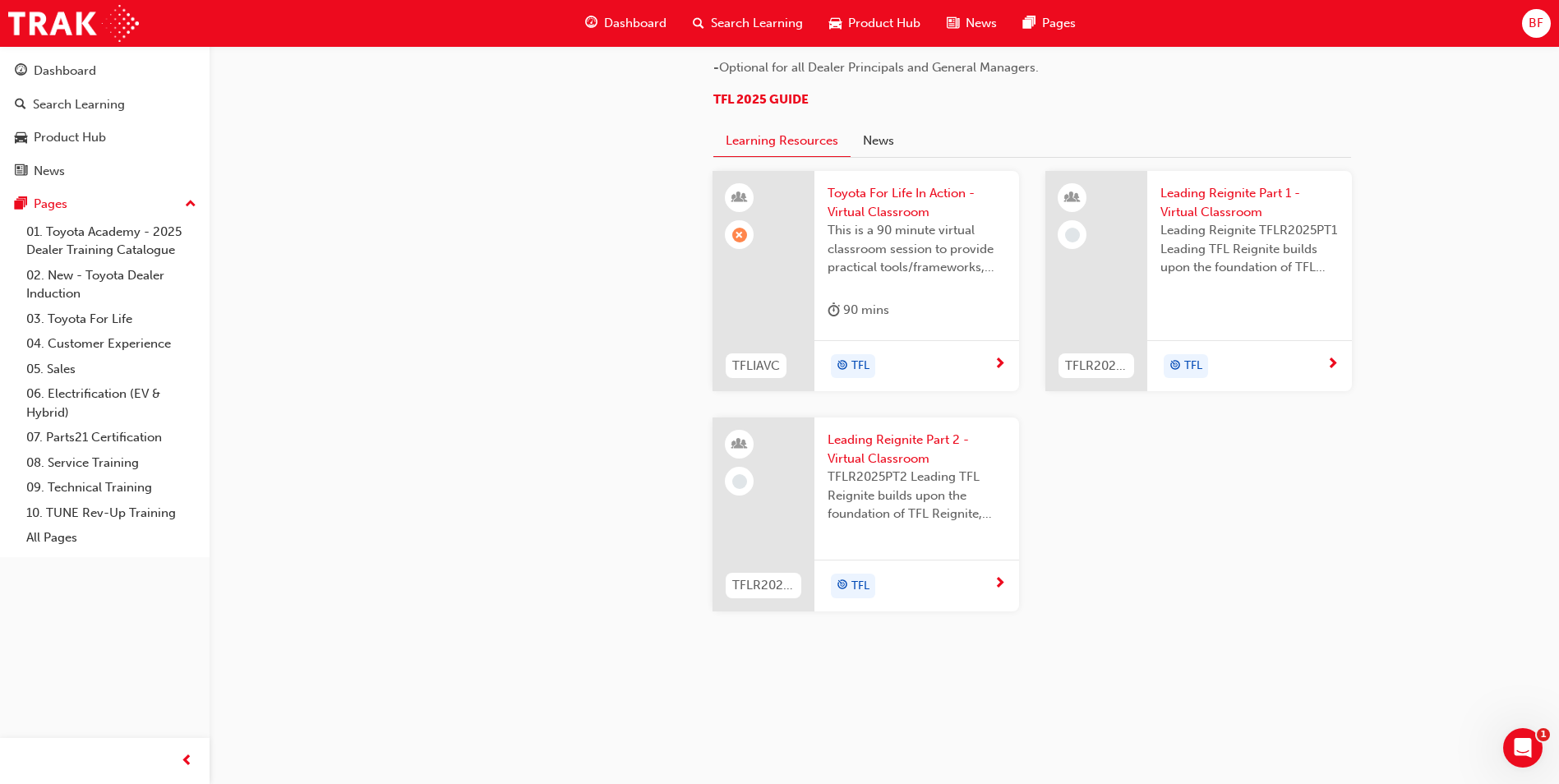
scroll to position [1711, 0]
click at [69, 346] on link "04. Customer Experience" at bounding box center [111, 344] width 183 height 25
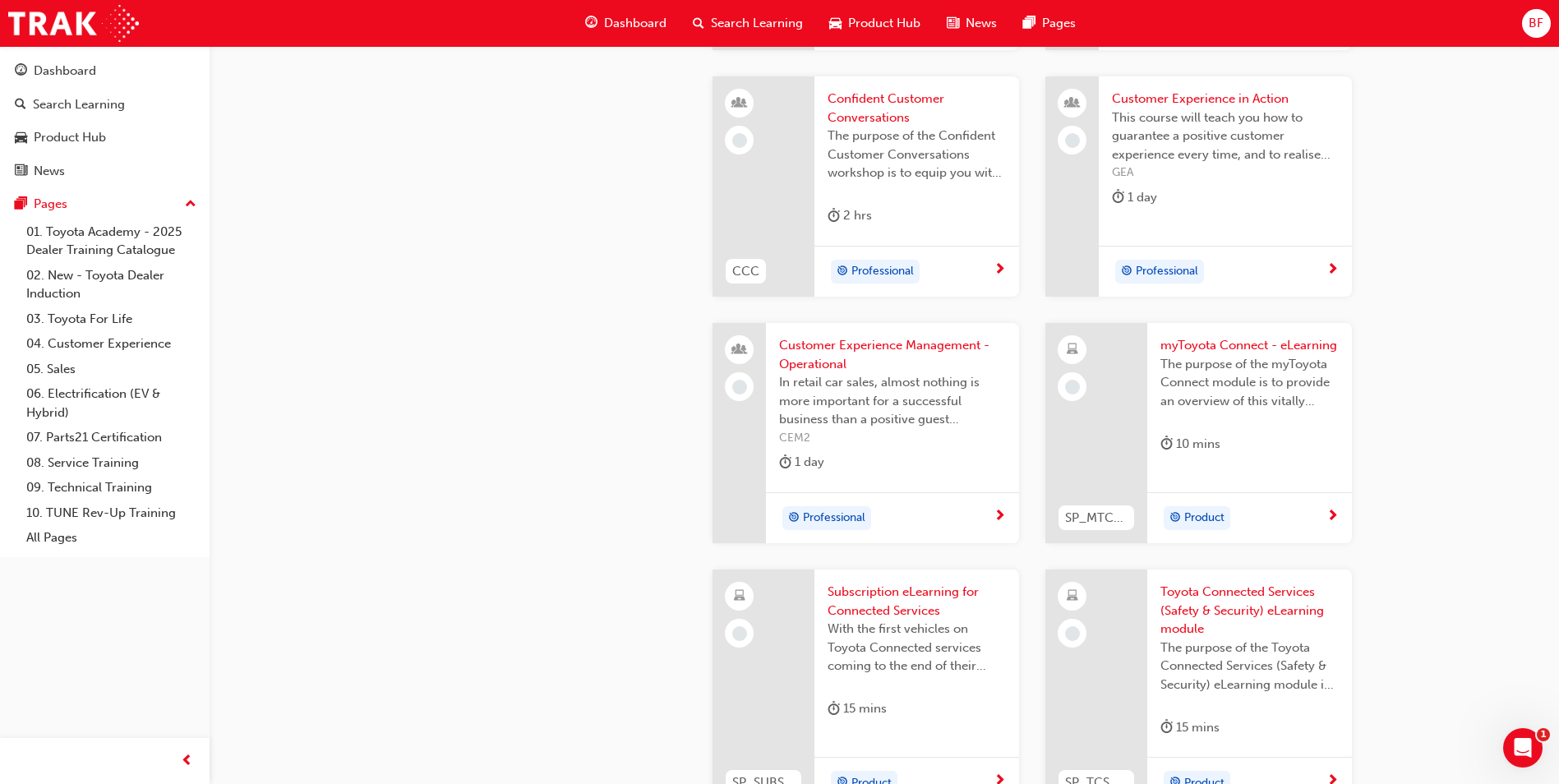
scroll to position [2204, 0]
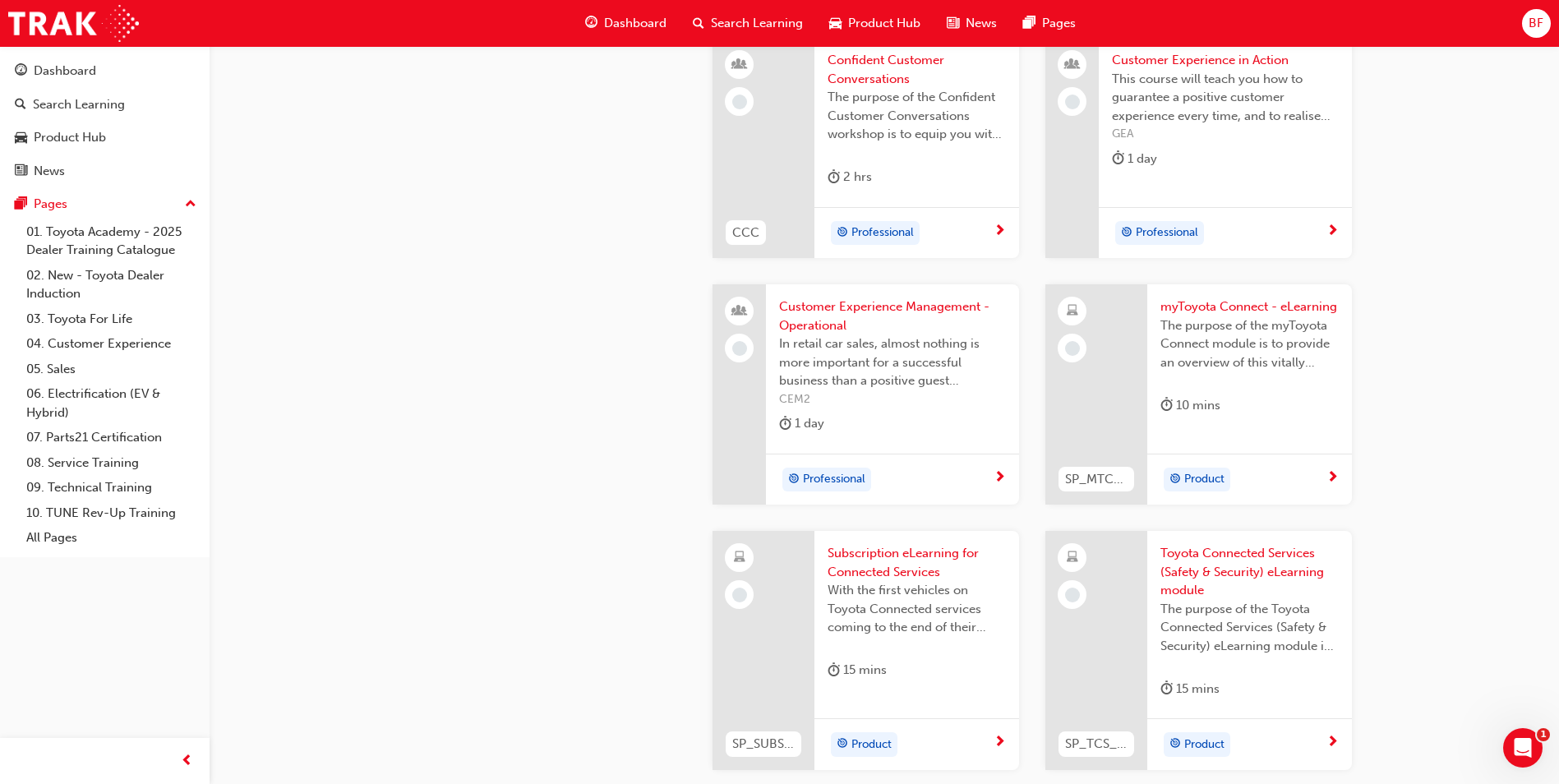
click at [1202, 312] on span "myToyota Connect - eLearning" at bounding box center [1250, 306] width 178 height 19
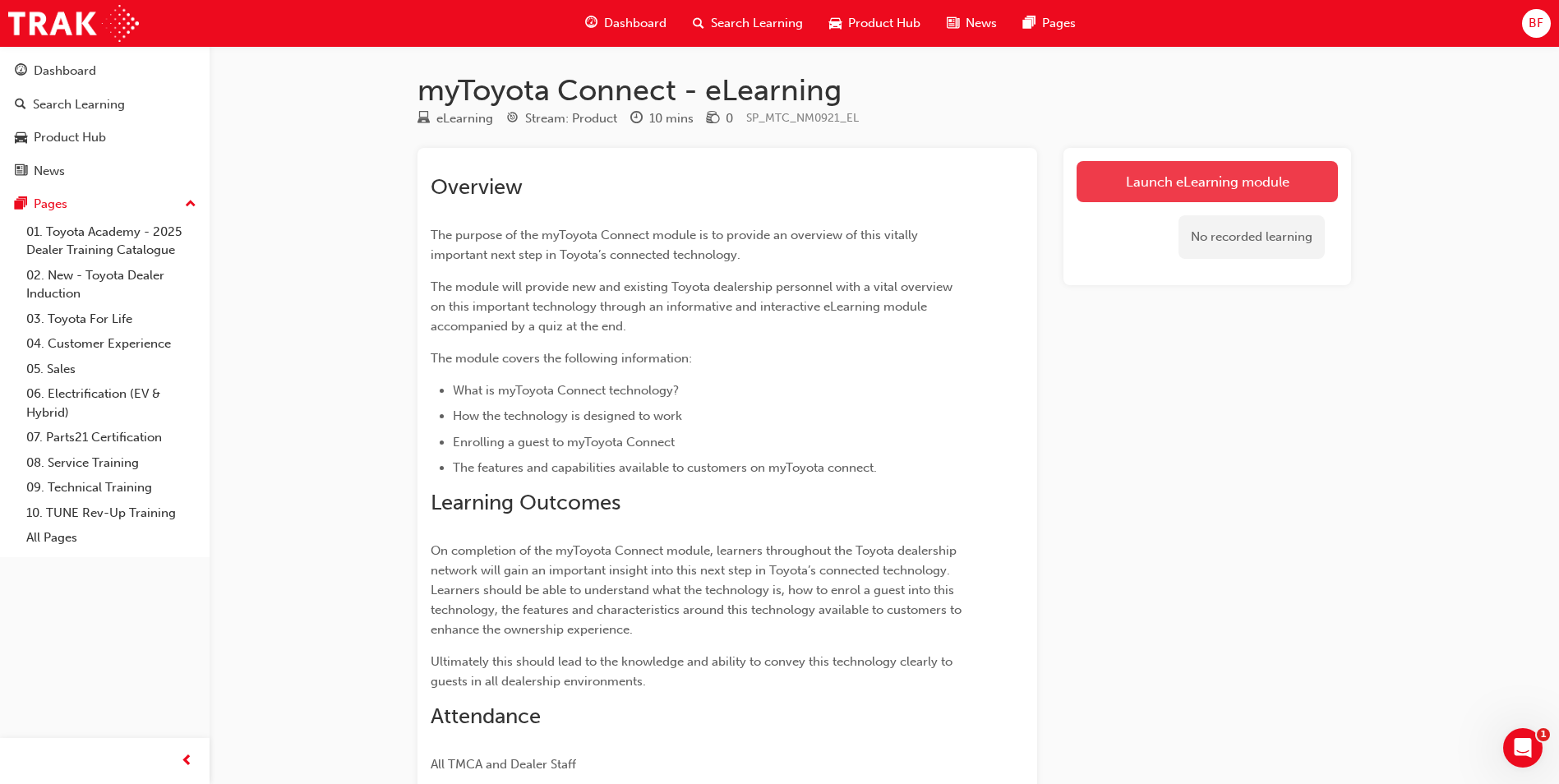
click at [1178, 181] on link "Launch eLearning module" at bounding box center [1207, 181] width 262 height 41
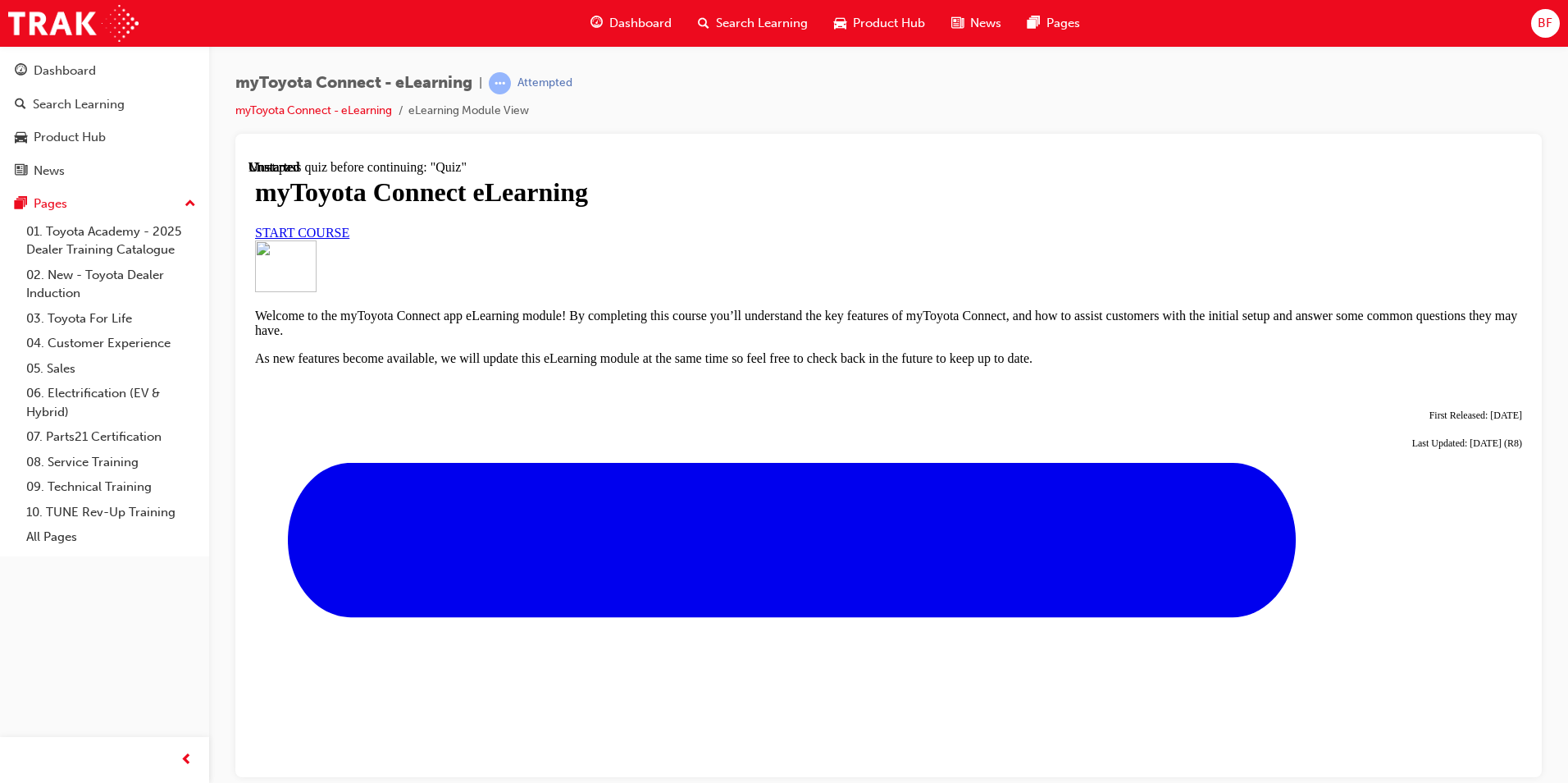
click at [349, 239] on link "START COURSE" at bounding box center [302, 232] width 94 height 14
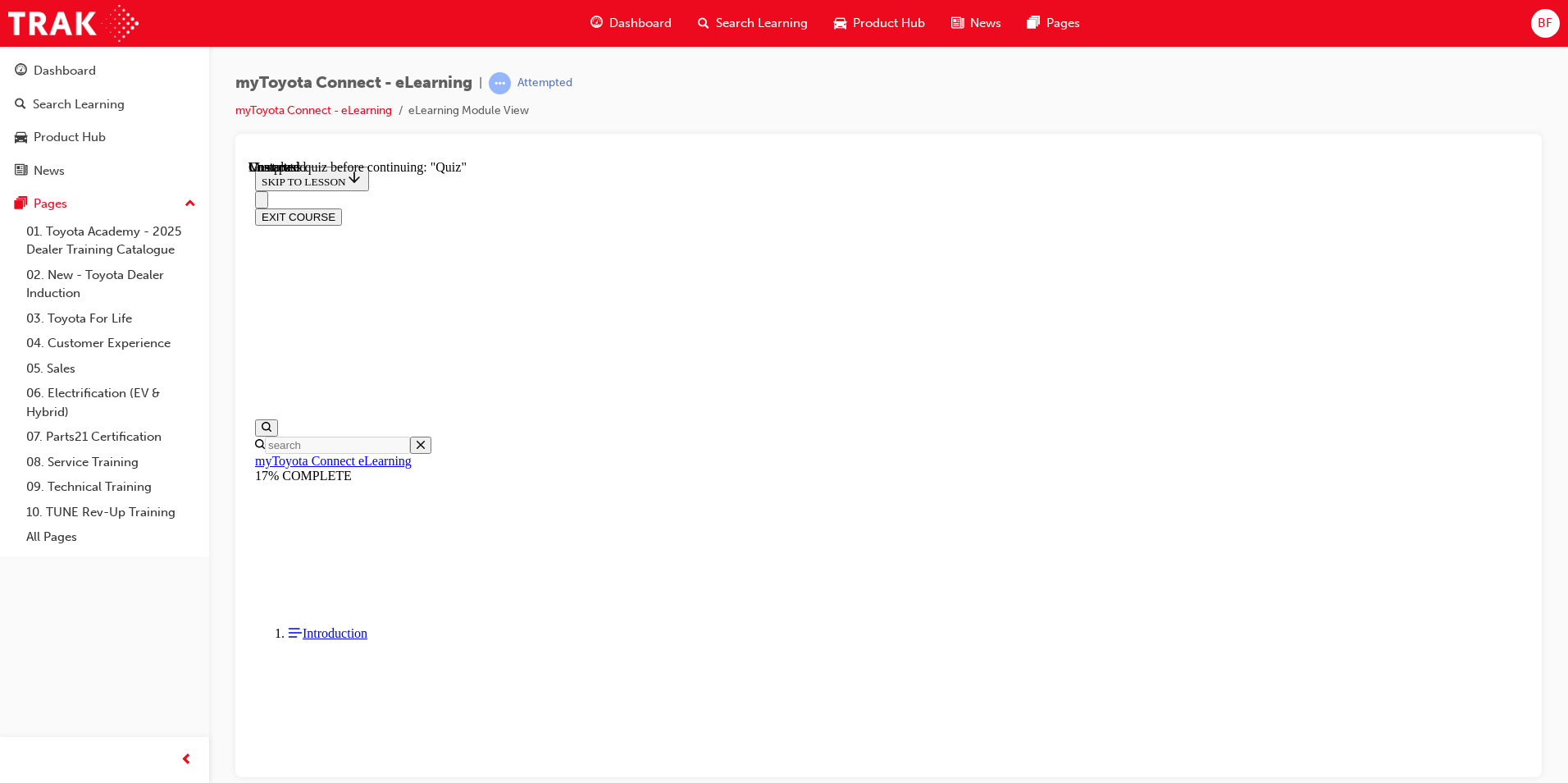
scroll to position [1403, 0]
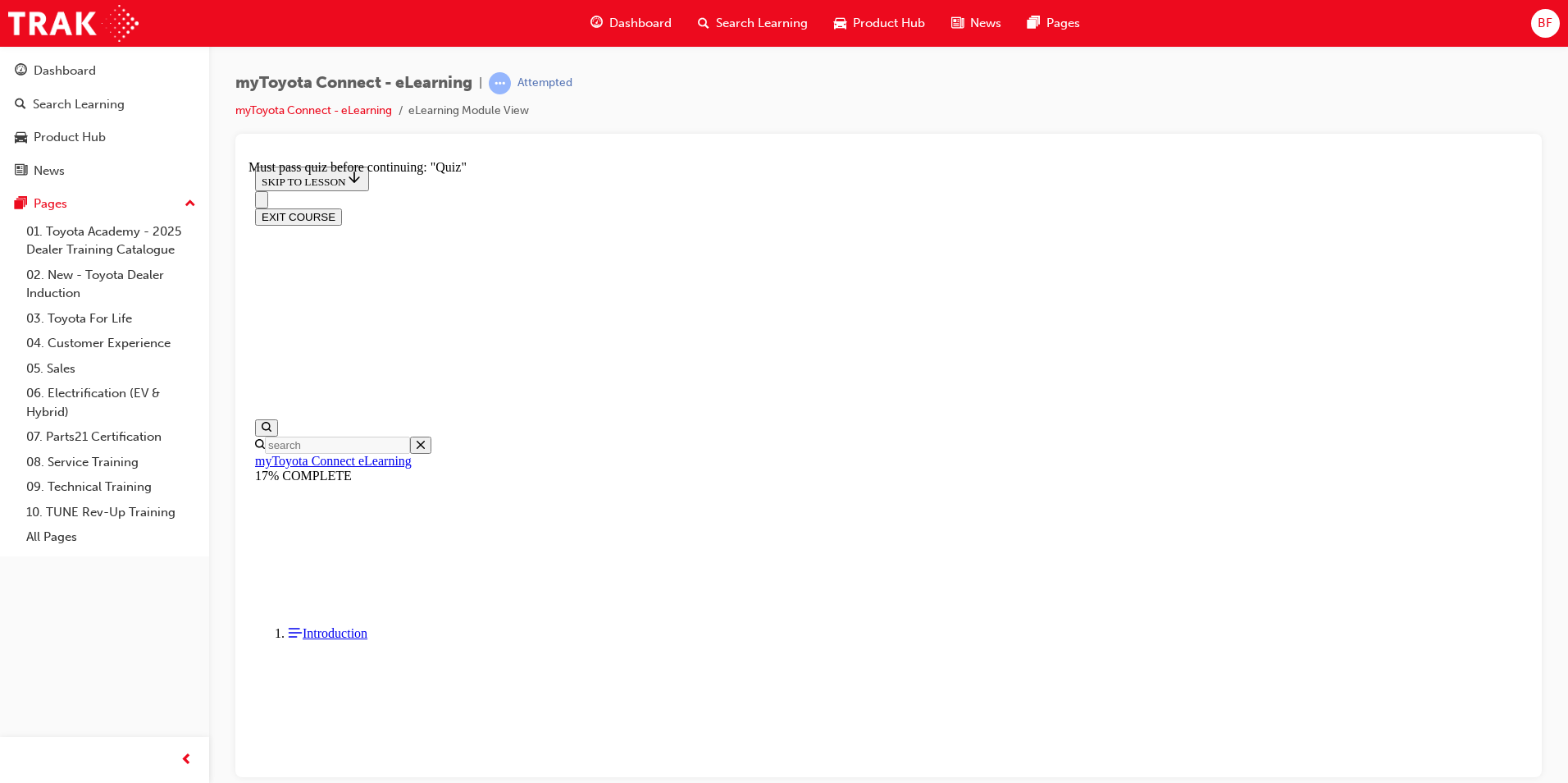
scroll to position [445, 0]
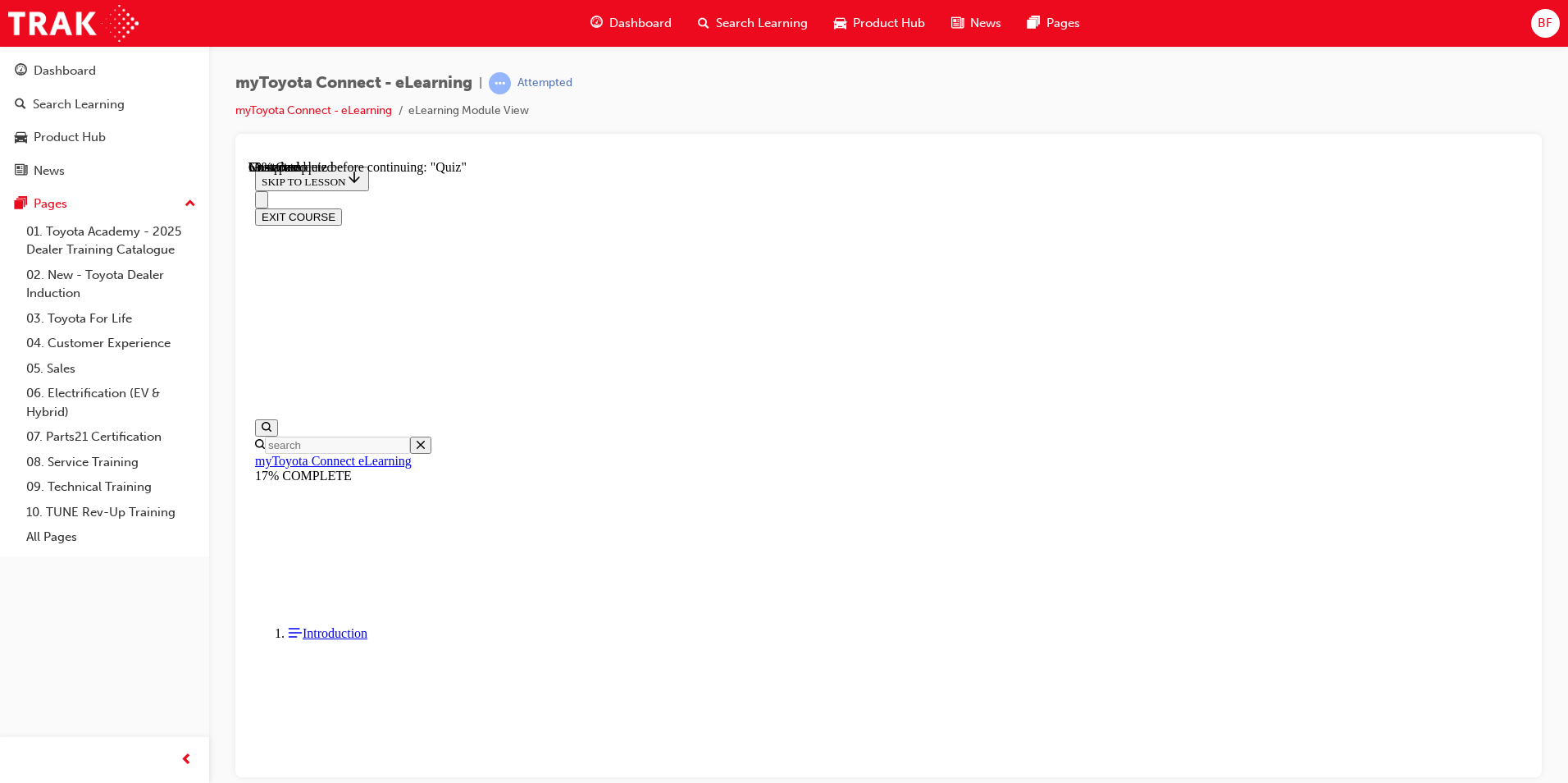
scroll to position [2840, 0]
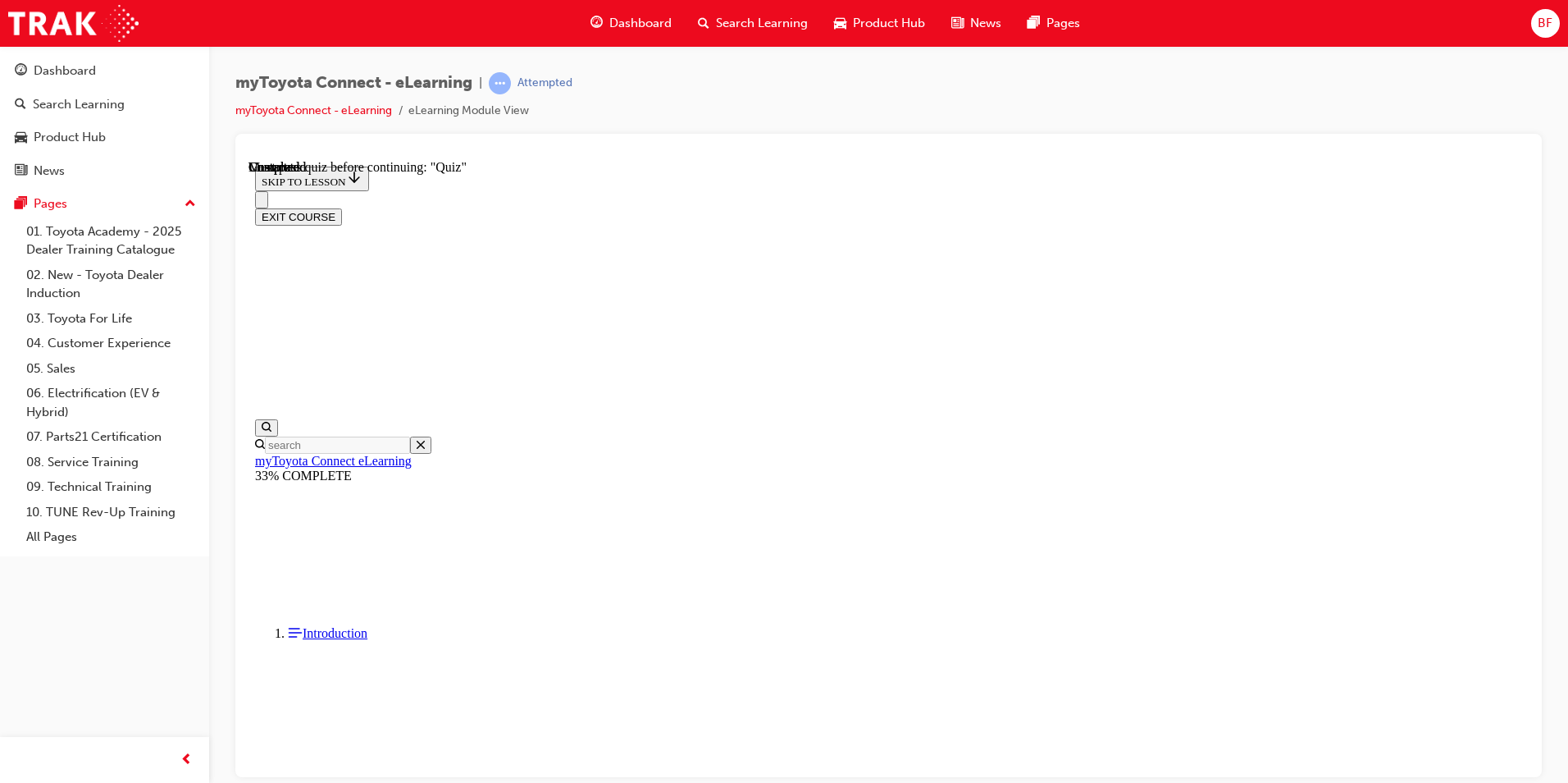
drag, startPoint x: 896, startPoint y: 758, endPoint x: 823, endPoint y: 729, distance: 78.5
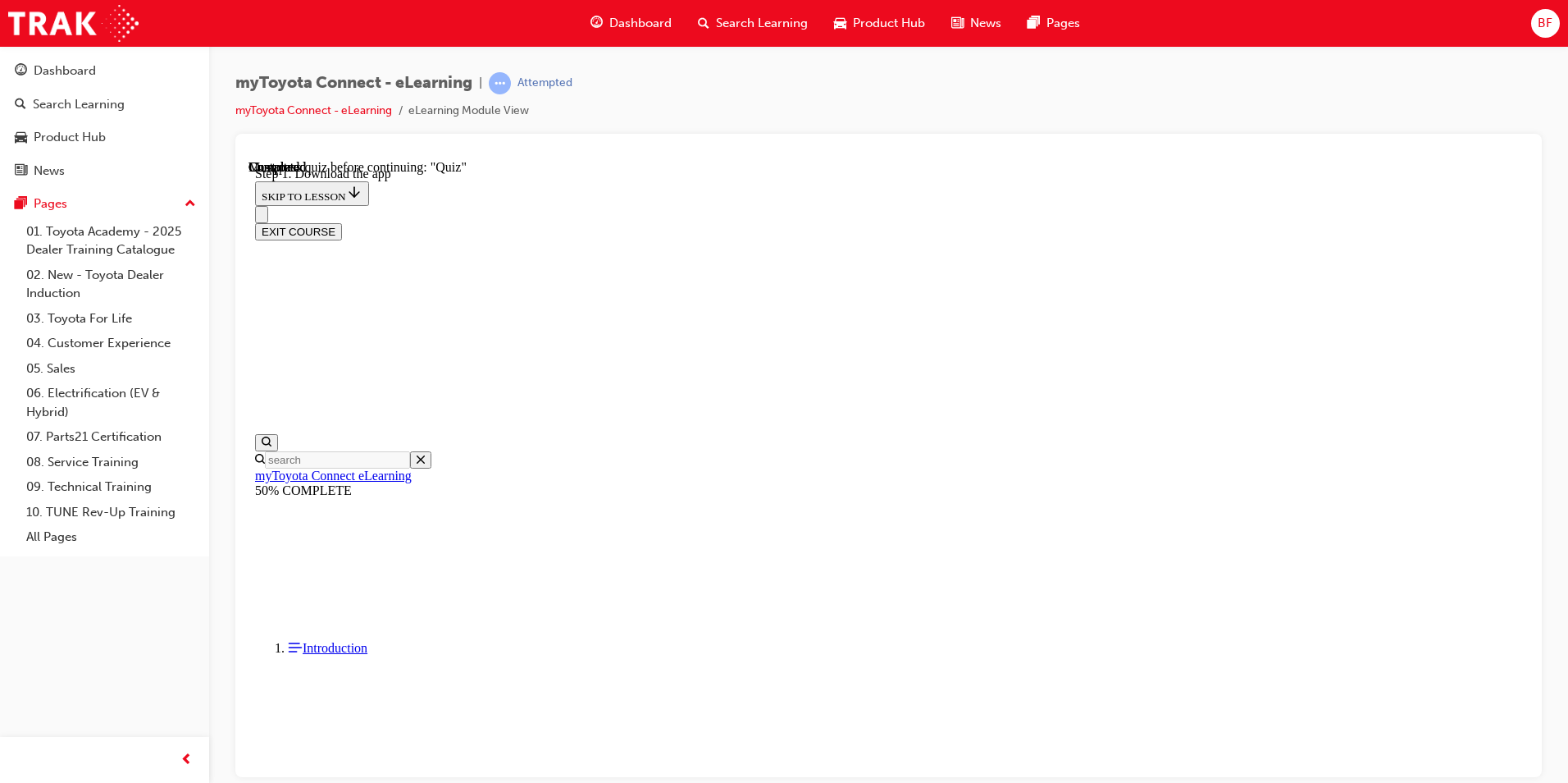
scroll to position [211, 0]
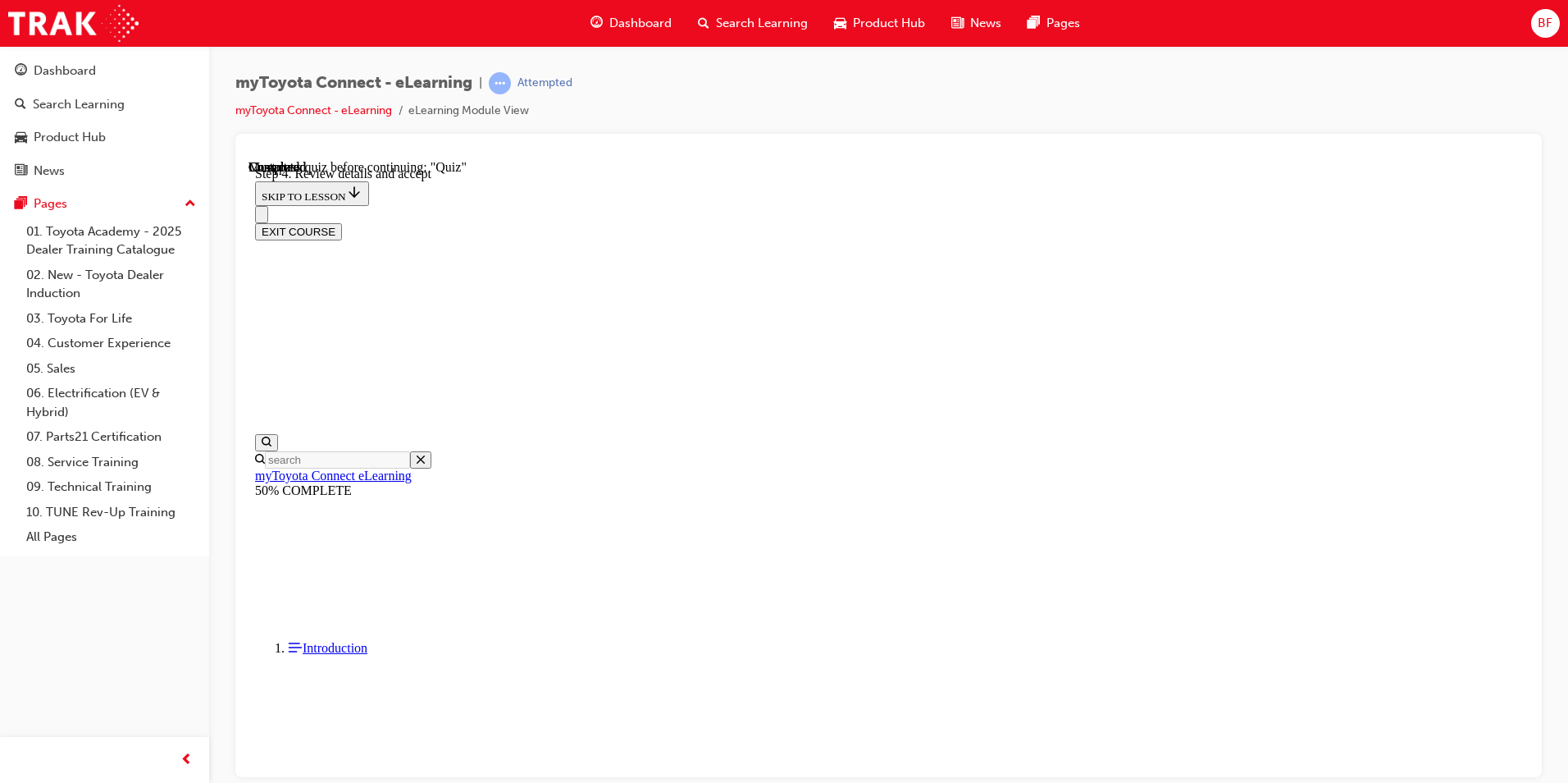
scroll to position [211, 0]
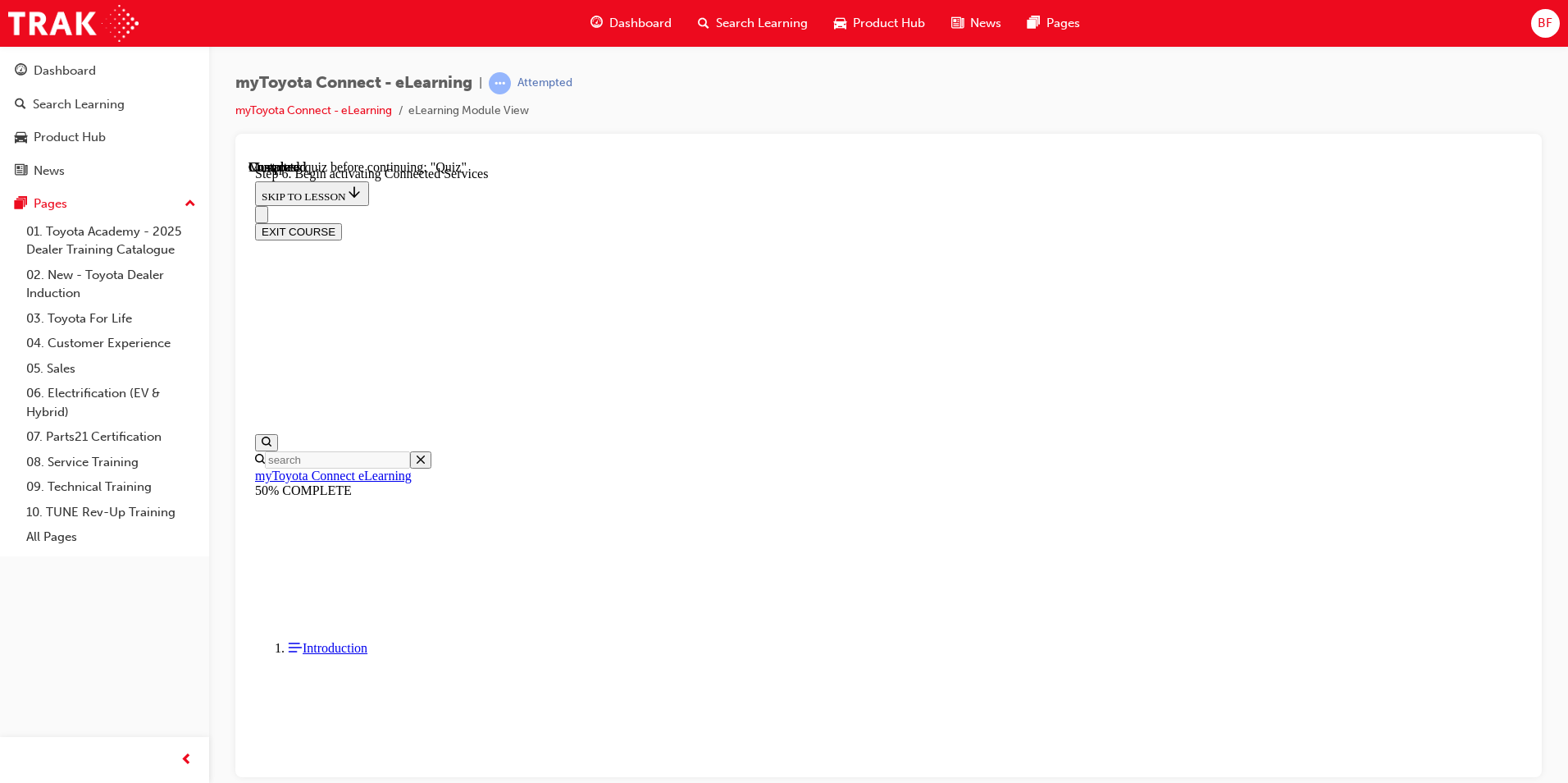
drag, startPoint x: 980, startPoint y: 777, endPoint x: 732, endPoint y: 616, distance: 295.7
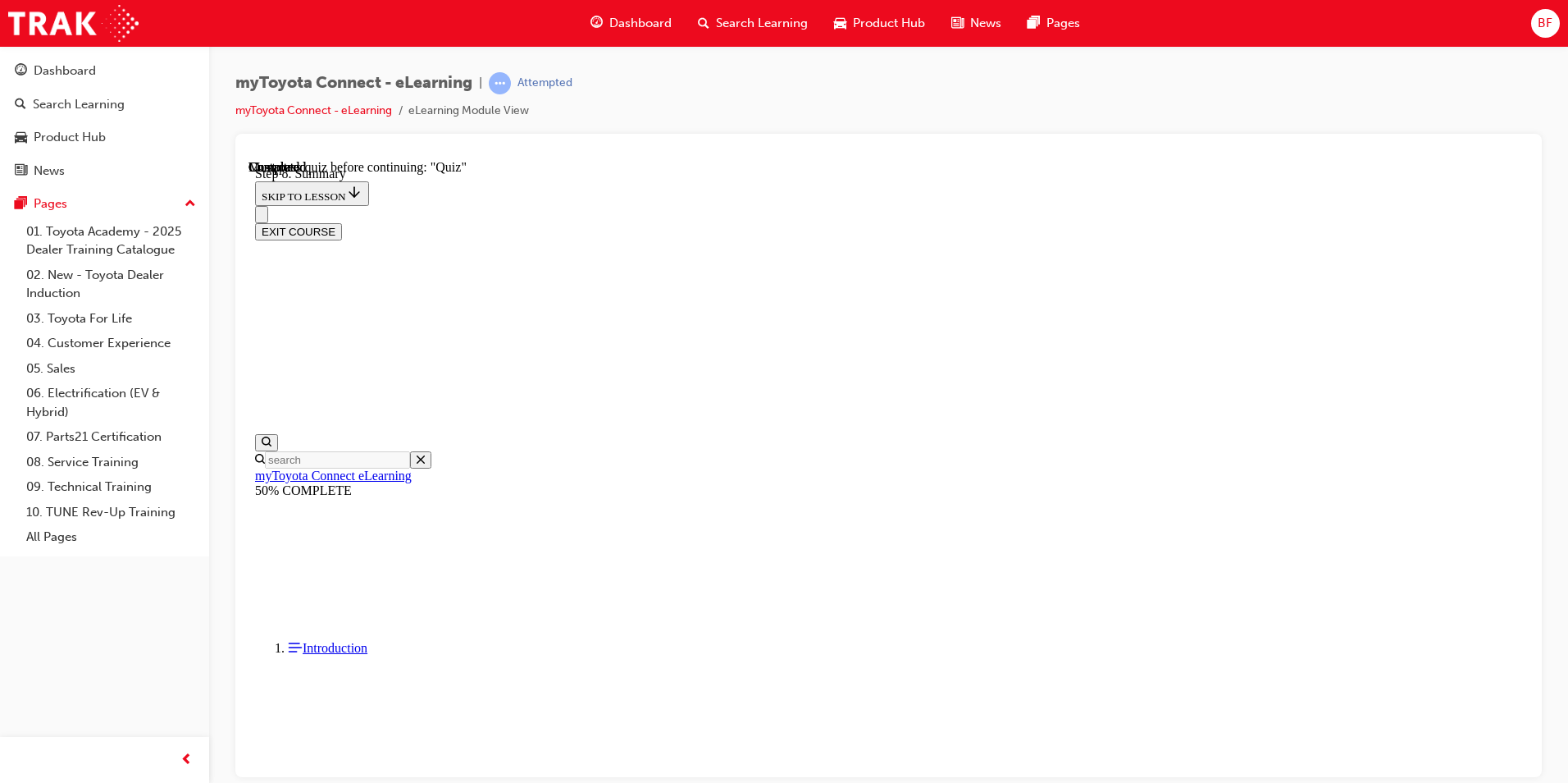
click at [980, 777] on div "myToyota Connect - eLearning | Attempted myToyota Connect - eLearning eLearning…" at bounding box center [784, 392] width 1568 height 783
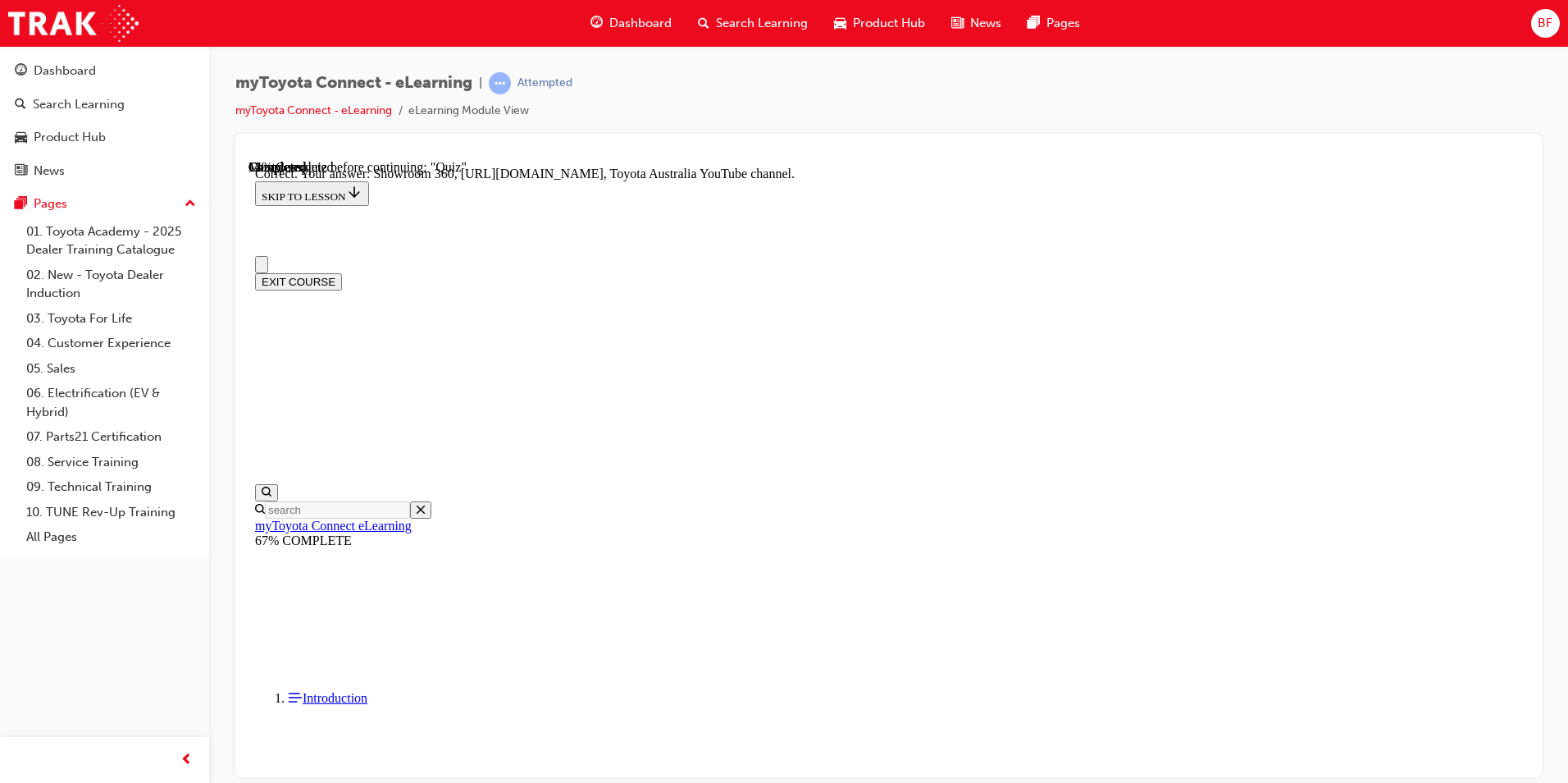
scroll to position [82, 0]
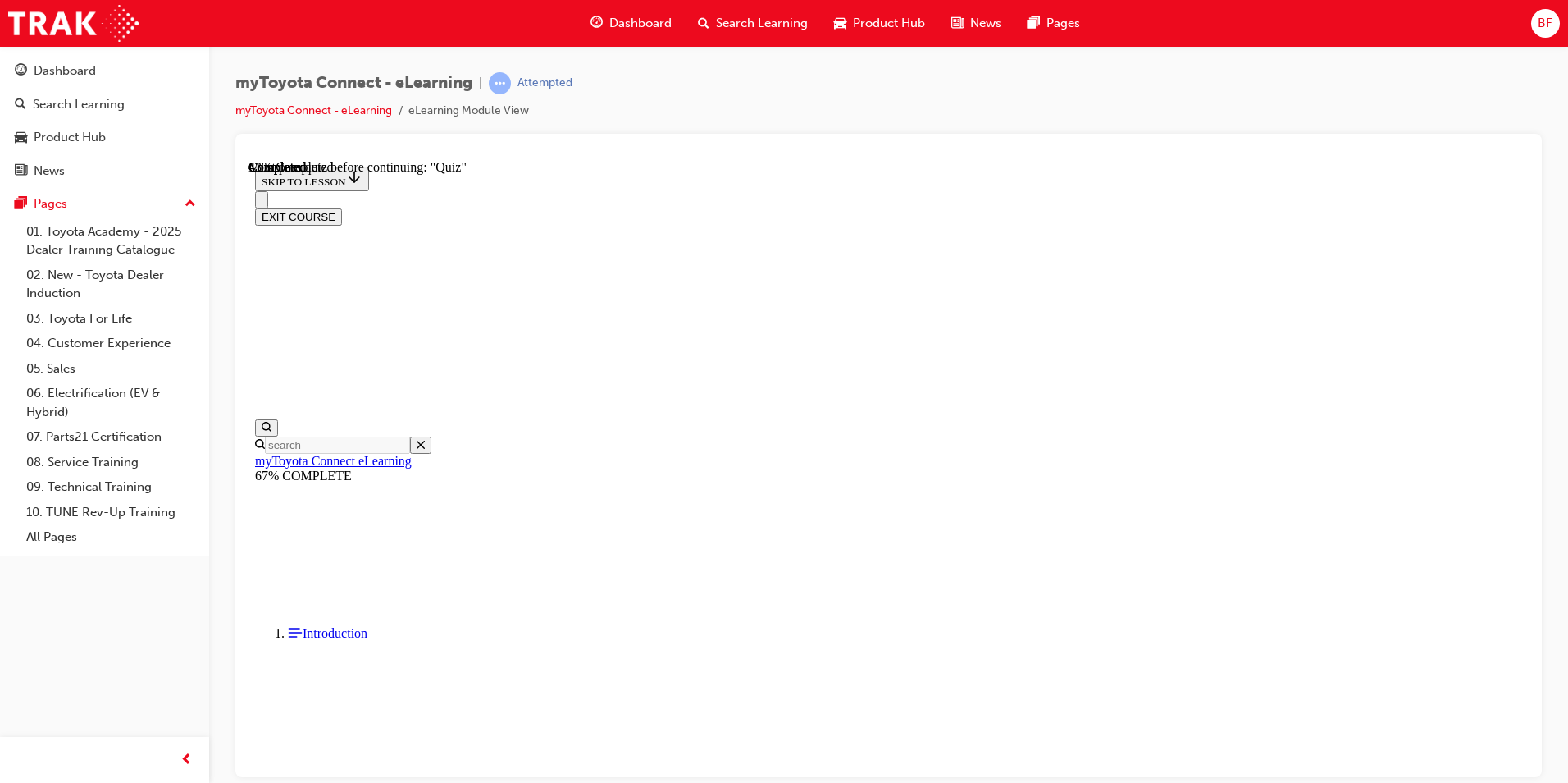
scroll to position [113, 0]
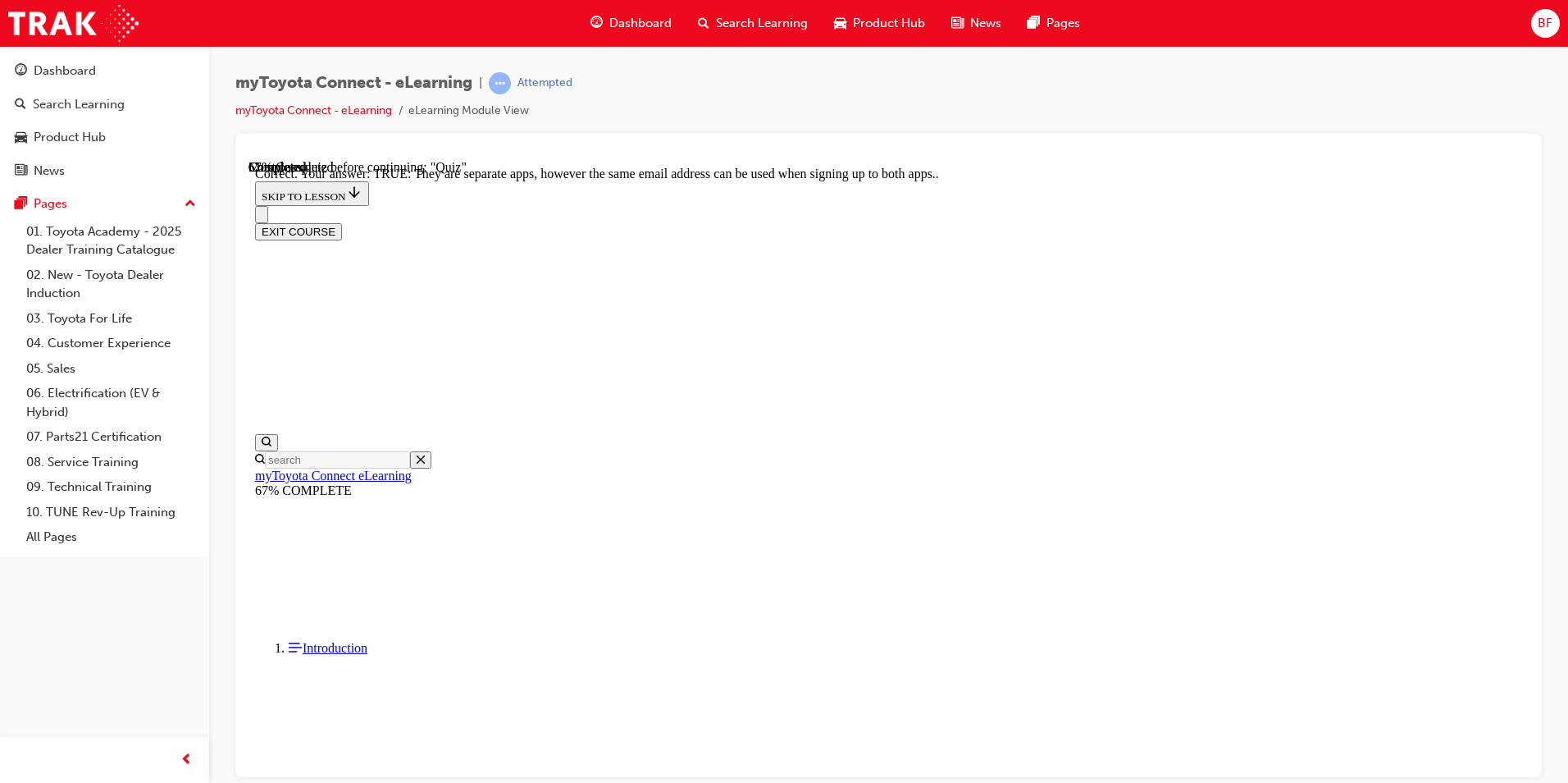
scroll to position [164, 0]
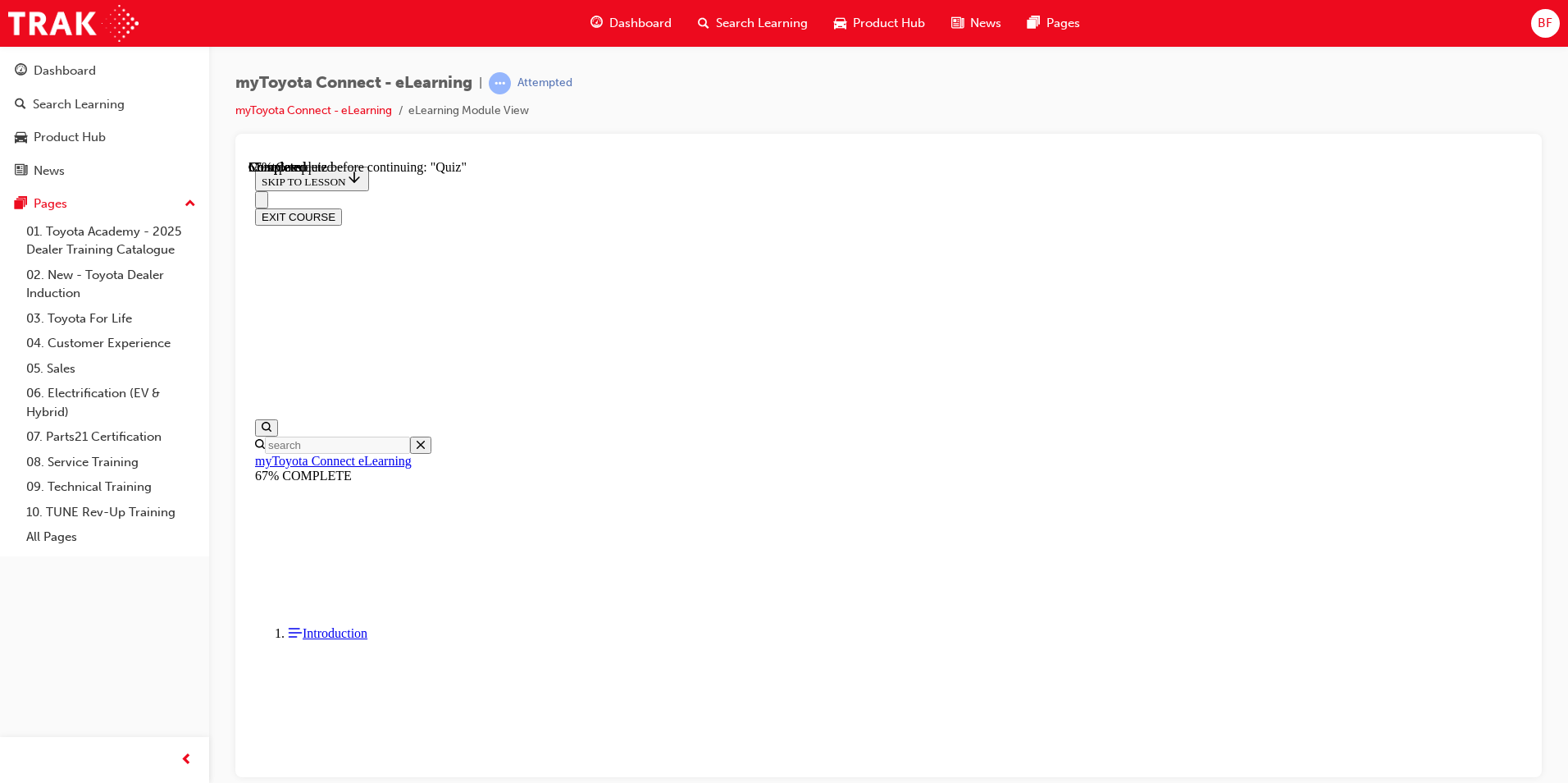
scroll to position [147, 0]
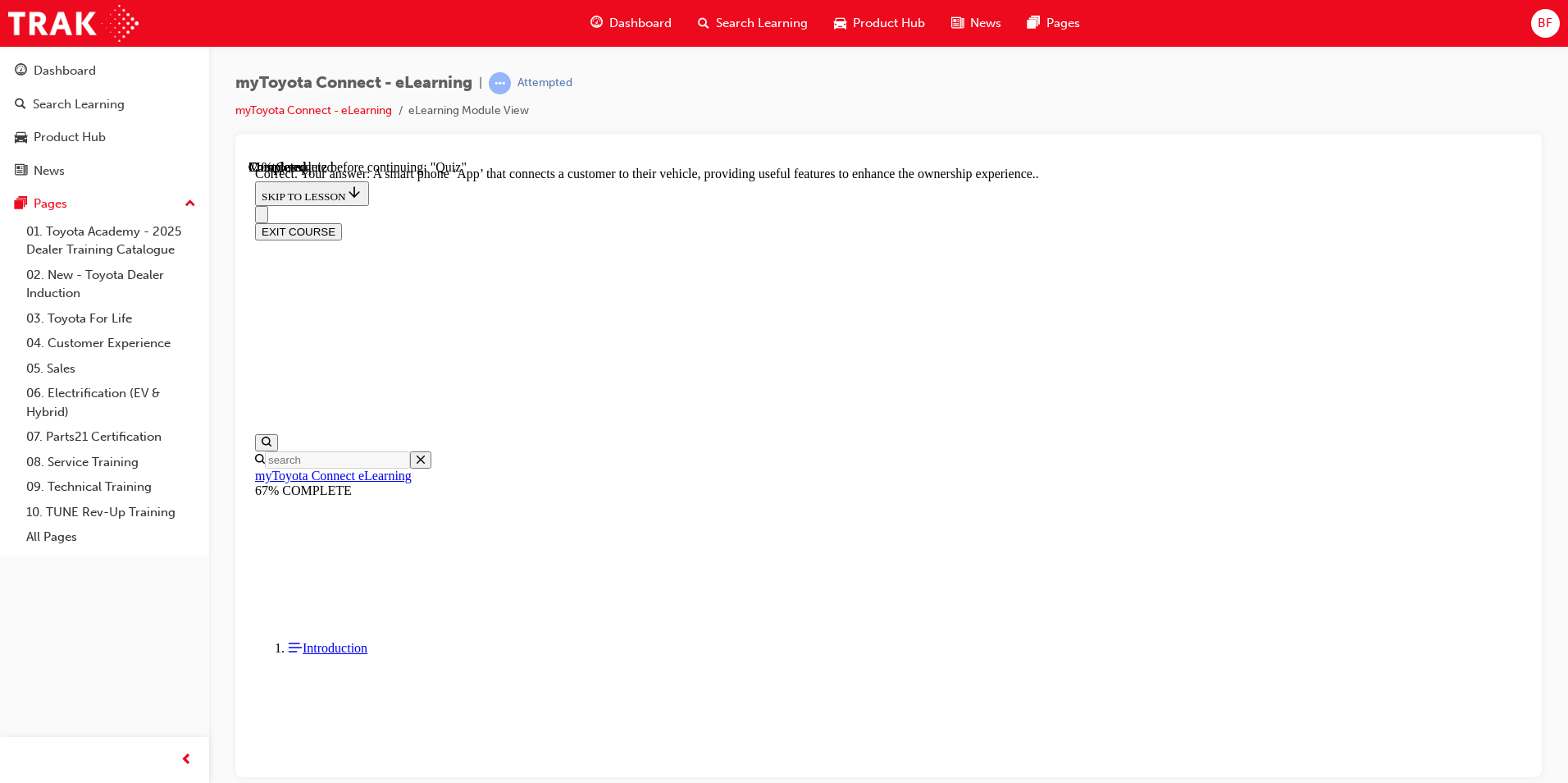
scroll to position [274, 0]
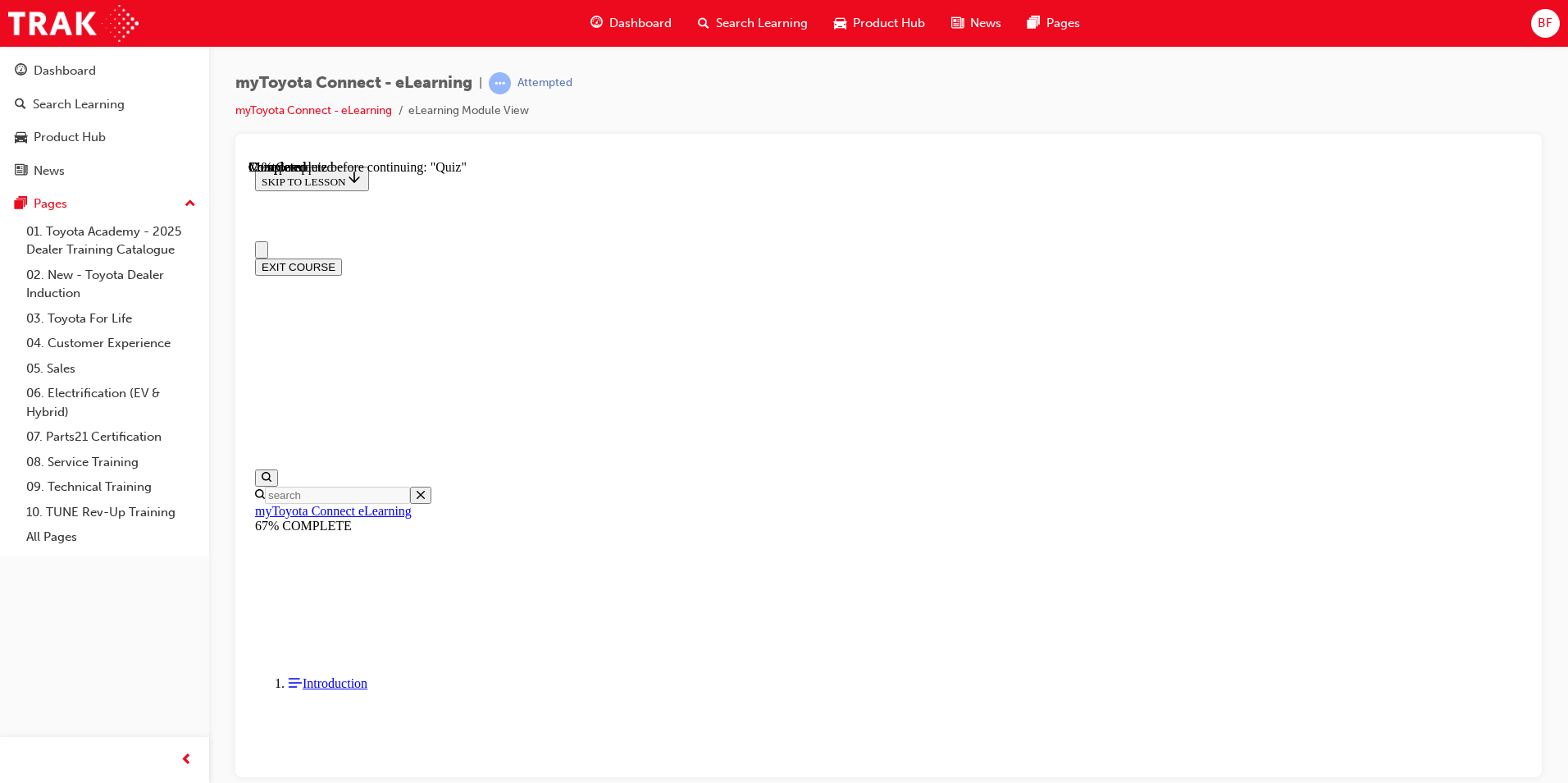
scroll to position [82, 0]
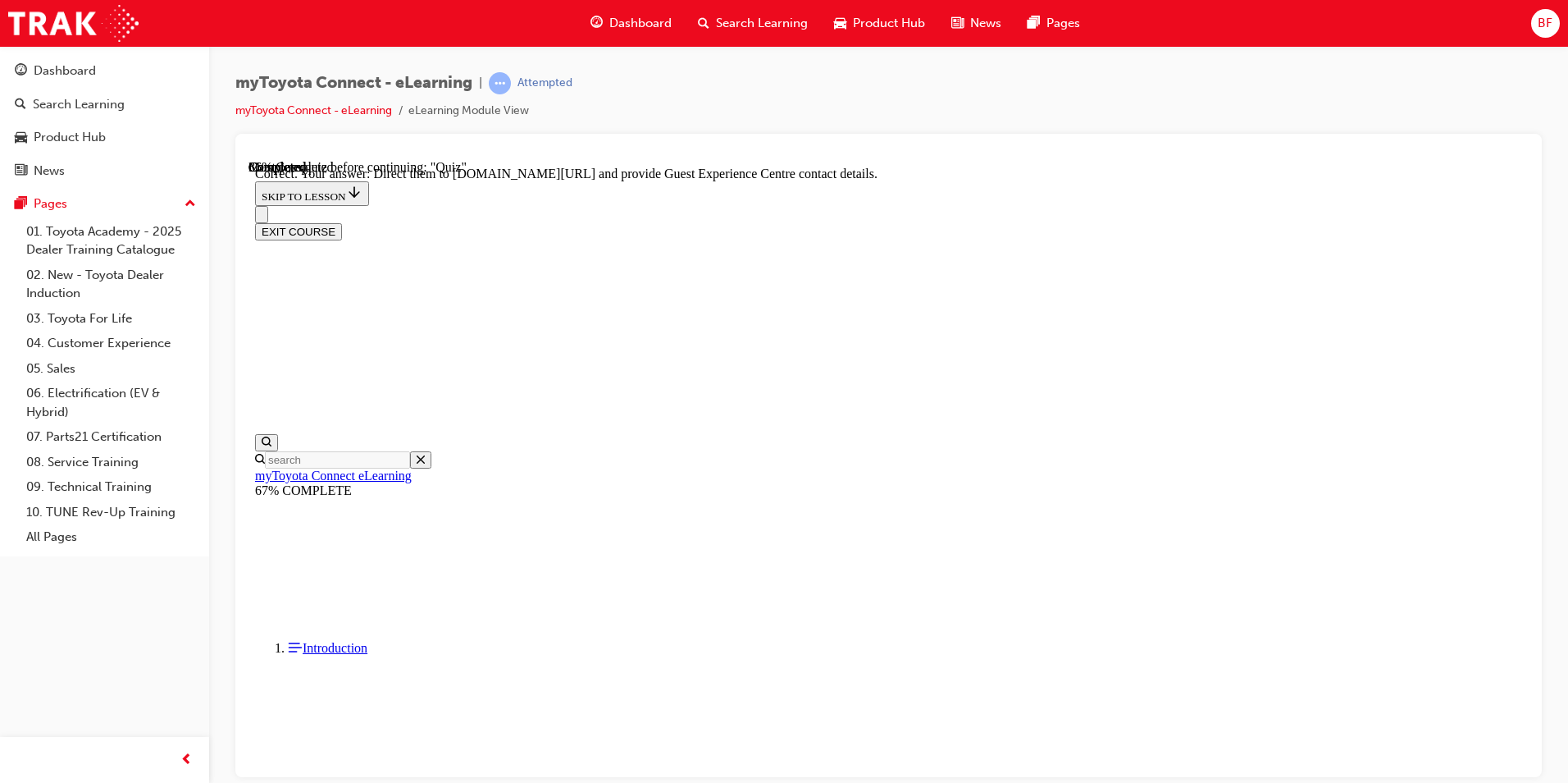
scroll to position [307, 0]
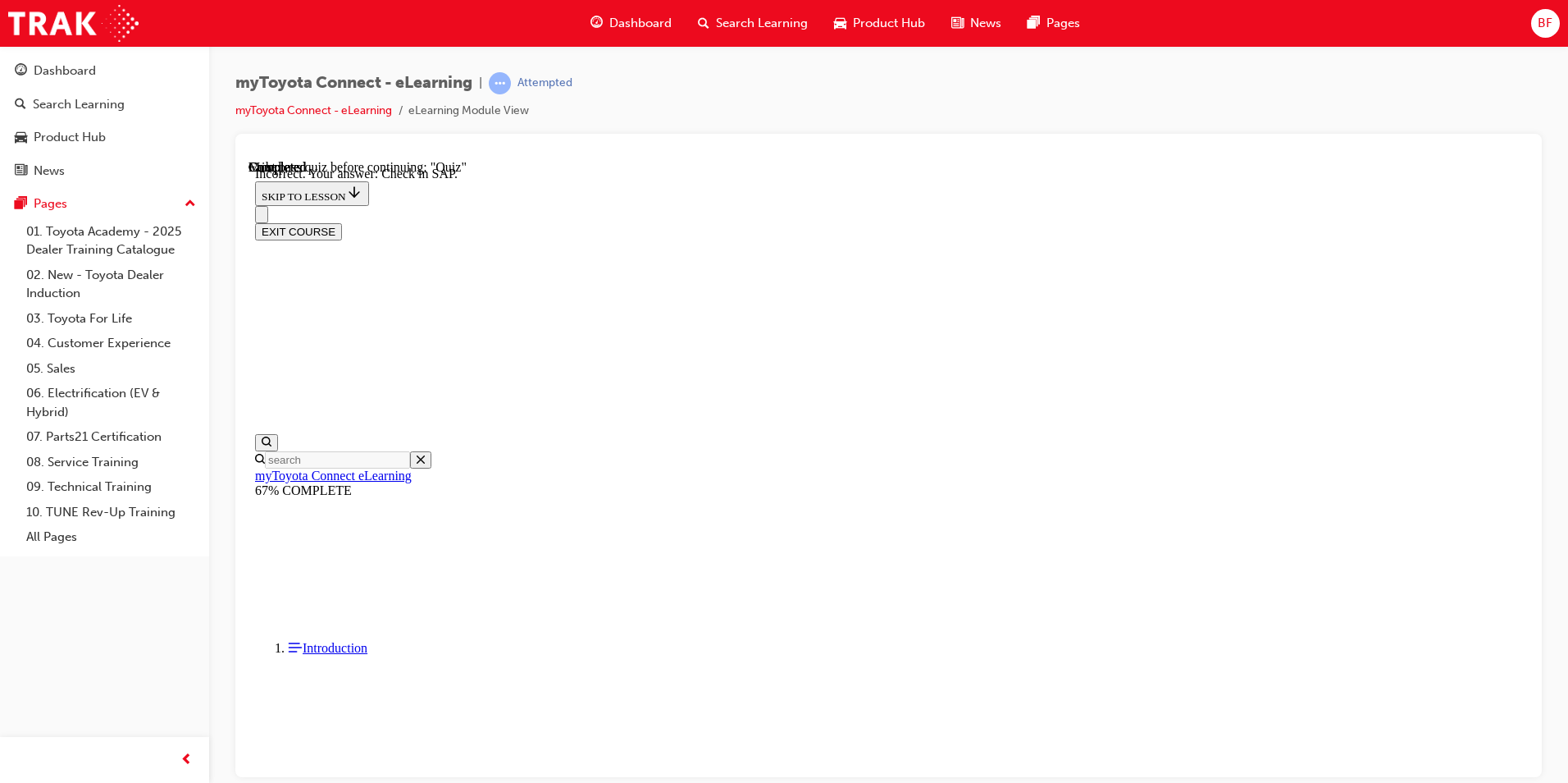
scroll to position [225, 0]
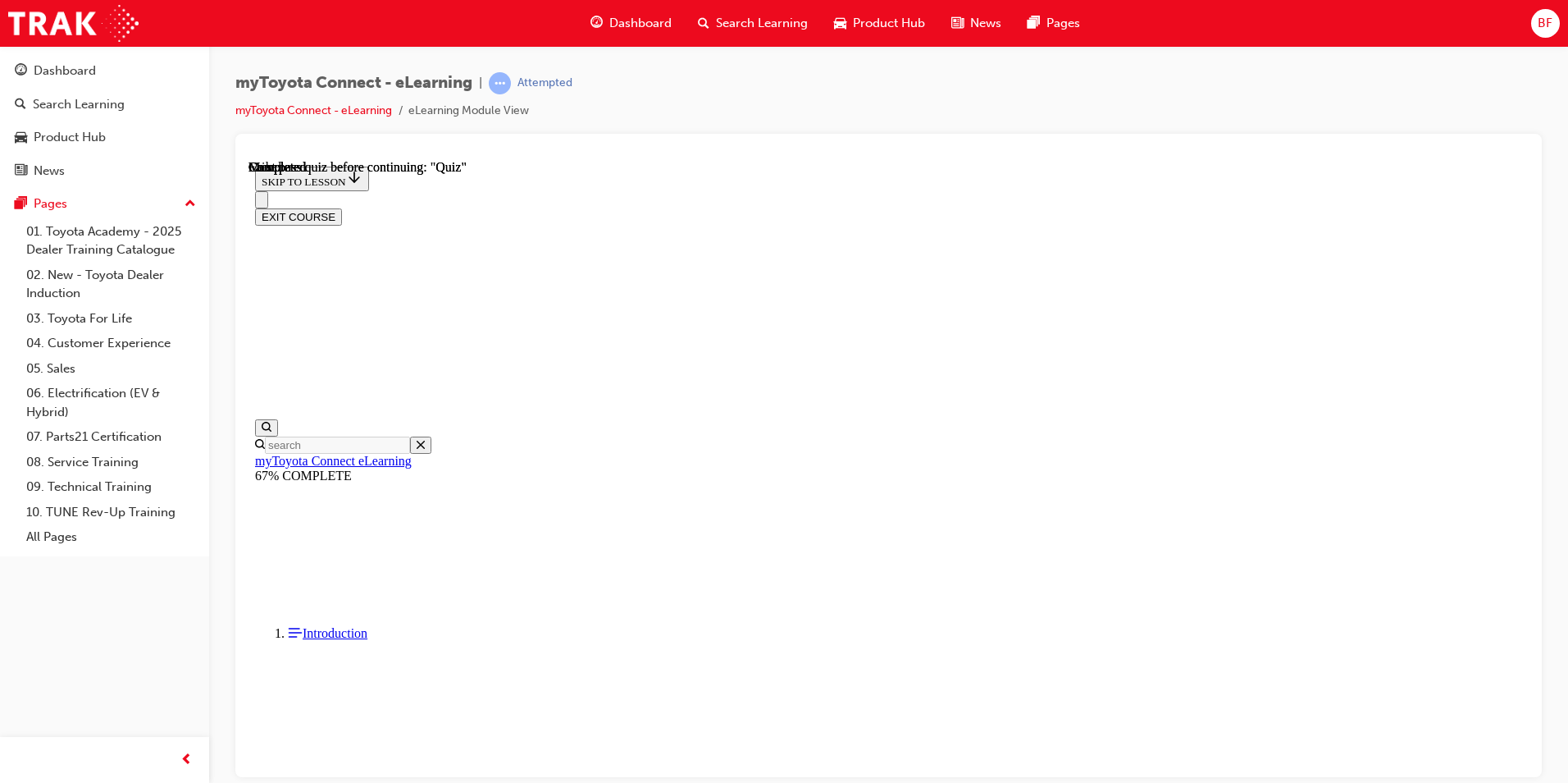
scroll to position [274, 0]
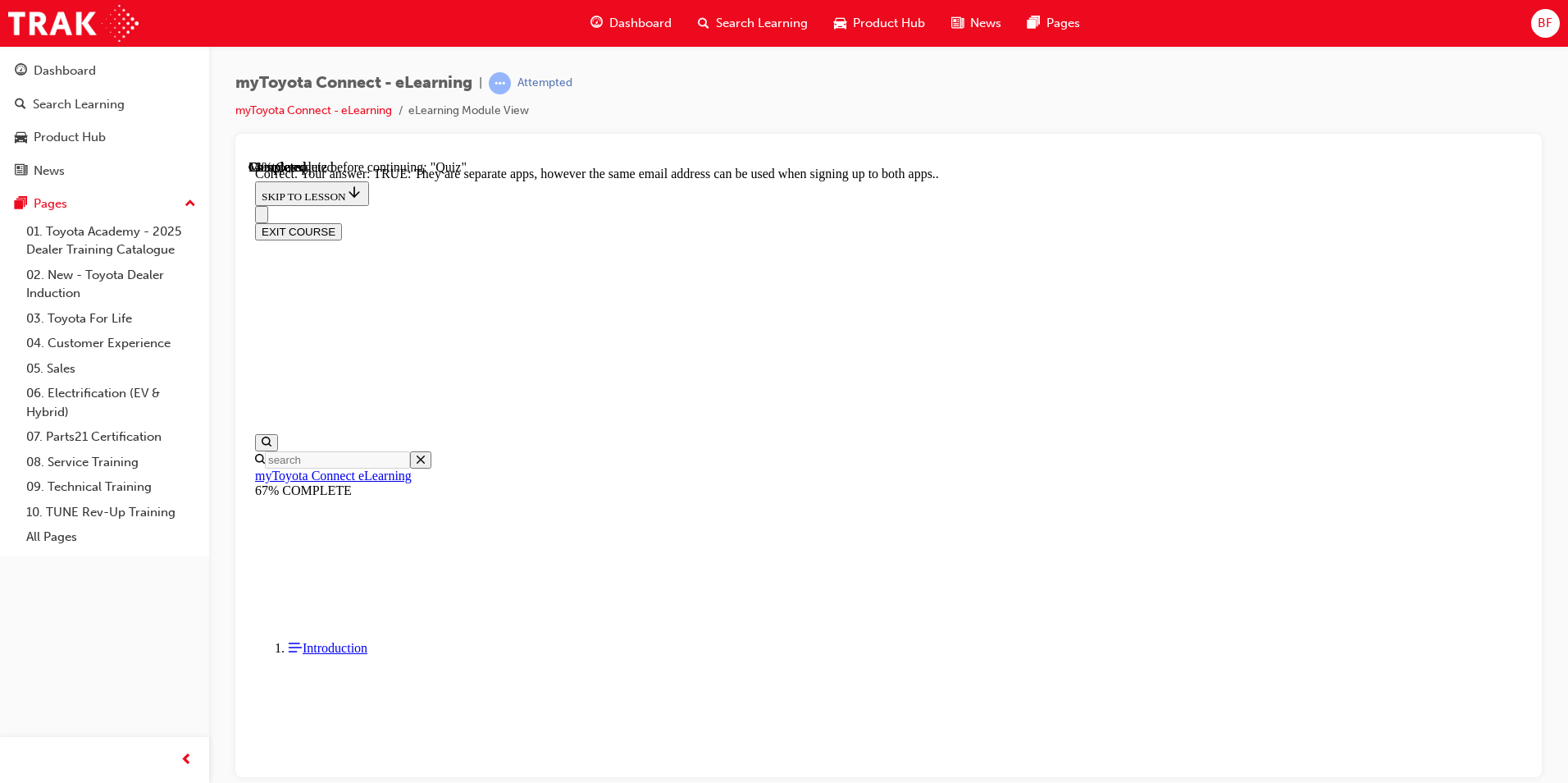
scroll to position [164, 0]
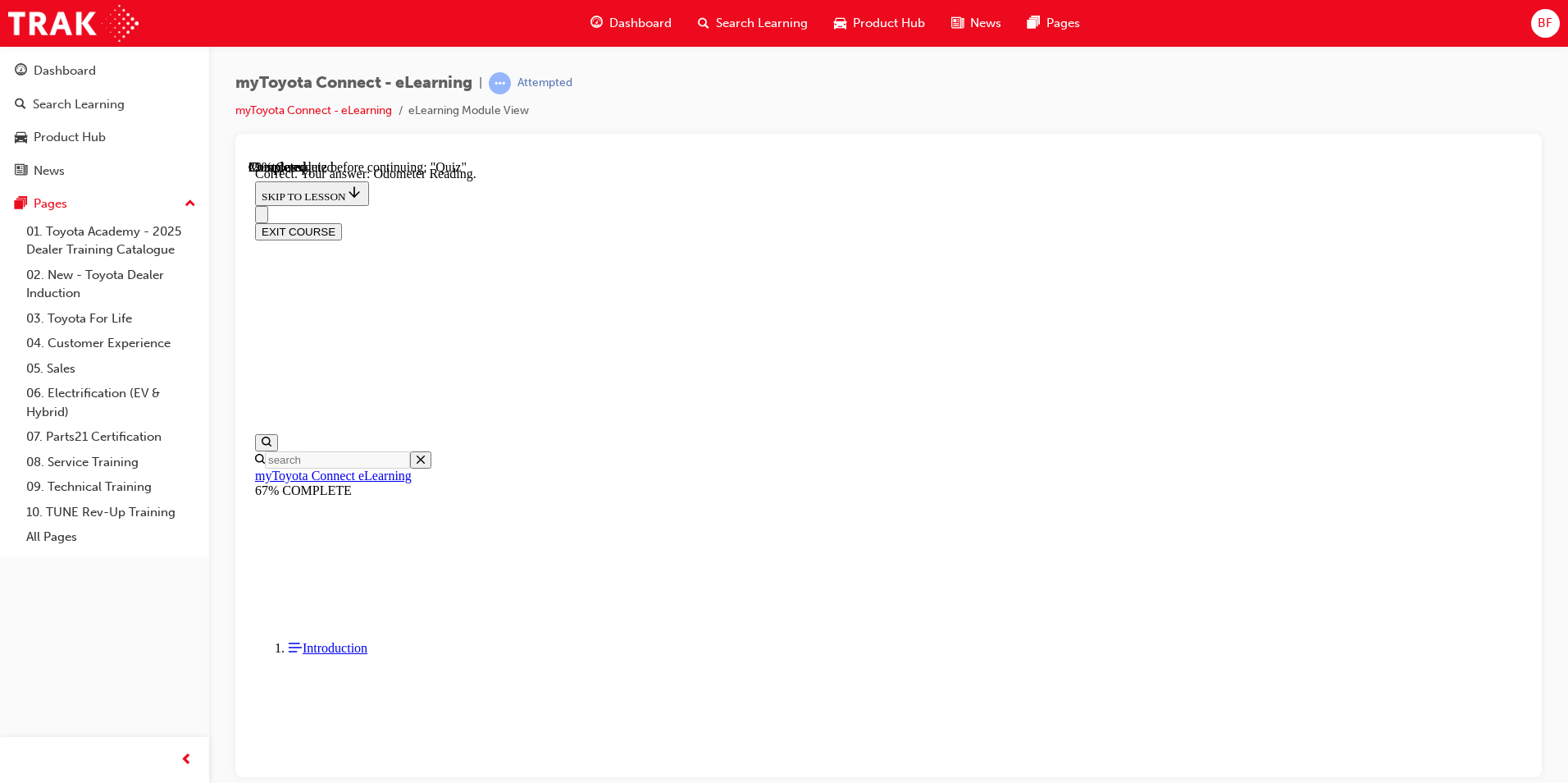
scroll to position [291, 0]
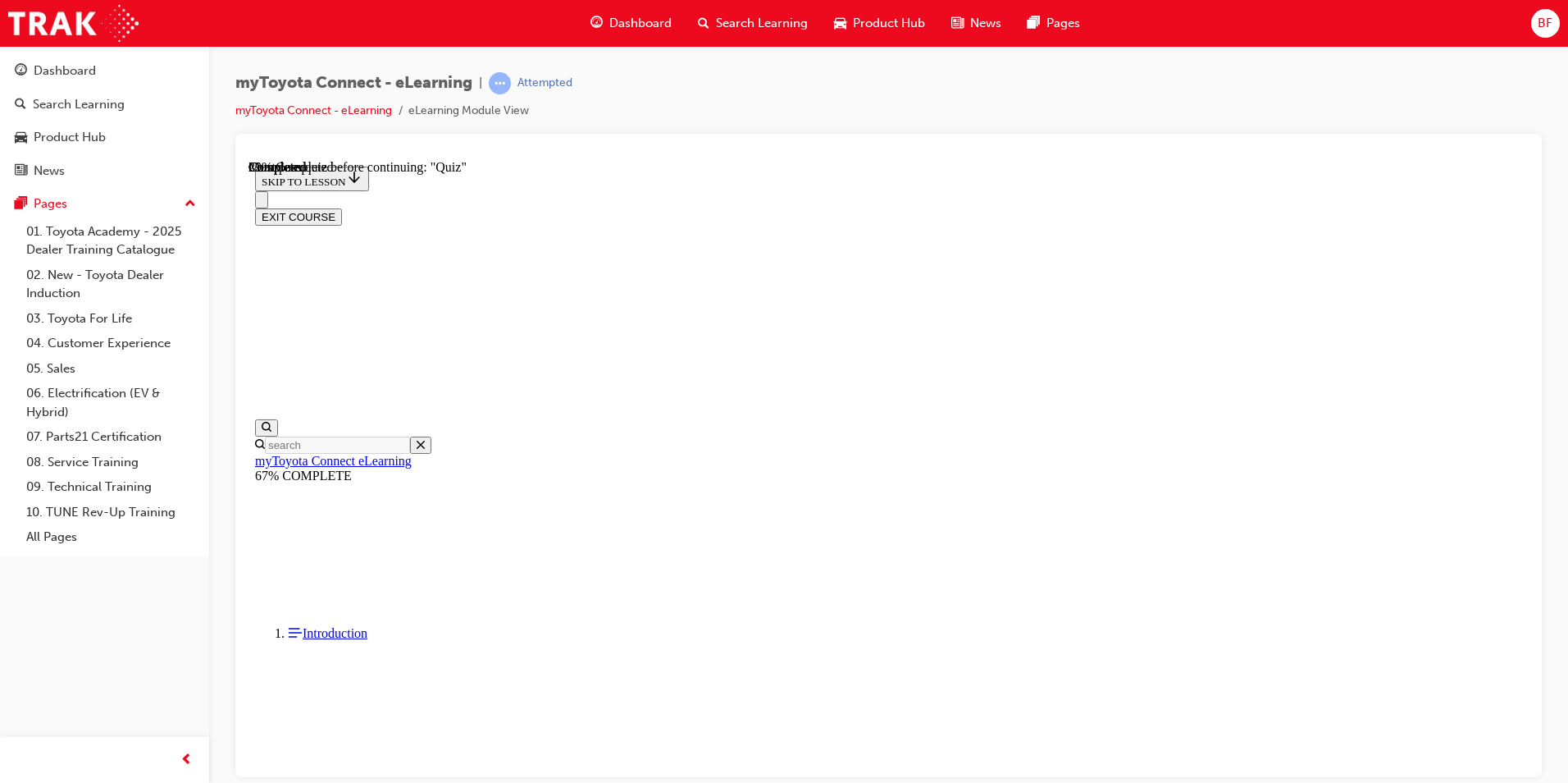
scroll to position [183, 0]
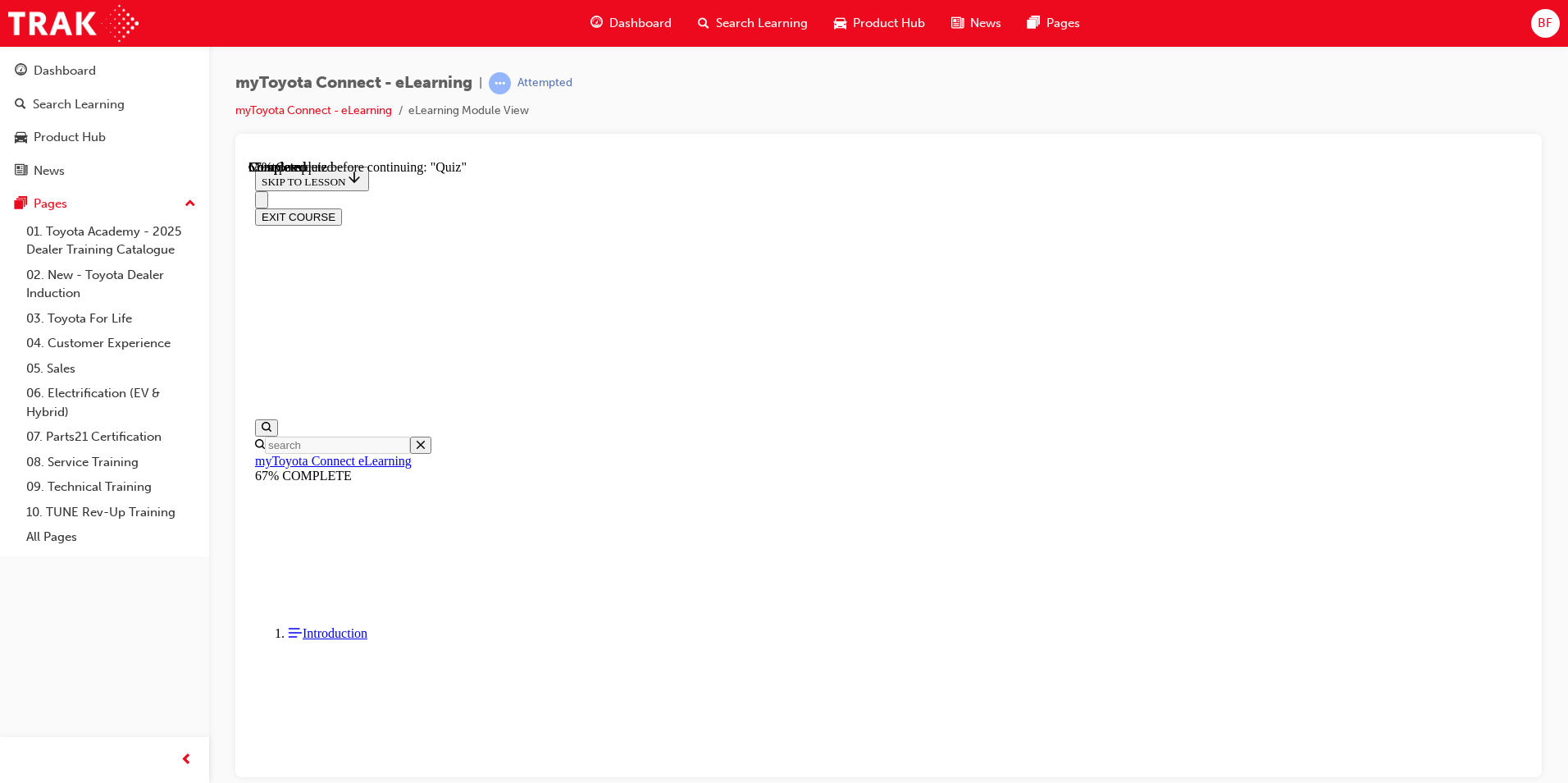
scroll to position [183, 0]
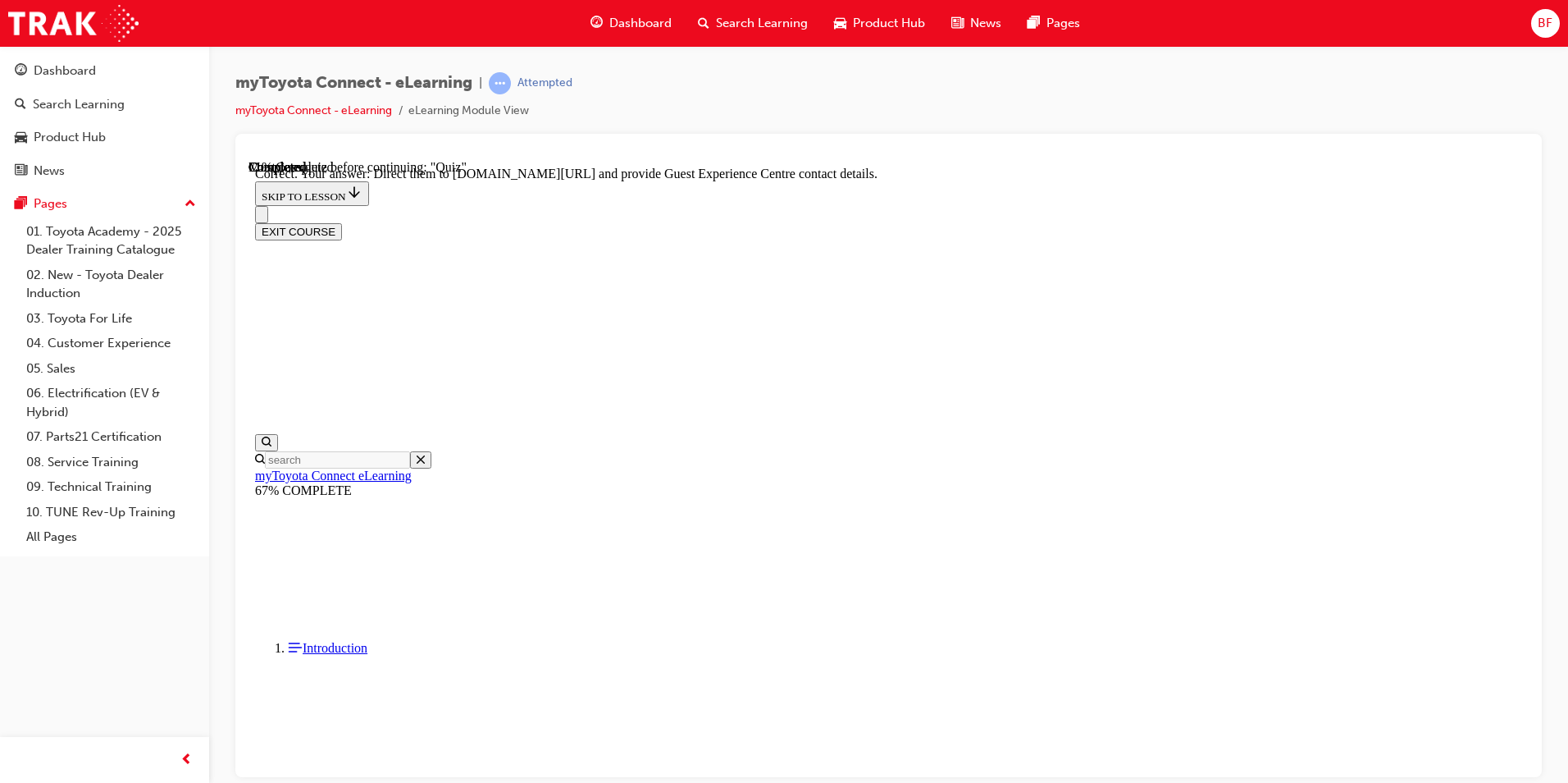
scroll to position [307, 0]
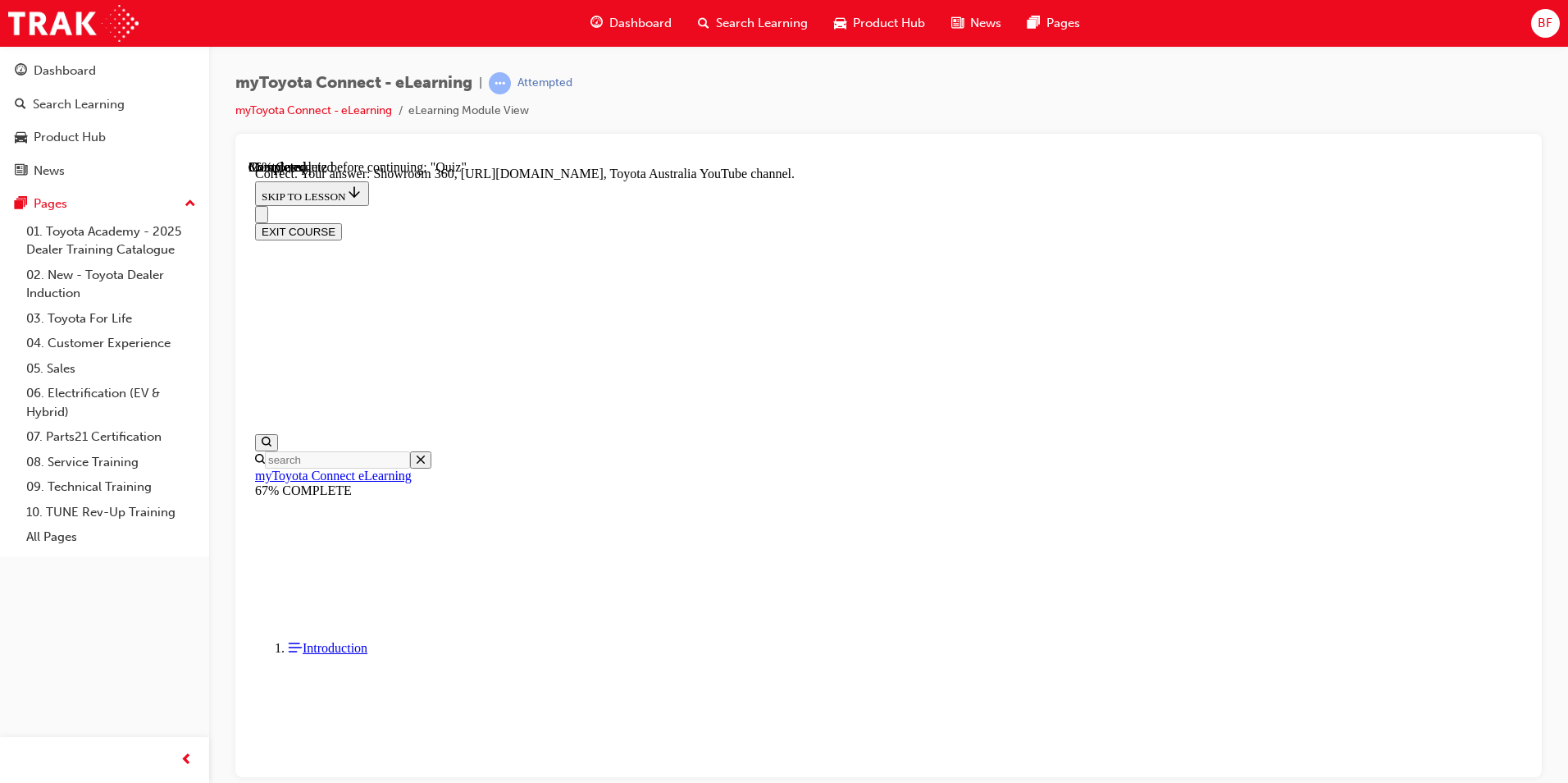
scroll to position [307, 0]
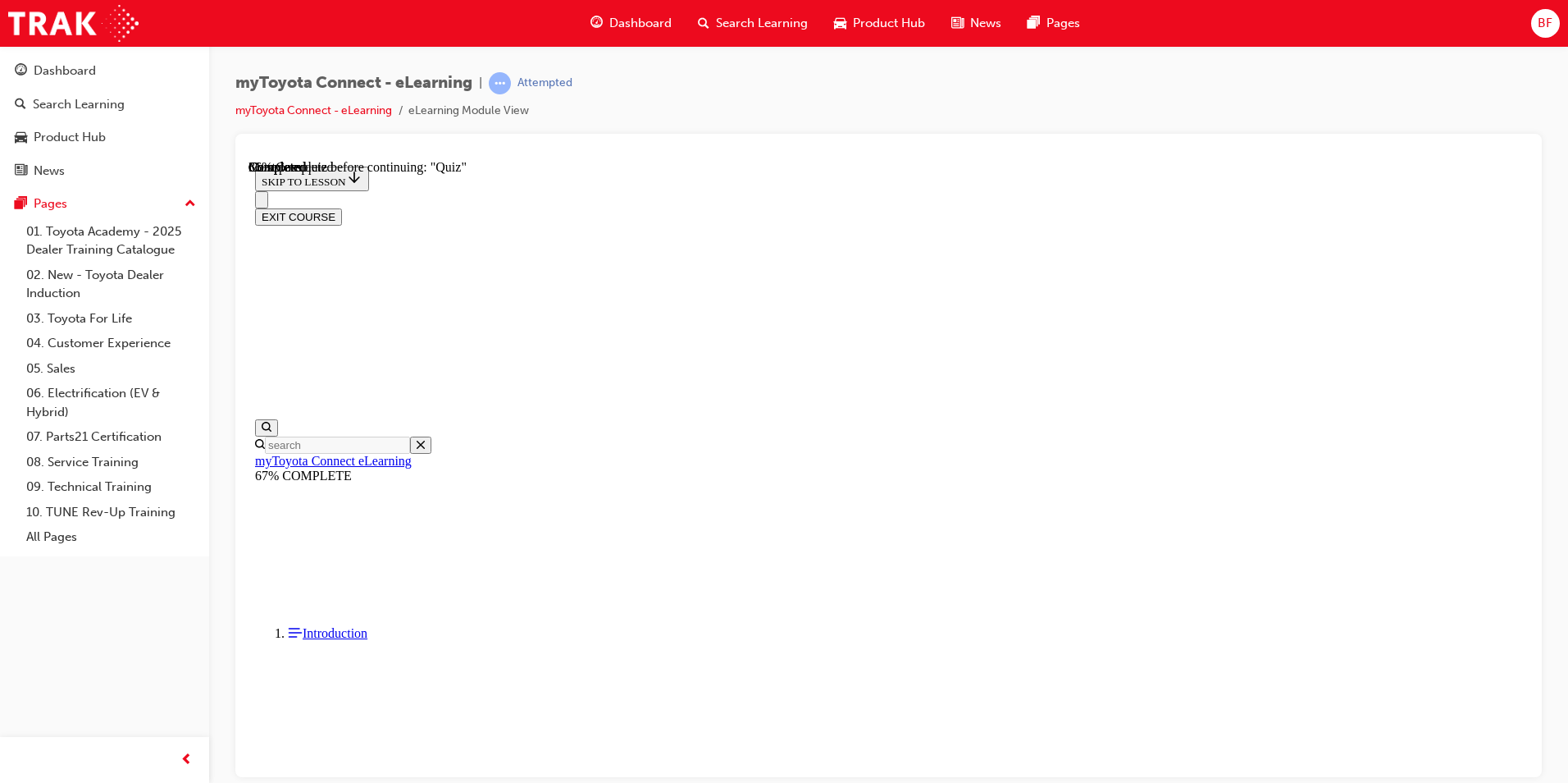
scroll to position [108, 0]
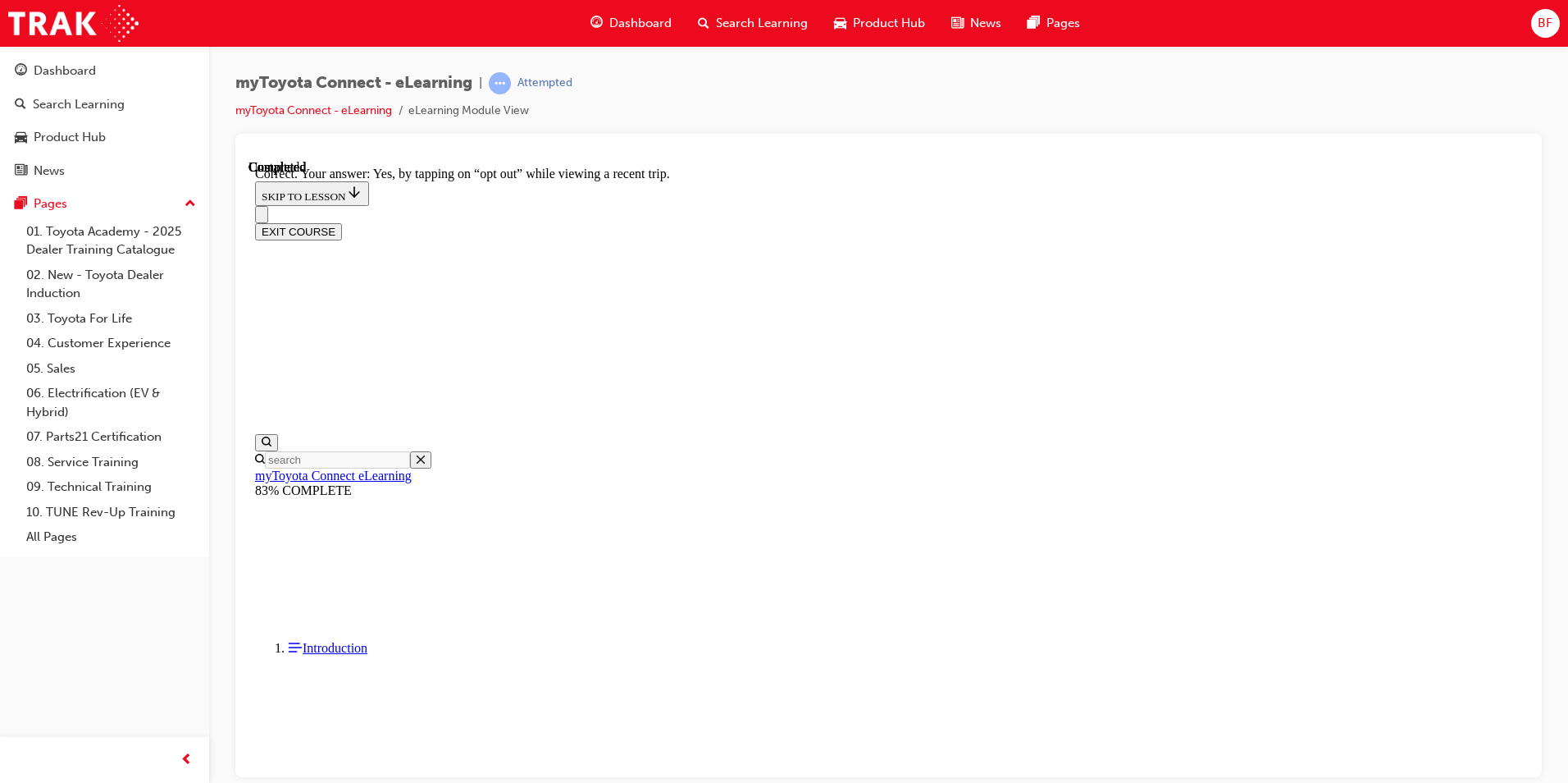
scroll to position [160, 0]
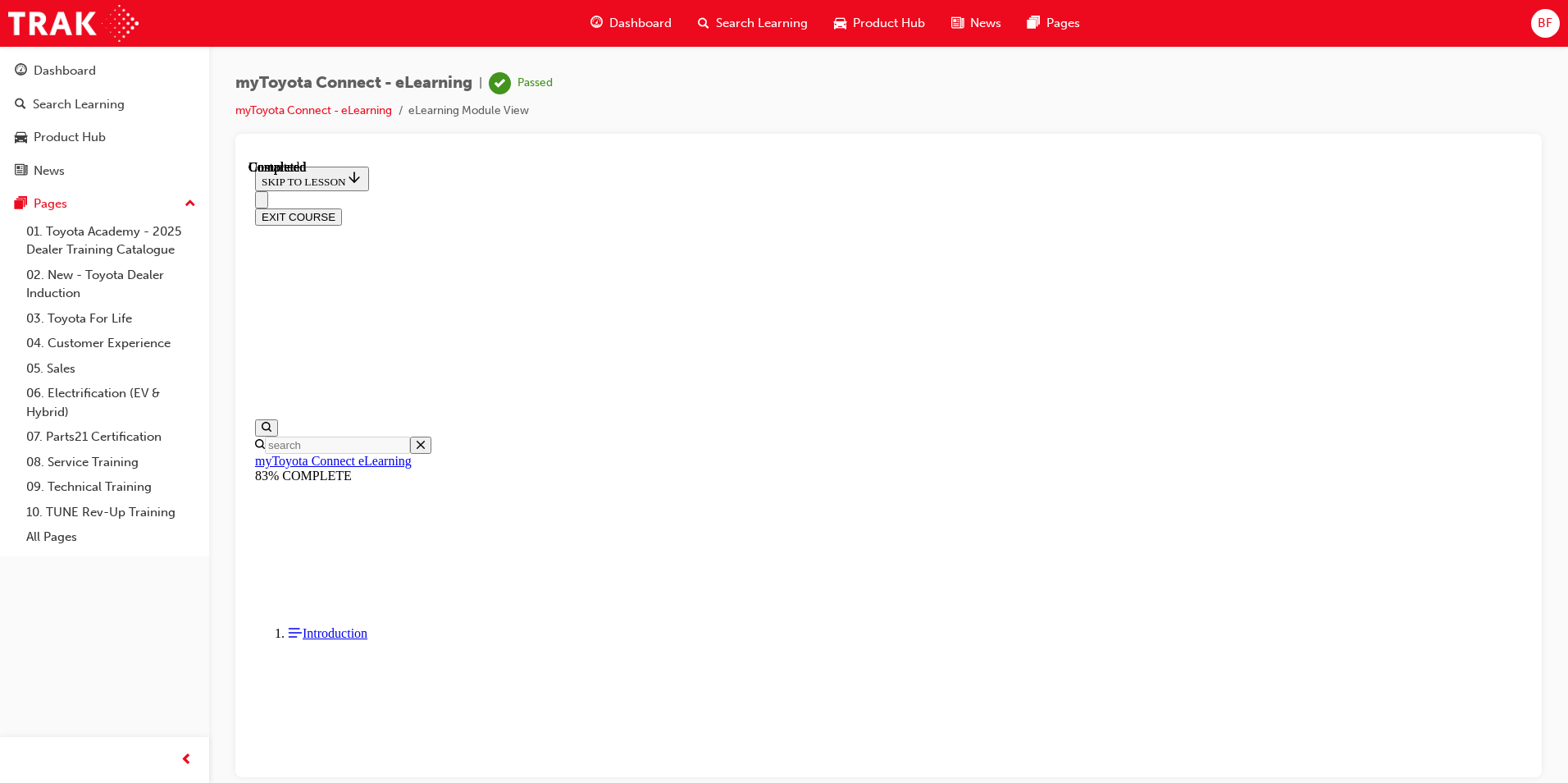
scroll to position [274, 0]
click at [342, 207] on button "EXIT COURSE" at bounding box center [298, 216] width 87 height 18
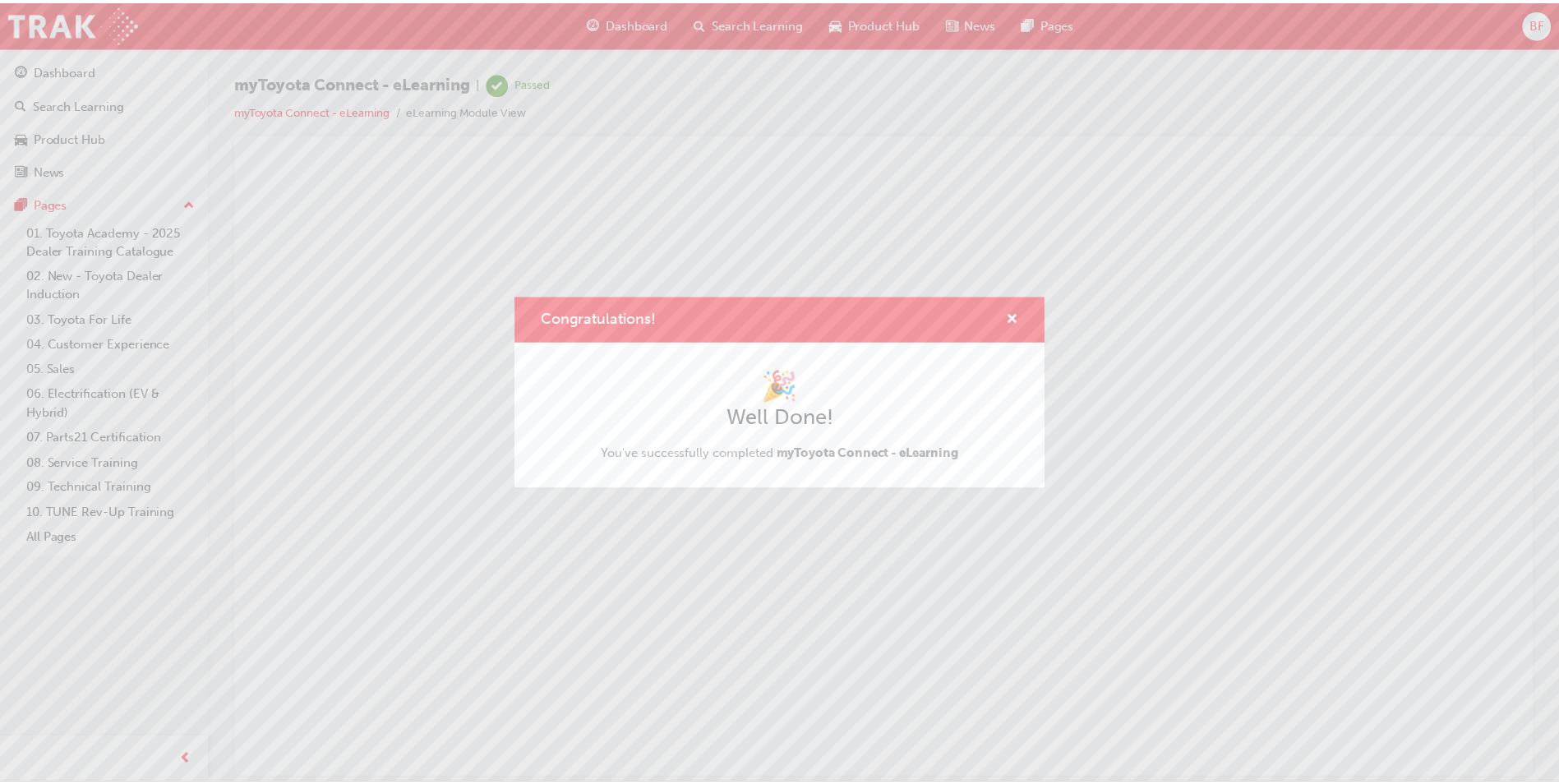
scroll to position [0, 0]
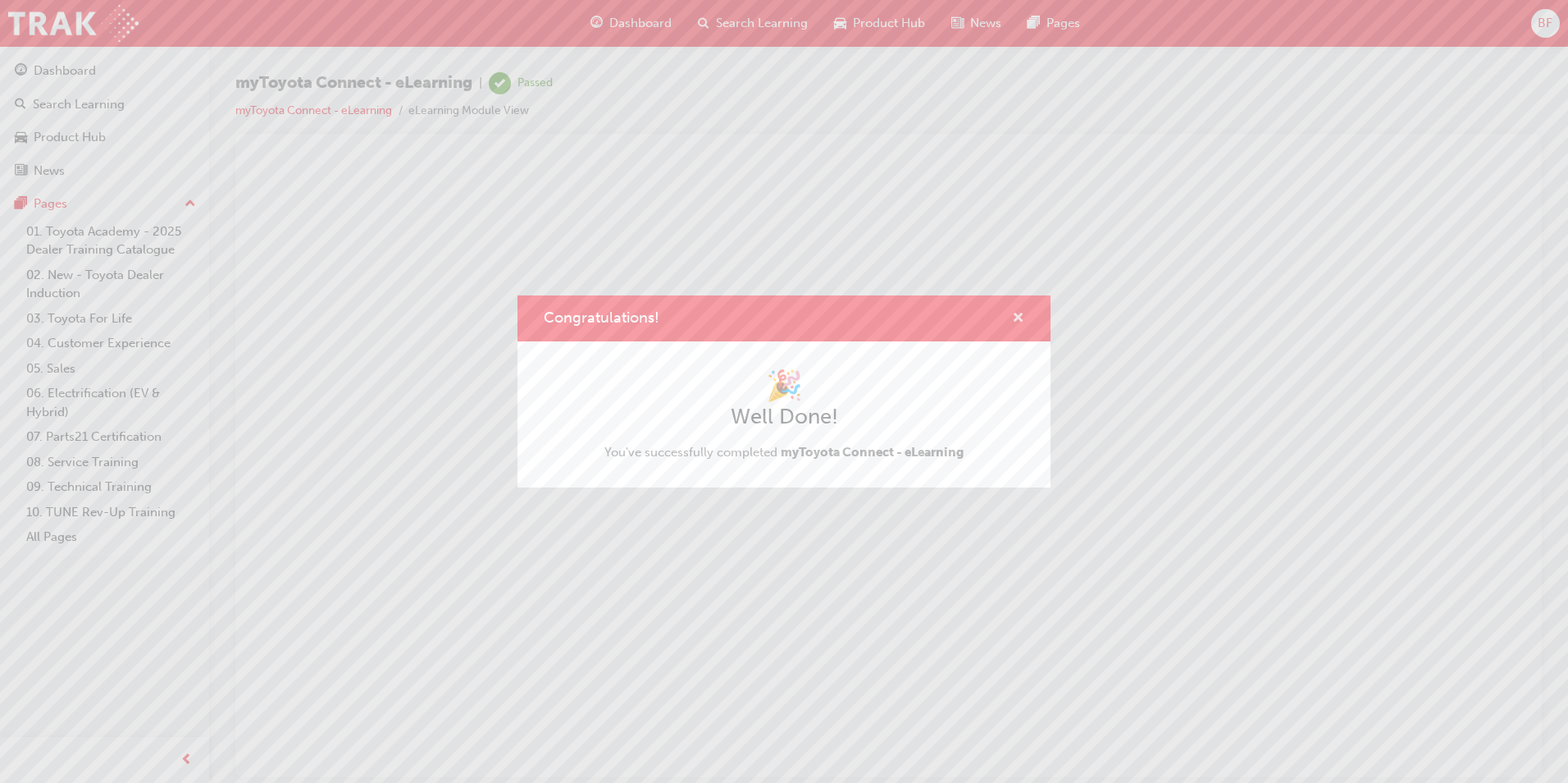
drag, startPoint x: 1014, startPoint y: 318, endPoint x: 761, endPoint y: 159, distance: 298.8
click at [1014, 318] on span "cross-icon" at bounding box center [1017, 319] width 13 height 15
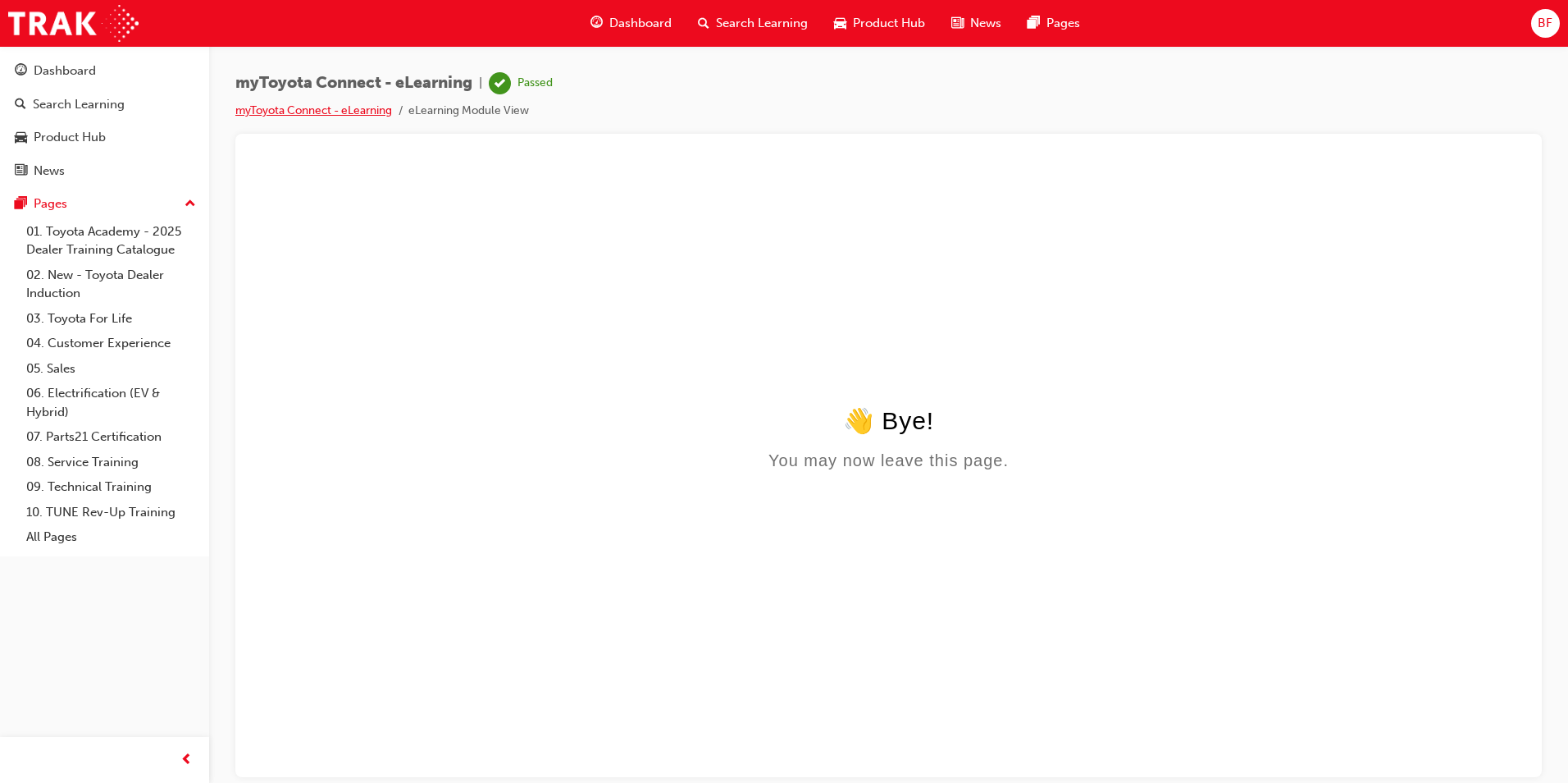
click at [302, 106] on link "myToyota Connect - eLearning" at bounding box center [314, 111] width 157 height 14
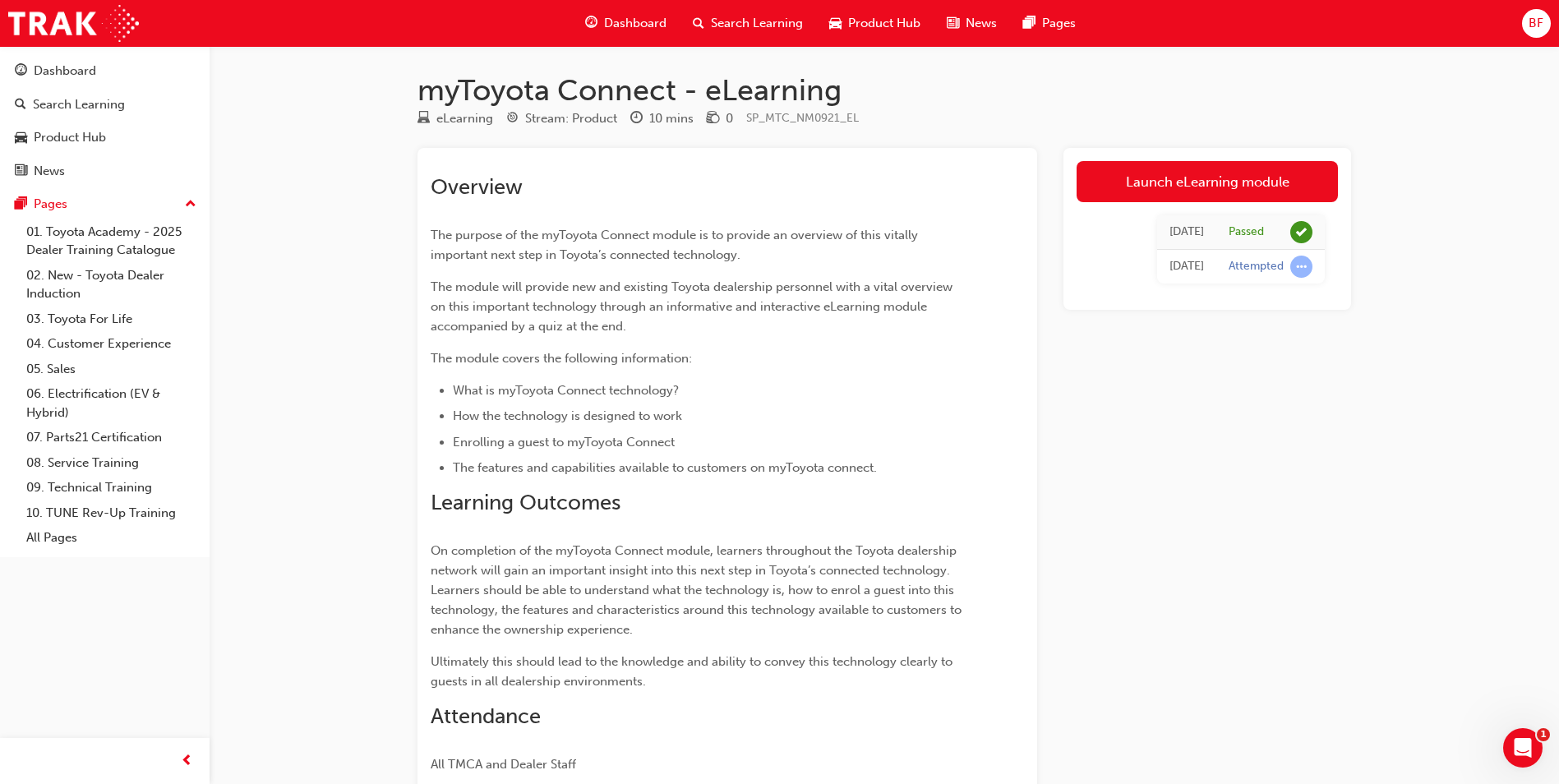
click at [617, 15] on span "Dashboard" at bounding box center [635, 23] width 63 height 19
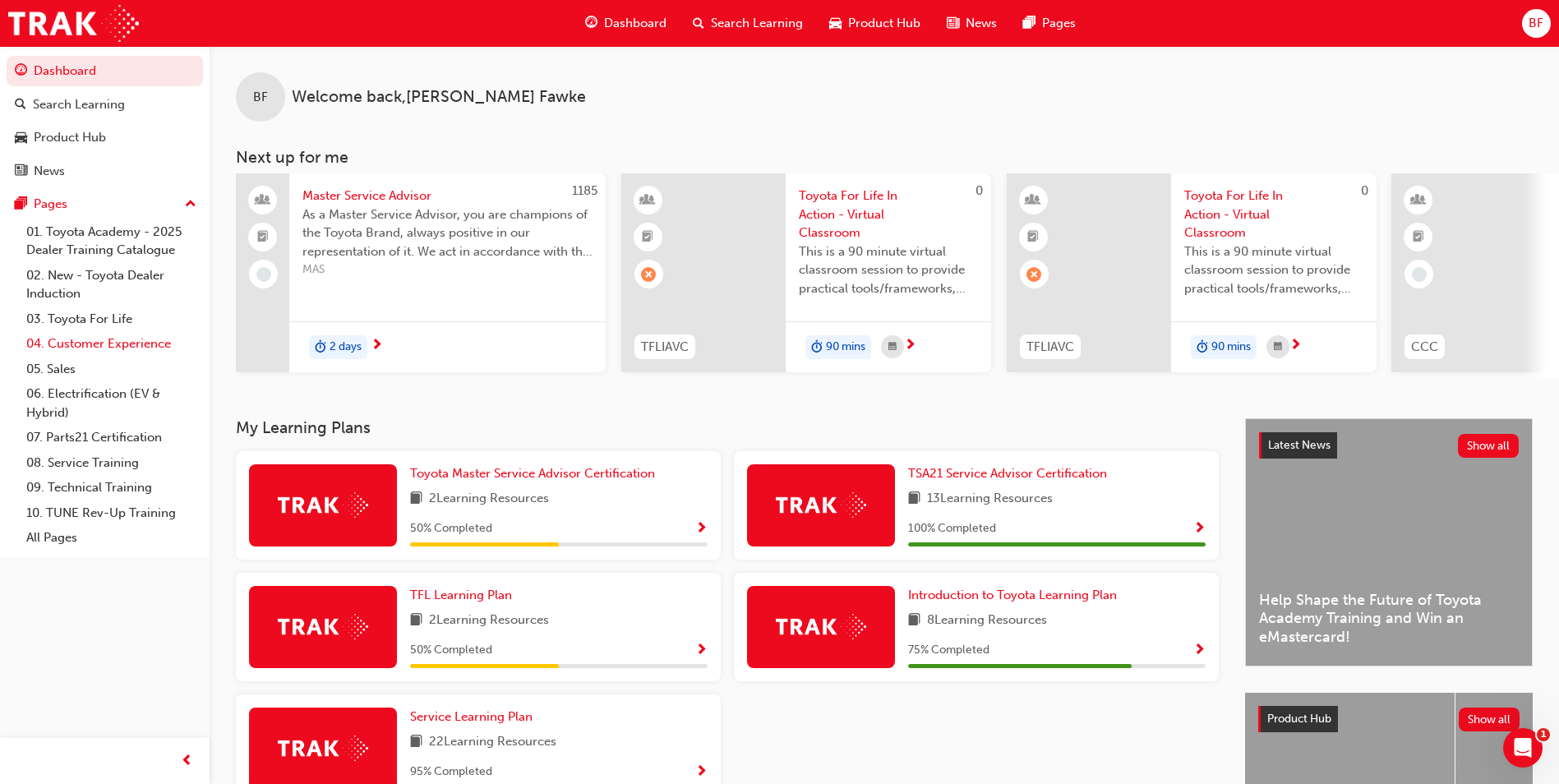
click at [91, 348] on link "04. Customer Experience" at bounding box center [111, 344] width 183 height 25
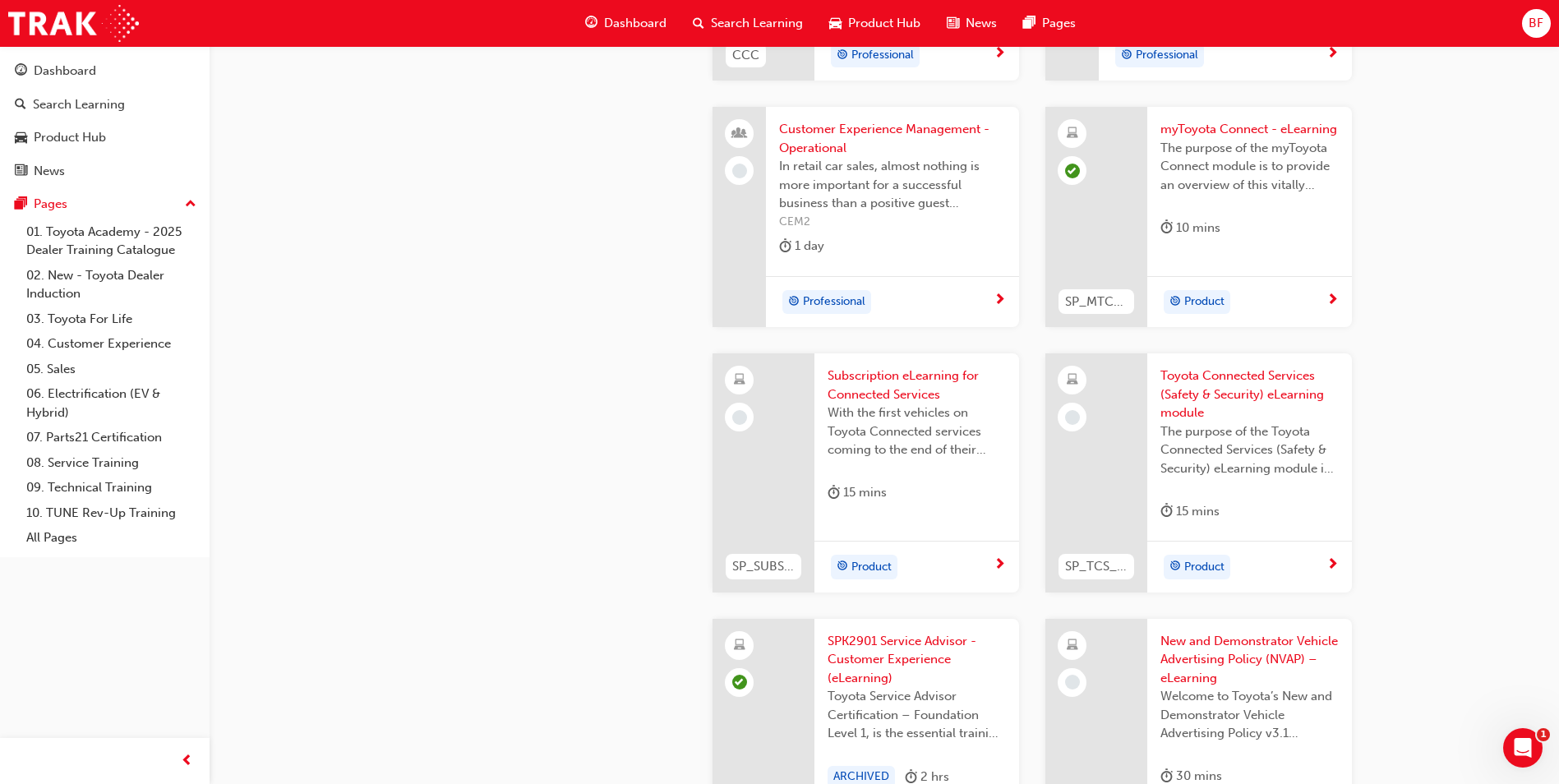
scroll to position [2382, 0]
click at [888, 449] on span "With the first vehicles on Toyota Connected services coming to the end of their…" at bounding box center [917, 430] width 178 height 56
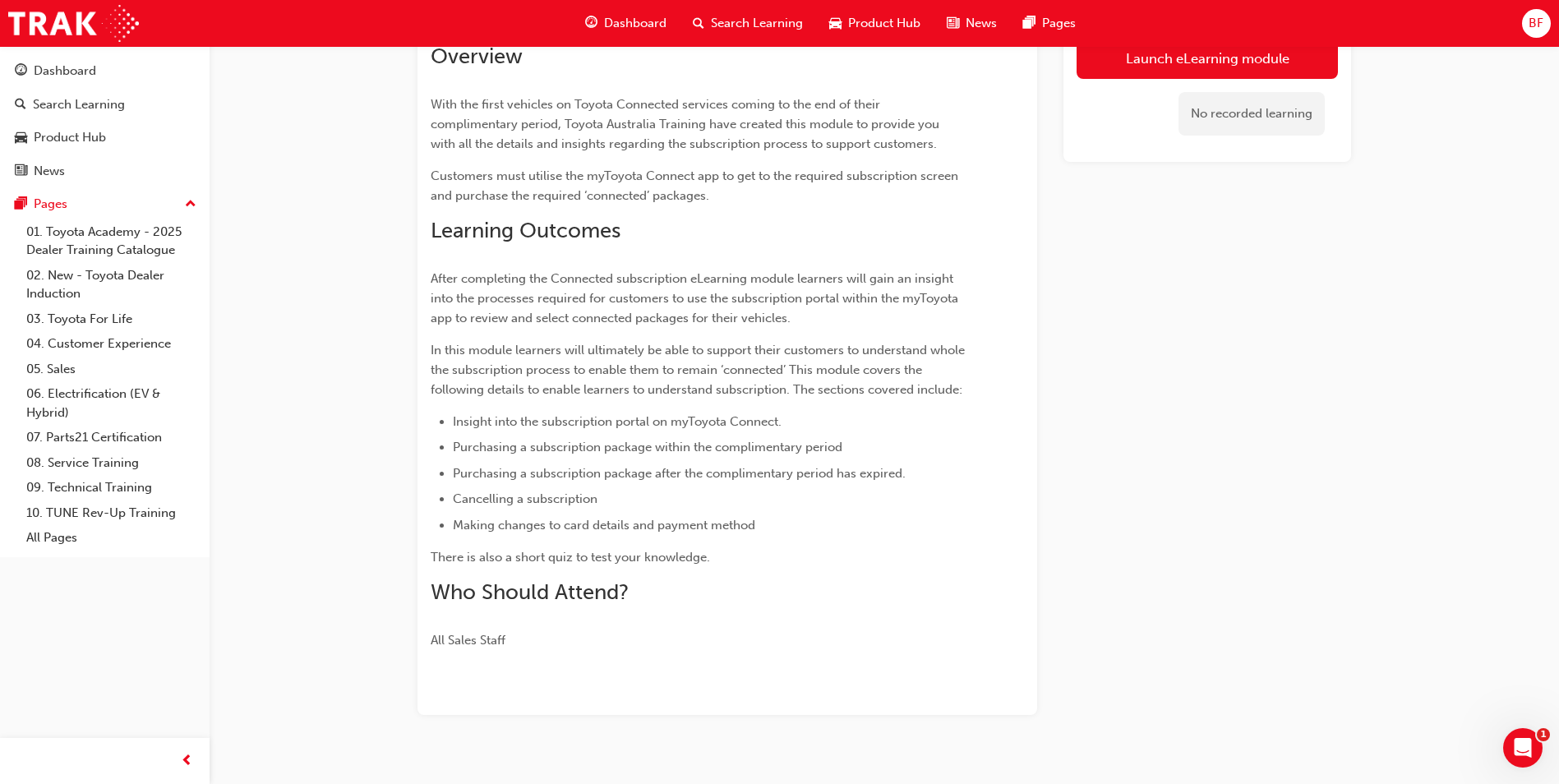
scroll to position [217, 0]
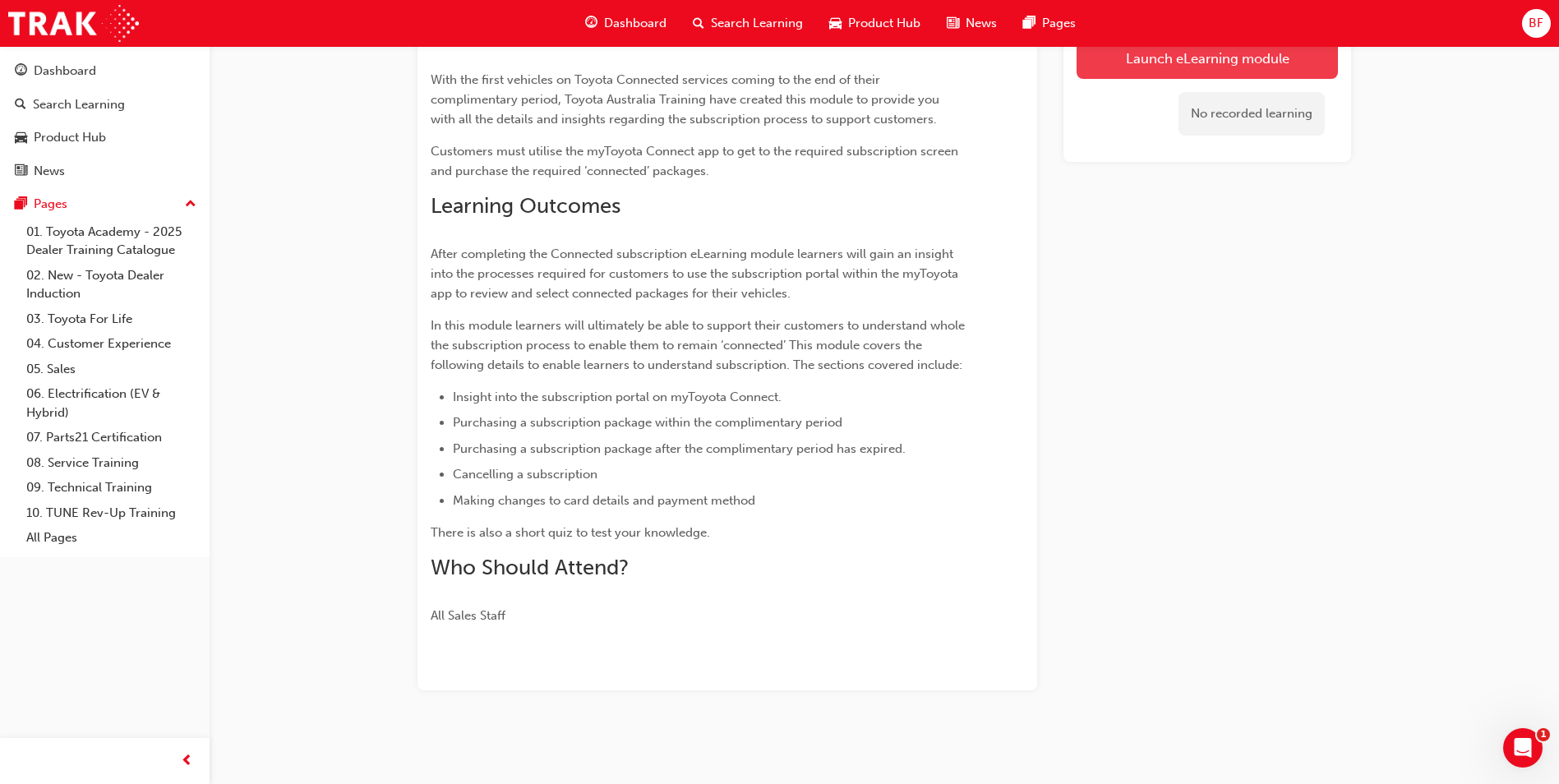
click at [1147, 59] on link "Launch eLearning module" at bounding box center [1207, 59] width 262 height 41
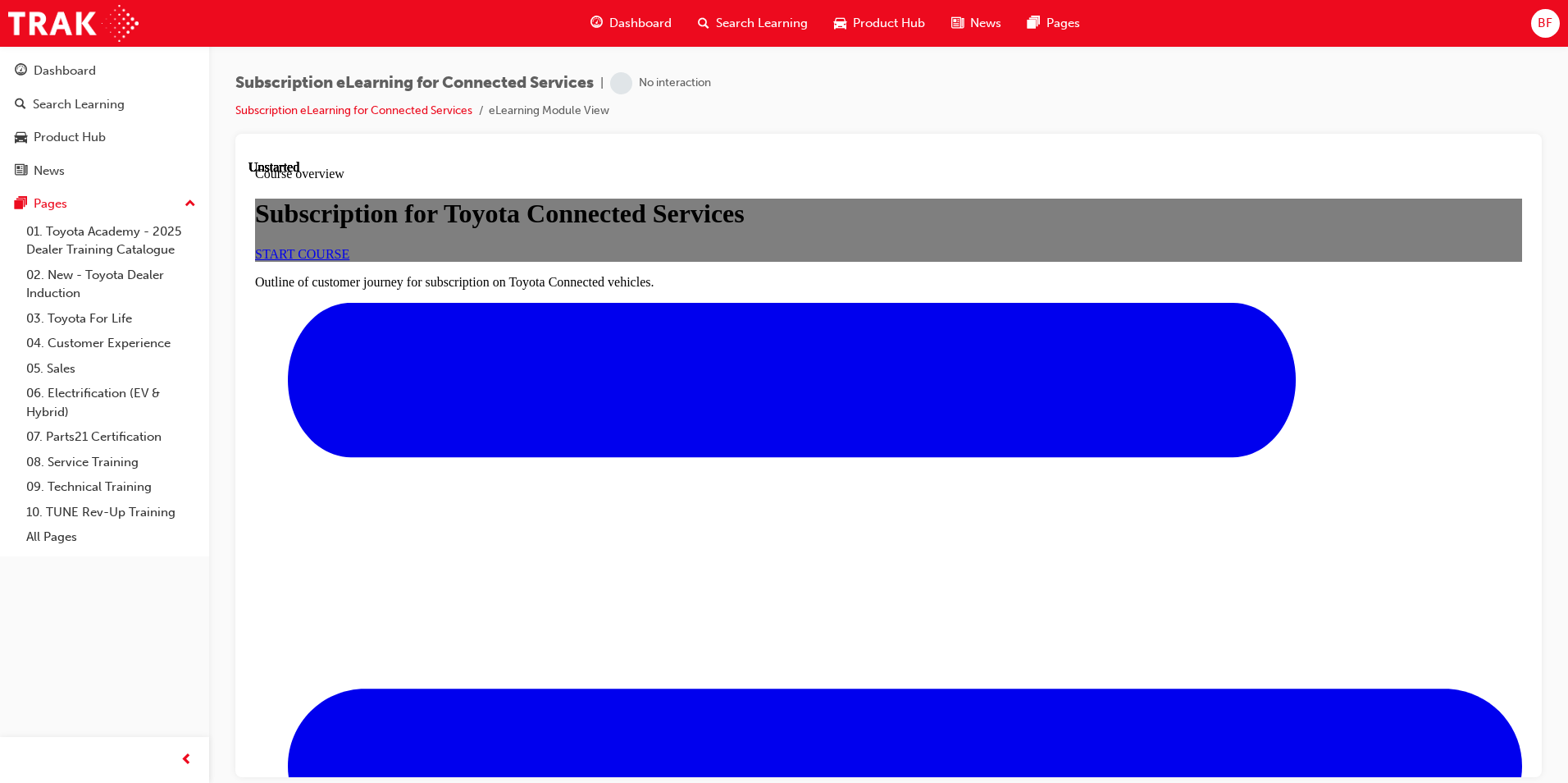
click at [349, 260] on span "START COURSE" at bounding box center [302, 253] width 94 height 14
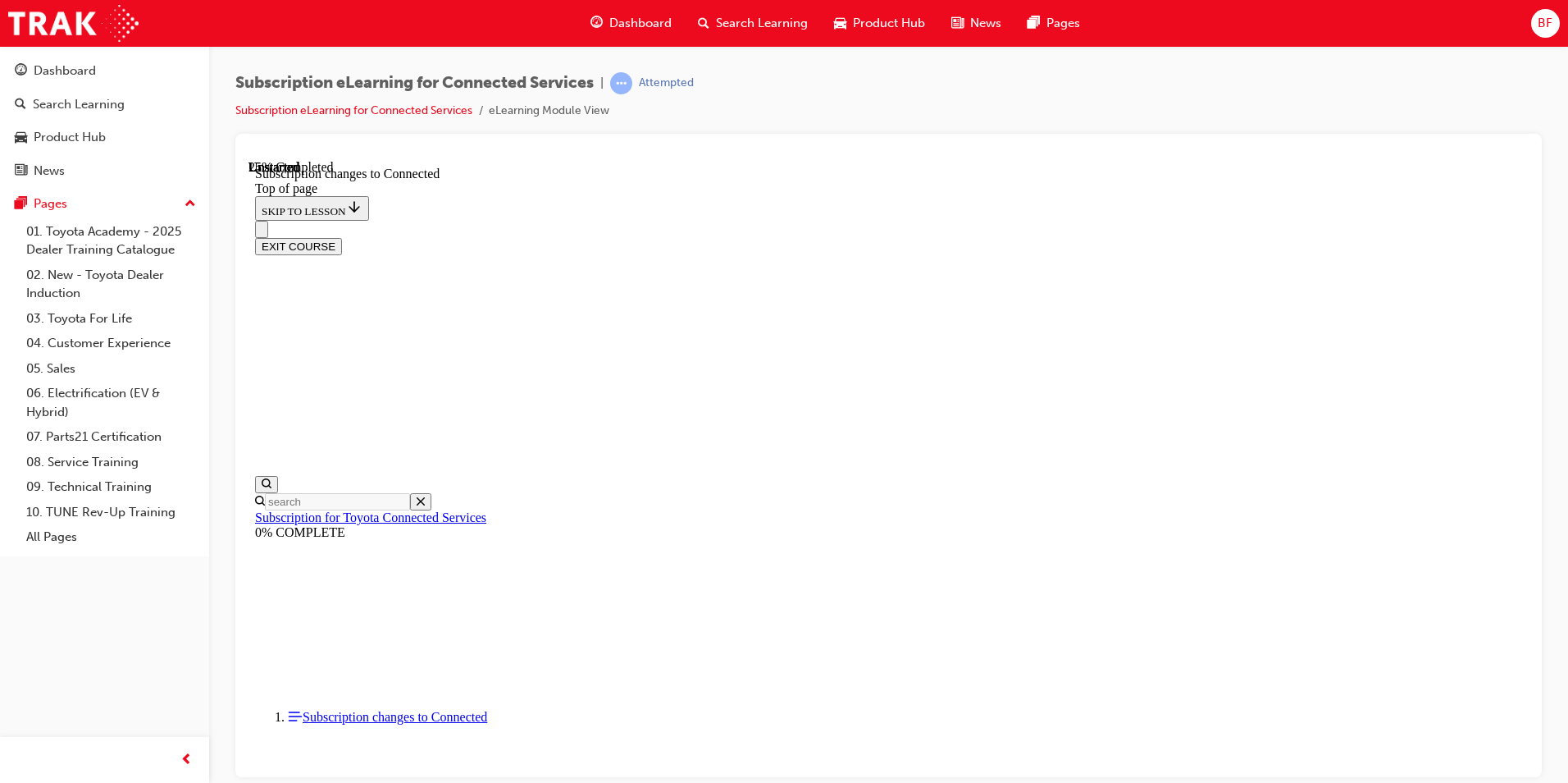
scroll to position [860, 0]
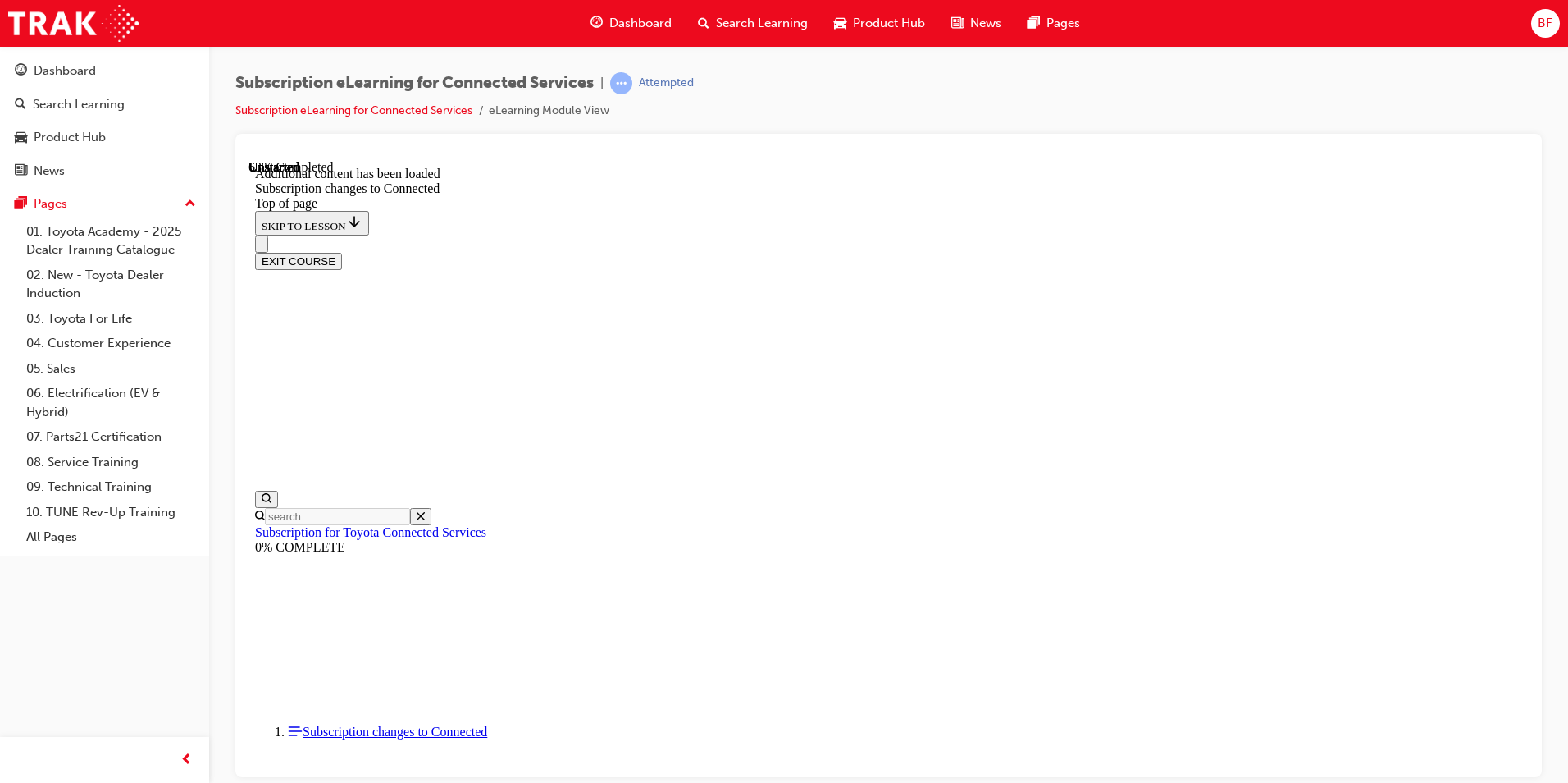
scroll to position [1957, 0]
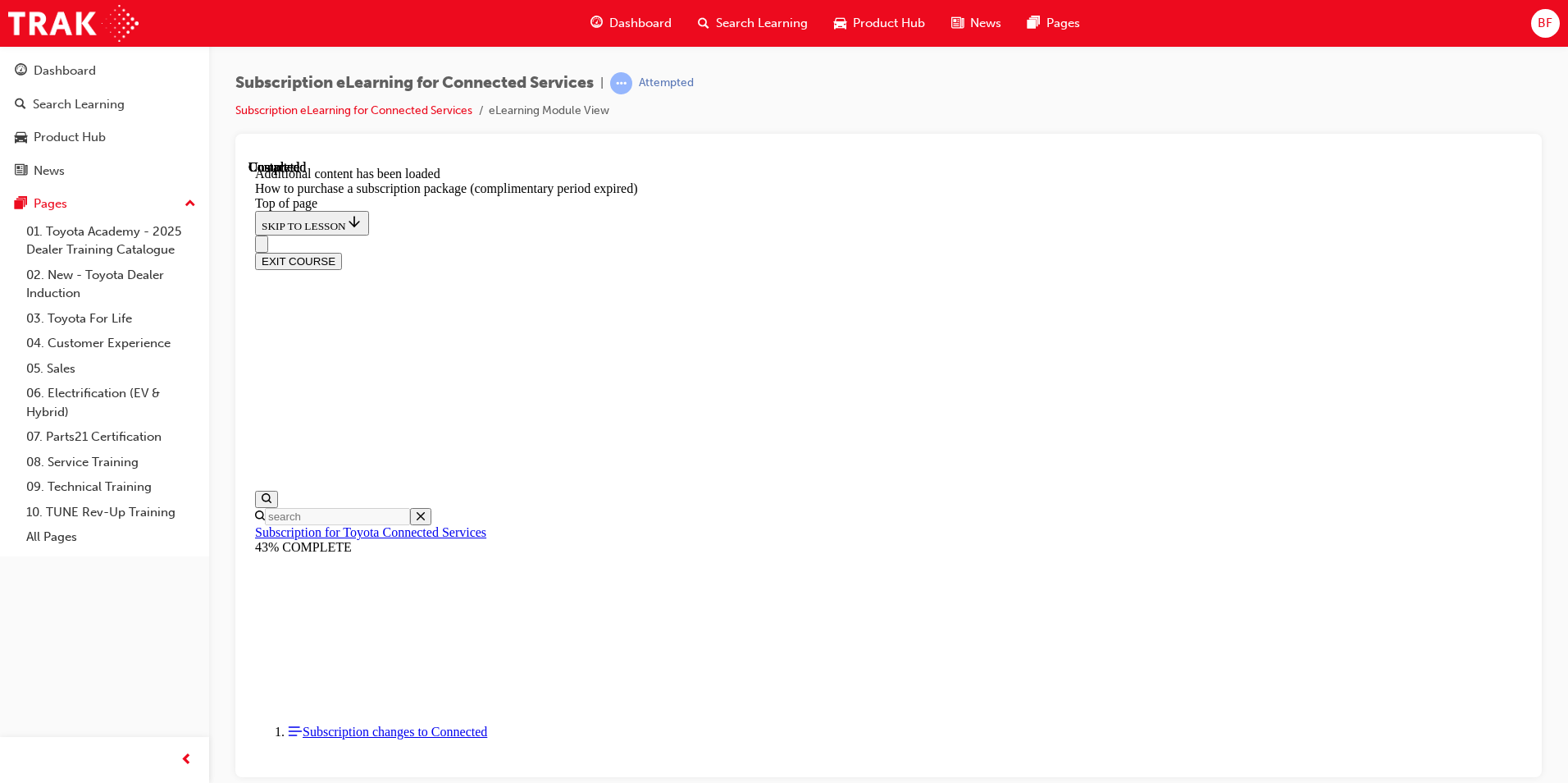
scroll to position [1601, 0]
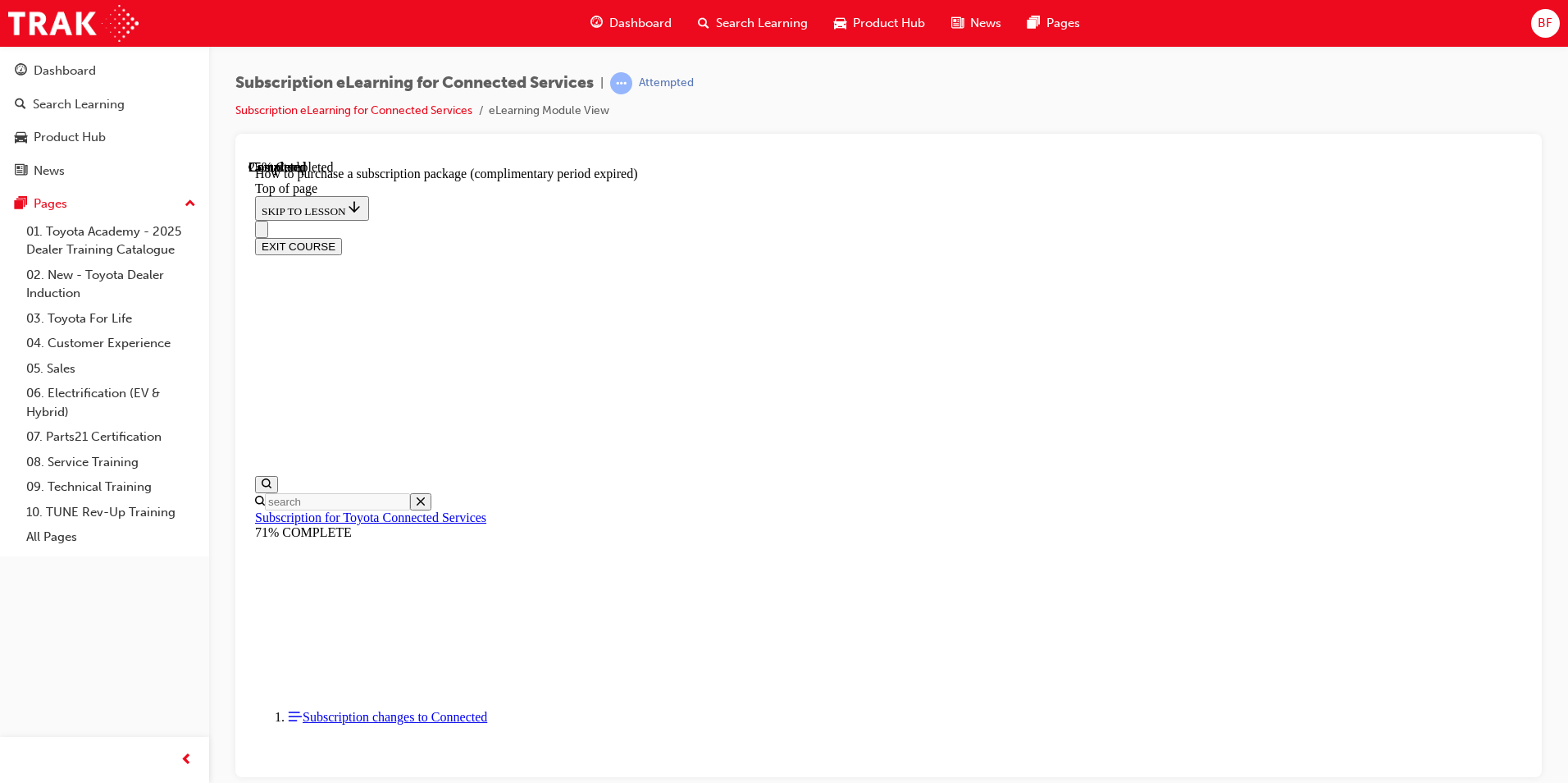
scroll to position [1601, 0]
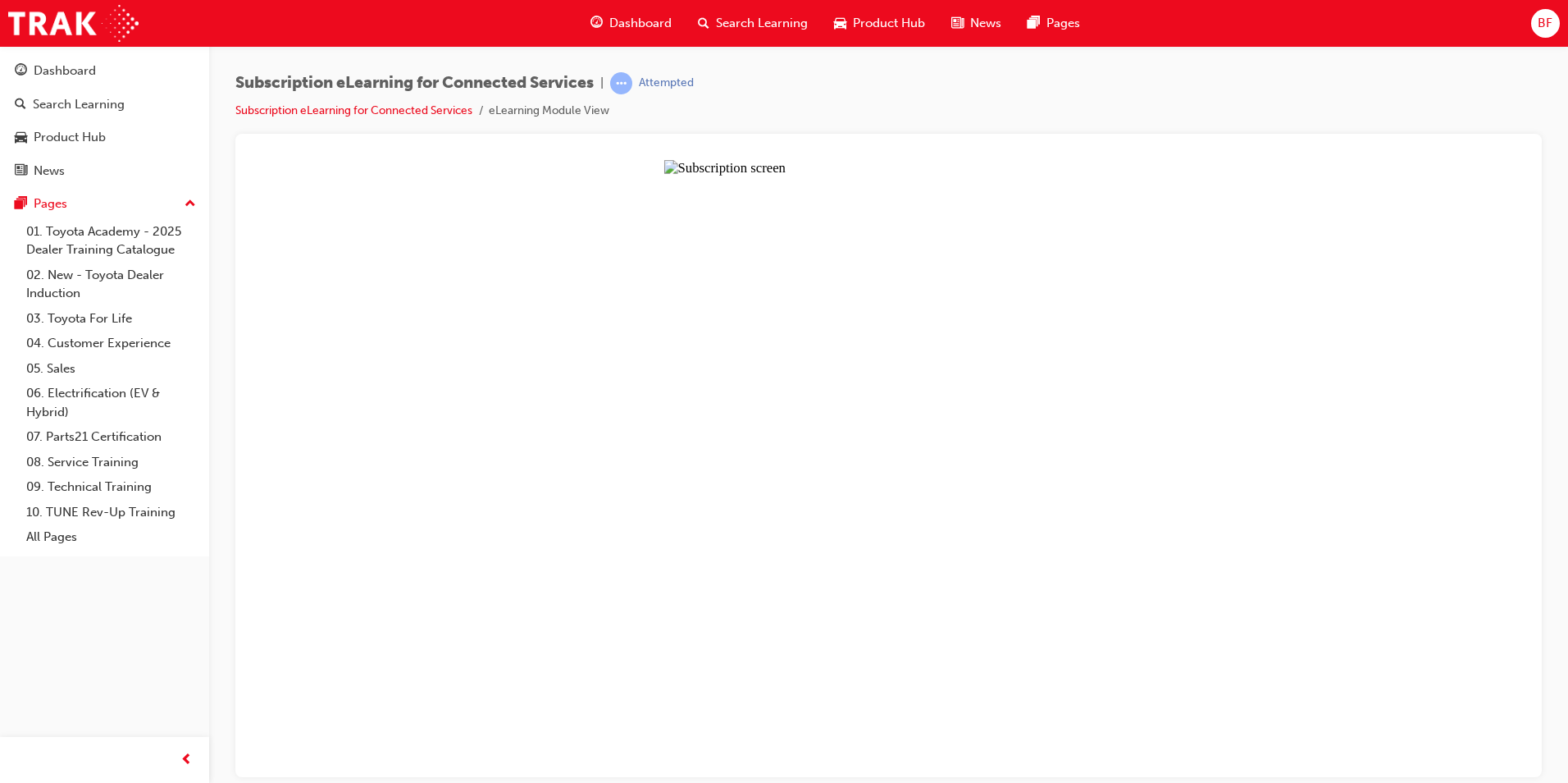
click at [822, 483] on button "Unzoom image" at bounding box center [888, 468] width 1280 height 617
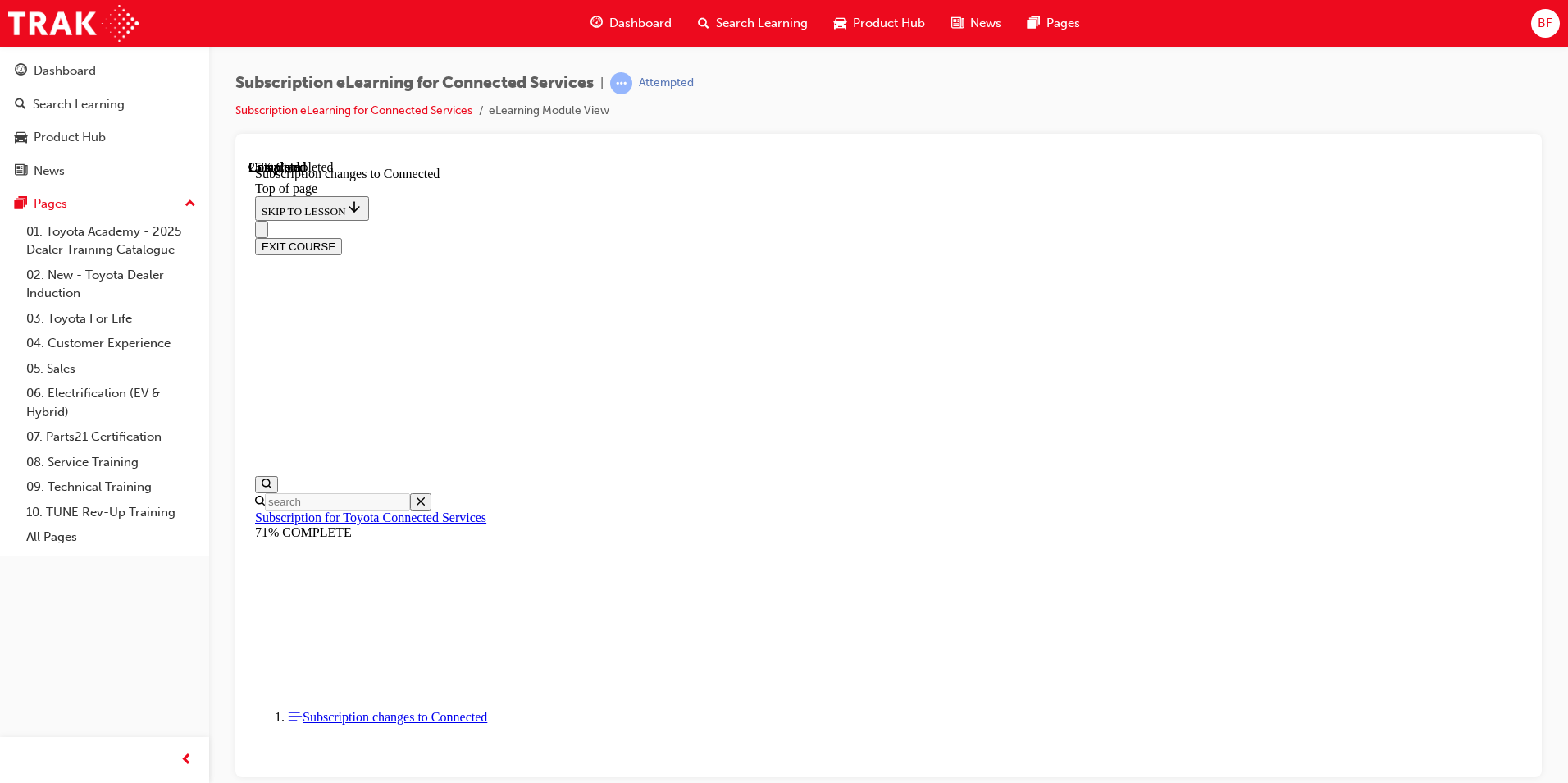
scroll to position [2428, 0]
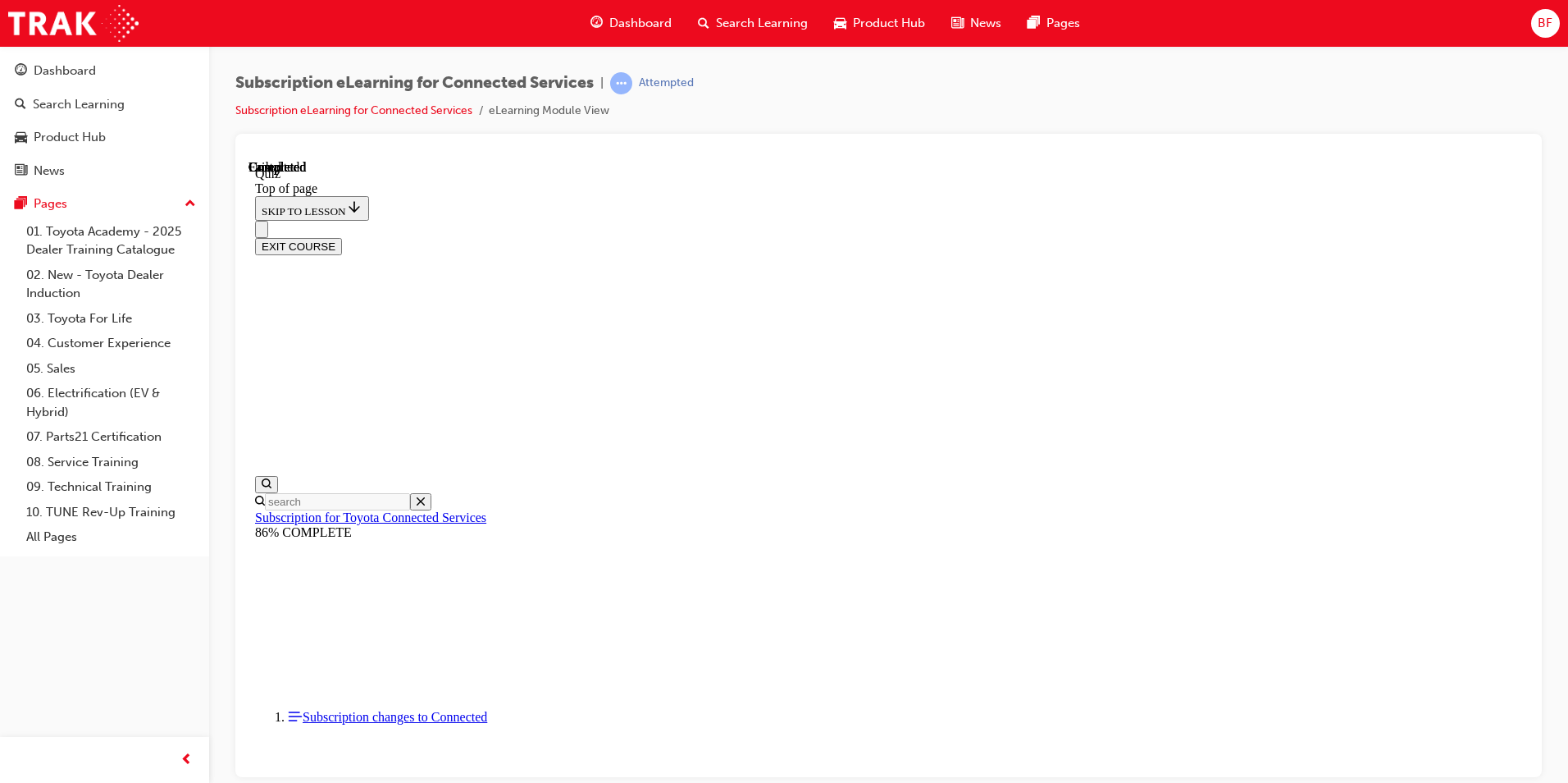
scroll to position [274, 0]
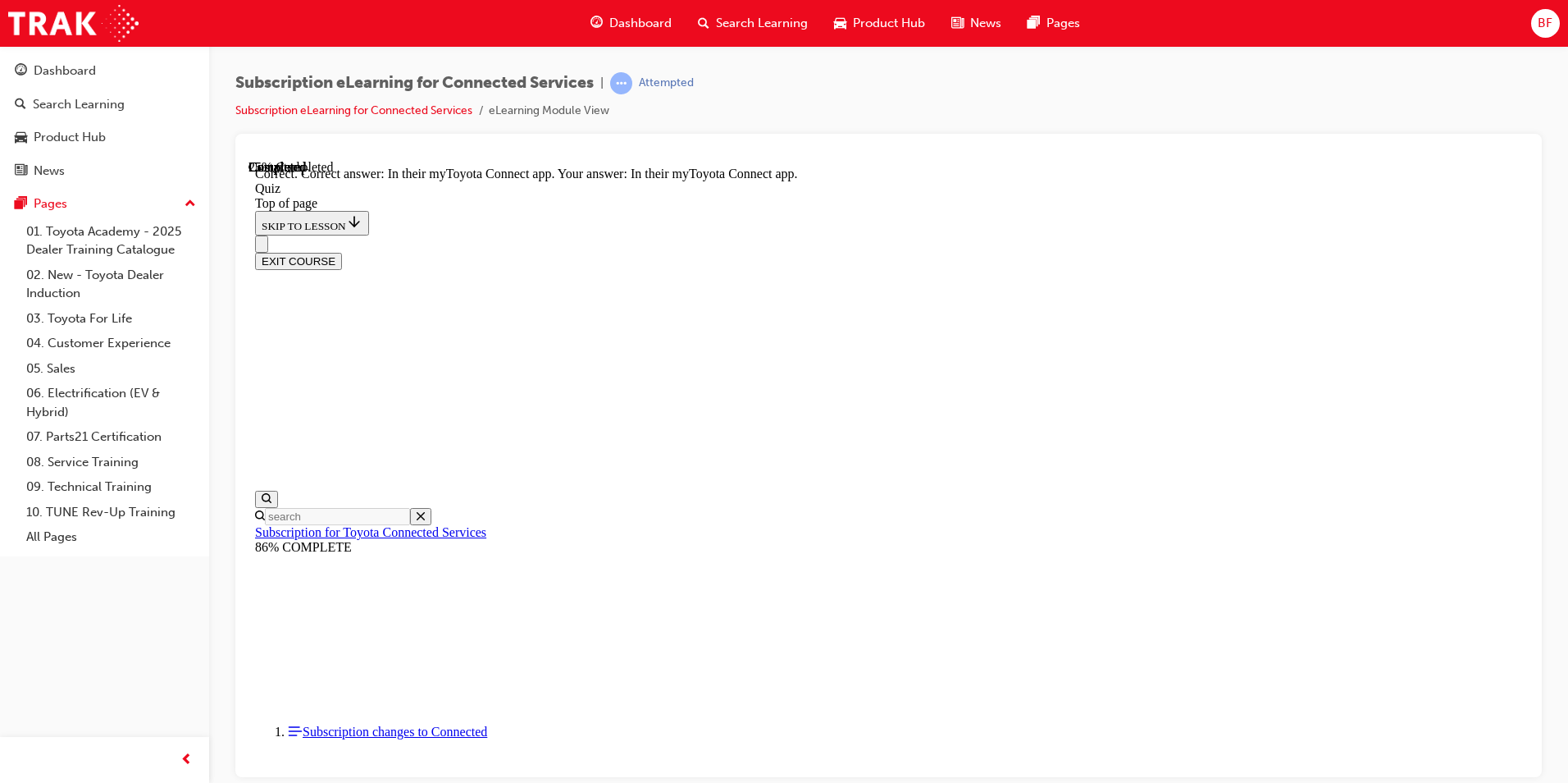
scroll to position [210, 0]
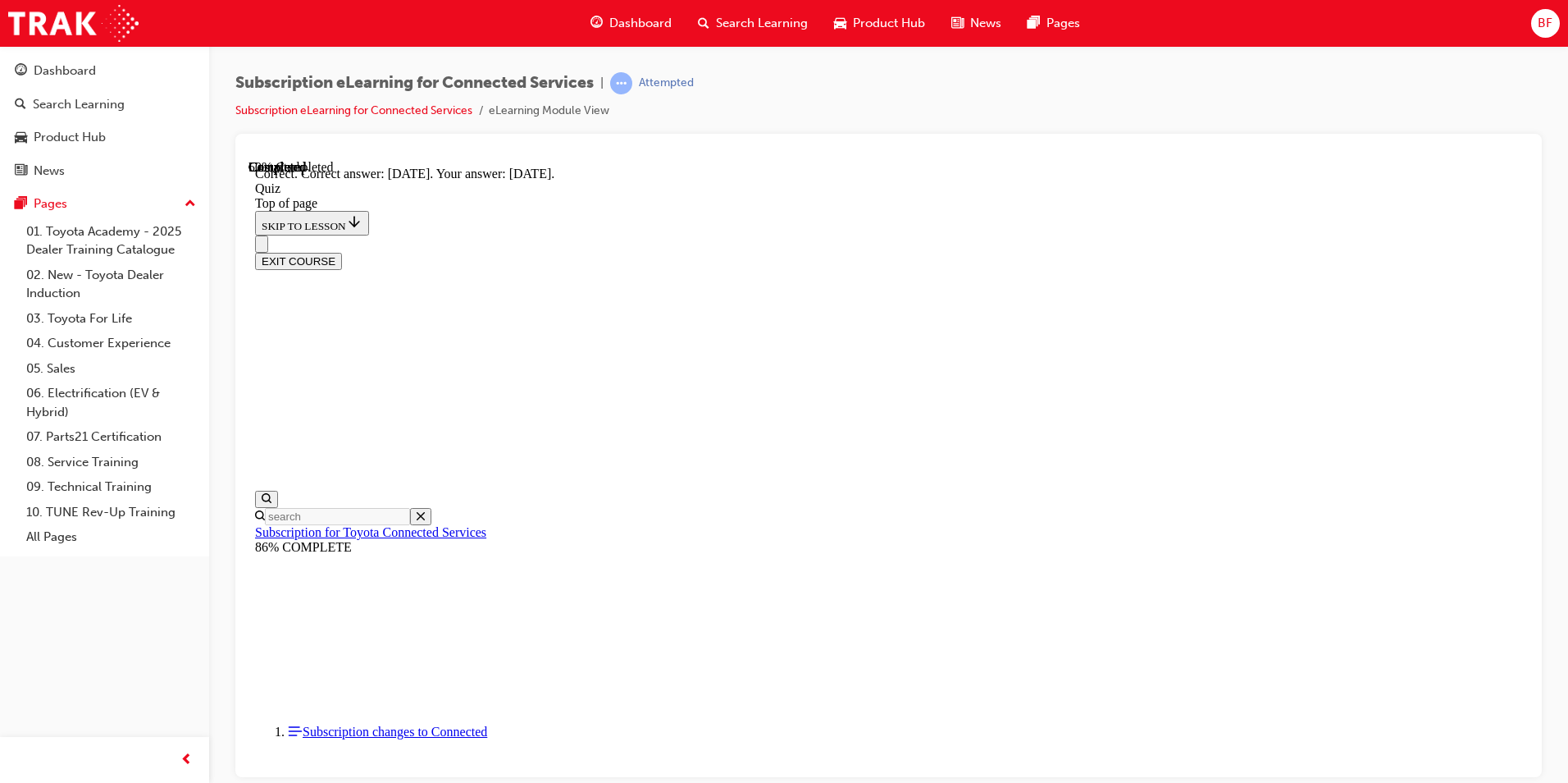
scroll to position [210, 0]
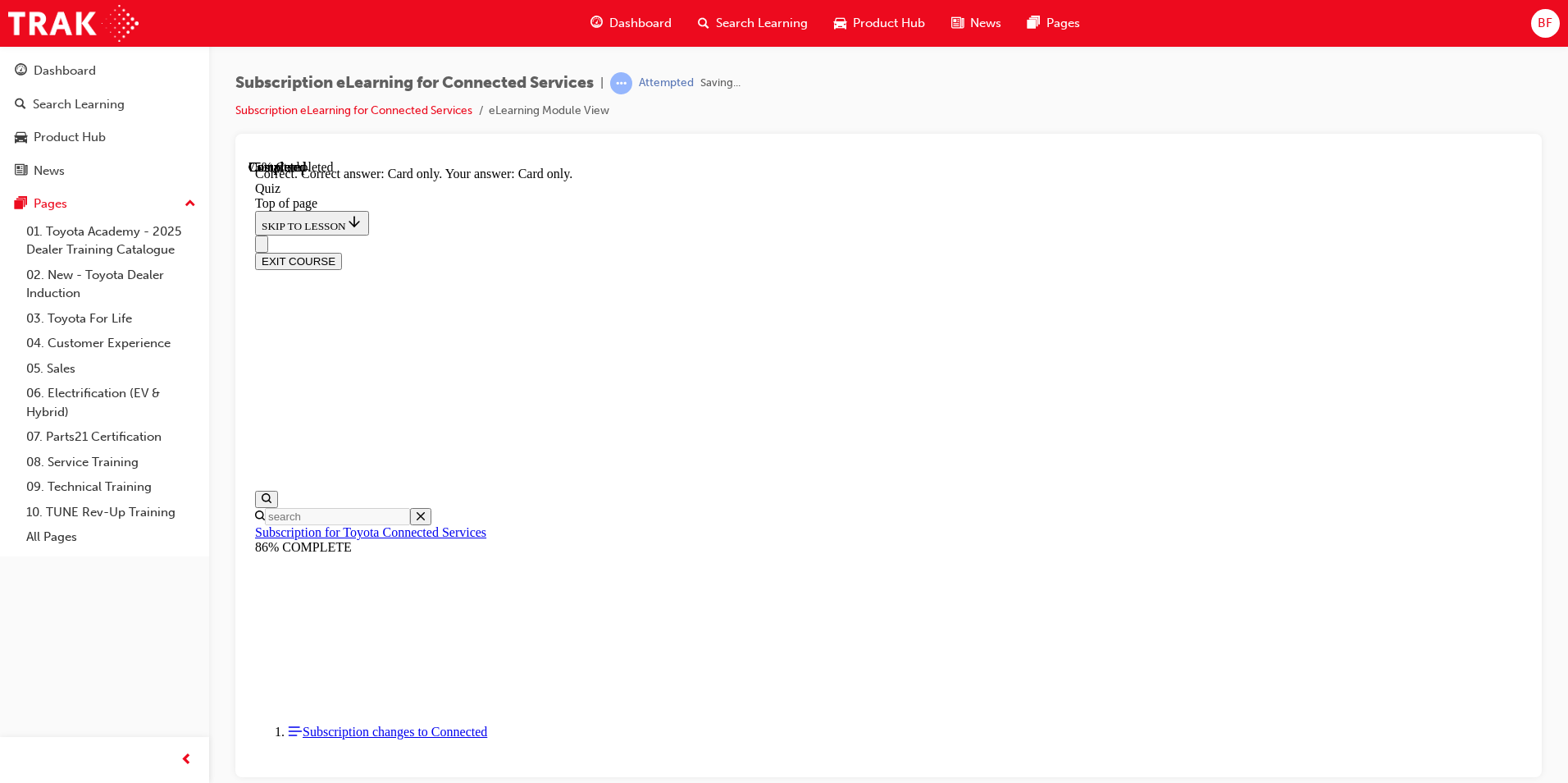
scroll to position [182, 0]
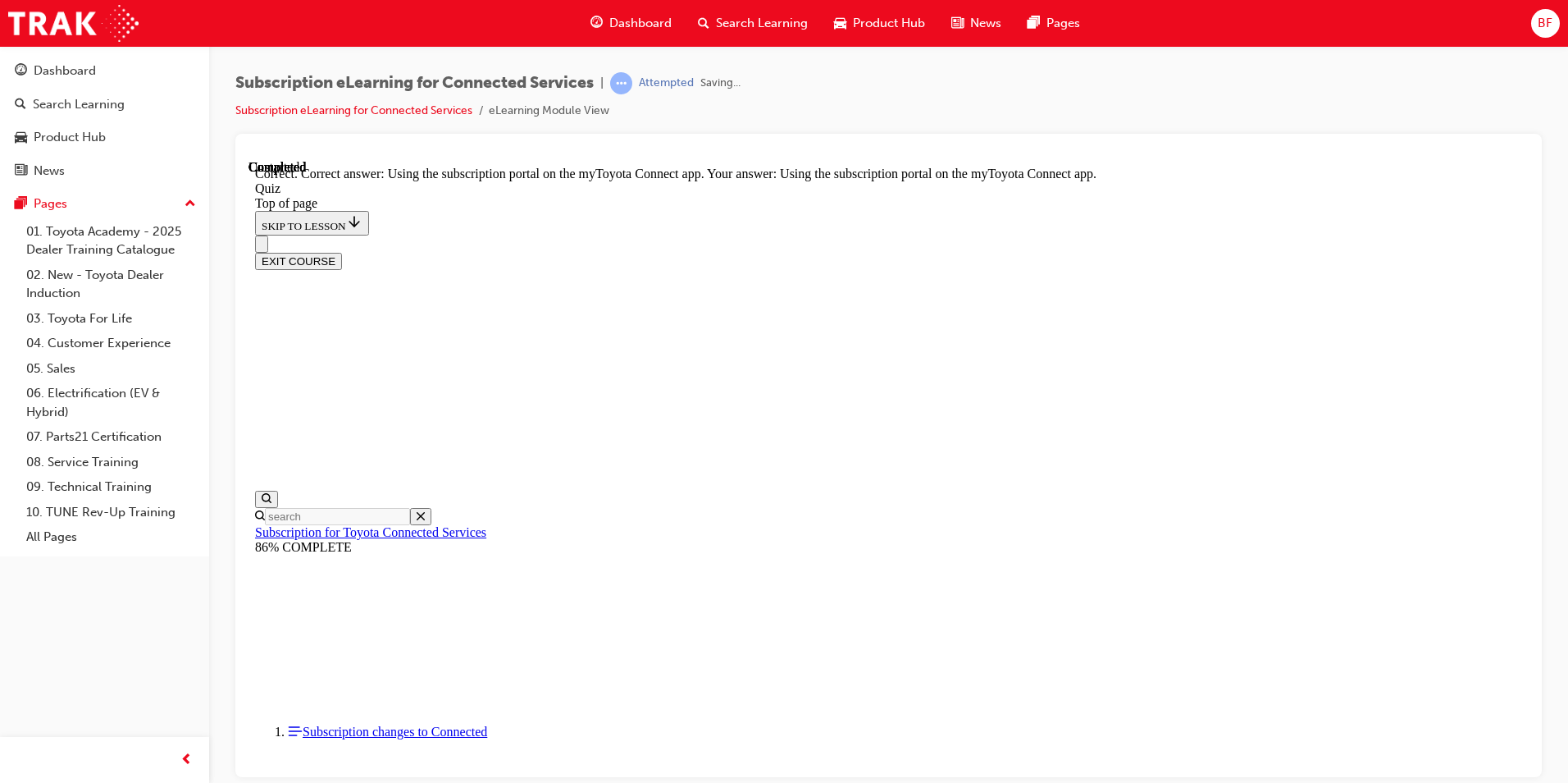
scroll to position [182, 0]
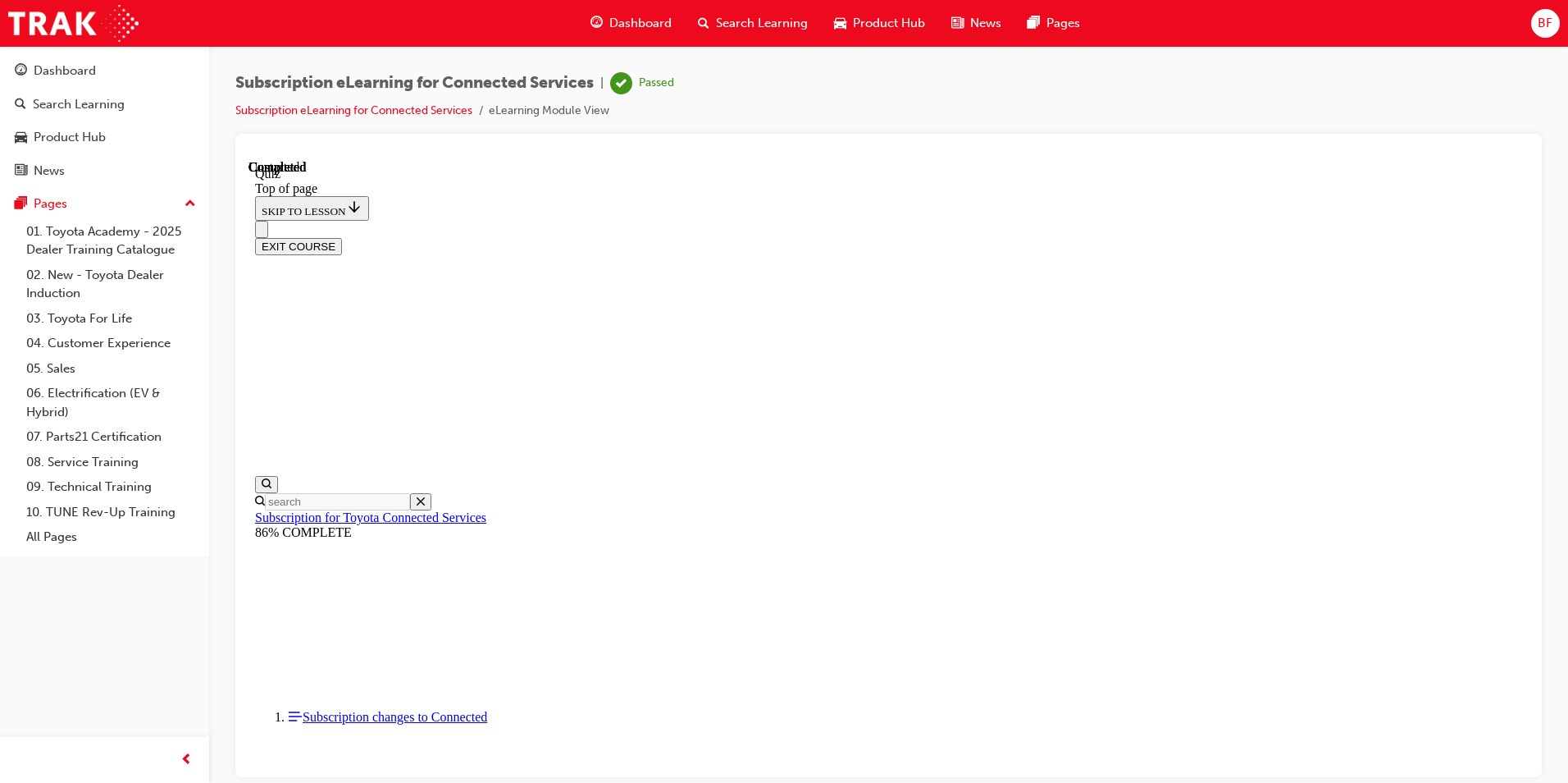
scroll to position [274, 0]
click at [342, 237] on button "EXIT COURSE" at bounding box center [298, 246] width 87 height 18
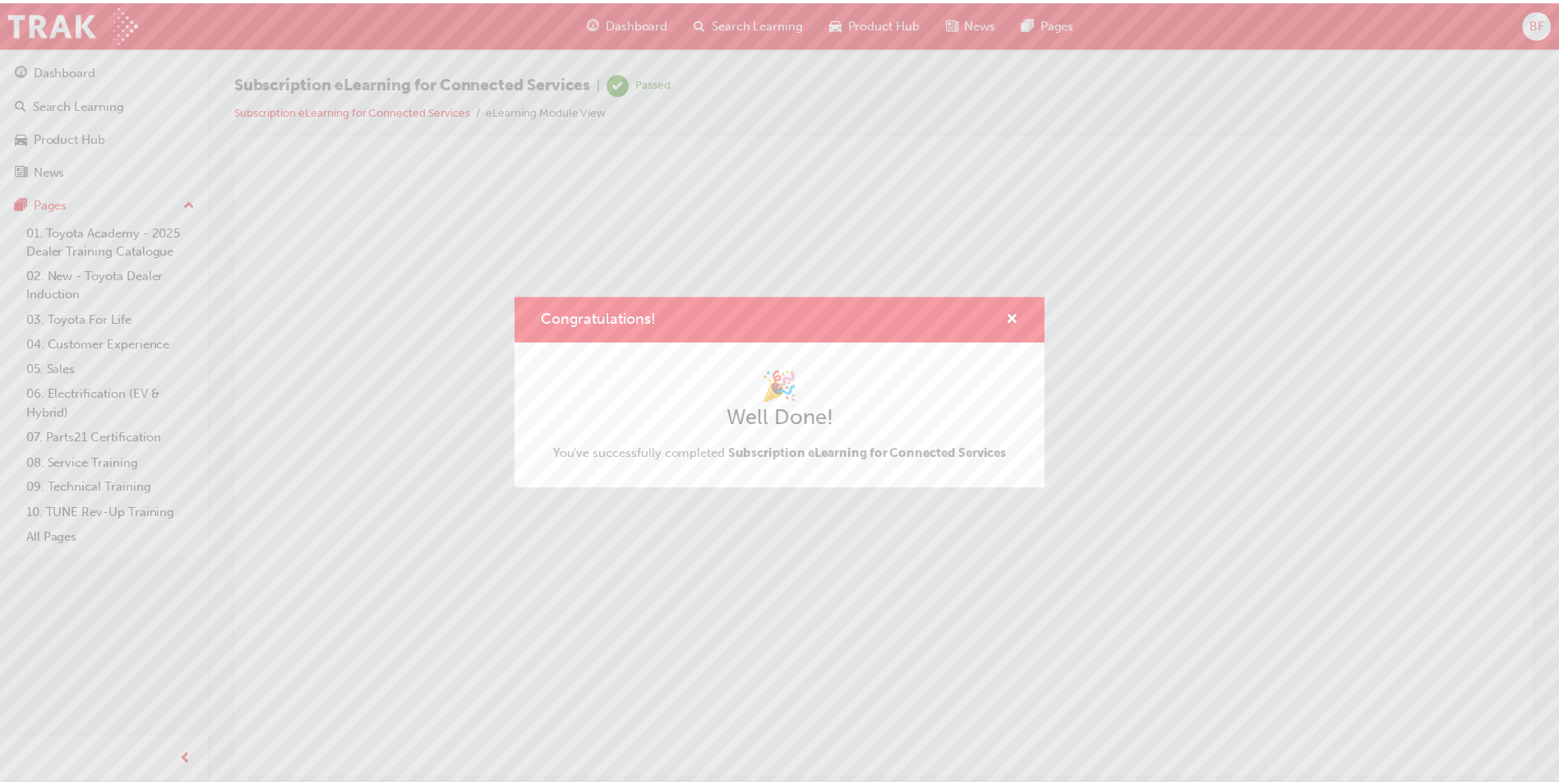
scroll to position [0, 0]
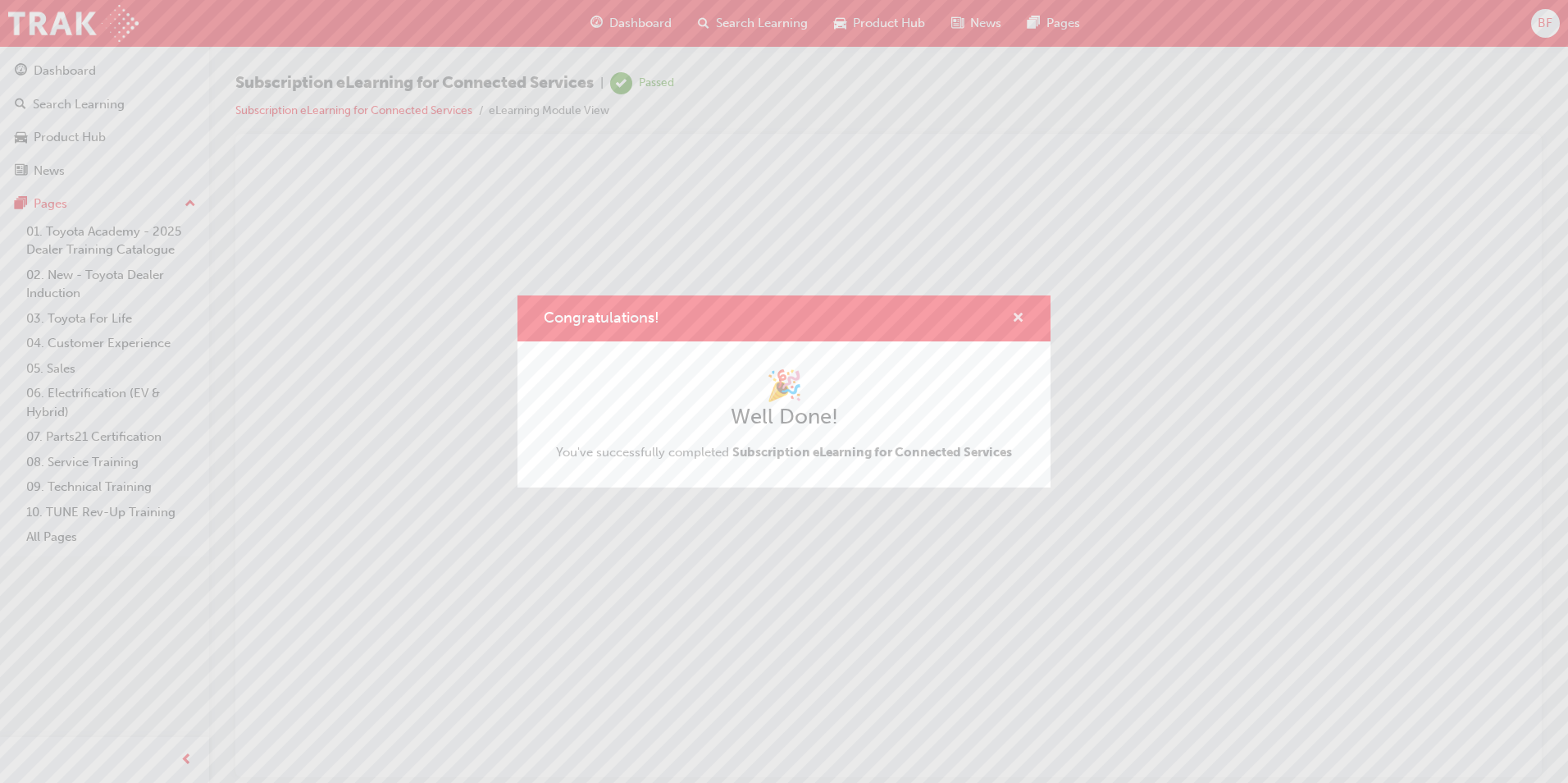
drag, startPoint x: 1013, startPoint y: 312, endPoint x: 704, endPoint y: 176, distance: 337.6
click at [1013, 312] on span "cross-icon" at bounding box center [1017, 319] width 13 height 15
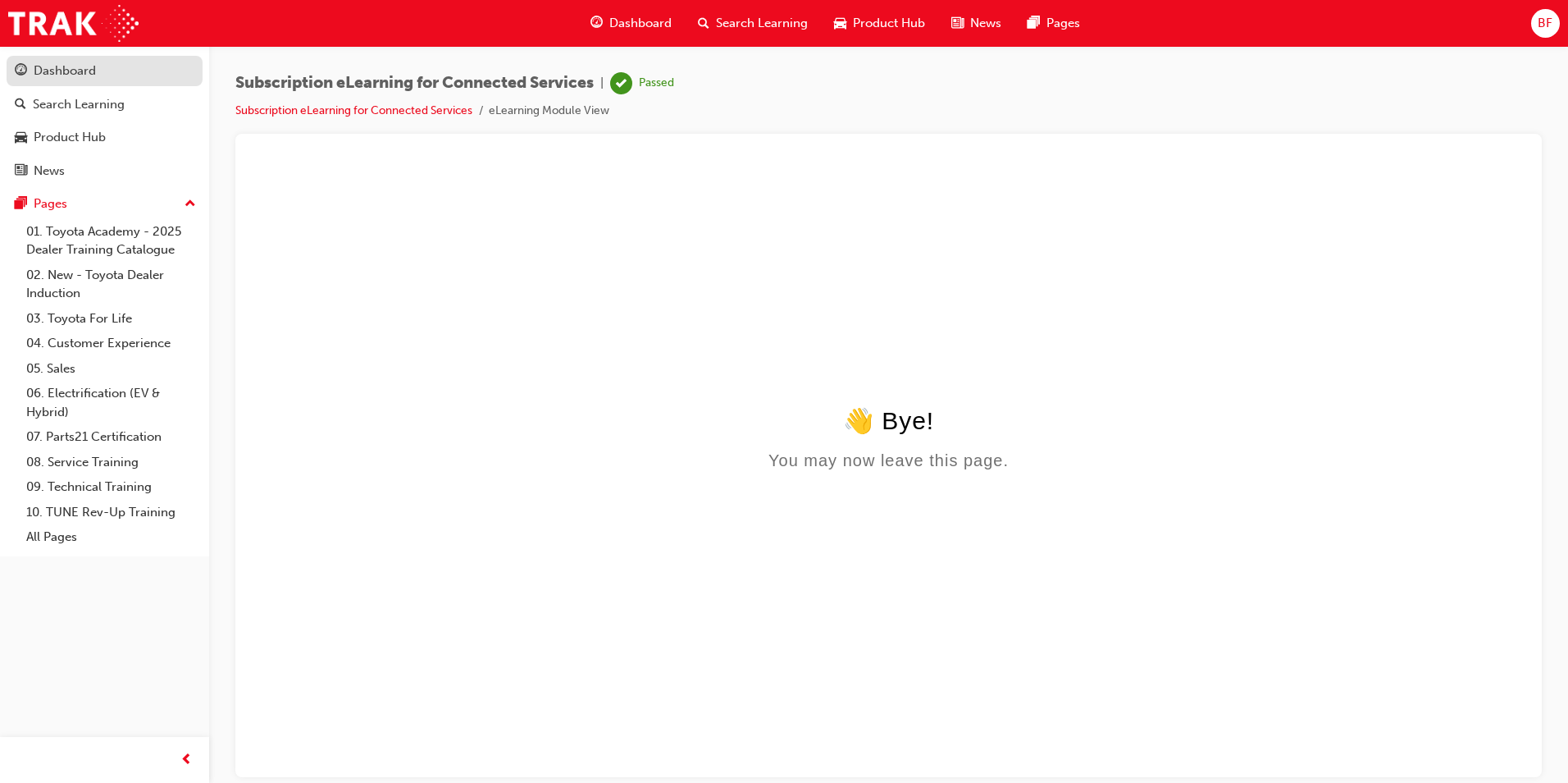
click at [106, 79] on div "Dashboard" at bounding box center [105, 70] width 180 height 21
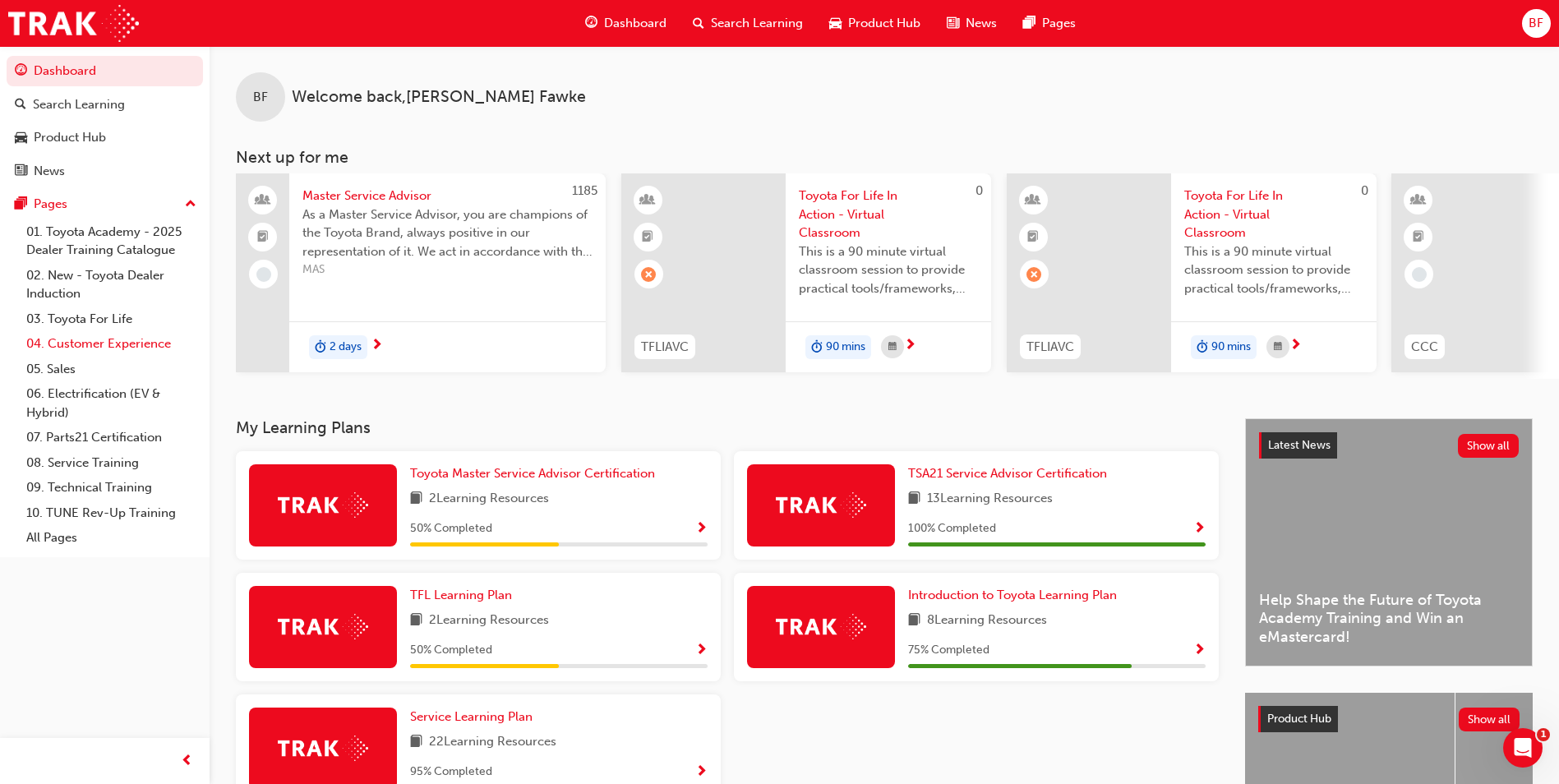
click at [89, 338] on link "04. Customer Experience" at bounding box center [111, 344] width 183 height 25
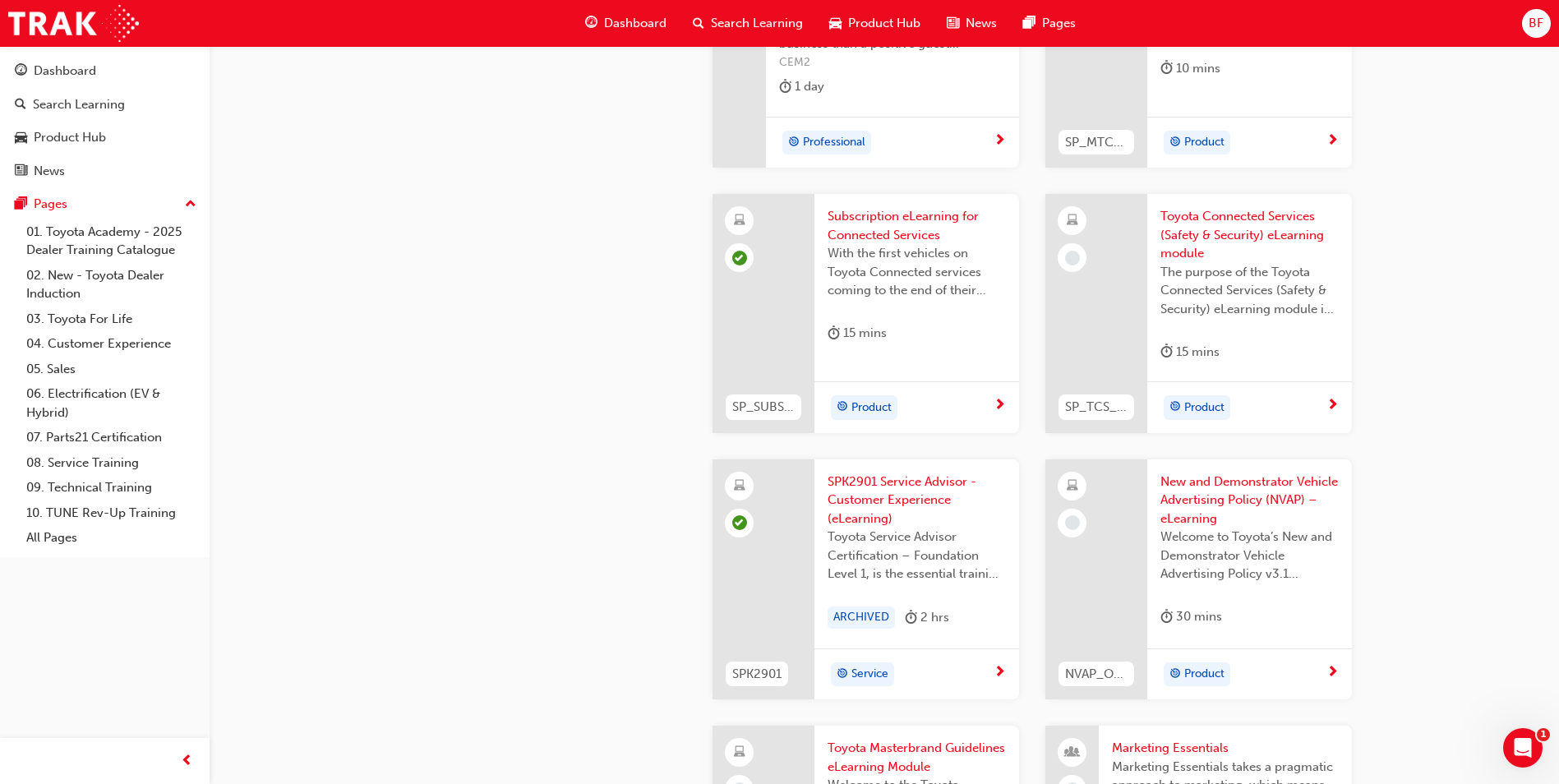
scroll to position [2547, 0]
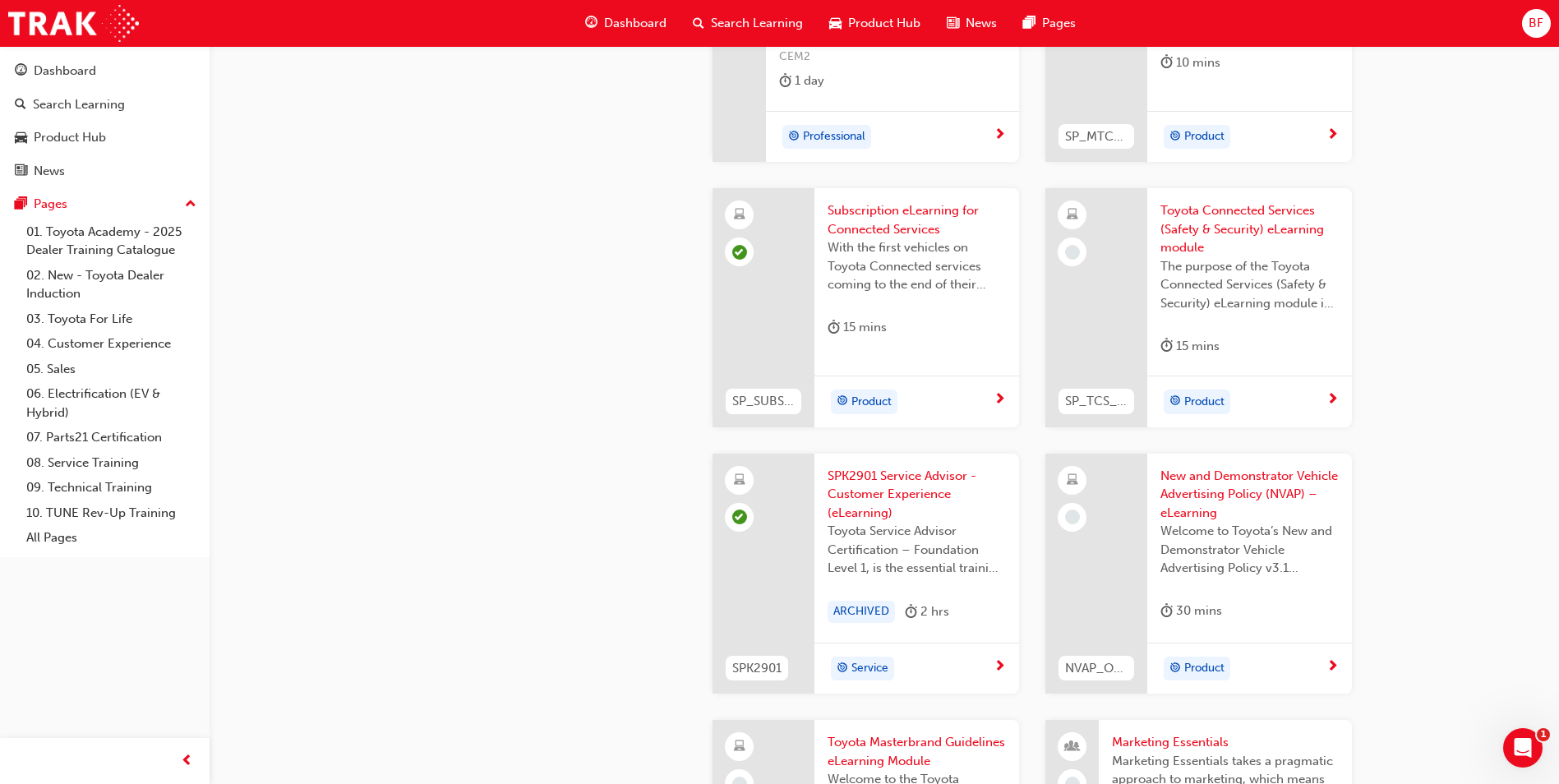
click at [1207, 235] on span "Toyota Connected Services (Safety & Security) eLearning module" at bounding box center [1250, 228] width 178 height 56
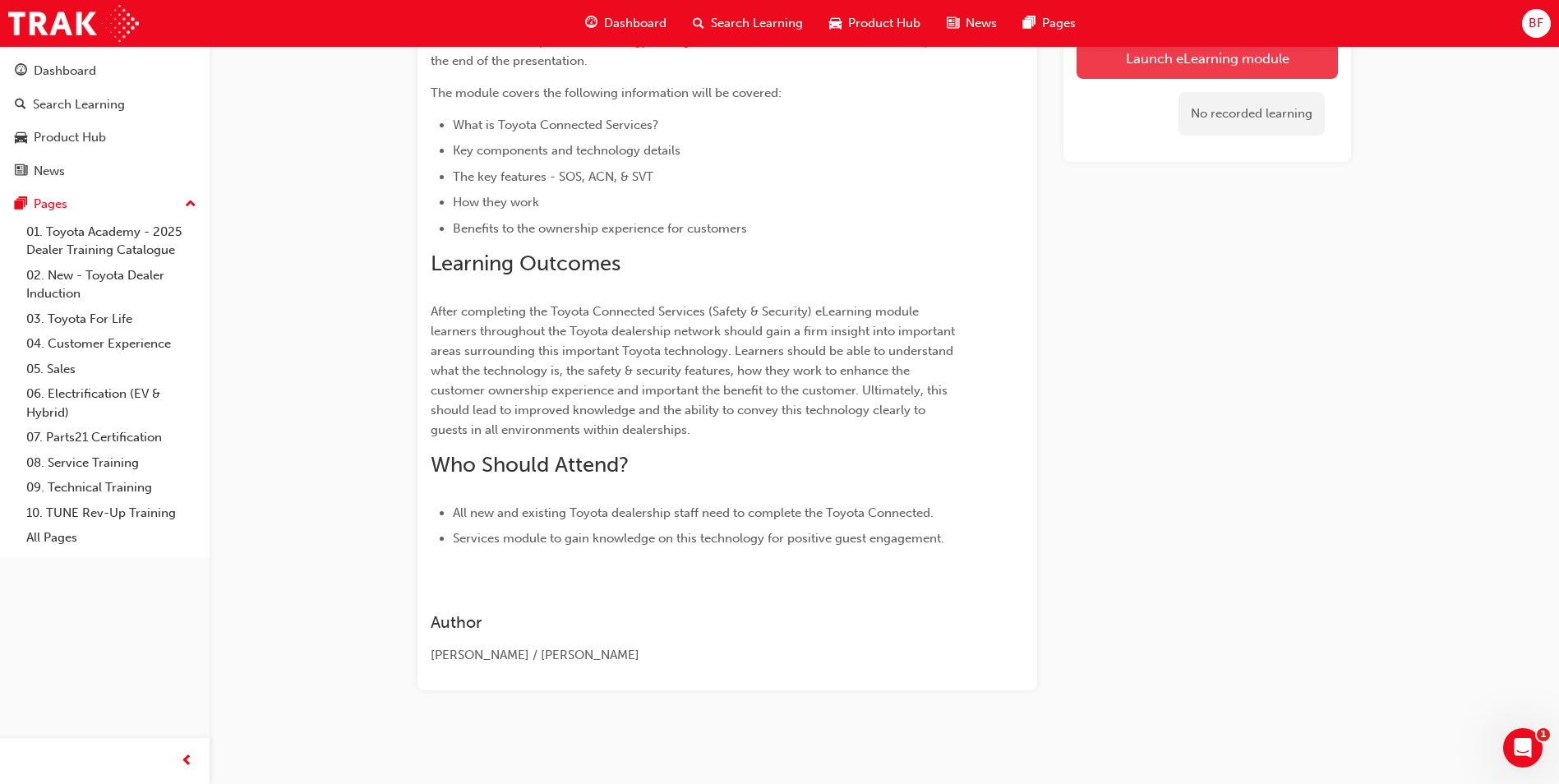
click at [1182, 53] on link "Launch eLearning module" at bounding box center [1207, 59] width 262 height 41
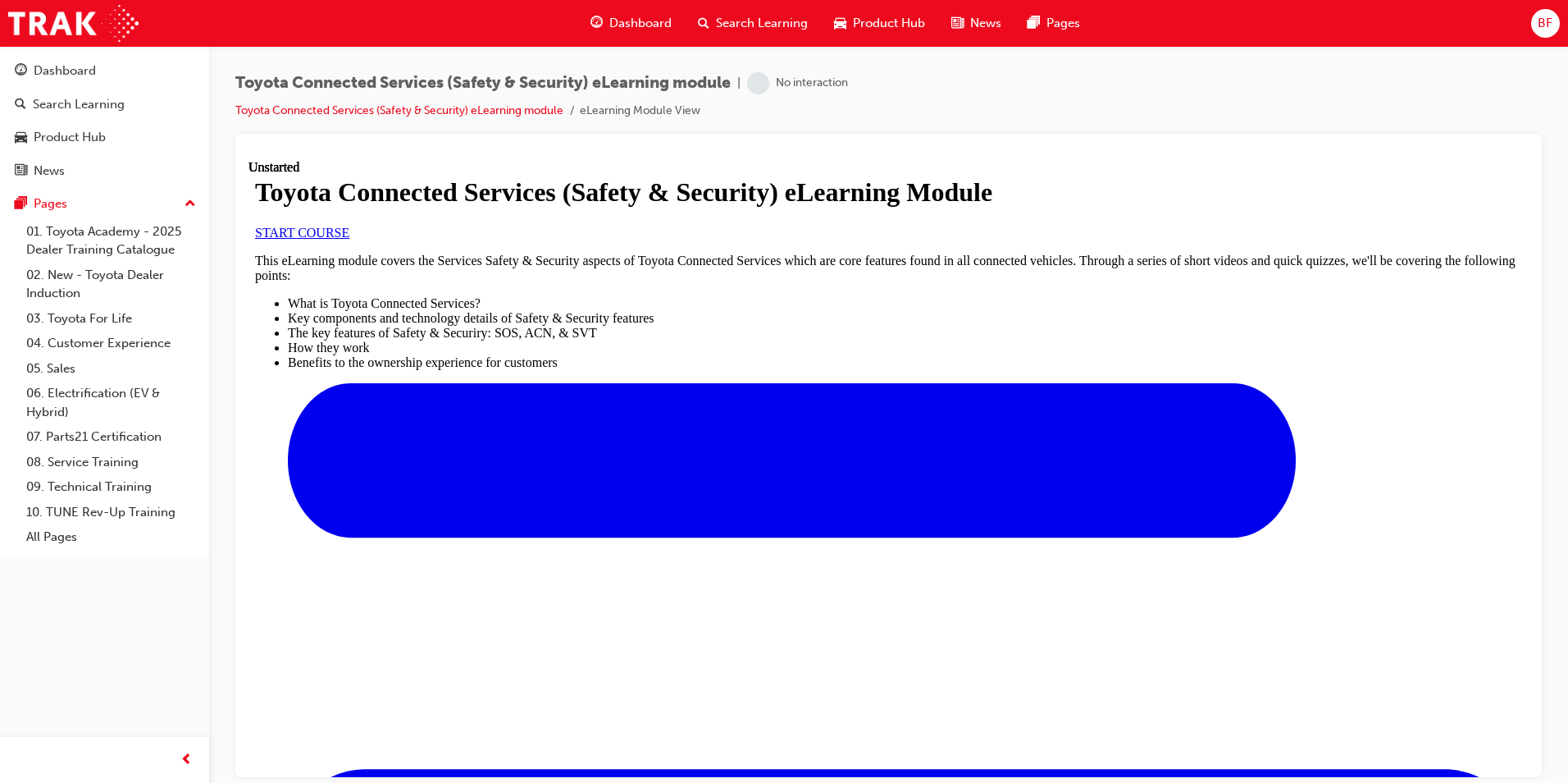
scroll to position [82, 0]
click at [349, 239] on span "START COURSE" at bounding box center [302, 232] width 94 height 14
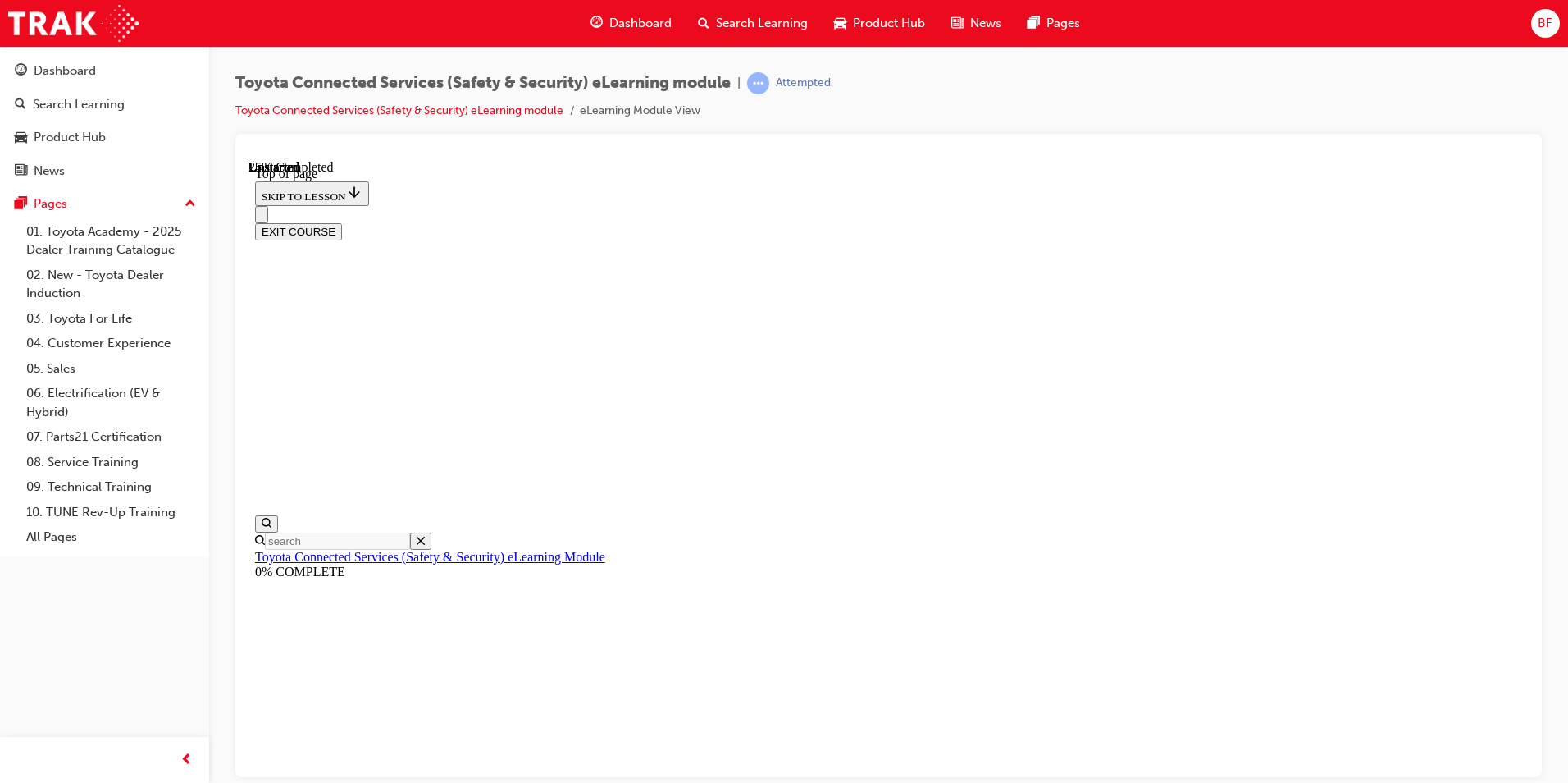
scroll to position [50, 0]
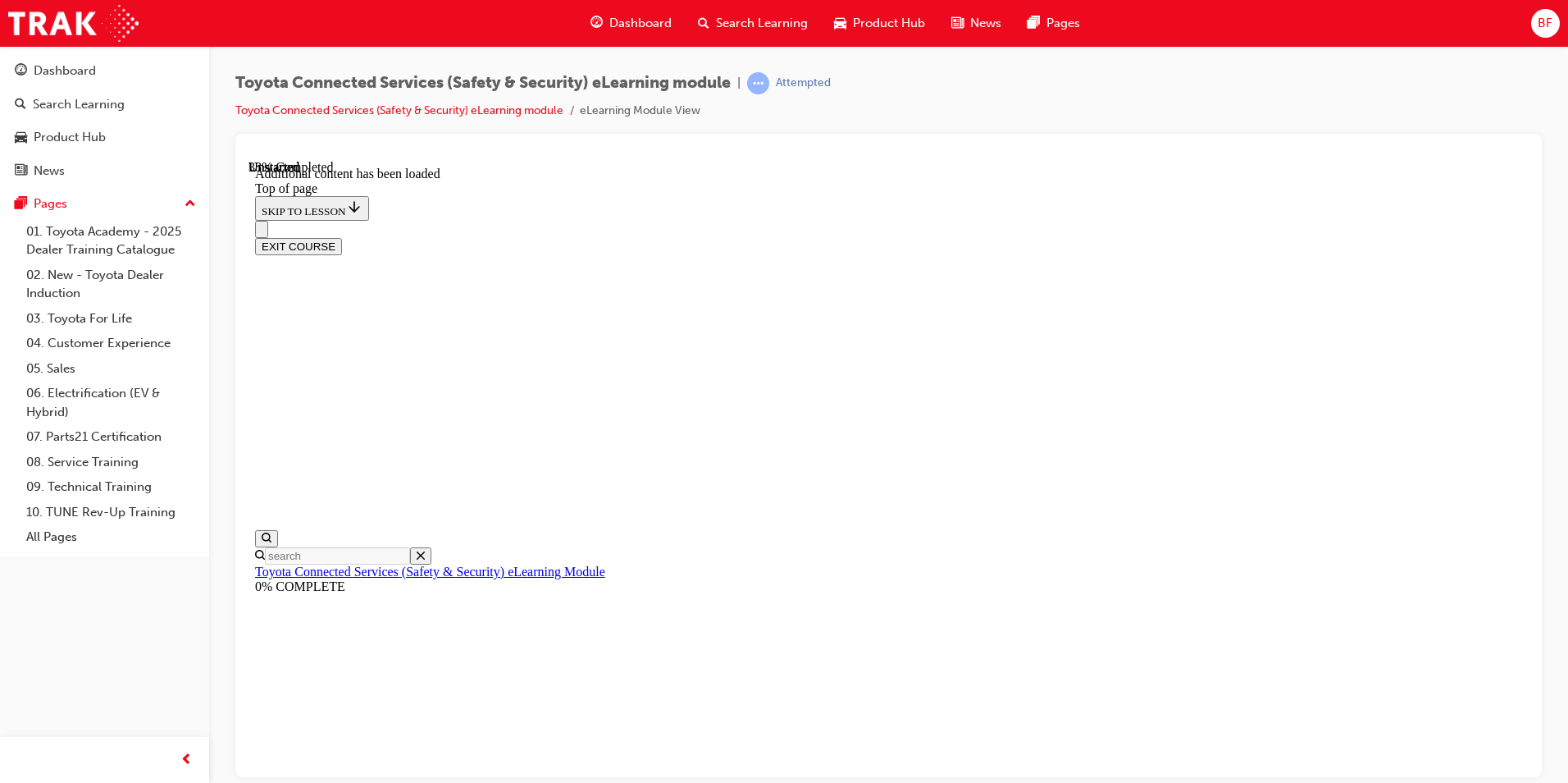
scroll to position [487, 0]
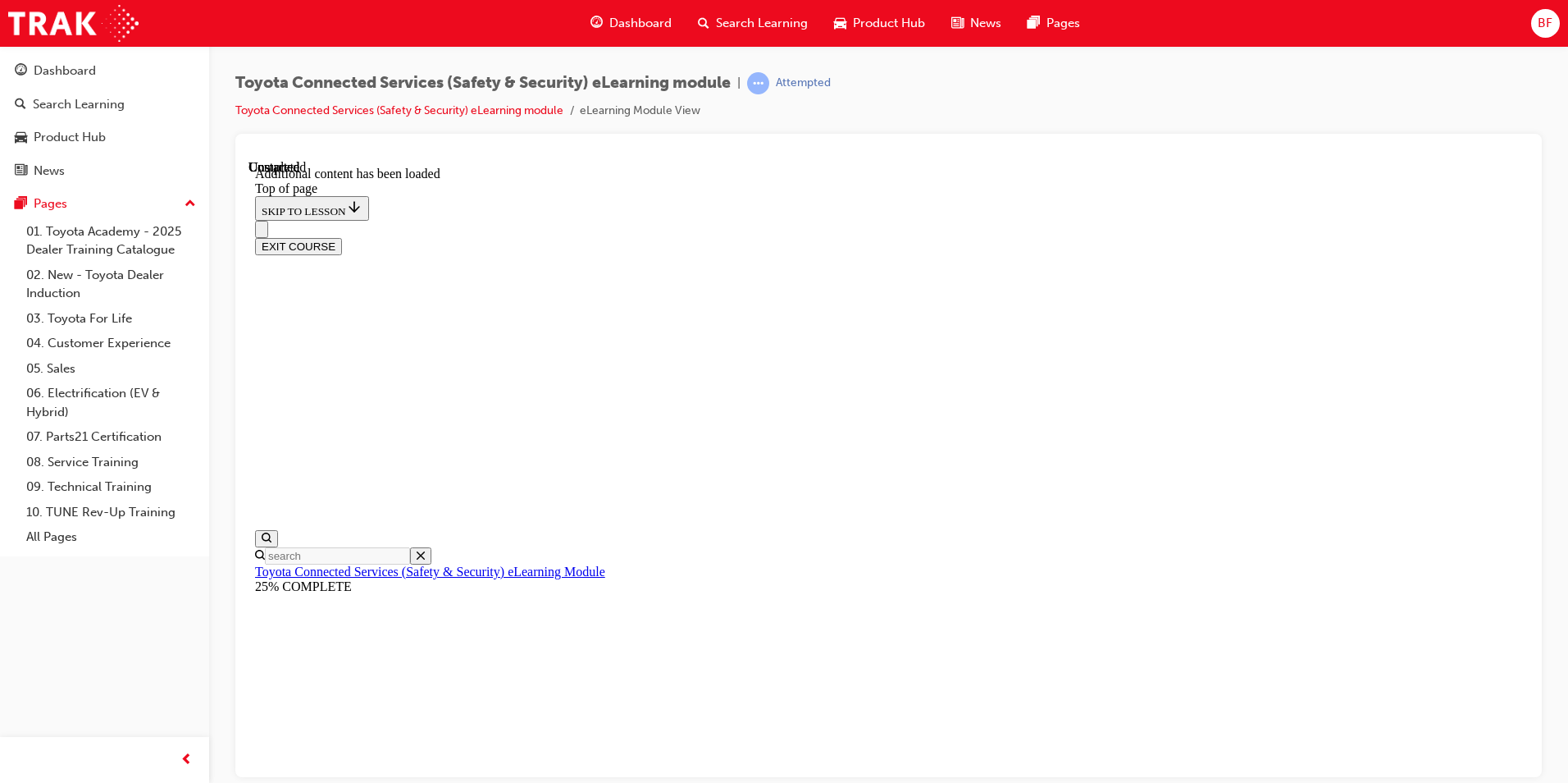
drag, startPoint x: 908, startPoint y: 738, endPoint x: 904, endPoint y: 728, distance: 10.8
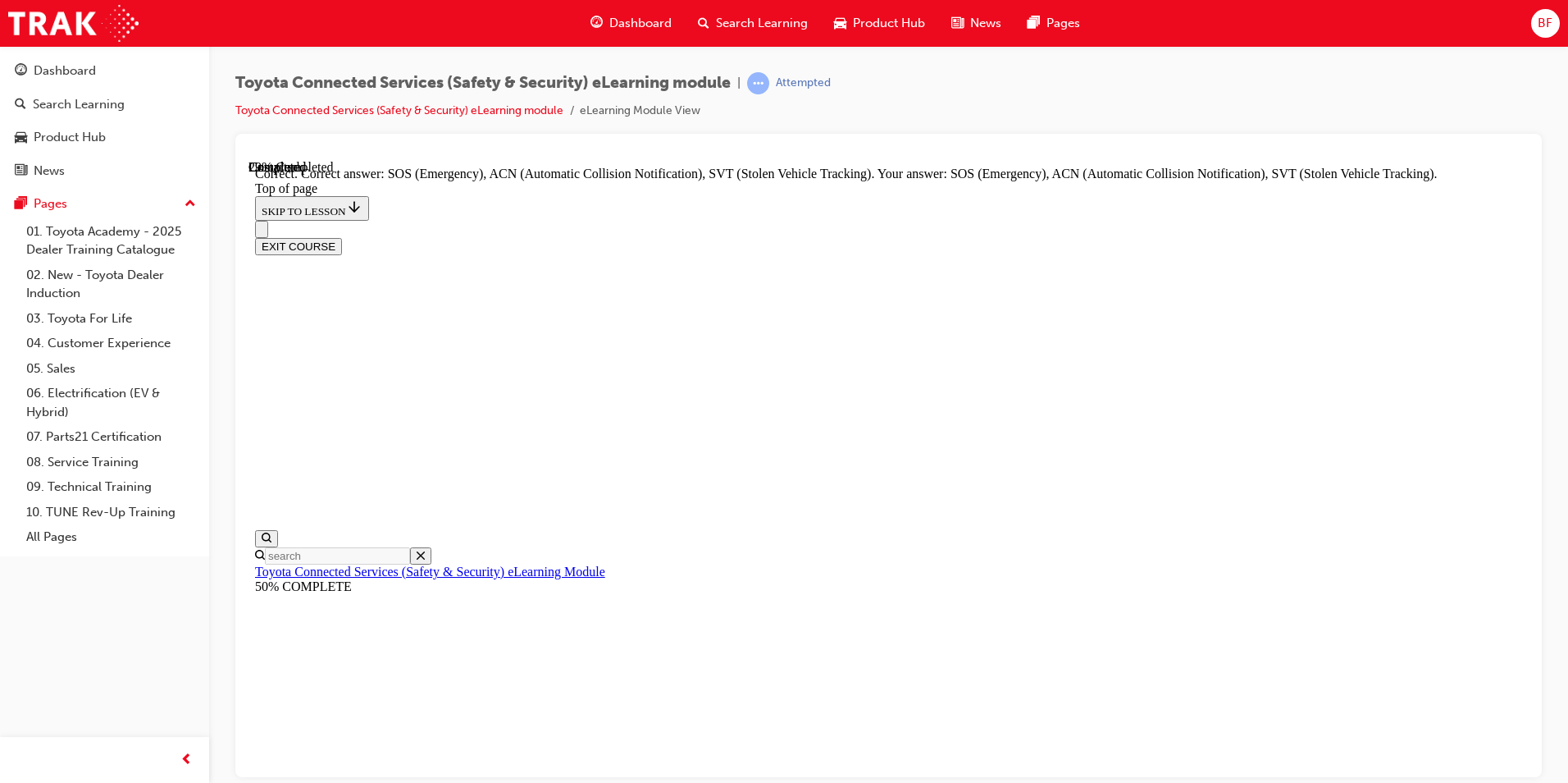
scroll to position [388, 0]
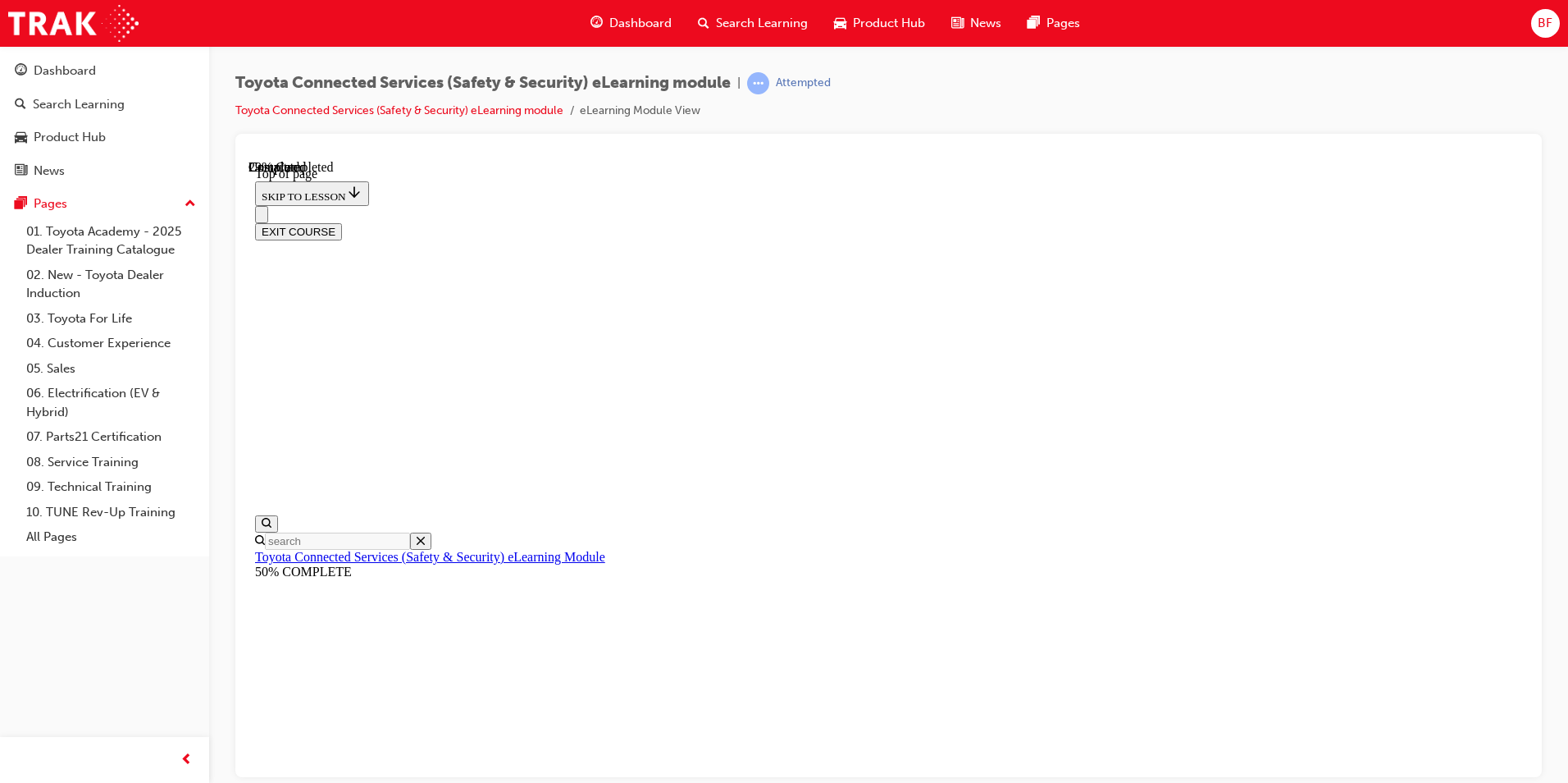
scroll to position [132, 0]
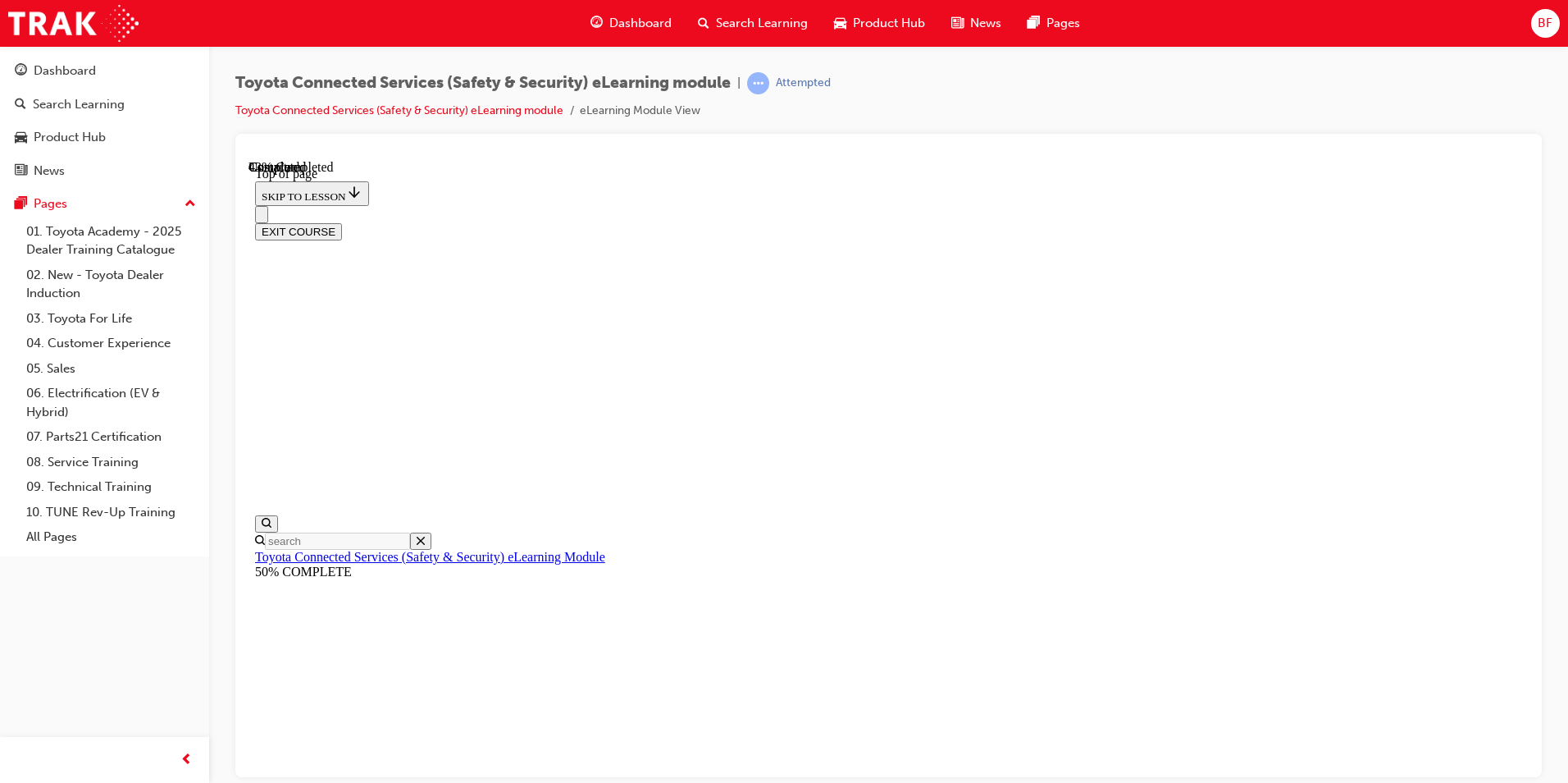
scroll to position [50, 0]
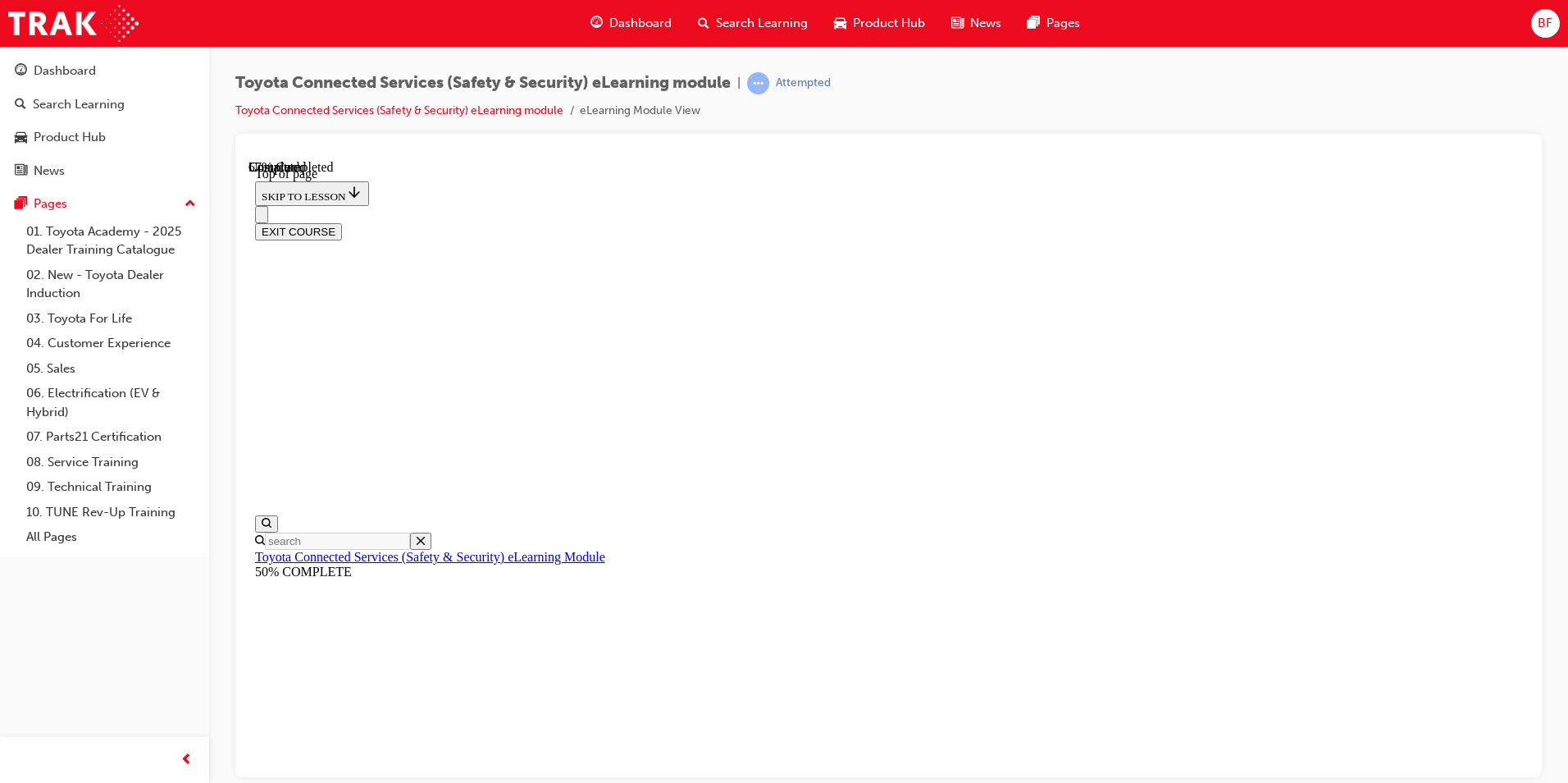
scroll to position [132, 0]
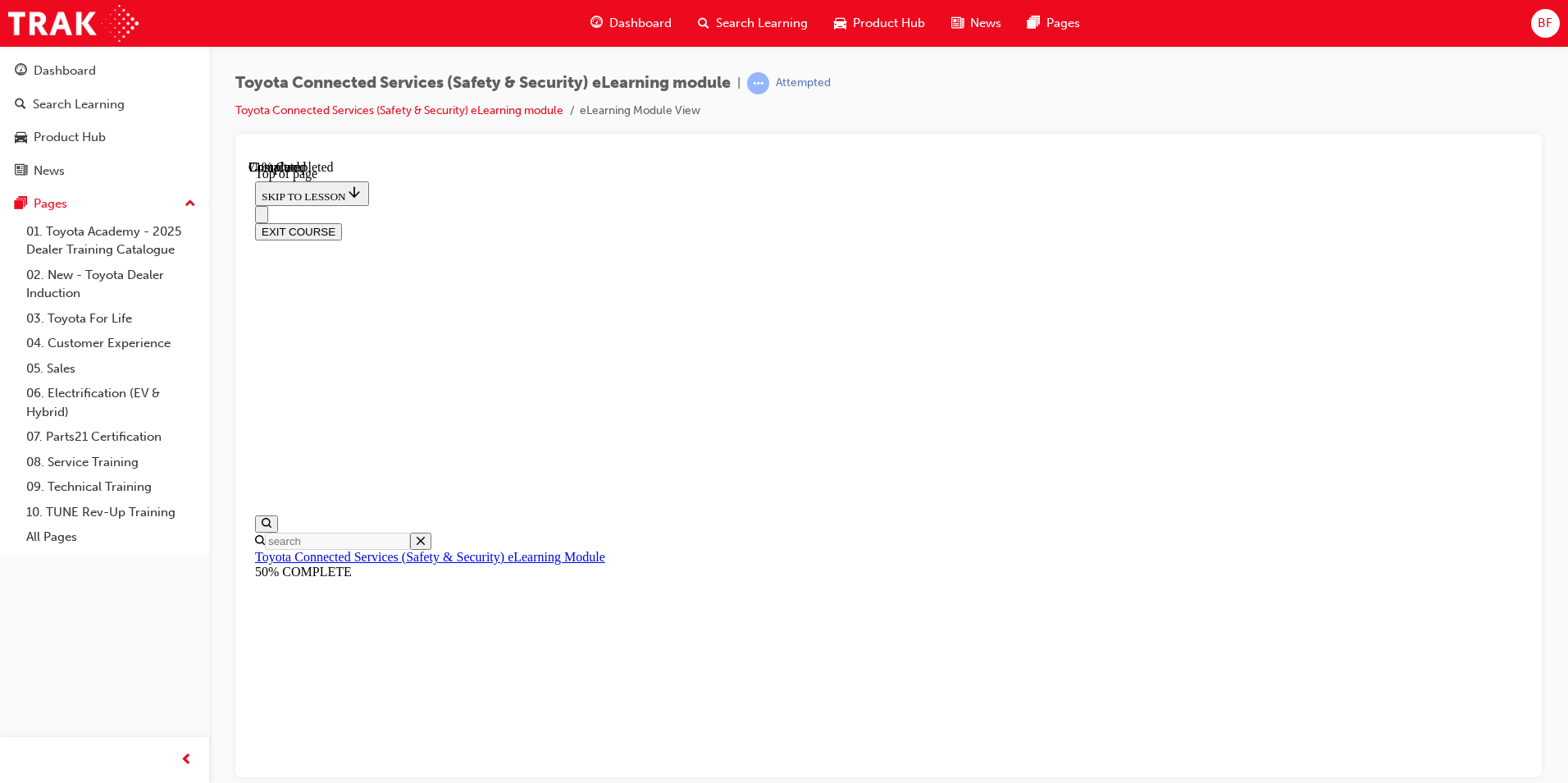
scroll to position [50, 0]
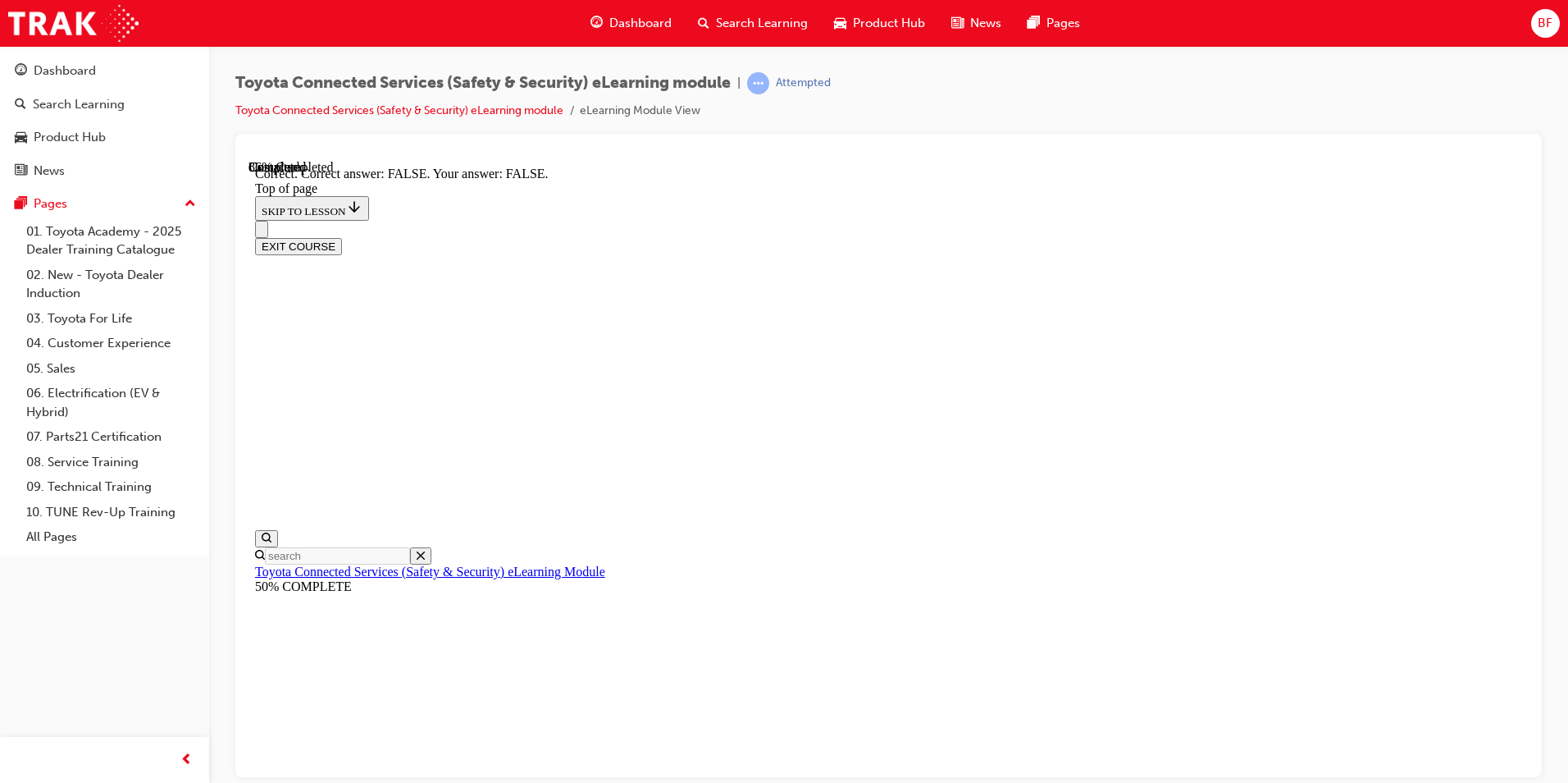
scroll to position [228, 0]
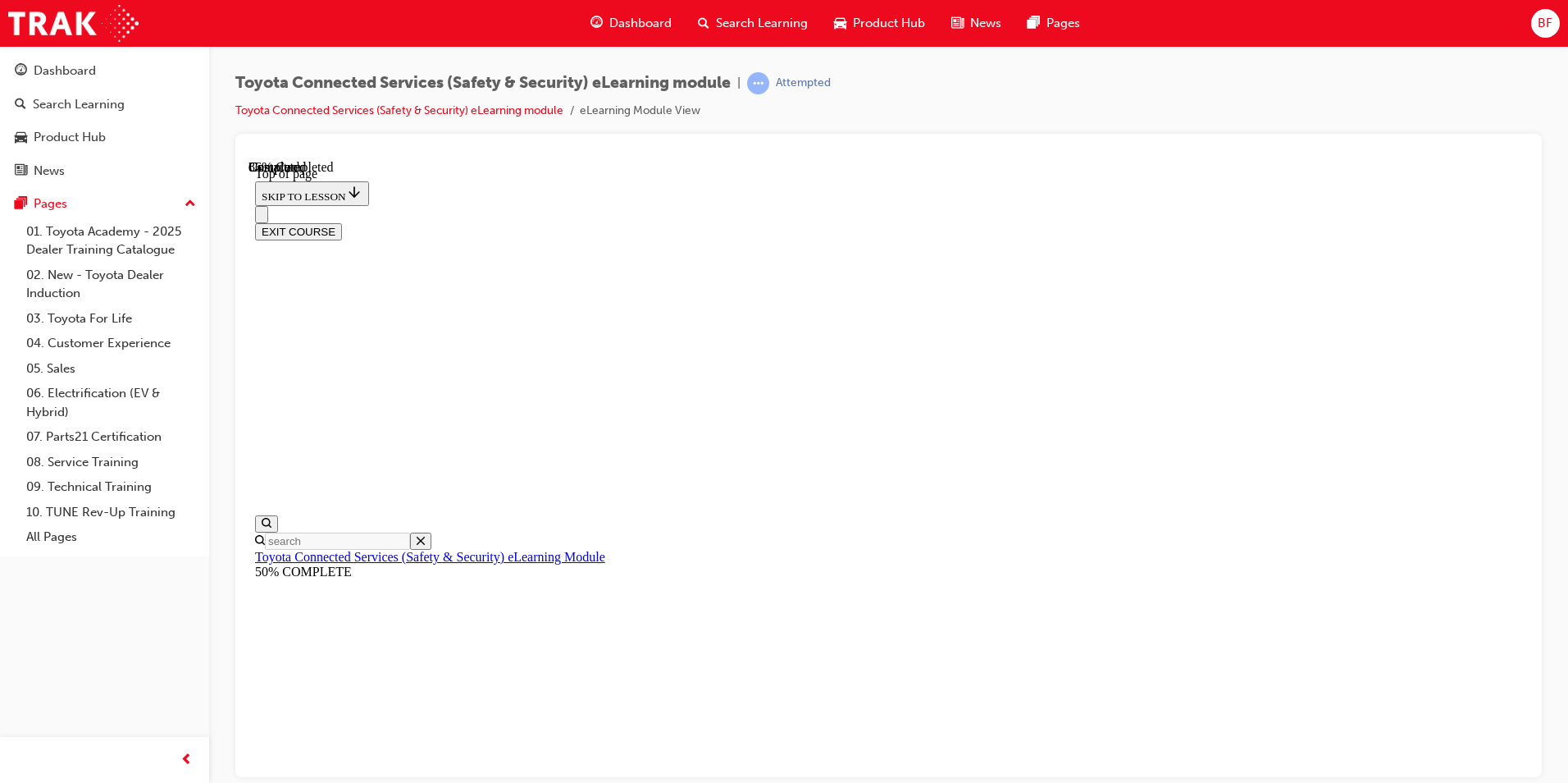
scroll to position [50, 0]
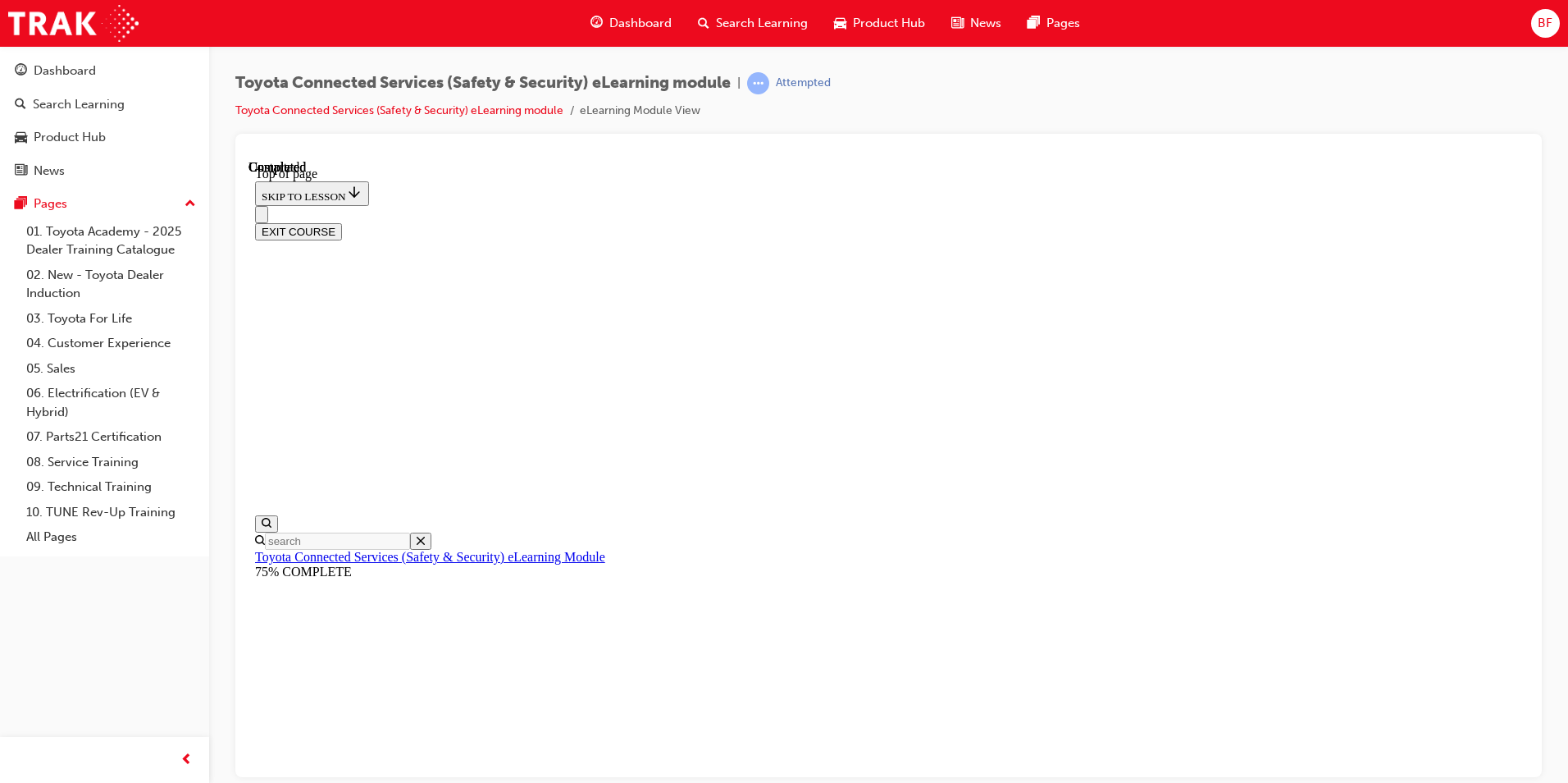
scroll to position [274, 0]
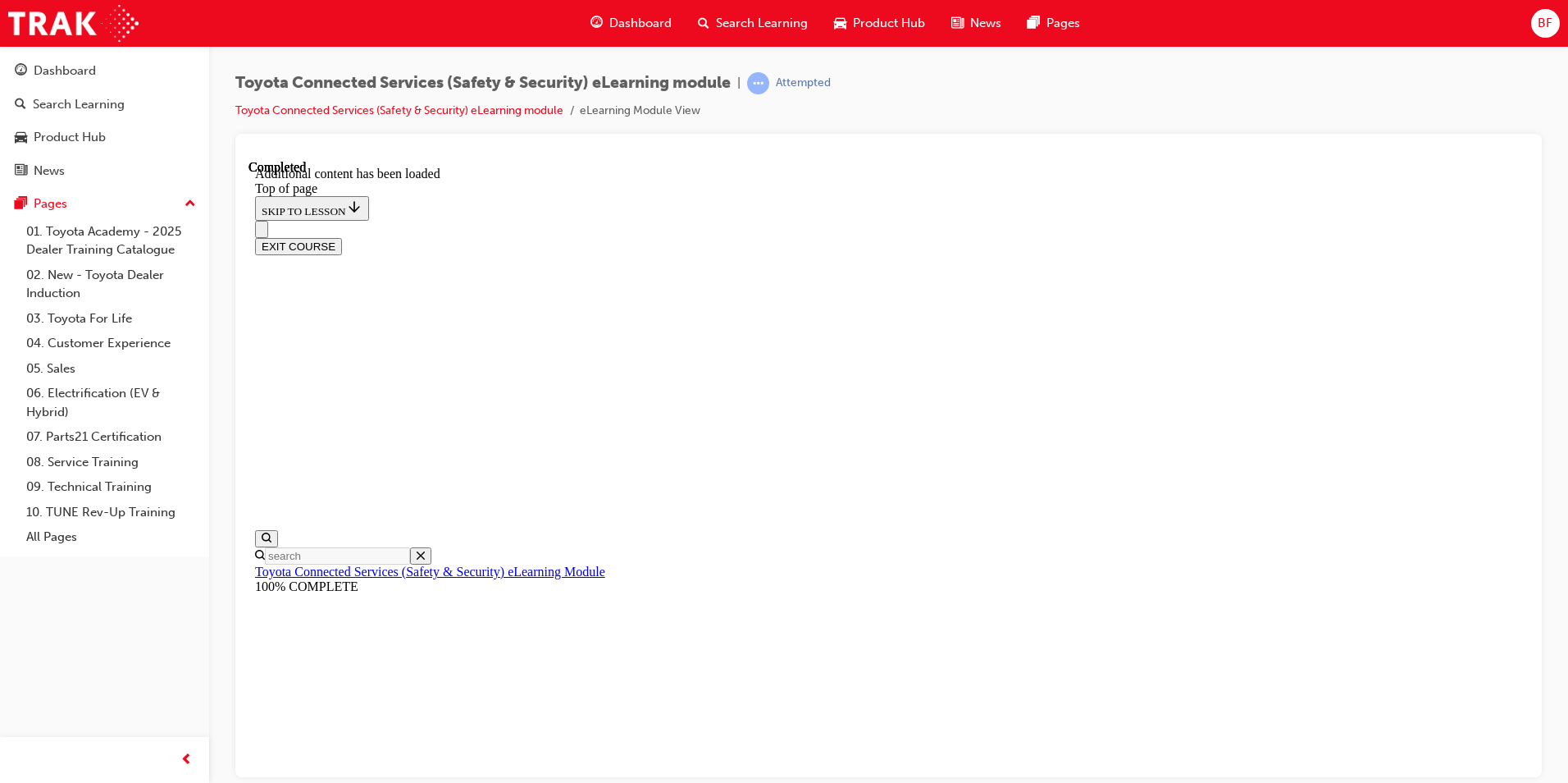
scroll to position [469, 0]
click at [342, 237] on button "EXIT COURSE" at bounding box center [298, 246] width 87 height 18
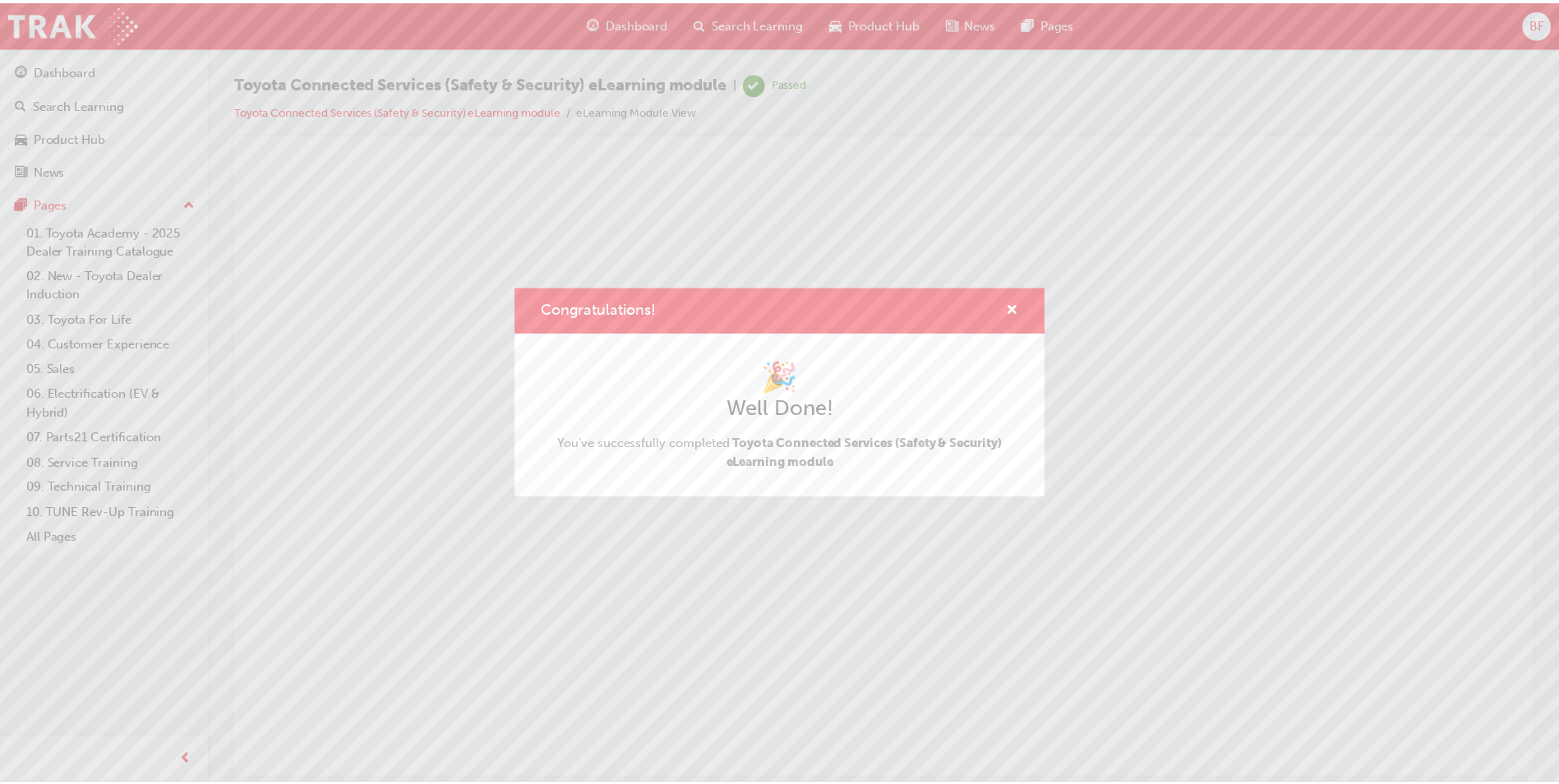
scroll to position [0, 0]
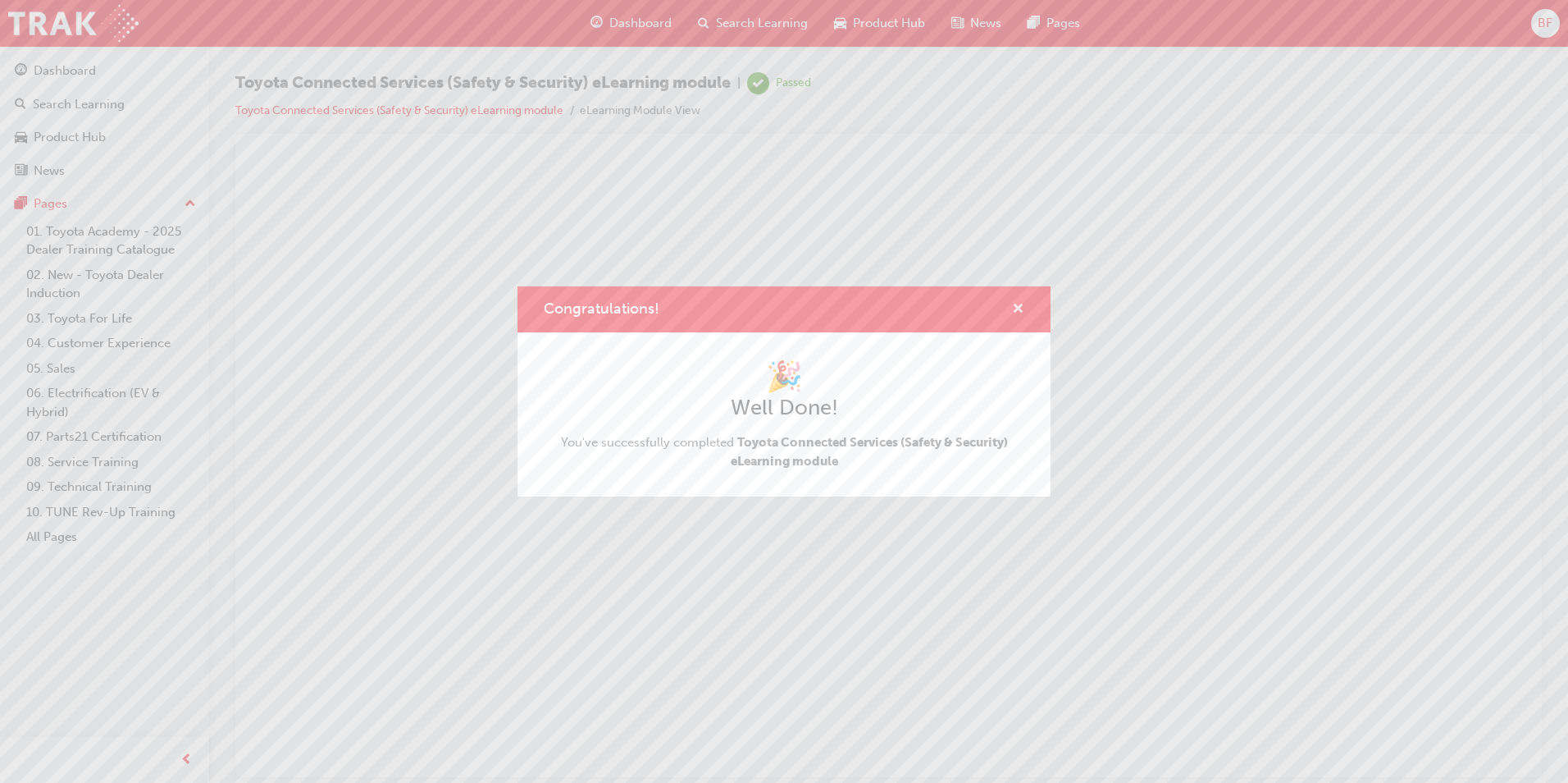
click at [1013, 308] on span "cross-icon" at bounding box center [1017, 309] width 13 height 15
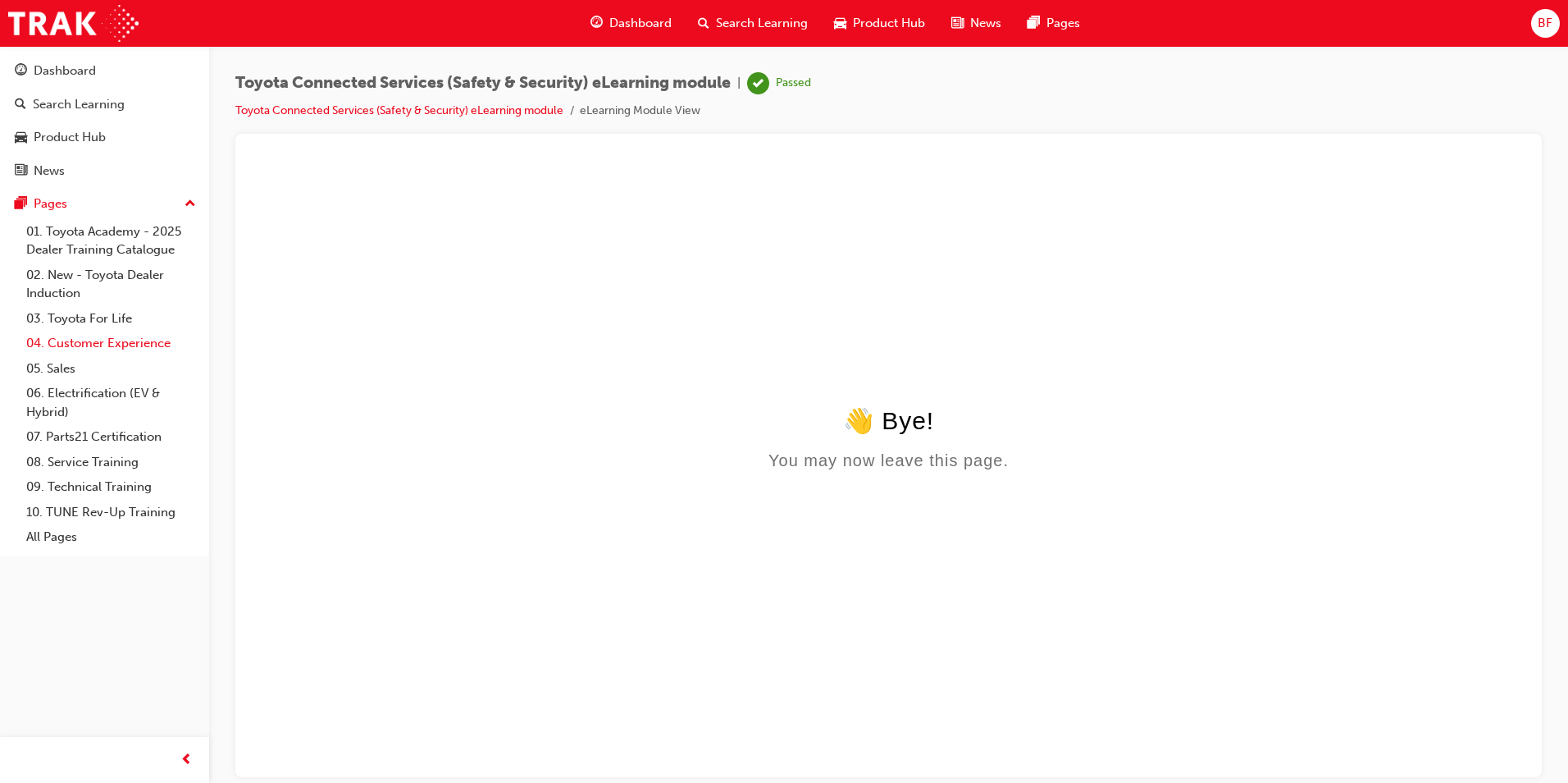
click at [84, 339] on link "04. Customer Experience" at bounding box center [111, 344] width 183 height 25
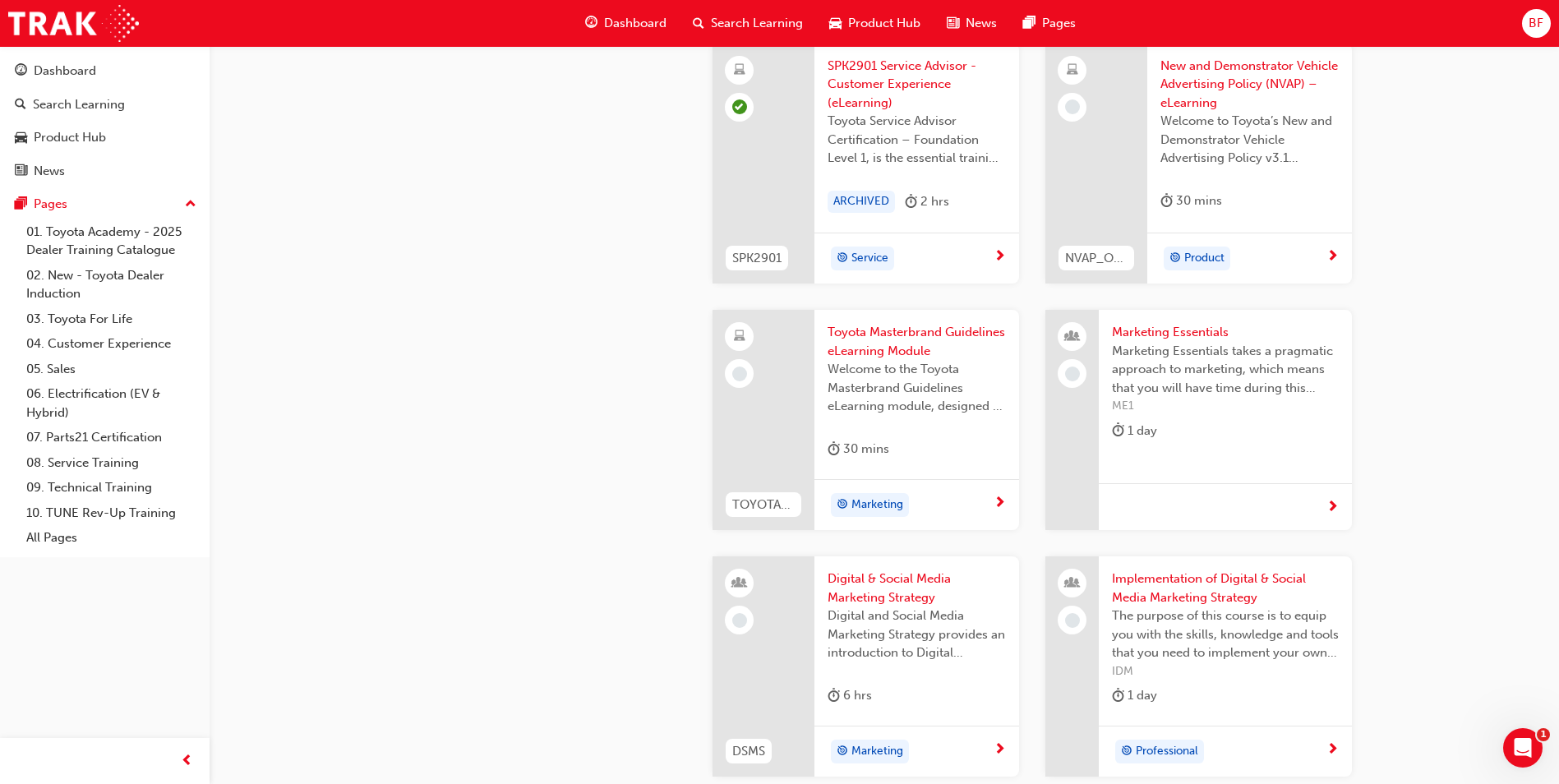
scroll to position [2958, 0]
click at [1199, 94] on span "New and Demonstrator Vehicle Advertising Policy (NVAP) – eLearning" at bounding box center [1250, 83] width 178 height 56
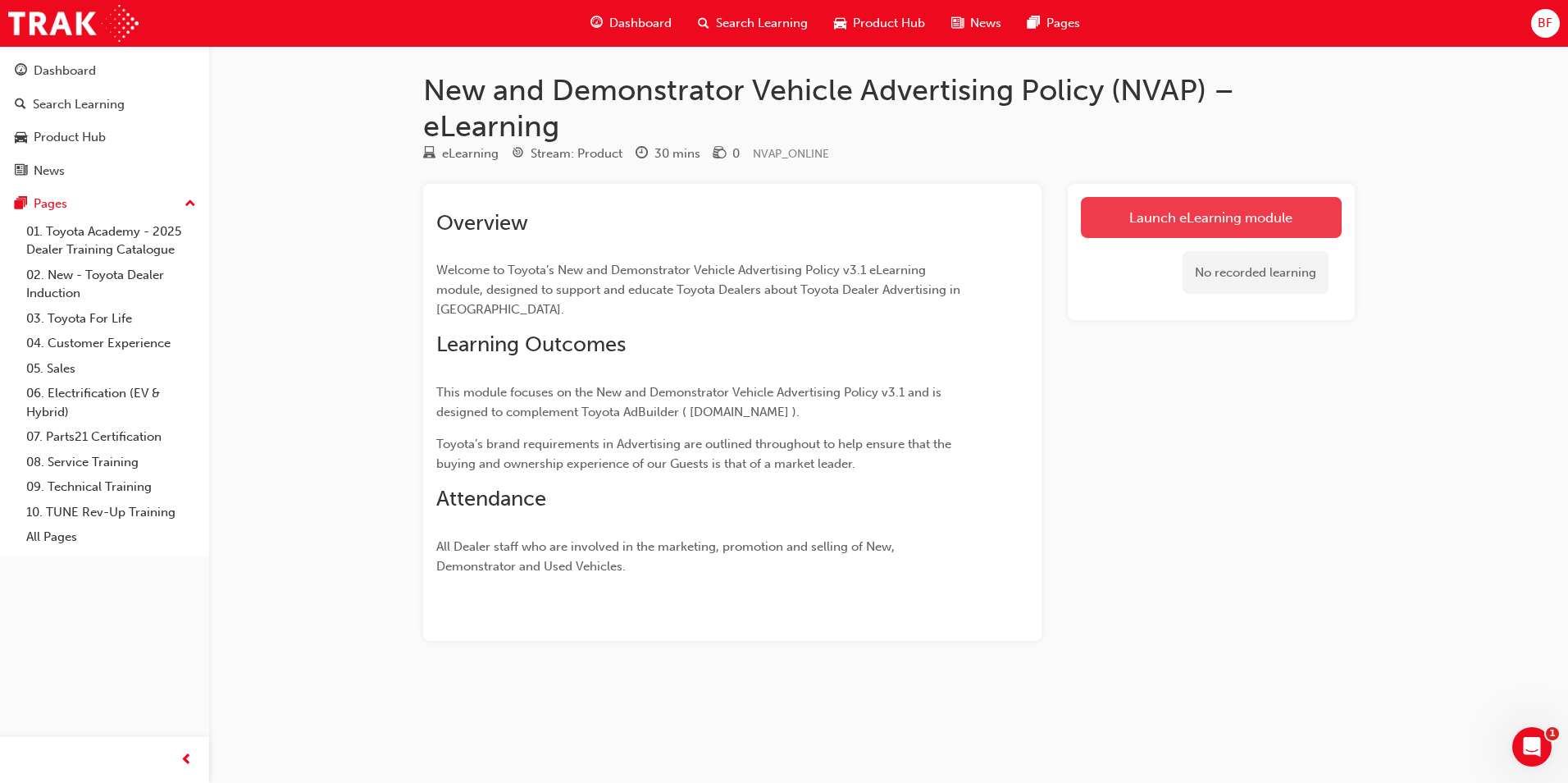
click at [1143, 229] on link "Launch eLearning module" at bounding box center [1211, 217] width 261 height 41
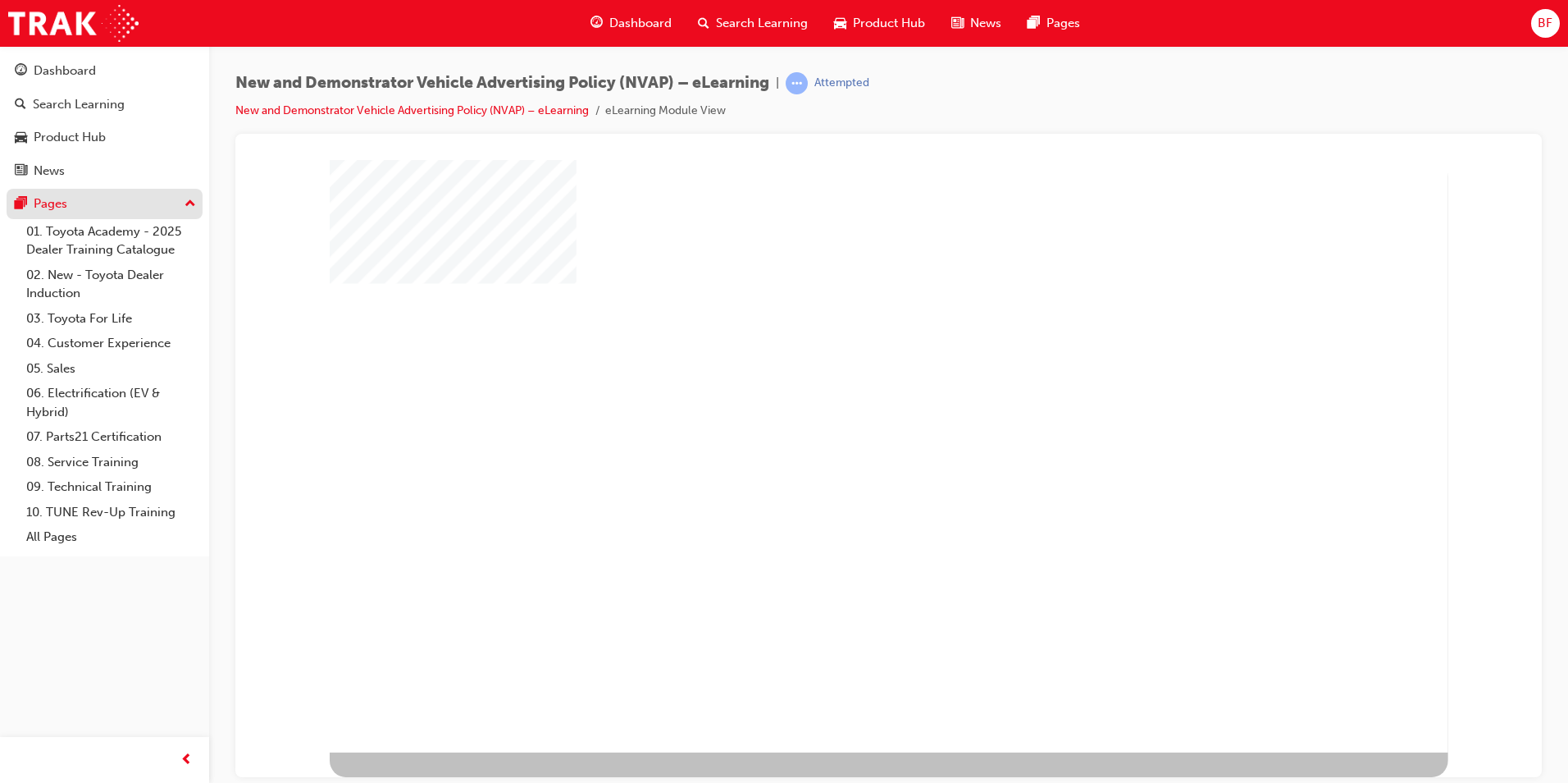
click at [63, 206] on div "Pages" at bounding box center [50, 204] width 33 height 19
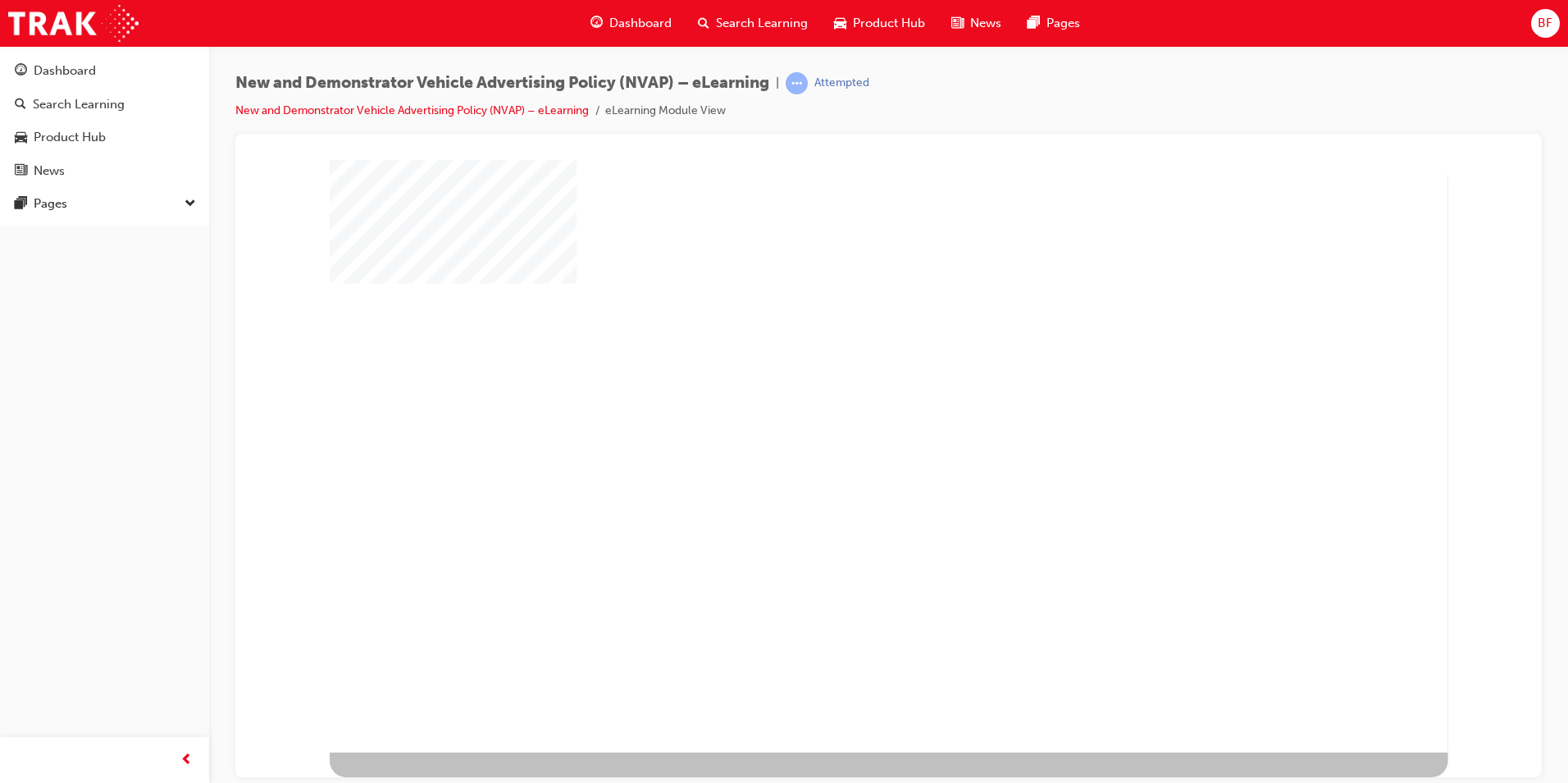
click at [63, 221] on div "Dashboard Search Learning Product Hub News Pages Pages" at bounding box center [105, 136] width 209 height 180
click at [66, 210] on div "Pages" at bounding box center [50, 204] width 33 height 19
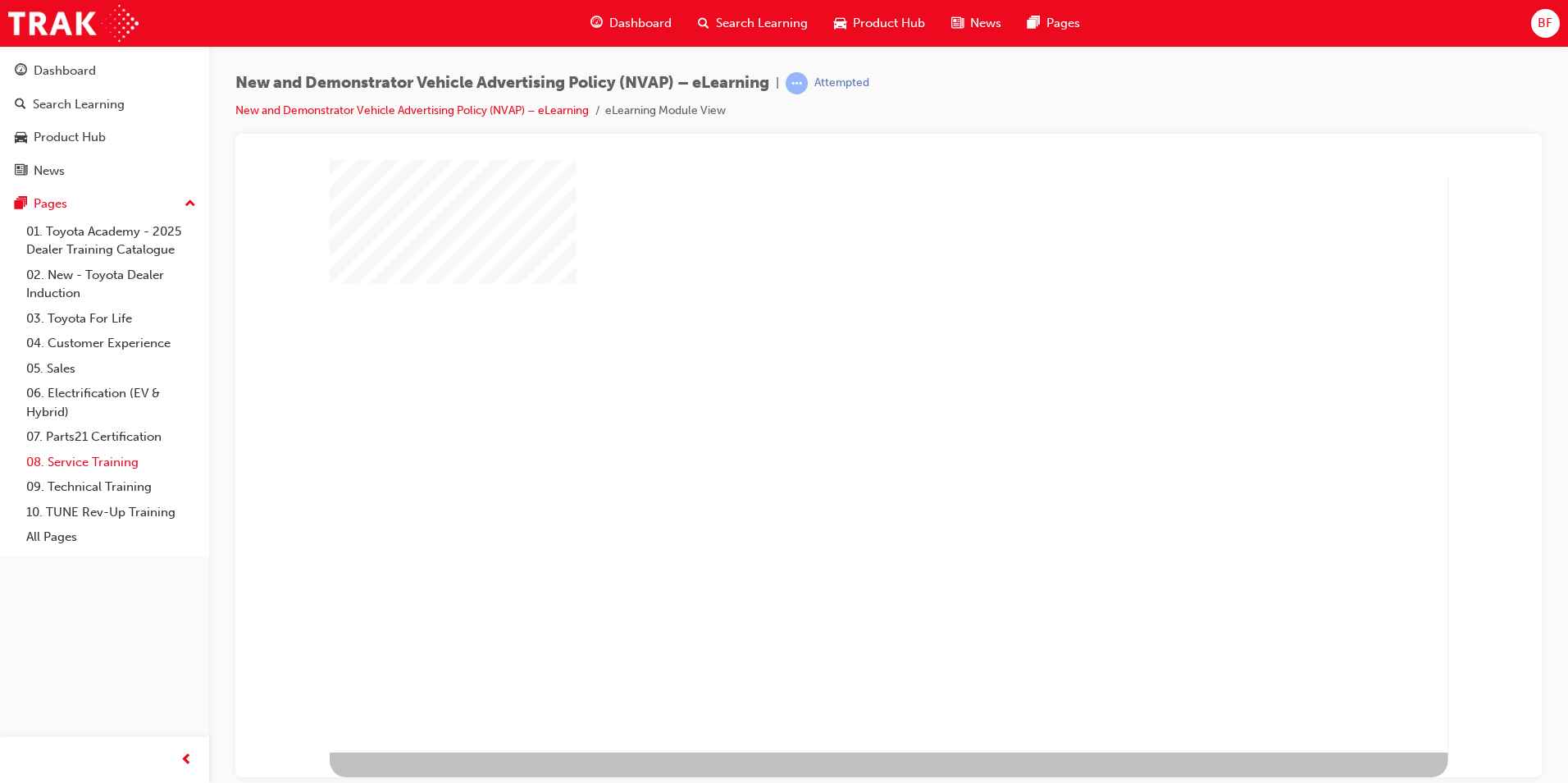
click at [85, 459] on link "08. Service Training" at bounding box center [111, 462] width 183 height 25
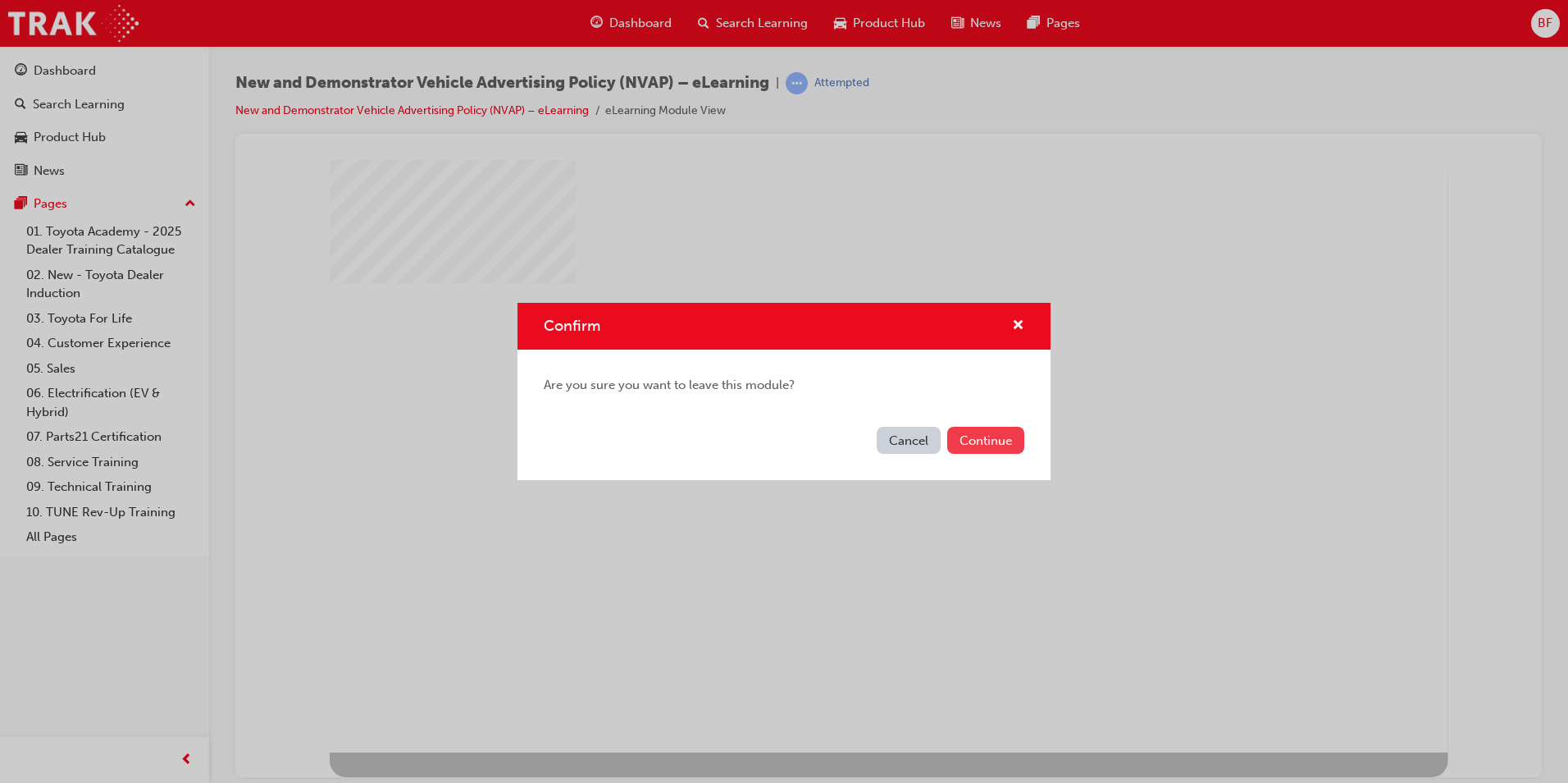
click at [976, 444] on button "Continue" at bounding box center [985, 440] width 77 height 27
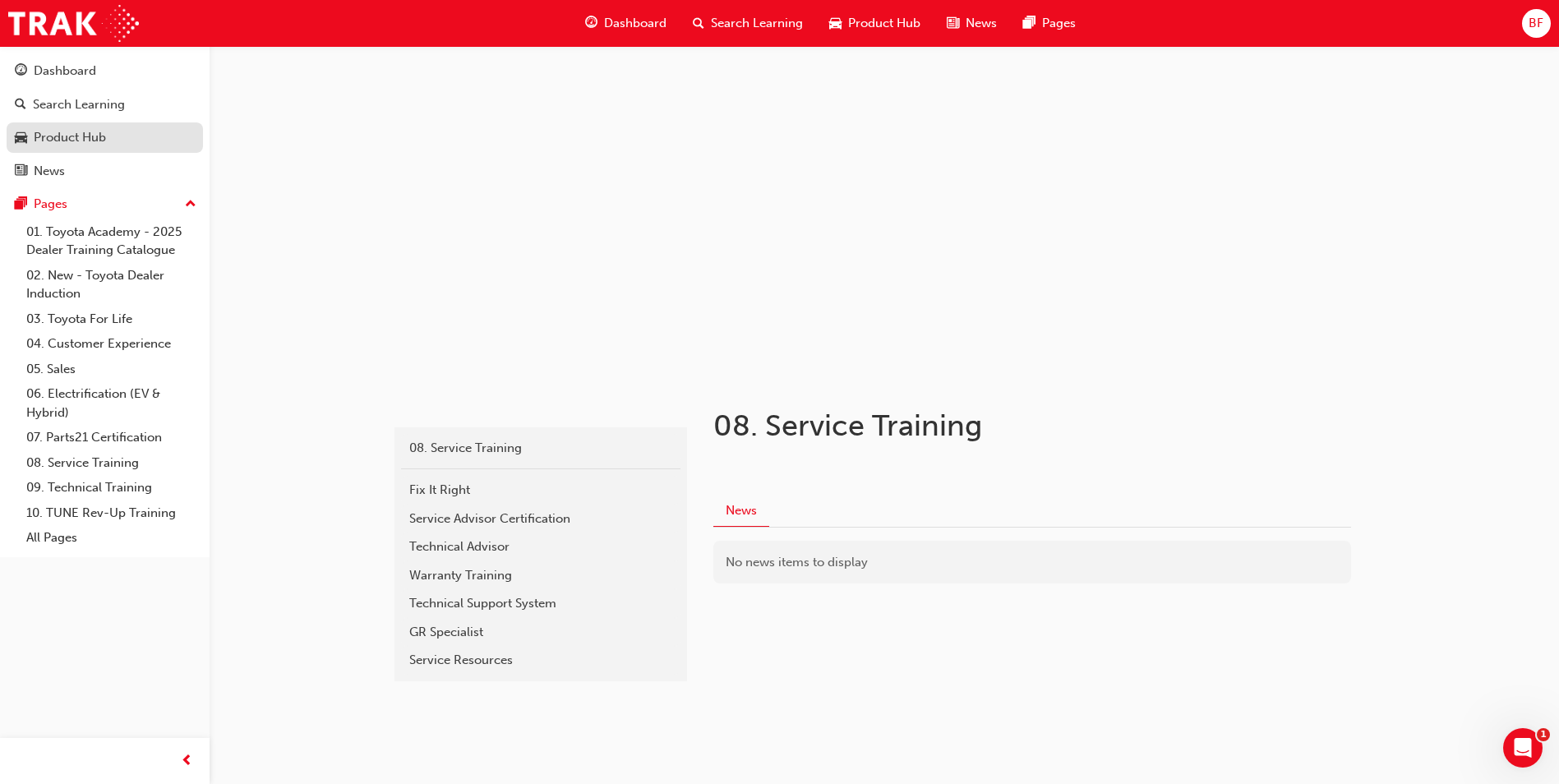
click at [97, 133] on div "Product Hub" at bounding box center [70, 137] width 73 height 19
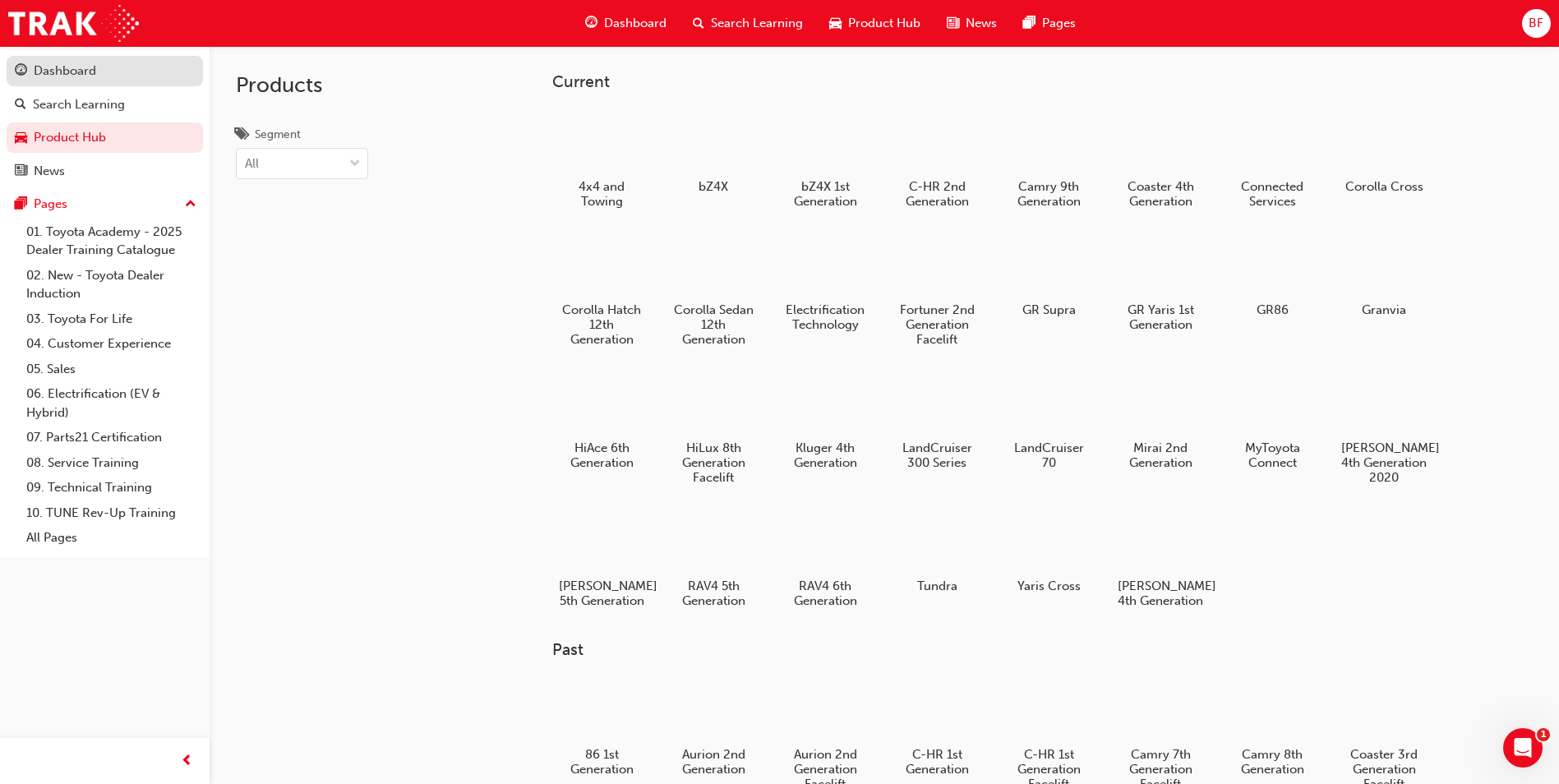
click at [116, 78] on div "Dashboard" at bounding box center [105, 71] width 180 height 21
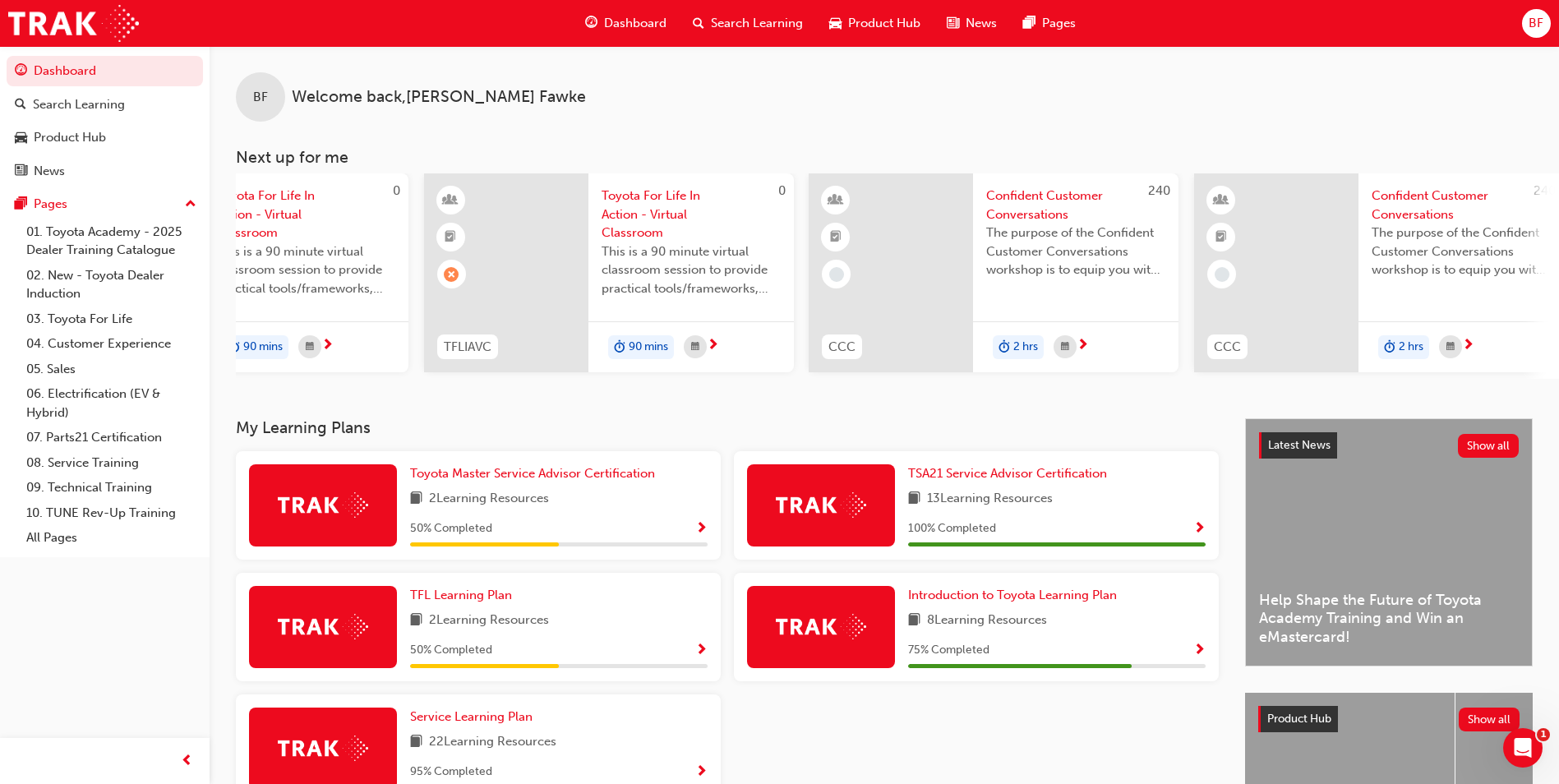
scroll to position [0, 600]
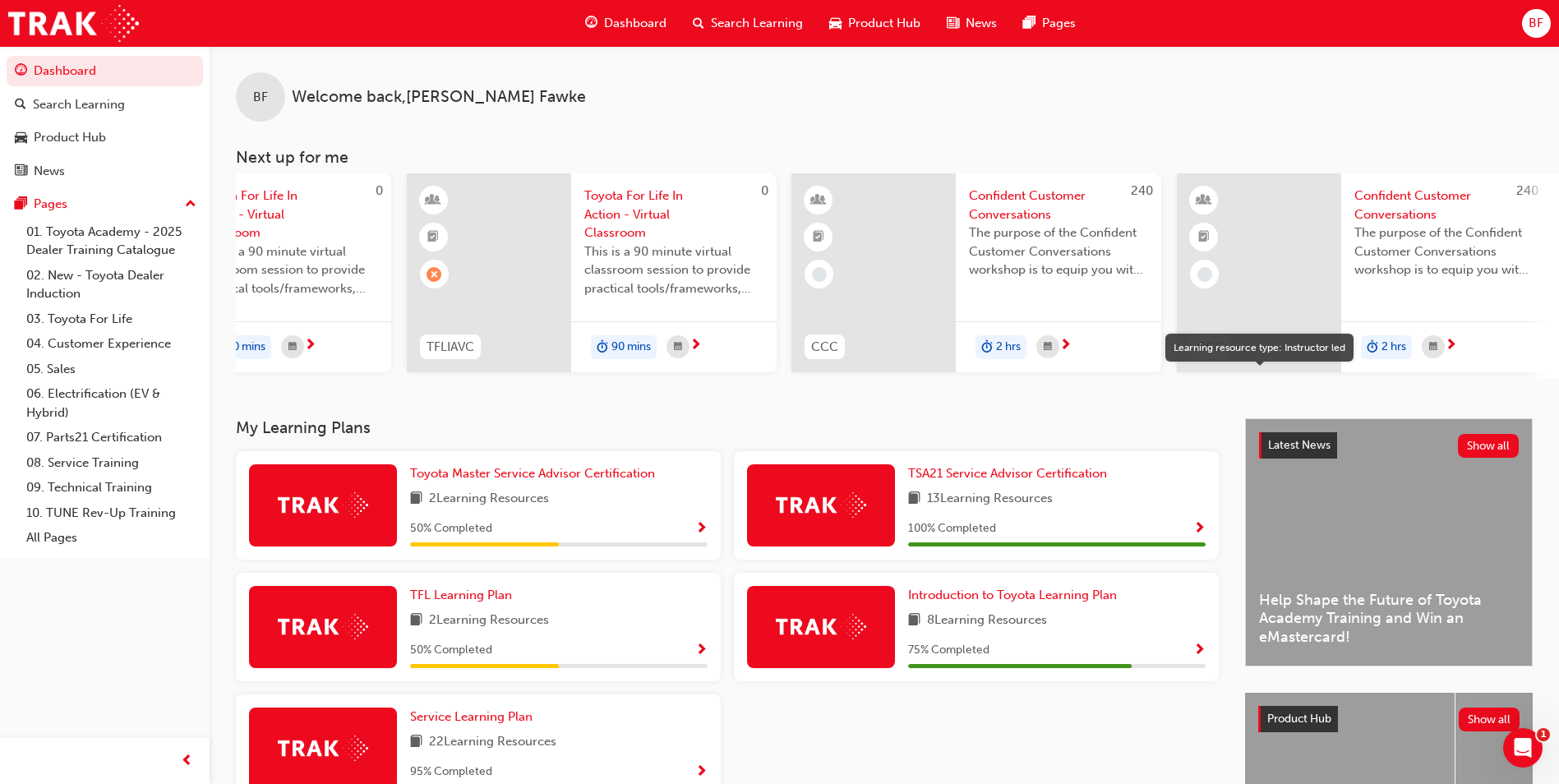
click at [1206, 201] on span "learningResourceType_INSTRUCTOR_LED-icon" at bounding box center [1204, 201] width 12 height 22
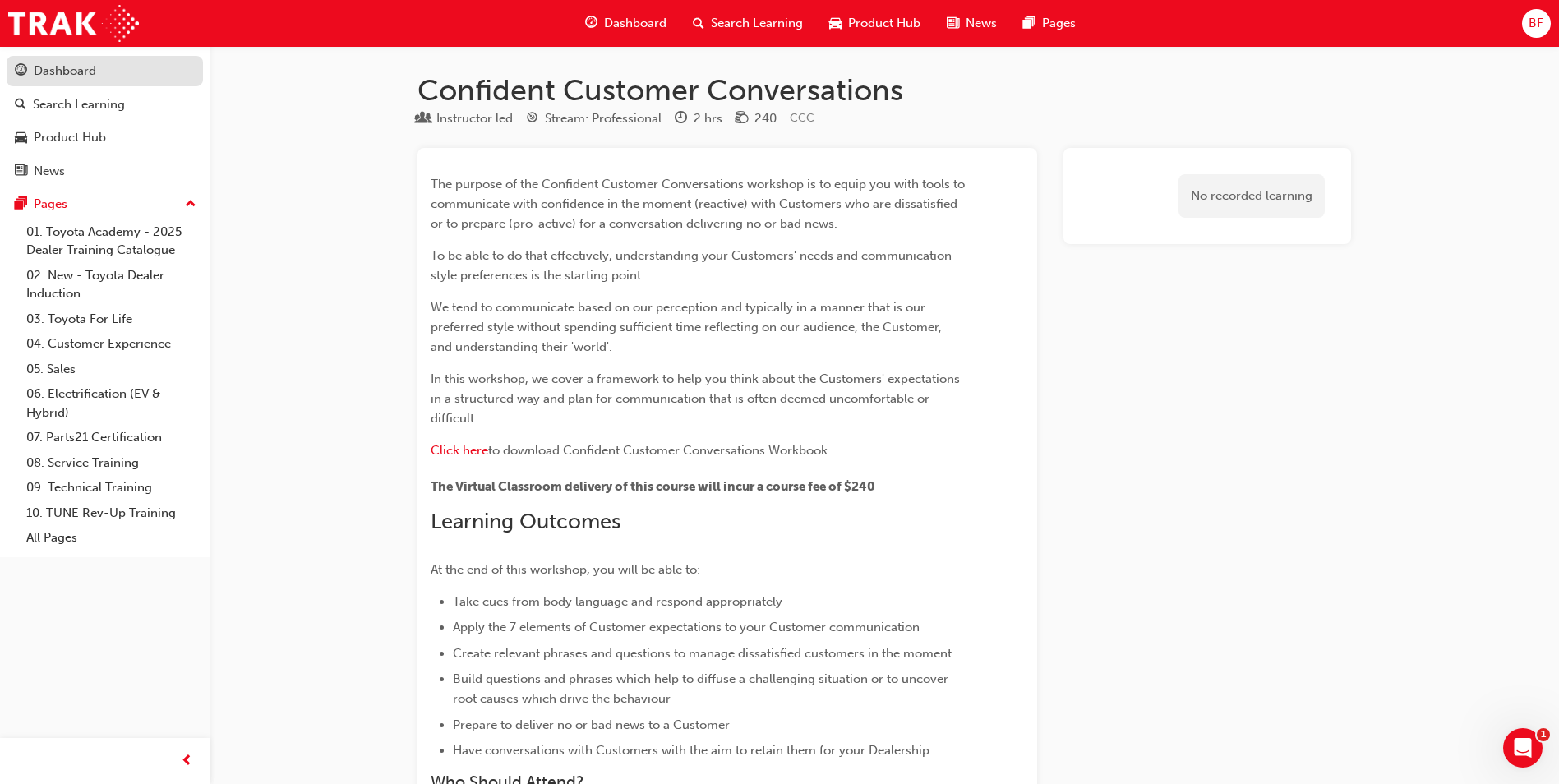
click at [143, 81] on link "Dashboard" at bounding box center [105, 71] width 196 height 30
